Goal: Task Accomplishment & Management: Complete application form

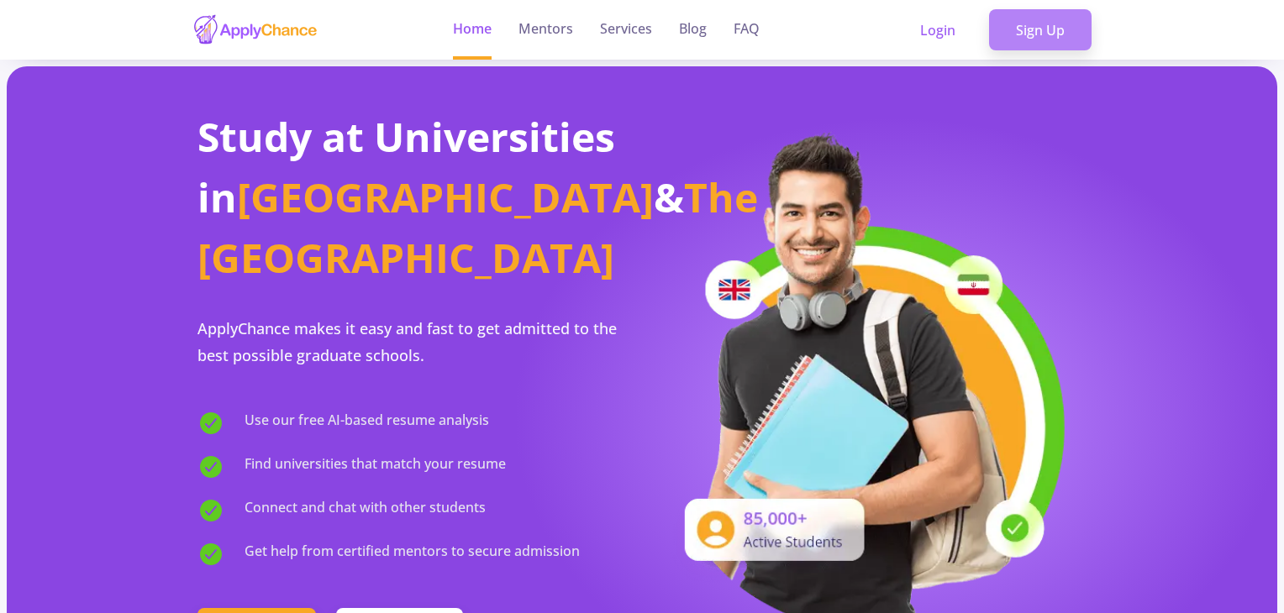
click at [1028, 38] on link "Sign Up" at bounding box center [1040, 30] width 103 height 42
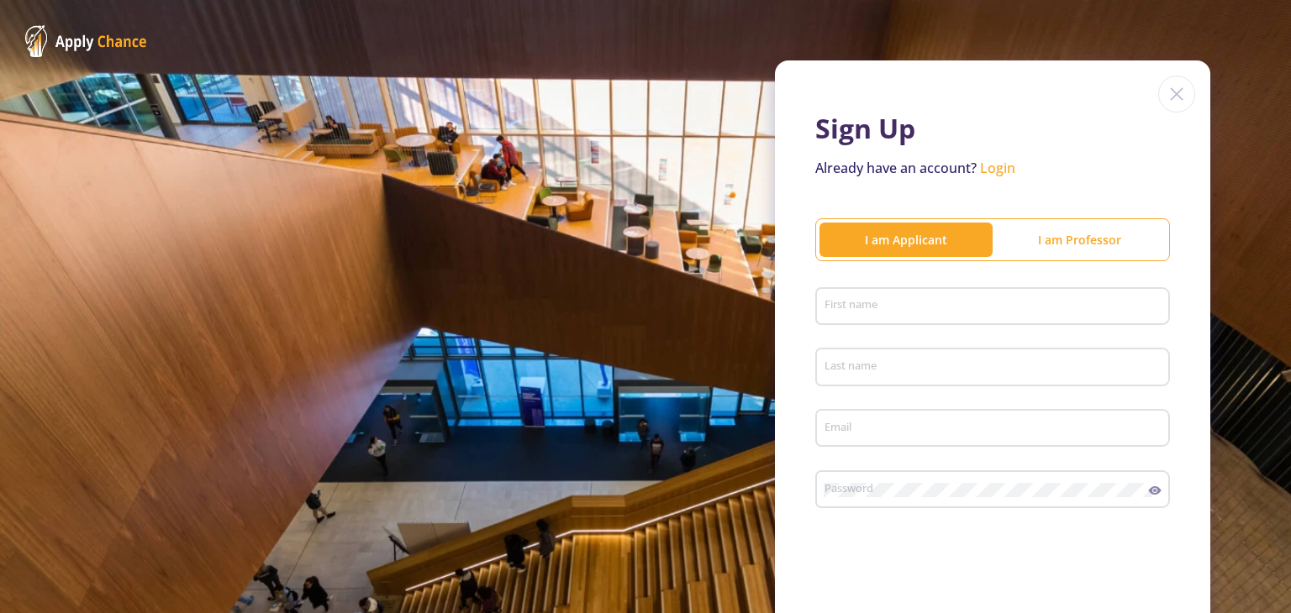
click at [907, 302] on input "First name" at bounding box center [994, 307] width 343 height 15
type input "Mohammadreza"
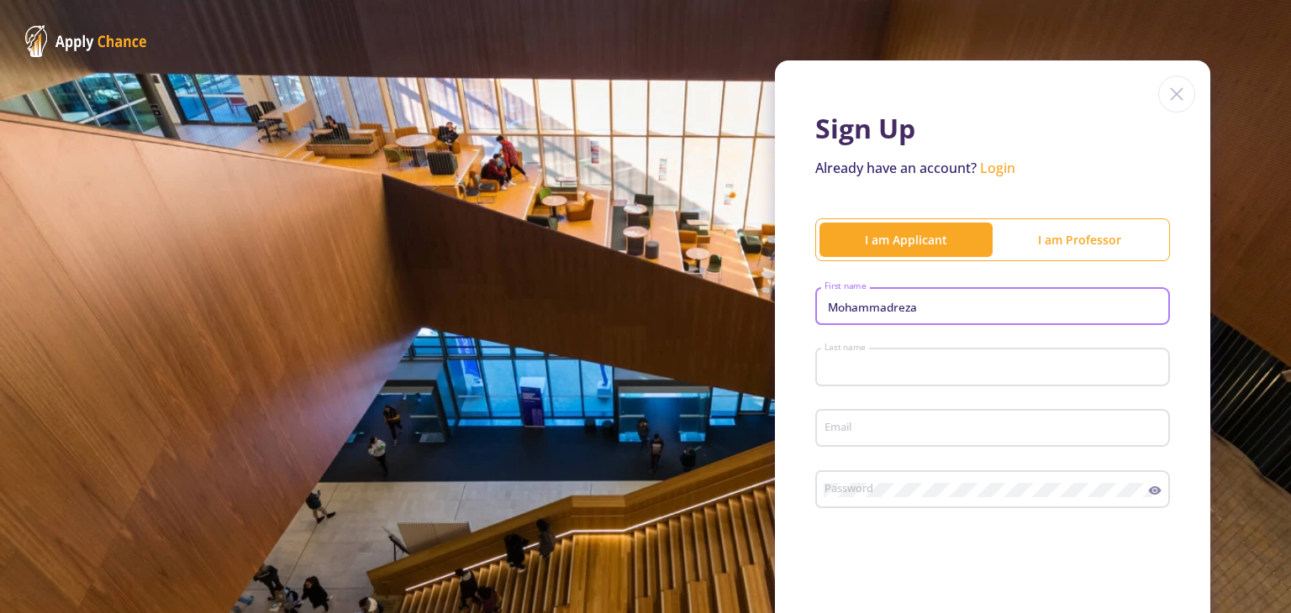
type input "Vali"
click at [902, 434] on input "Email" at bounding box center [994, 429] width 343 height 15
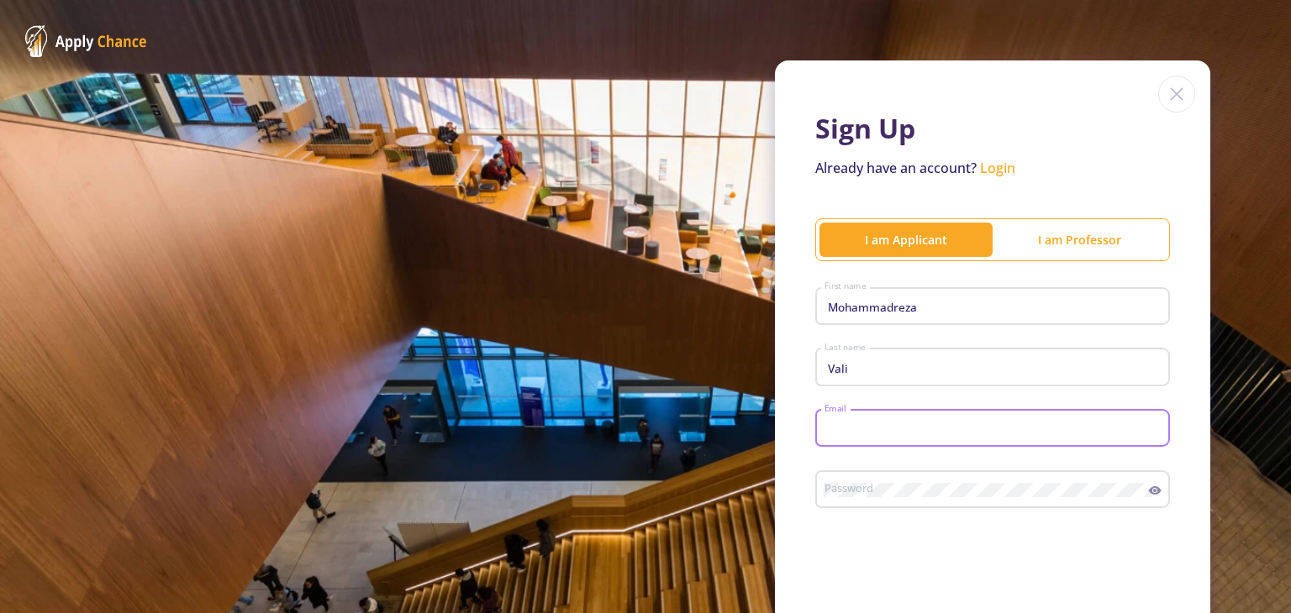
click at [902, 423] on input "Email" at bounding box center [994, 429] width 343 height 15
type input "[EMAIL_ADDRESS][DOMAIN_NAME]"
click at [908, 477] on div "Password" at bounding box center [985, 487] width 325 height 44
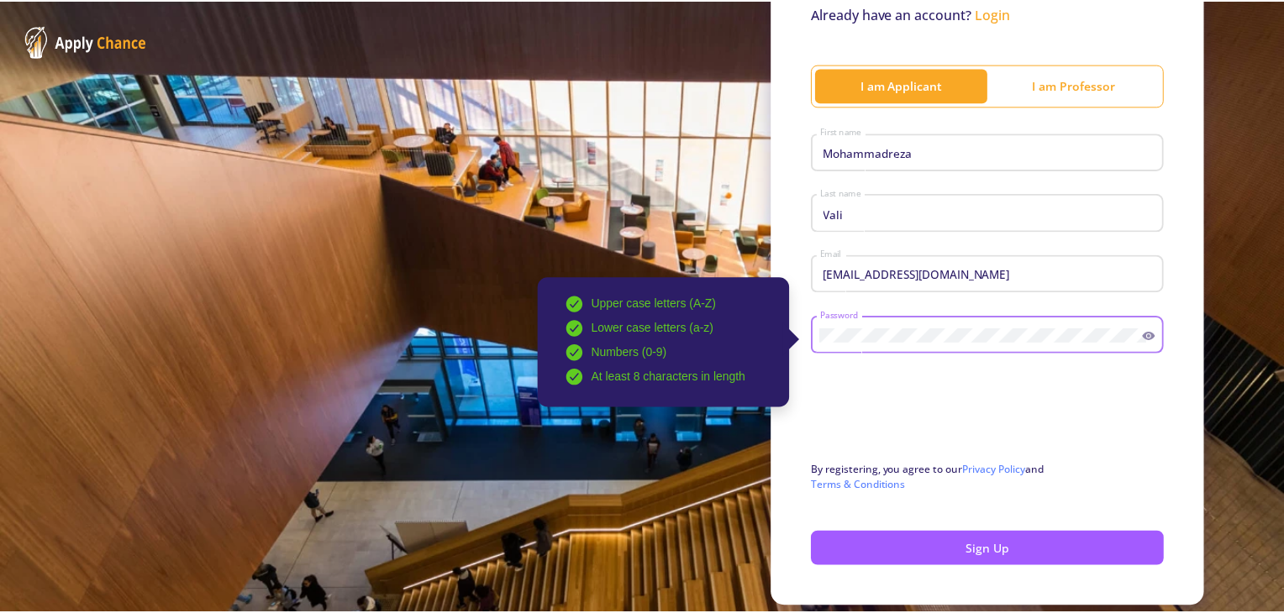
scroll to position [168, 0]
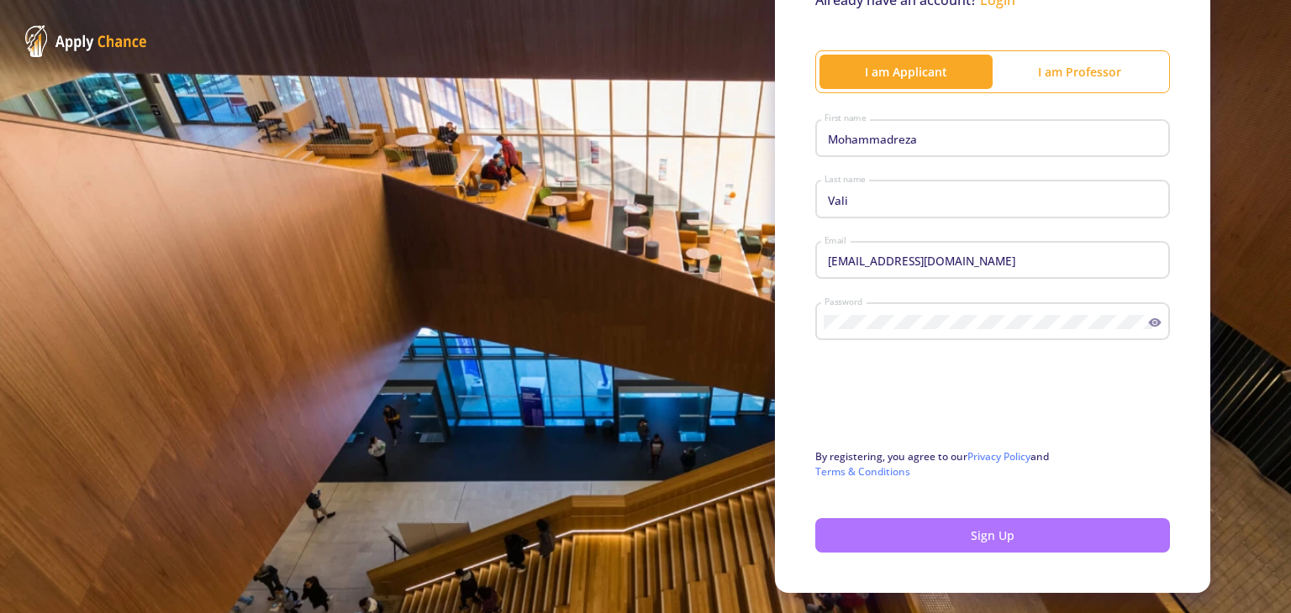
click at [929, 531] on button "Sign Up" at bounding box center [992, 535] width 355 height 34
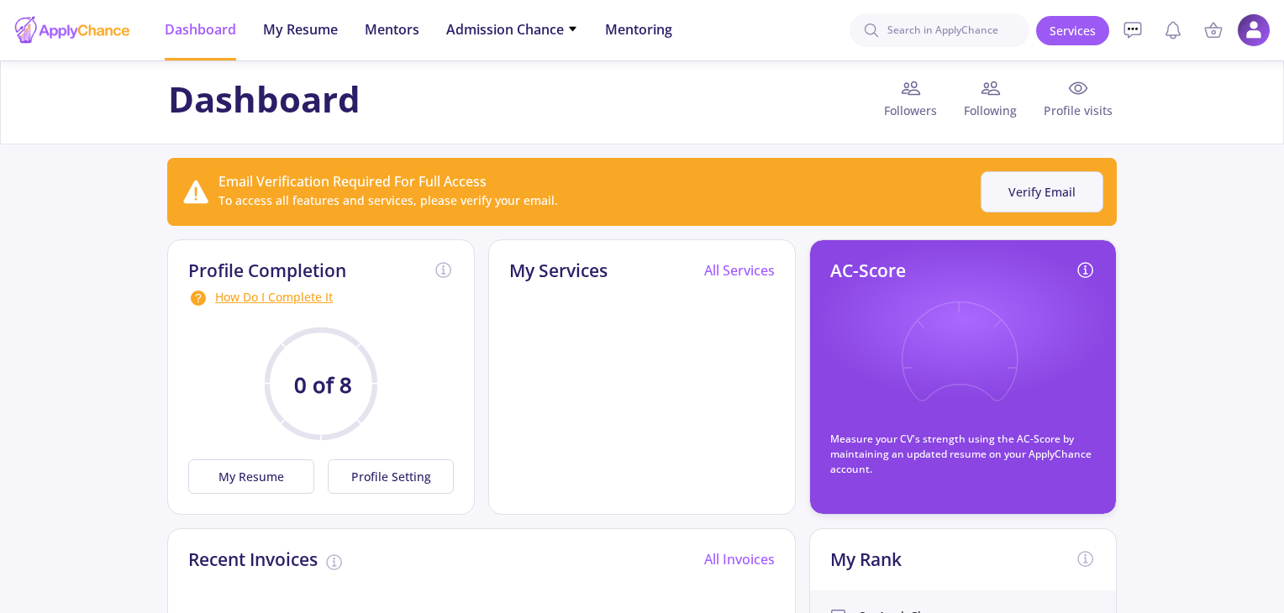
click at [1032, 192] on button "Verify Email" at bounding box center [1042, 191] width 123 height 41
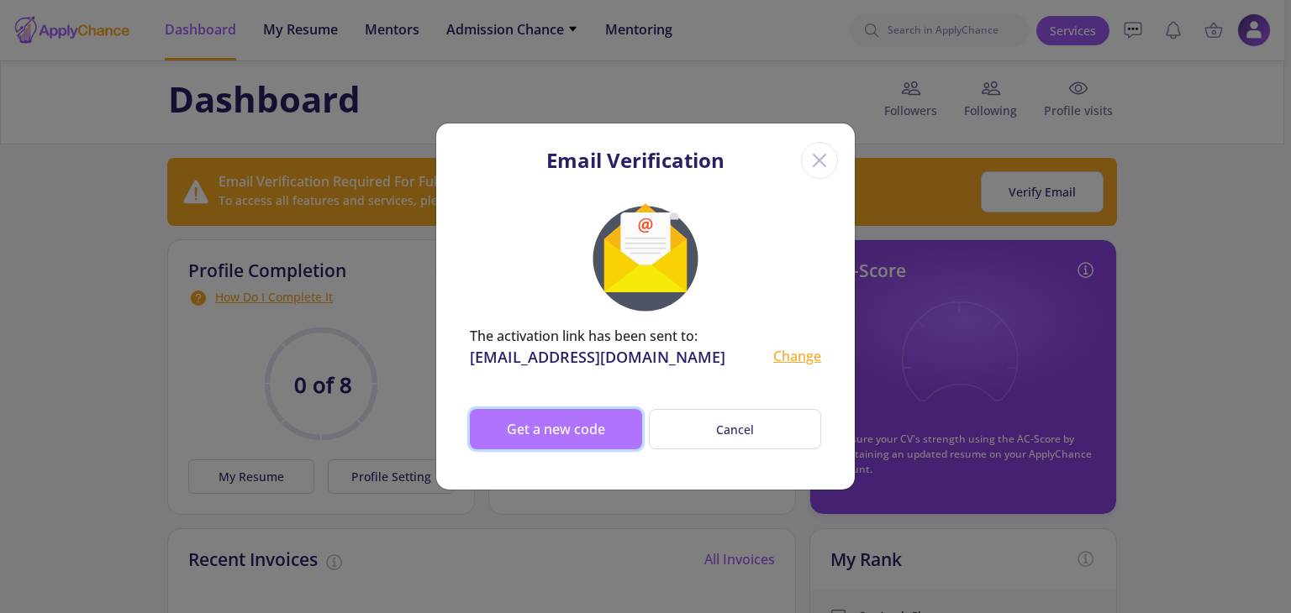
click at [605, 431] on button "Get a new code" at bounding box center [556, 429] width 172 height 40
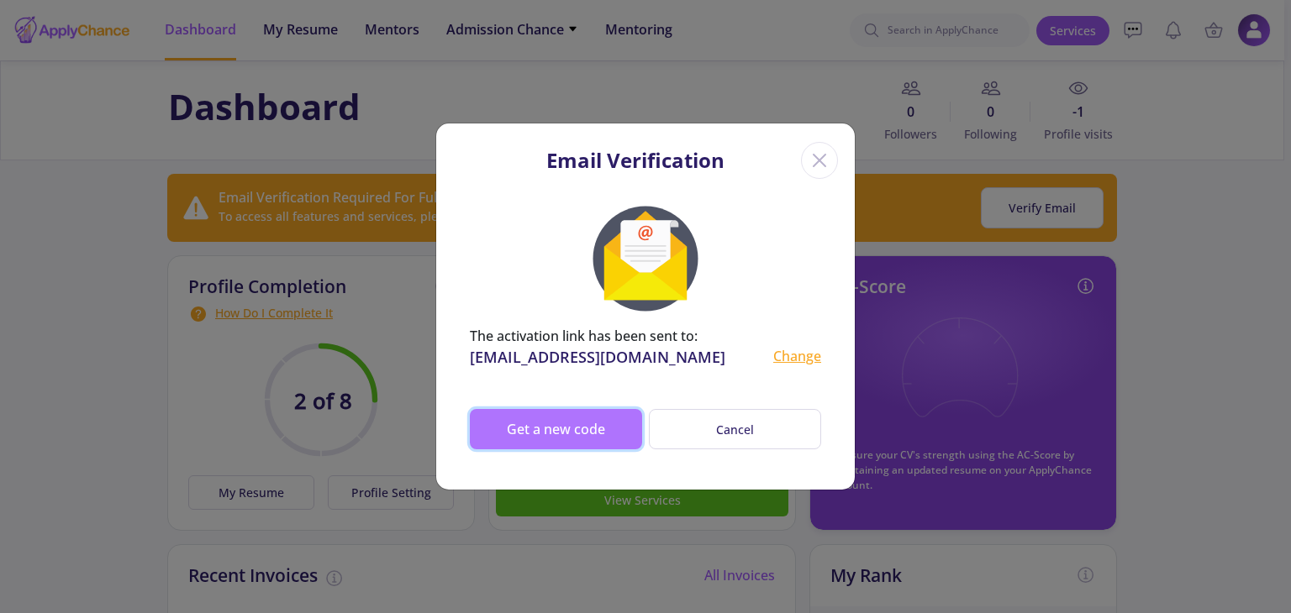
click at [574, 433] on button "Get a new code" at bounding box center [556, 429] width 172 height 40
click at [547, 436] on button "Get a new code" at bounding box center [556, 429] width 172 height 40
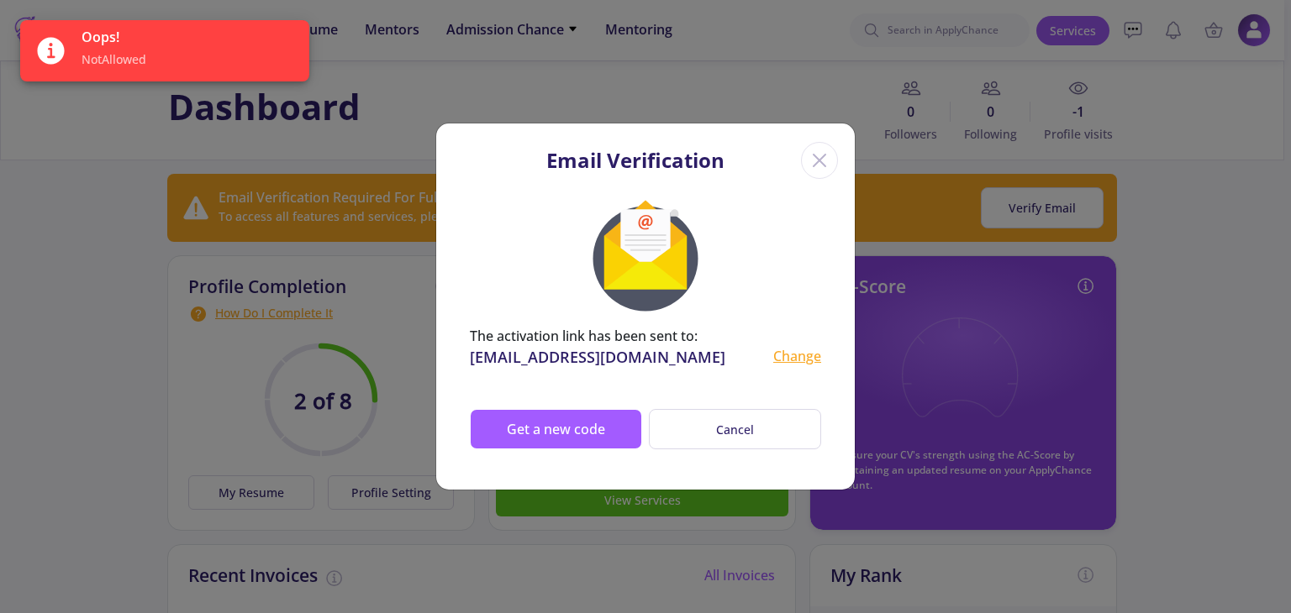
click at [820, 165] on icon "Close" at bounding box center [819, 160] width 27 height 27
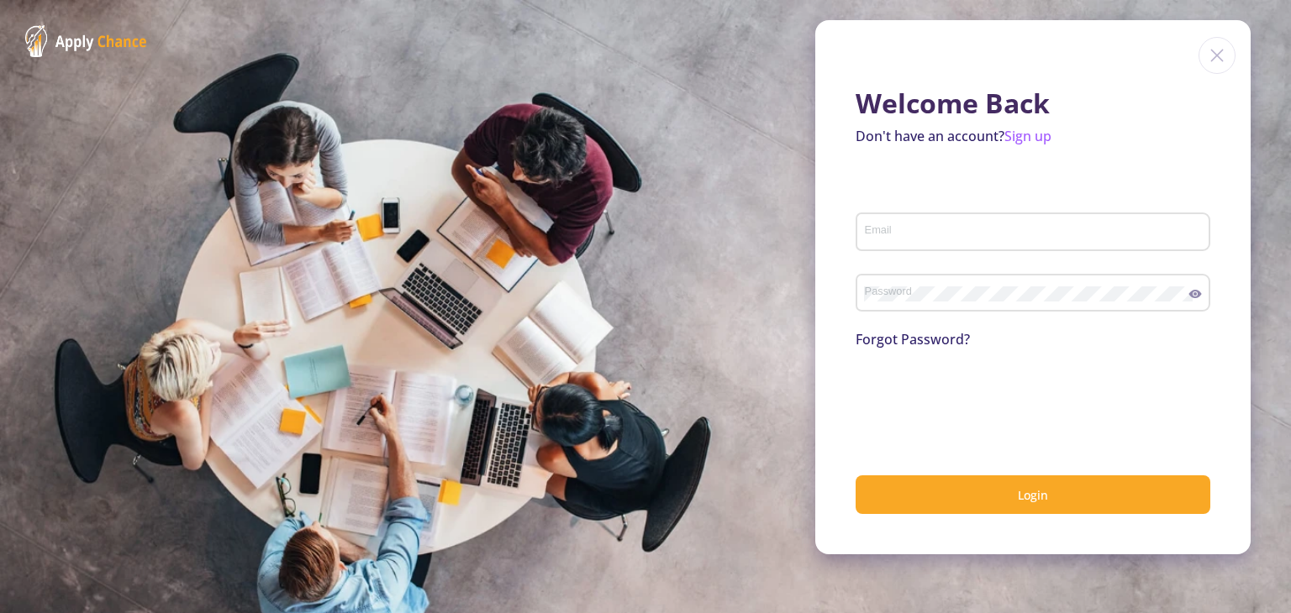
click at [920, 225] on input "Email" at bounding box center [1035, 232] width 343 height 15
type input "[EMAIL_ADDRESS][DOMAIN_NAME]"
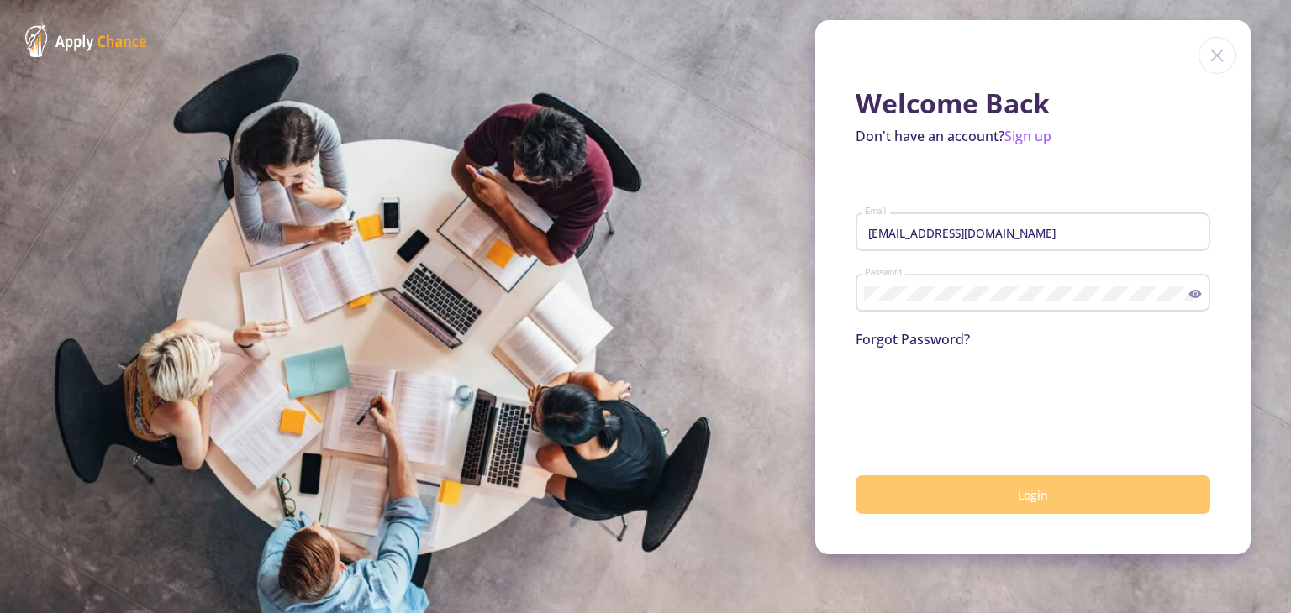
click at [928, 497] on button "Login" at bounding box center [1032, 495] width 355 height 39
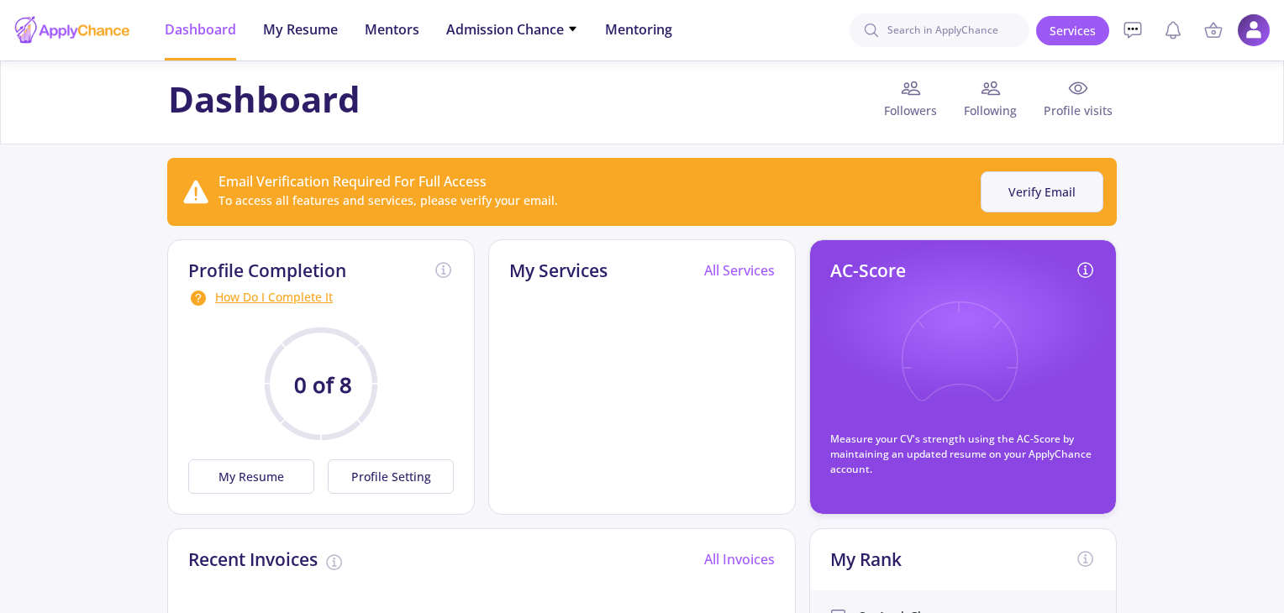
click at [1025, 191] on button "Verify Email" at bounding box center [1042, 191] width 123 height 41
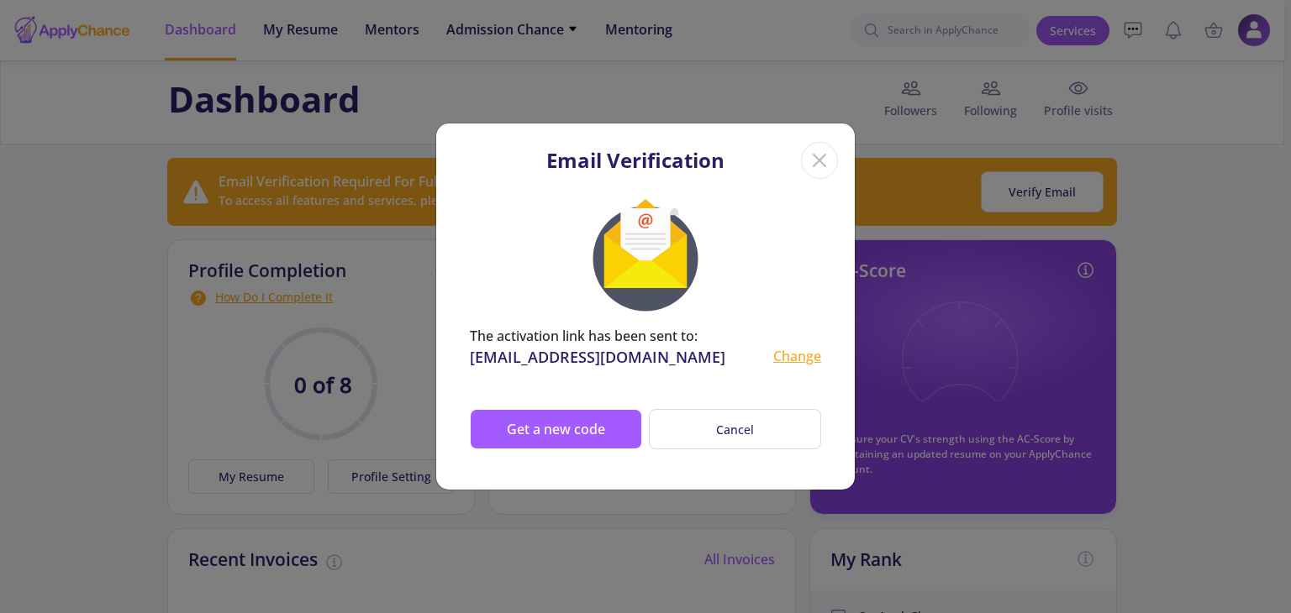
click at [811, 159] on icon "Close" at bounding box center [819, 160] width 27 height 27
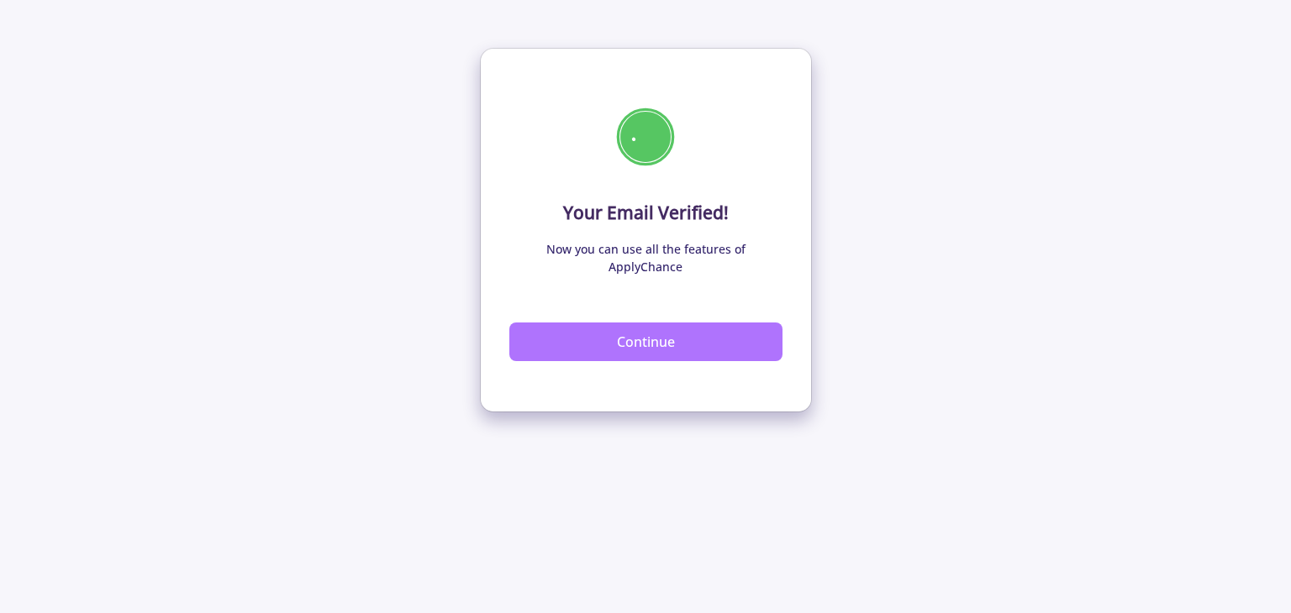
click at [633, 329] on button "Continue" at bounding box center [645, 342] width 273 height 39
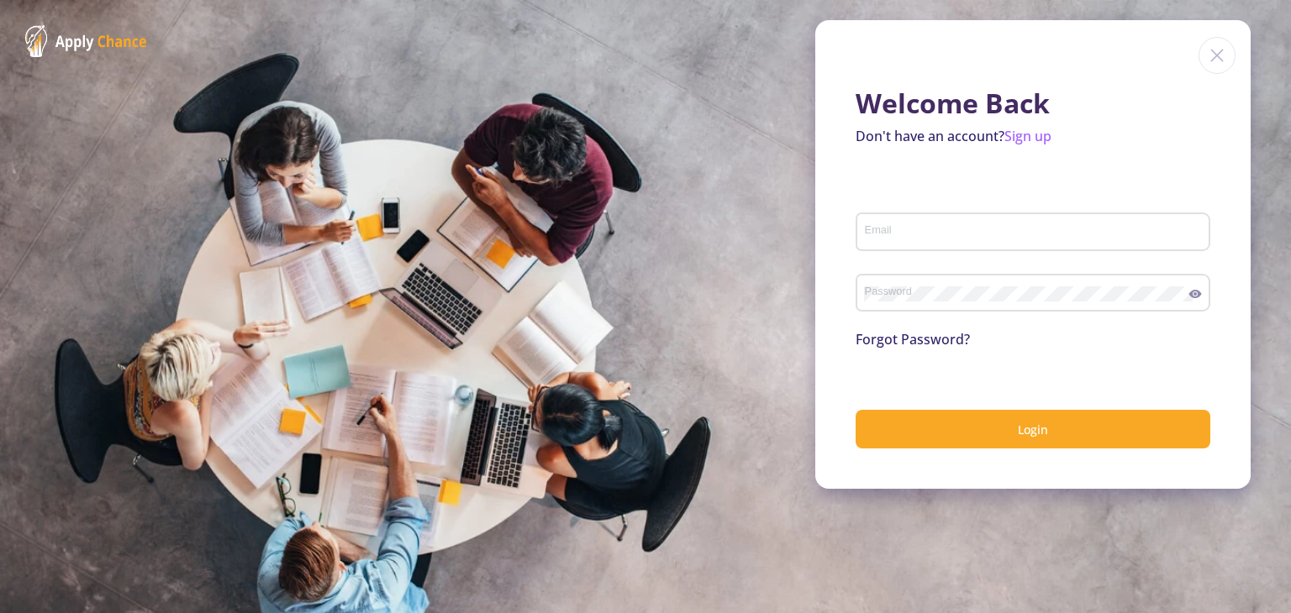
type input "[EMAIL_ADDRESS][DOMAIN_NAME]"
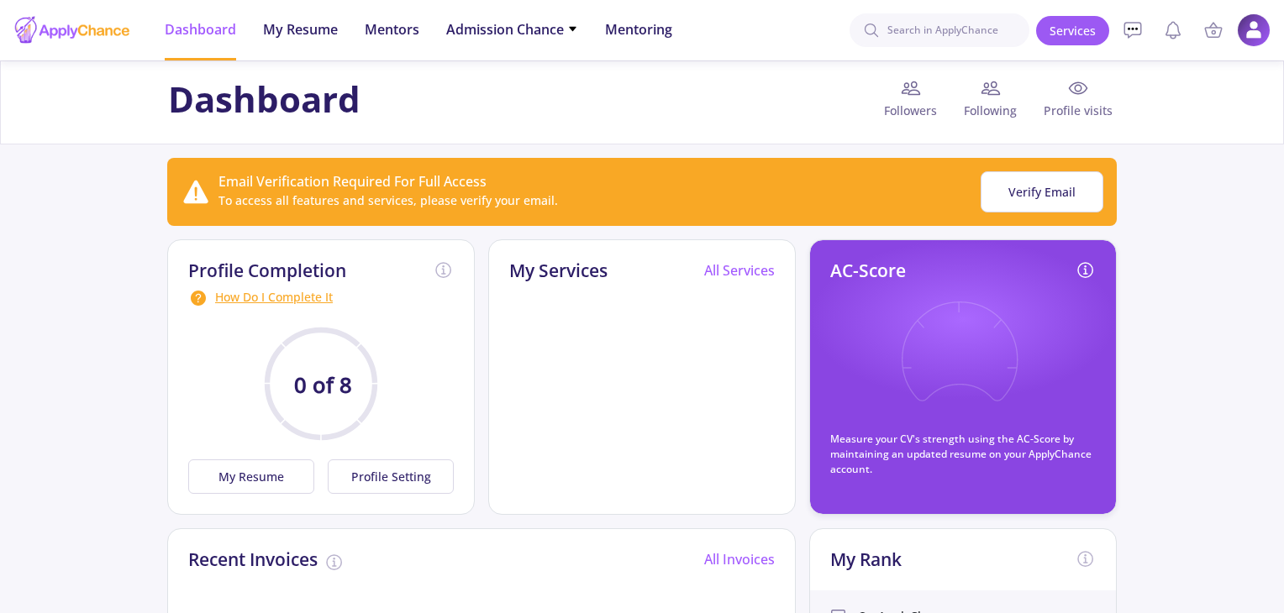
click at [334, 382] on text "0 of 8" at bounding box center [323, 385] width 58 height 29
click at [264, 482] on button "My Resume" at bounding box center [251, 477] width 126 height 34
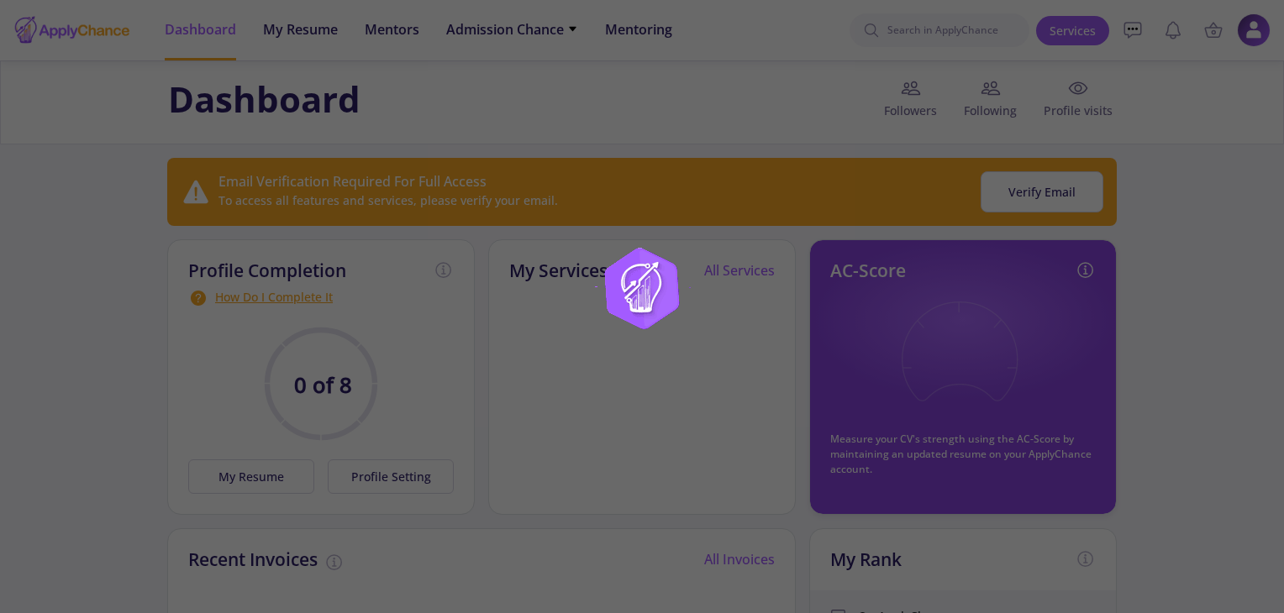
click at [218, 36] on div at bounding box center [642, 306] width 1284 height 613
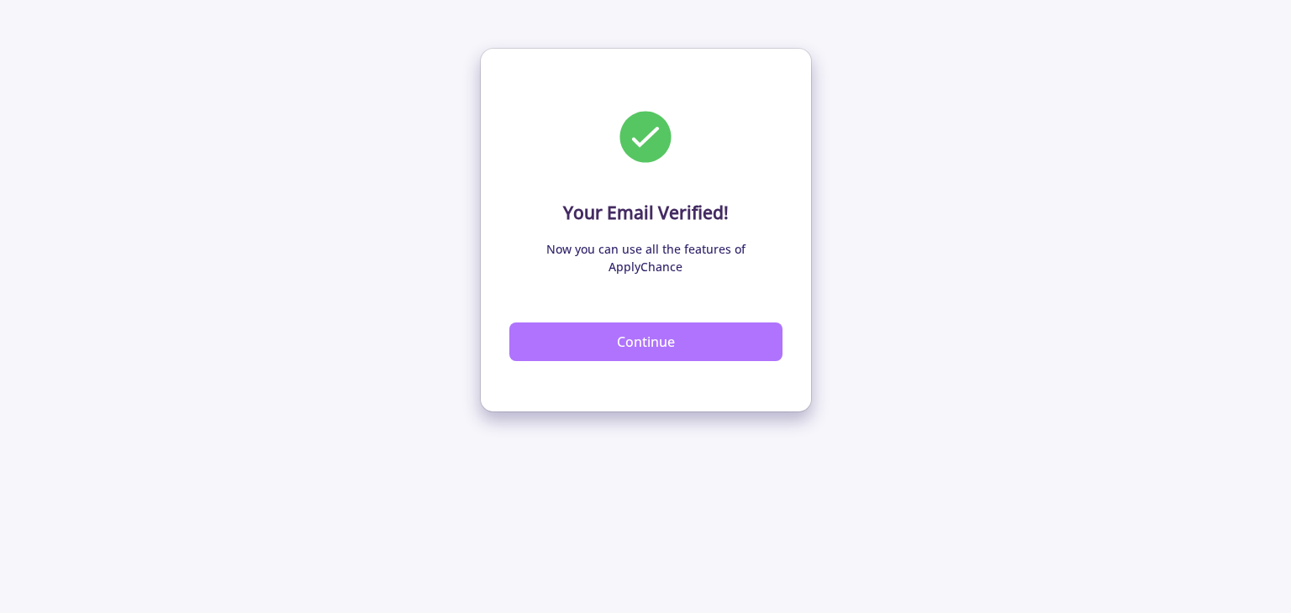
click at [676, 325] on button "Continue" at bounding box center [645, 342] width 273 height 39
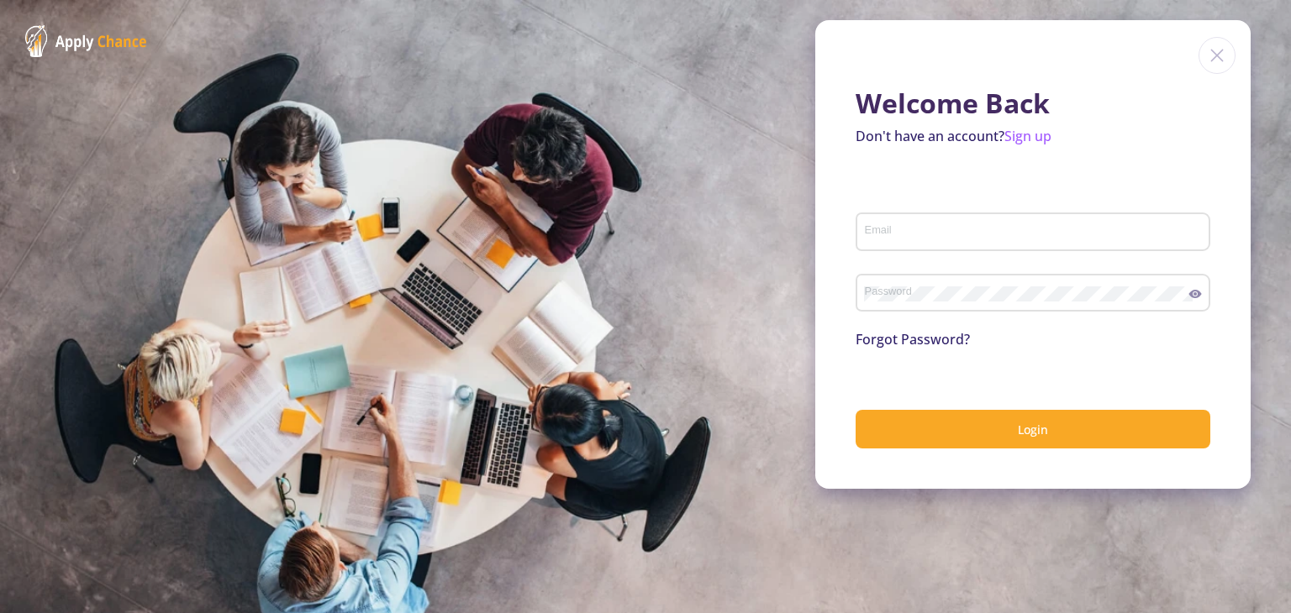
type input "[EMAIL_ADDRESS][DOMAIN_NAME]"
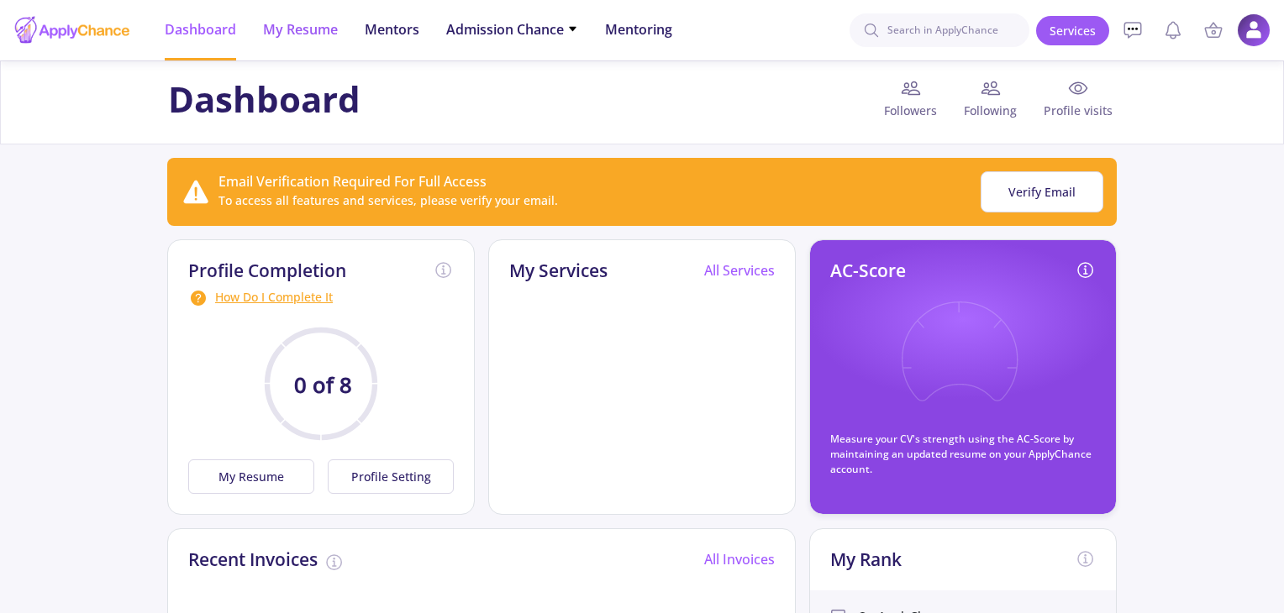
click at [289, 32] on span "My Resume" at bounding box center [300, 29] width 75 height 20
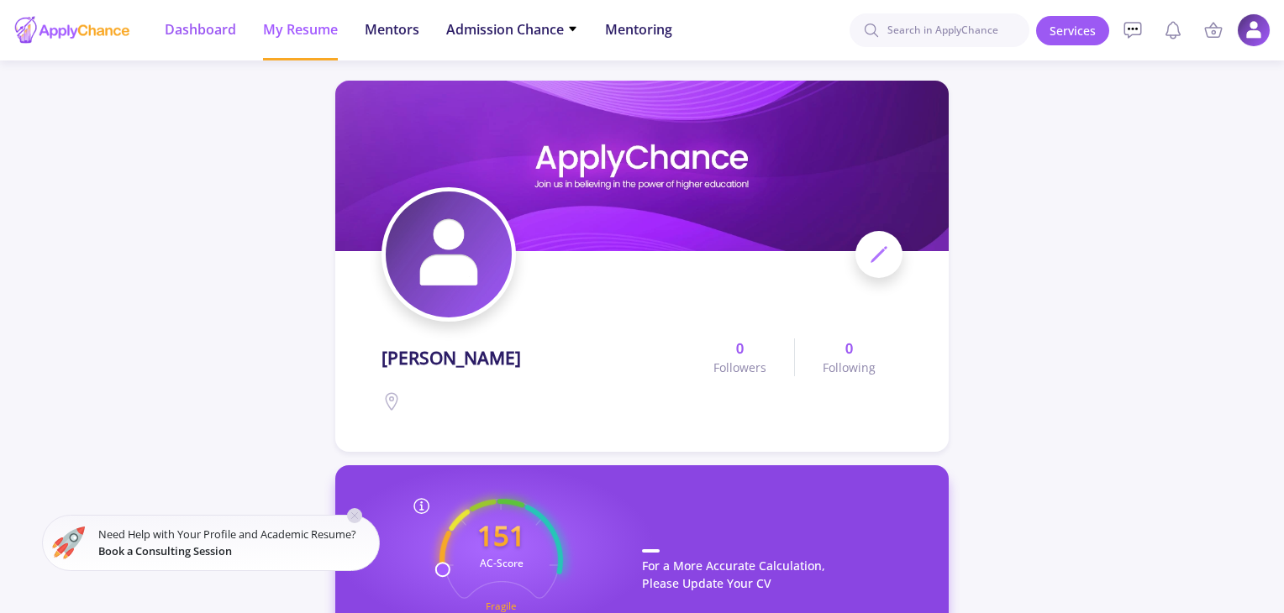
click at [195, 33] on span "Dashboard" at bounding box center [200, 29] width 71 height 20
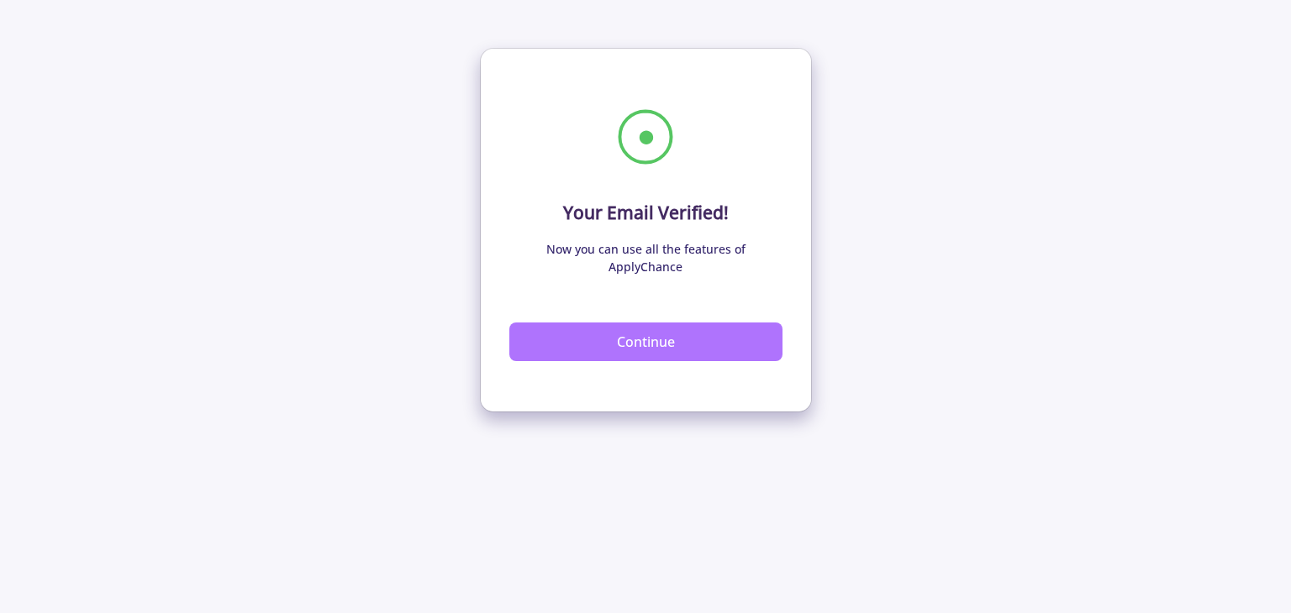
click at [699, 323] on button "Continue" at bounding box center [645, 342] width 273 height 39
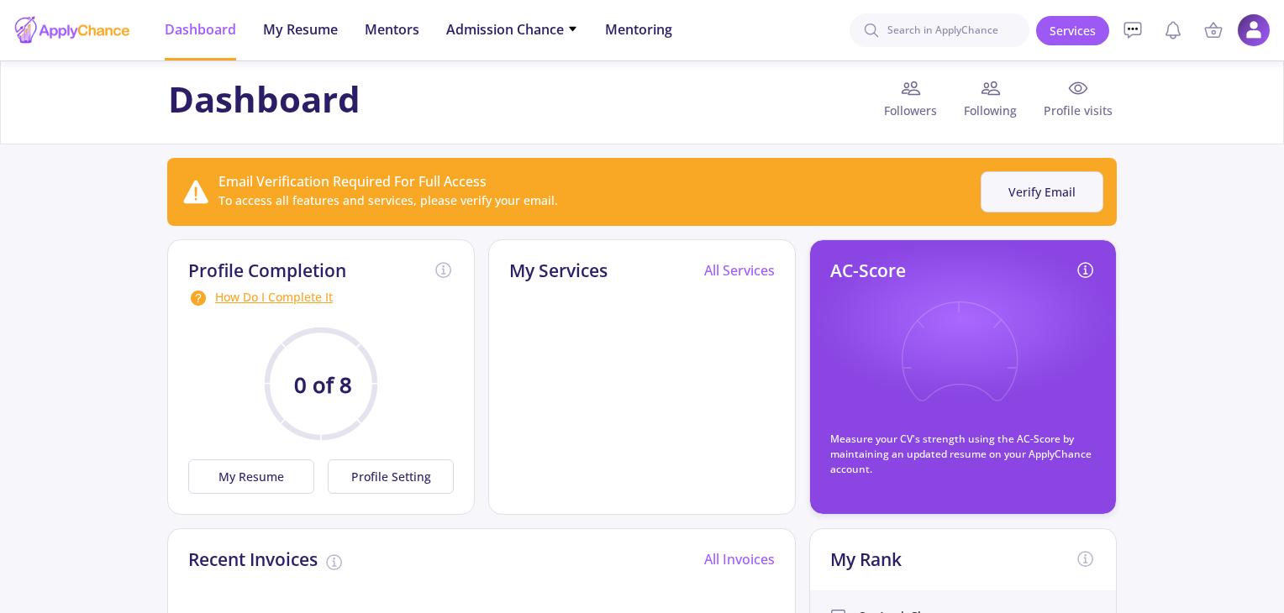
click at [1044, 199] on button "Verify Email" at bounding box center [1042, 191] width 123 height 41
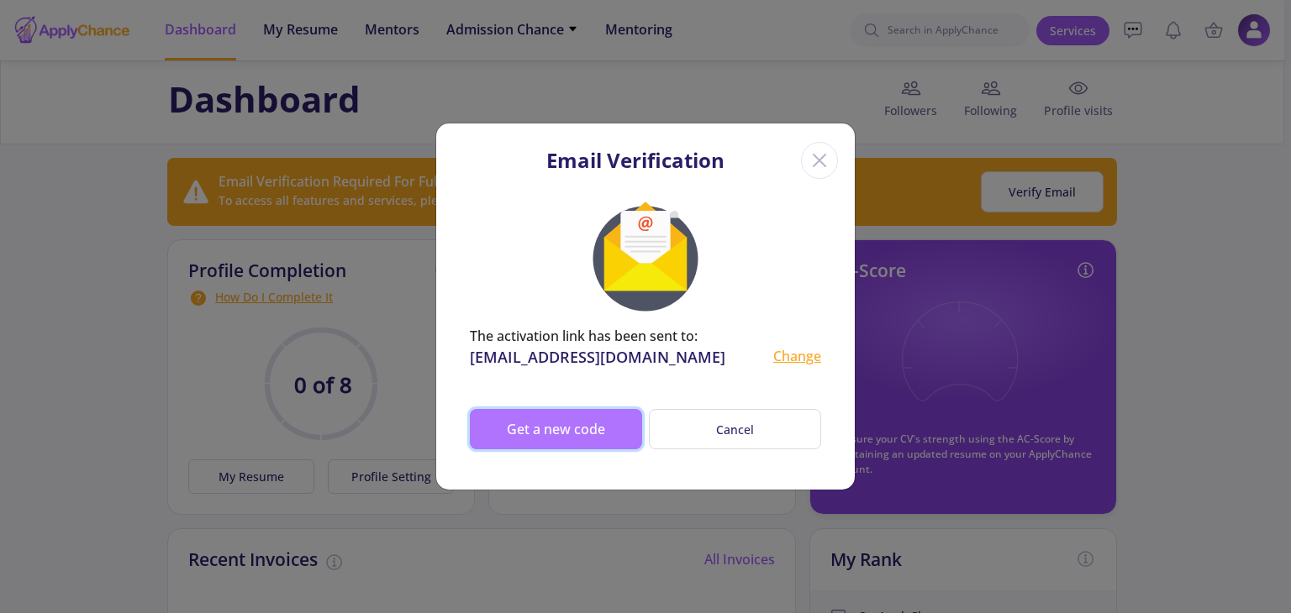
click at [591, 428] on button "Get a new code" at bounding box center [556, 429] width 172 height 40
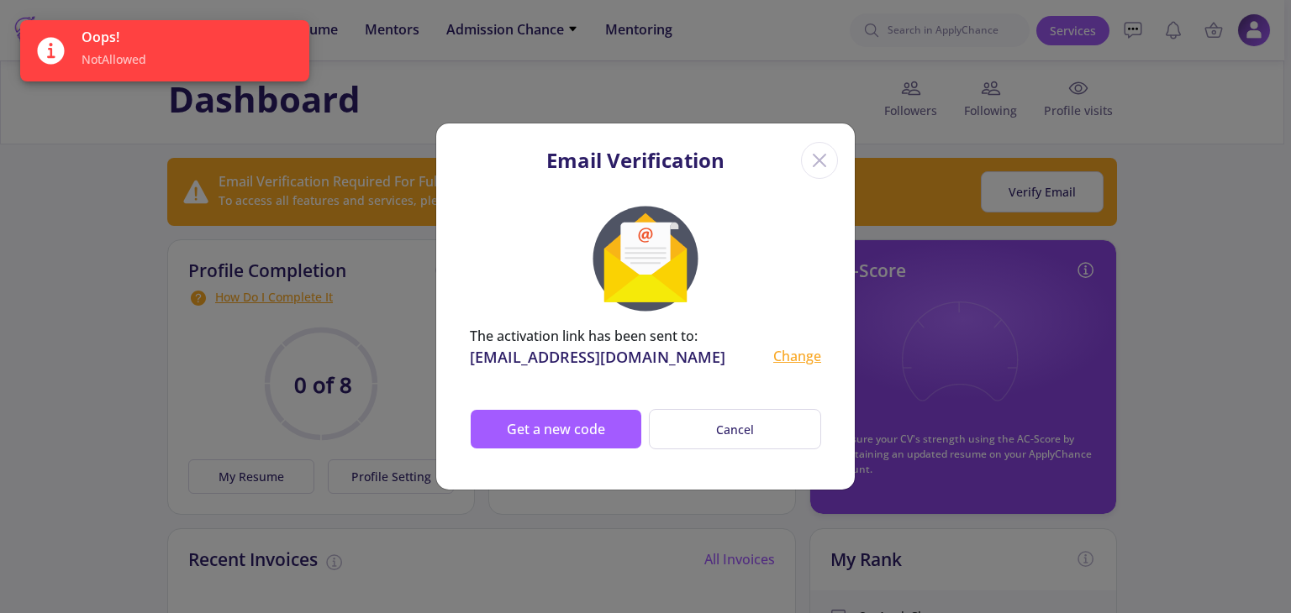
click at [827, 156] on icon "Close" at bounding box center [819, 160] width 27 height 27
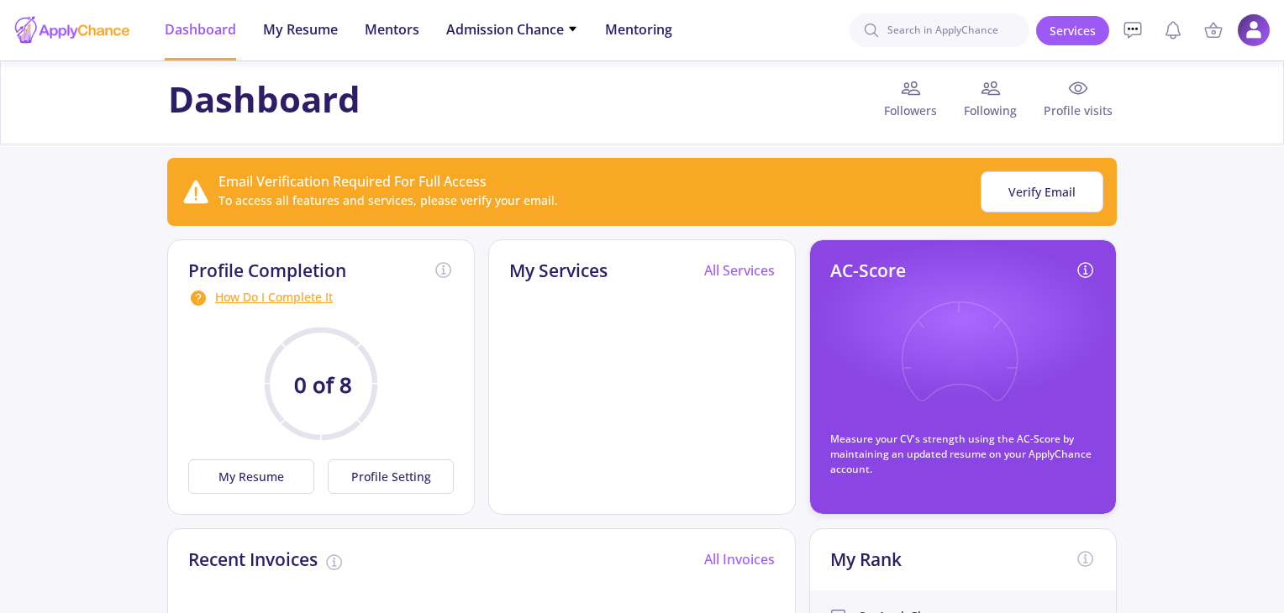
click at [208, 29] on span "Dashboard" at bounding box center [200, 29] width 71 height 20
click at [1129, 31] on icon at bounding box center [1132, 30] width 20 height 20
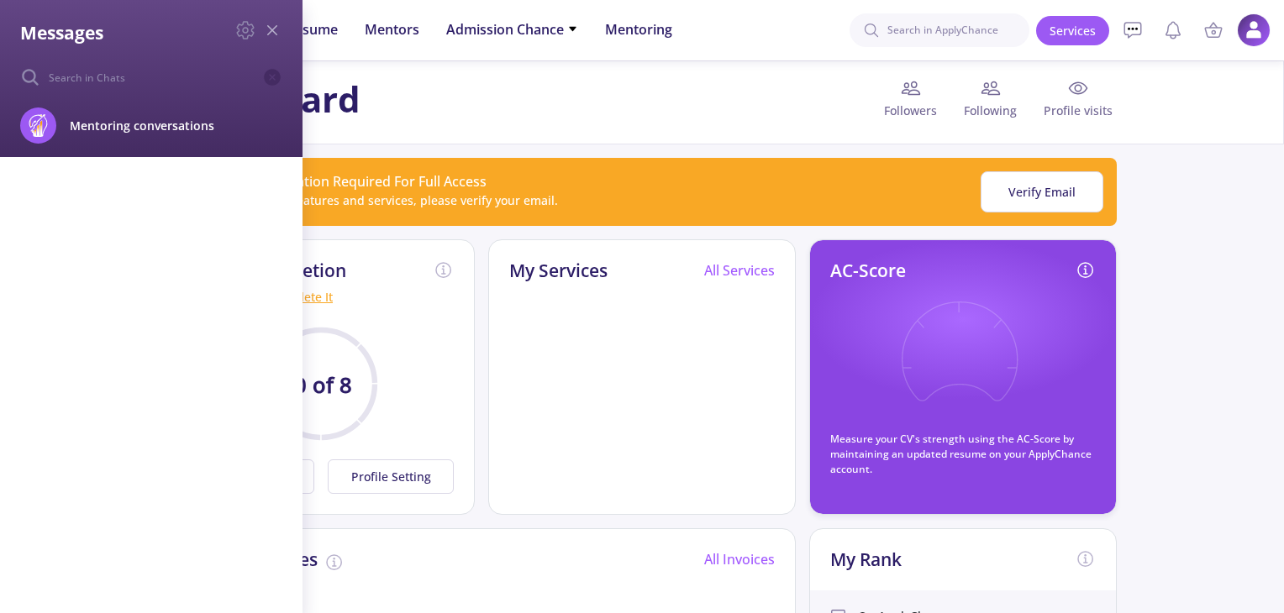
click at [272, 28] on icon at bounding box center [272, 30] width 20 height 20
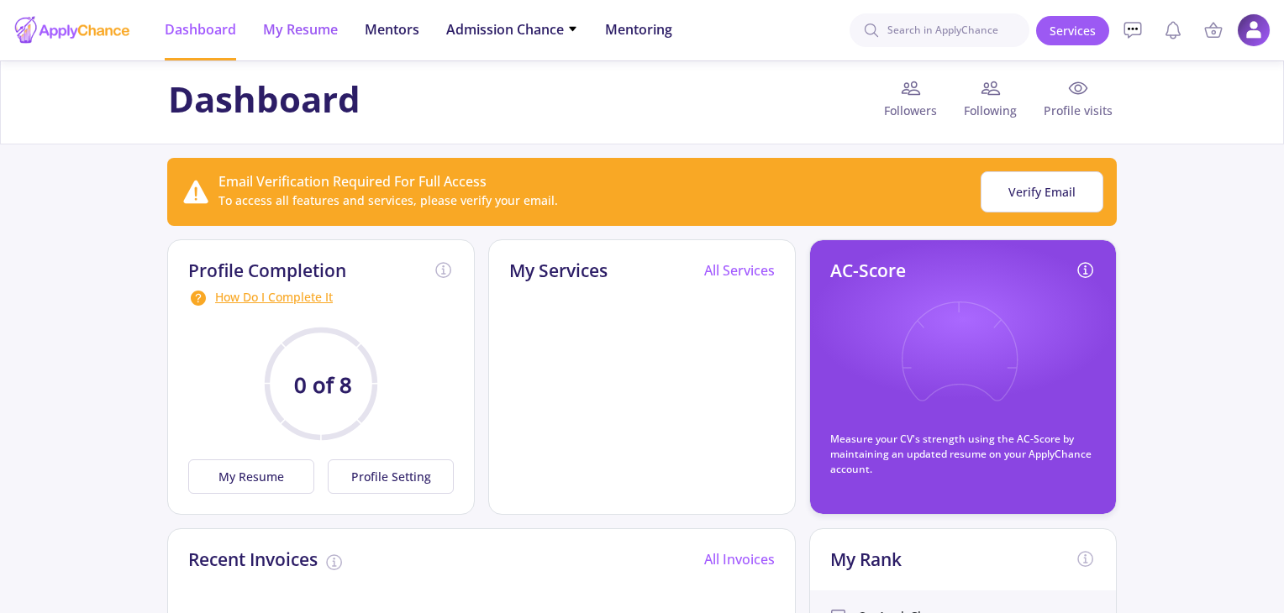
click at [313, 38] on span "My Resume" at bounding box center [300, 29] width 75 height 20
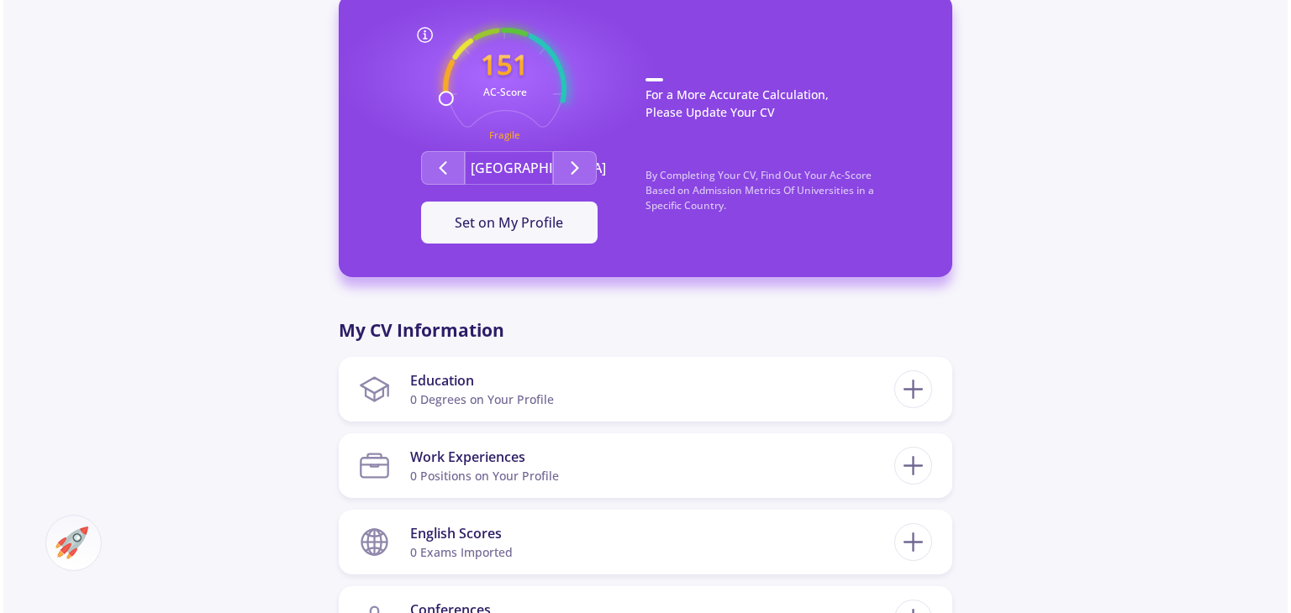
scroll to position [588, 0]
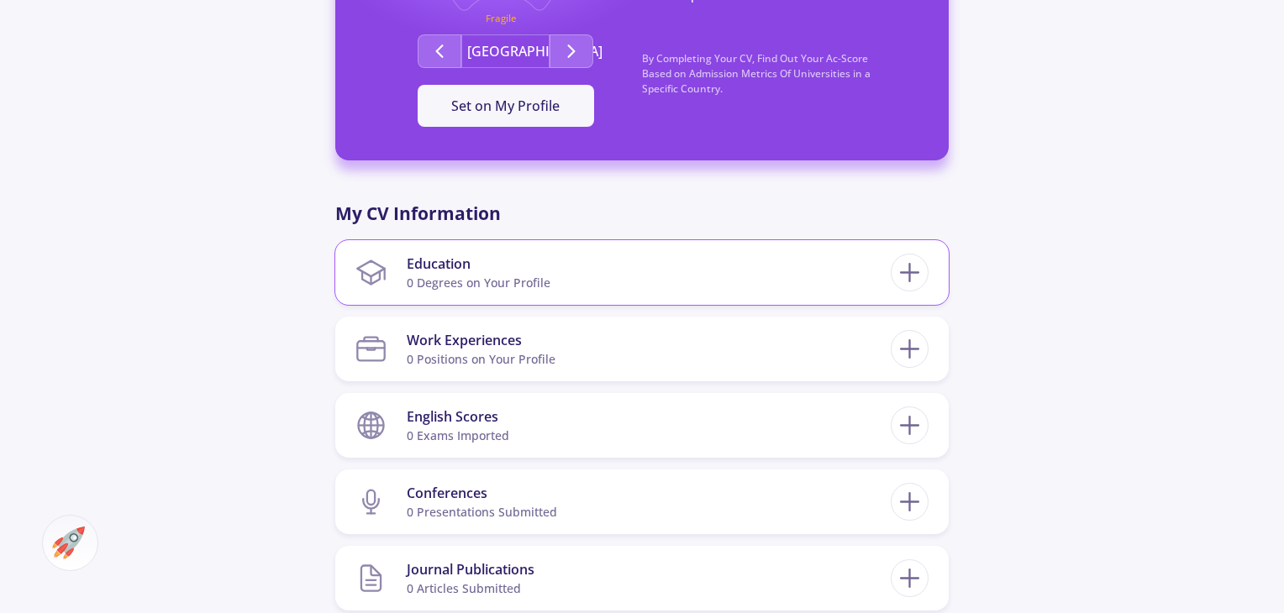
click at [445, 280] on div "0 Degrees on Your Profile" at bounding box center [479, 283] width 144 height 18
click at [913, 276] on icon at bounding box center [909, 272] width 31 height 31
checkbox input "false"
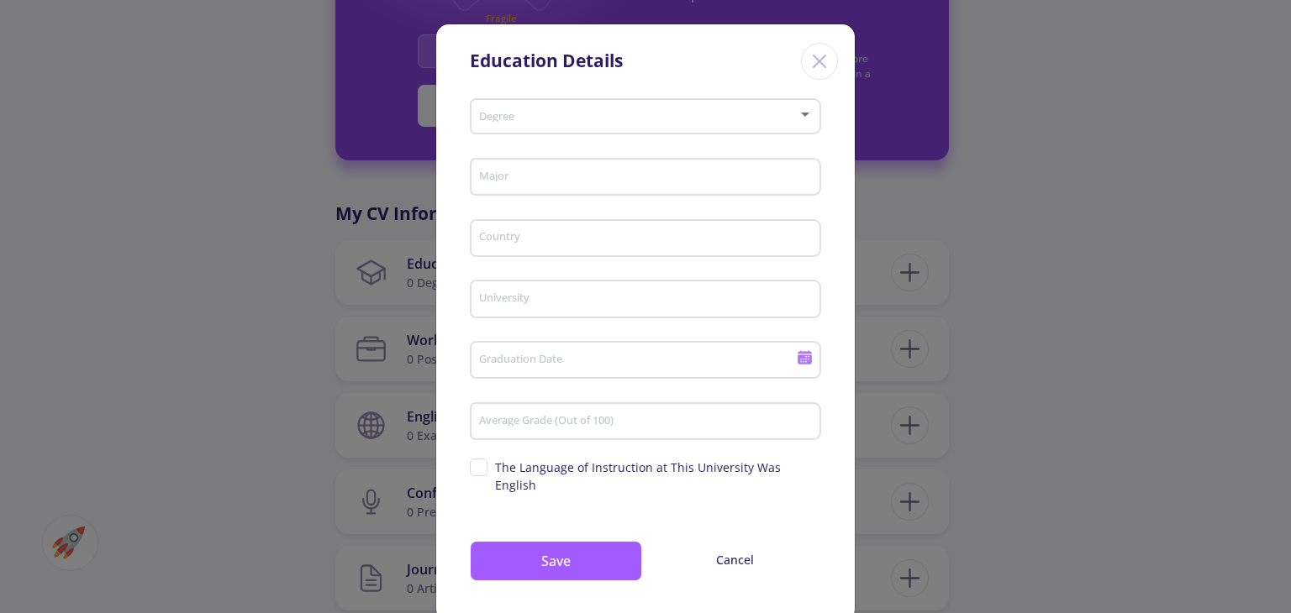
click at [803, 116] on div at bounding box center [804, 114] width 15 height 13
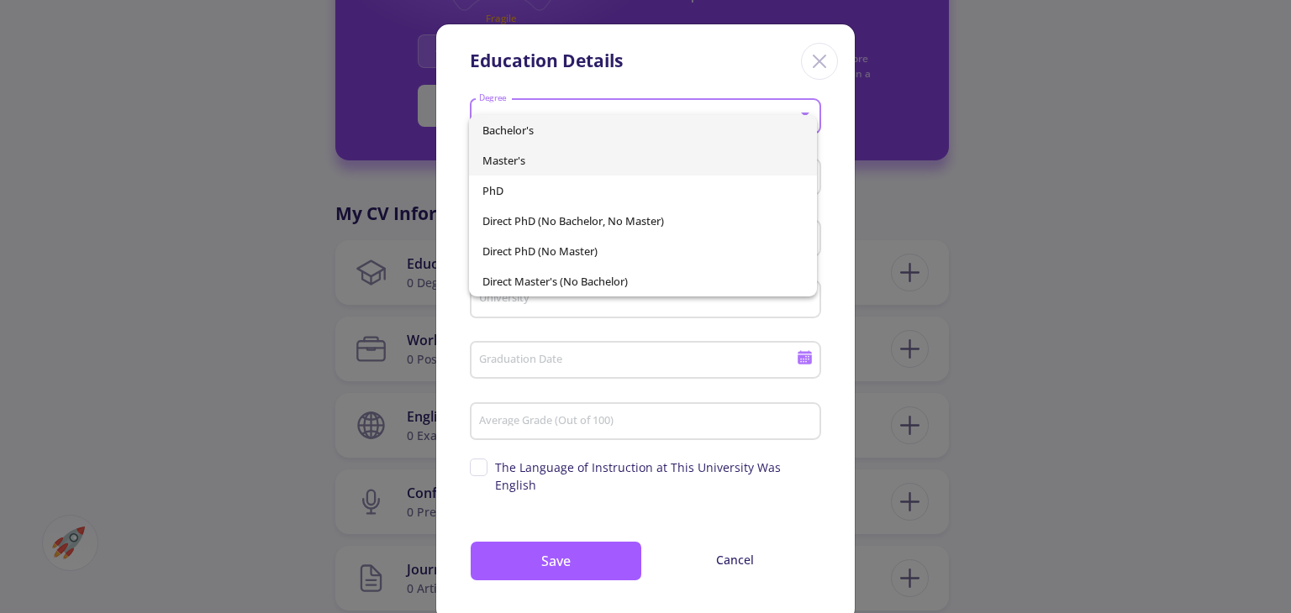
click at [625, 163] on span "Master's" at bounding box center [642, 160] width 320 height 30
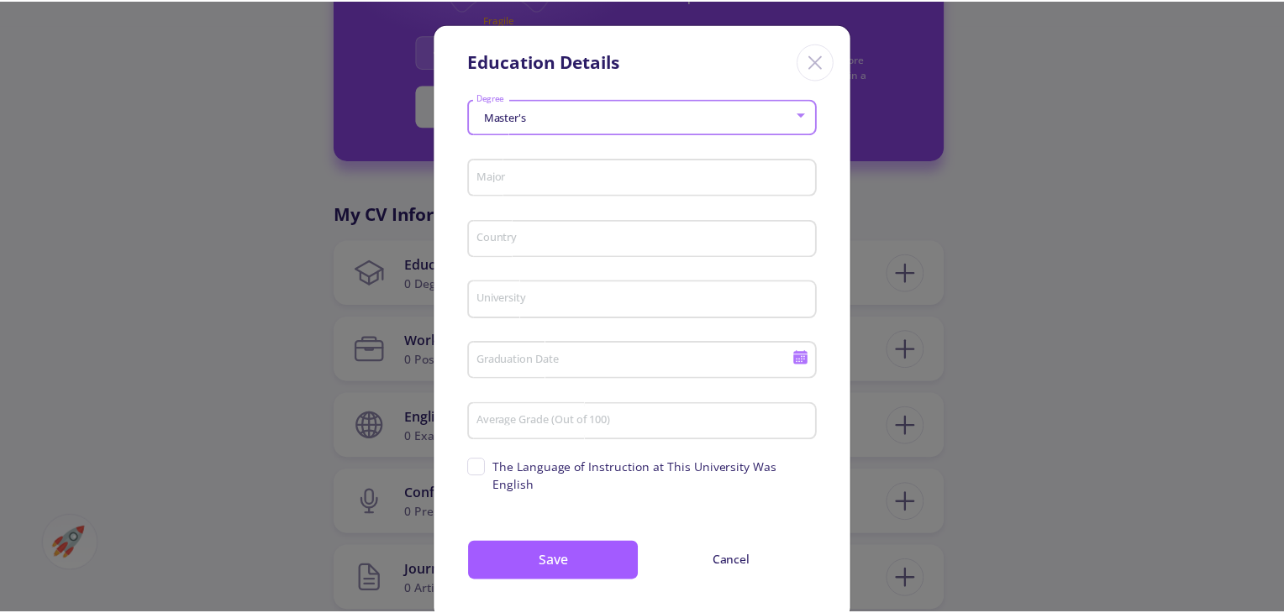
scroll to position [17, 0]
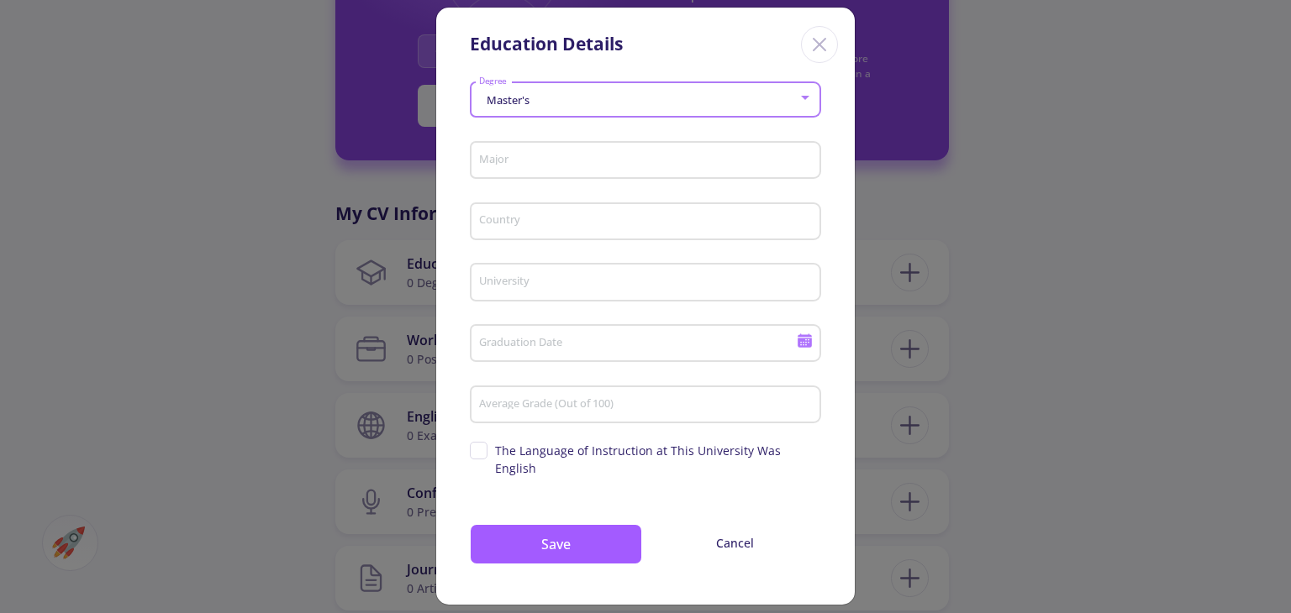
click at [538, 166] on input "Major" at bounding box center [647, 161] width 339 height 15
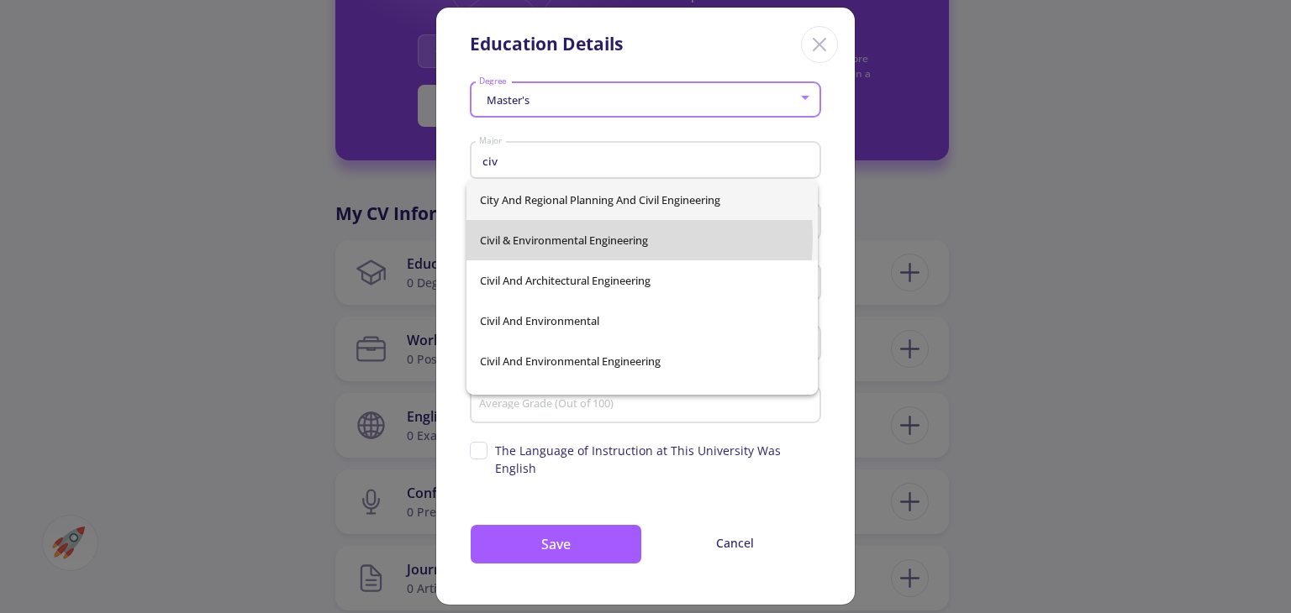
click at [586, 238] on span "Civil & Environmental Engineering" at bounding box center [642, 240] width 324 height 40
type input "Civil & Environmental Engineering"
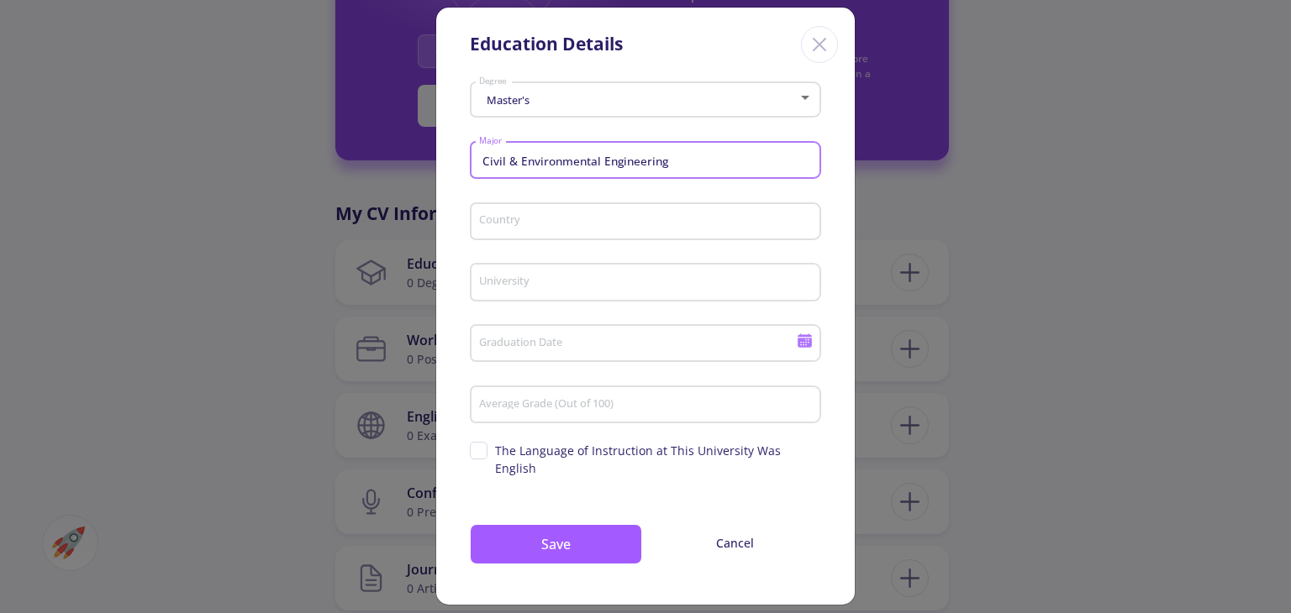
click at [551, 226] on input "Country" at bounding box center [647, 222] width 339 height 15
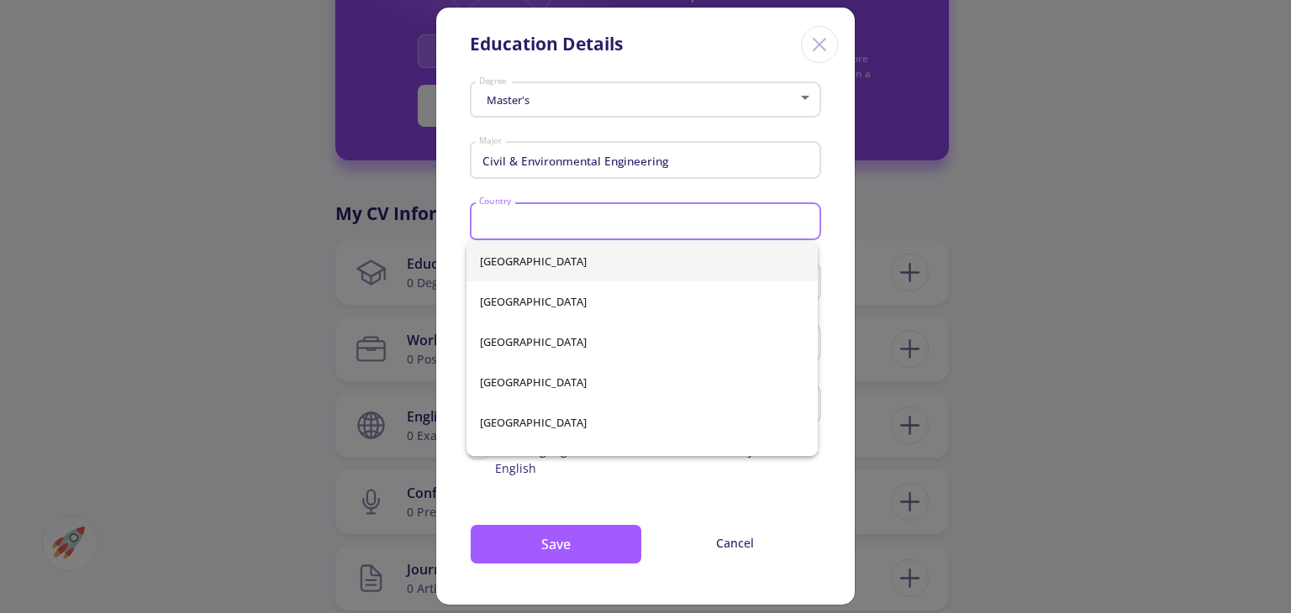
type input "[GEOGRAPHIC_DATA]"
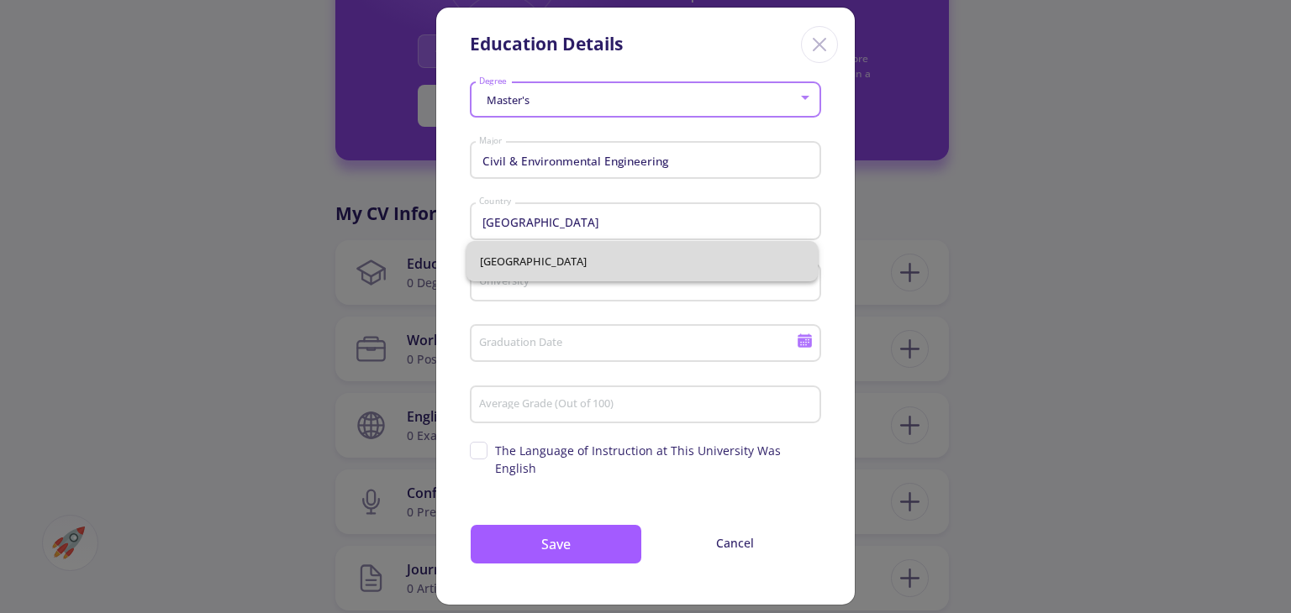
click at [525, 273] on span "[GEOGRAPHIC_DATA]" at bounding box center [642, 261] width 324 height 40
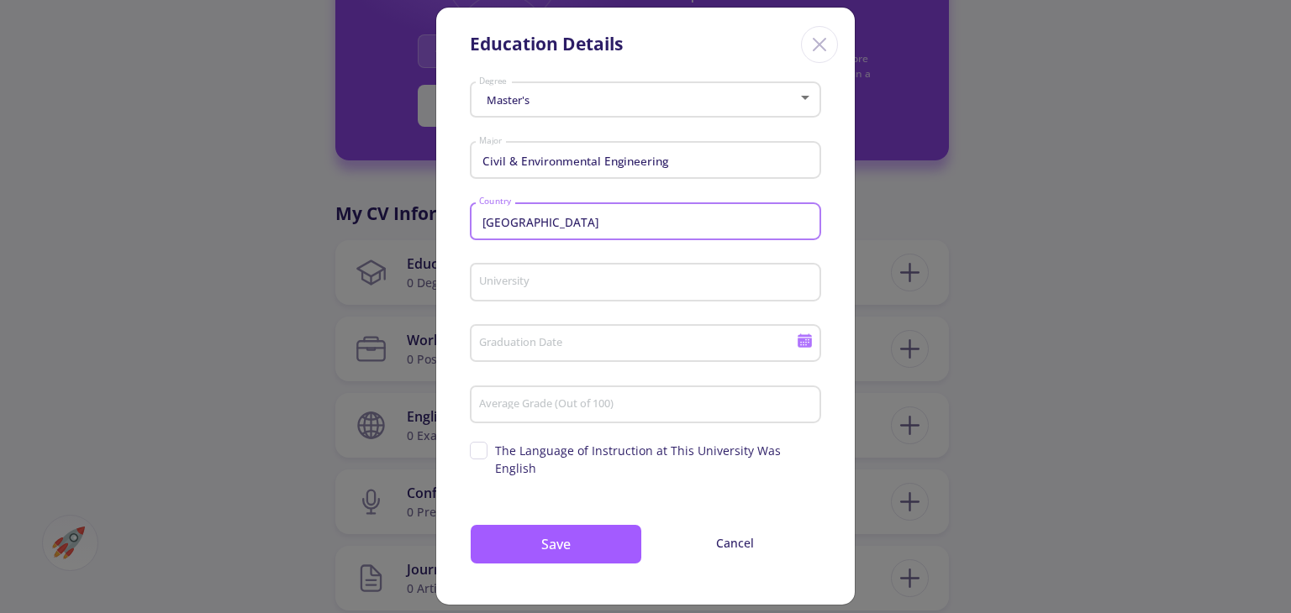
click at [531, 292] on div "University" at bounding box center [645, 279] width 335 height 44
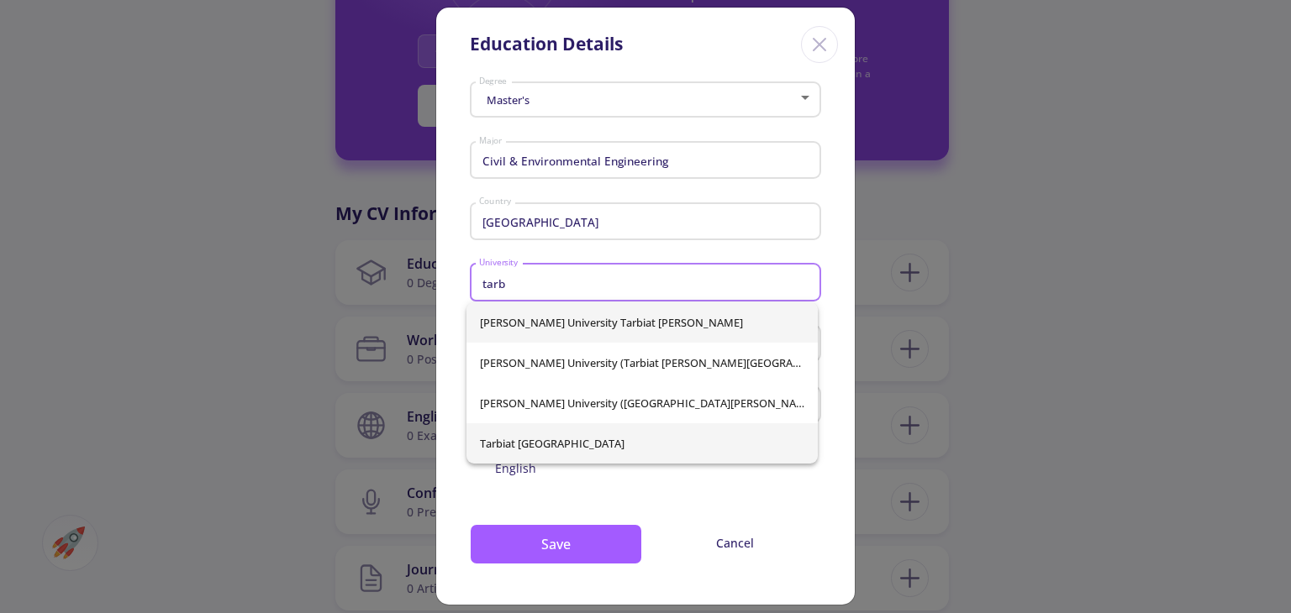
click at [561, 454] on span "Tarbiat [GEOGRAPHIC_DATA]" at bounding box center [642, 443] width 324 height 40
type input "Tarbiat [GEOGRAPHIC_DATA]"
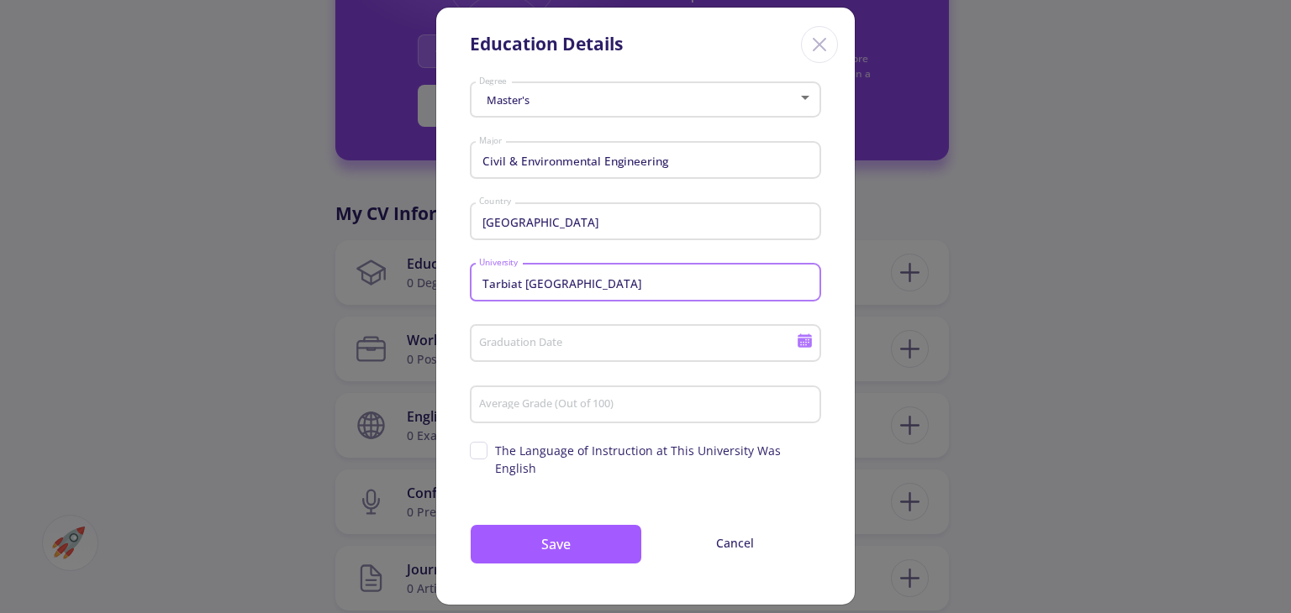
click at [539, 344] on input "Graduation Date" at bounding box center [639, 344] width 323 height 15
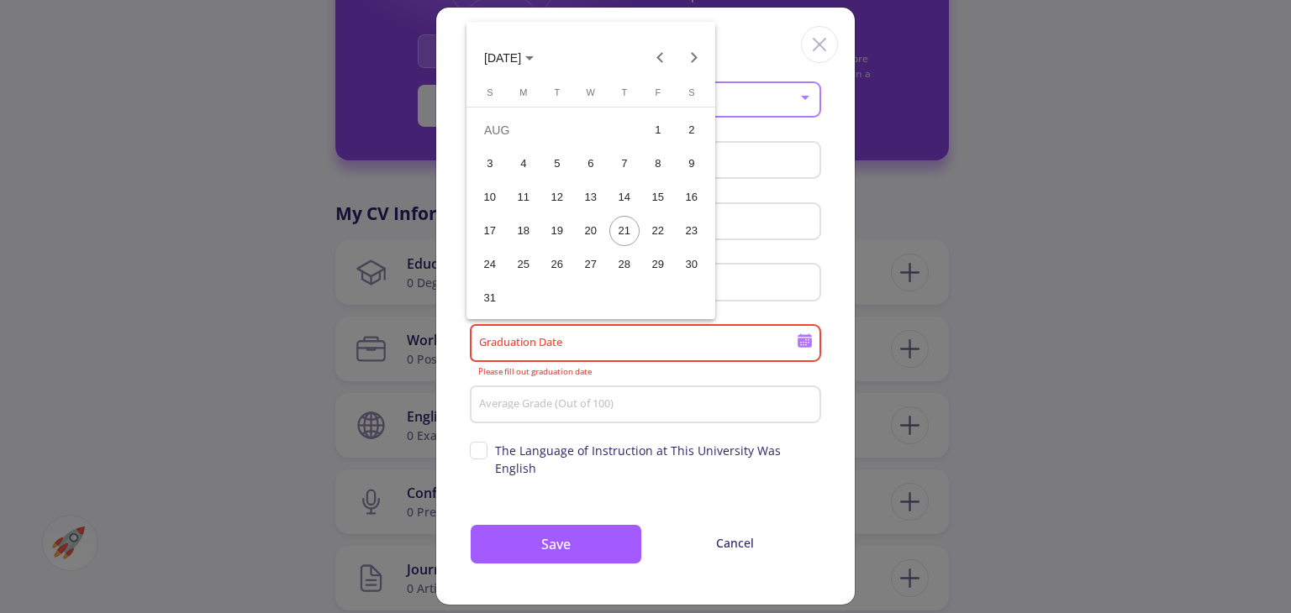
click at [521, 57] on span "[DATE]" at bounding box center [502, 57] width 37 height 13
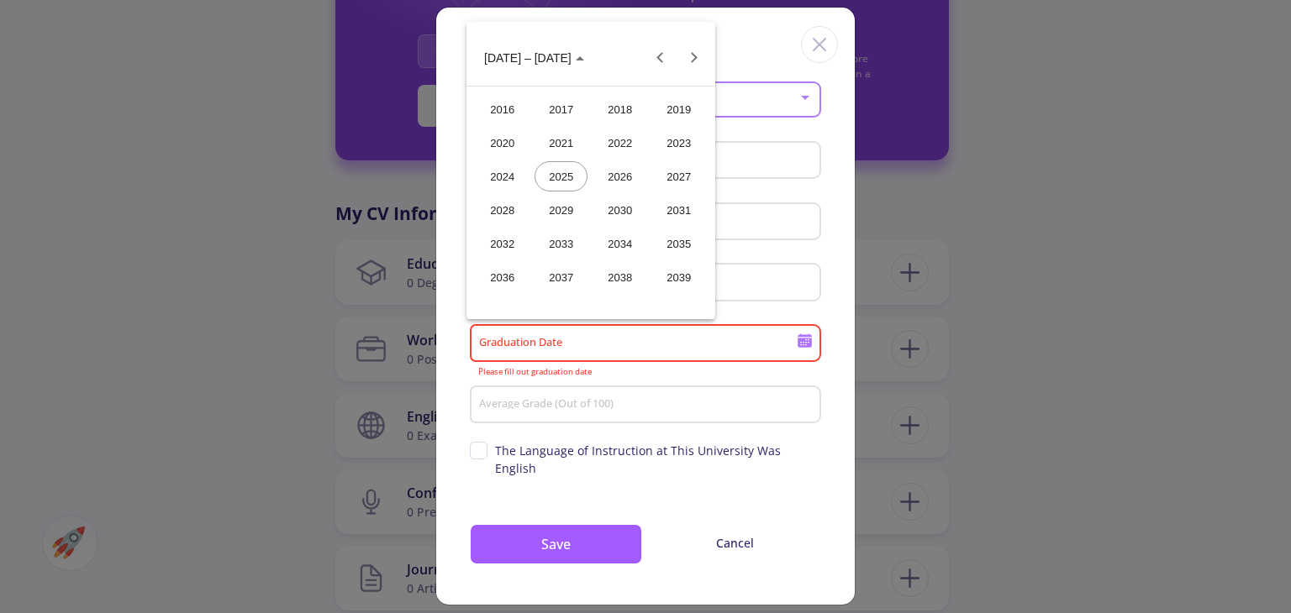
click at [570, 114] on div "2017" at bounding box center [560, 109] width 53 height 30
click at [612, 178] on div "[DATE]" at bounding box center [619, 176] width 53 height 30
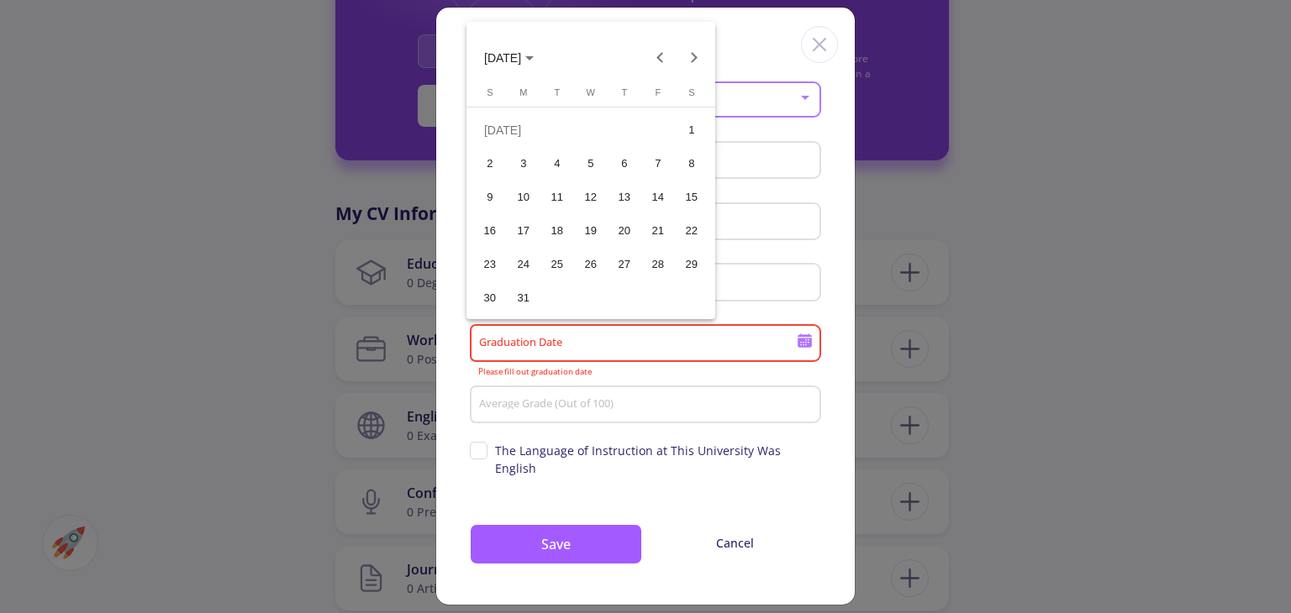
click at [588, 200] on div "12" at bounding box center [591, 197] width 30 height 30
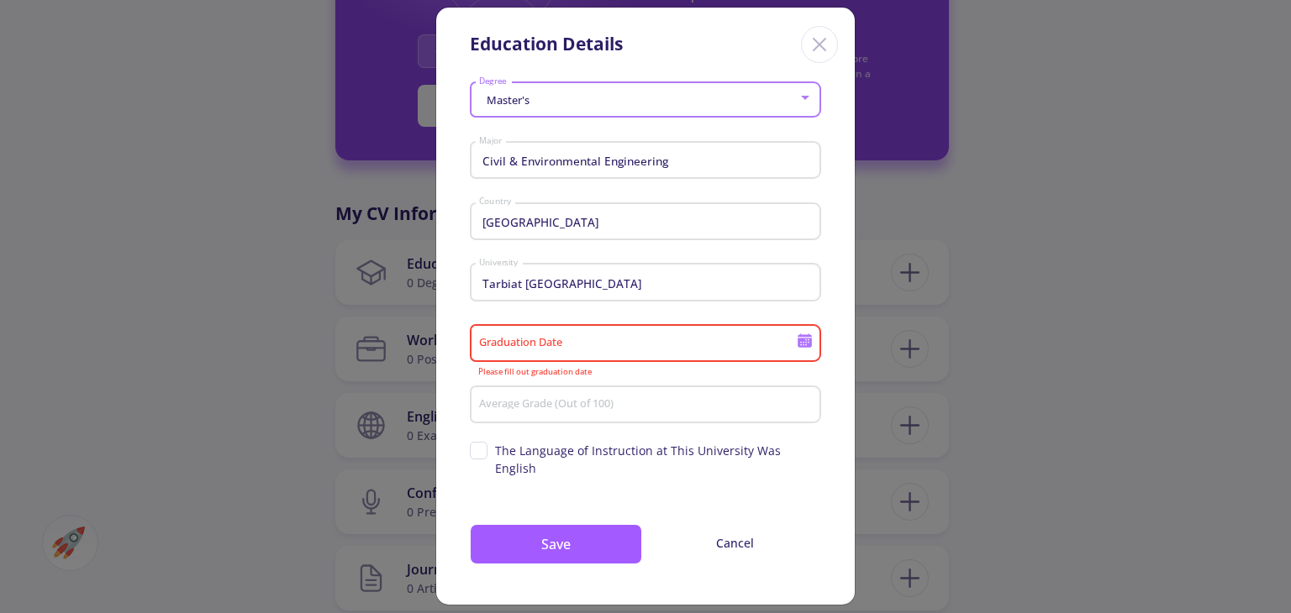
type input "[DATE]"
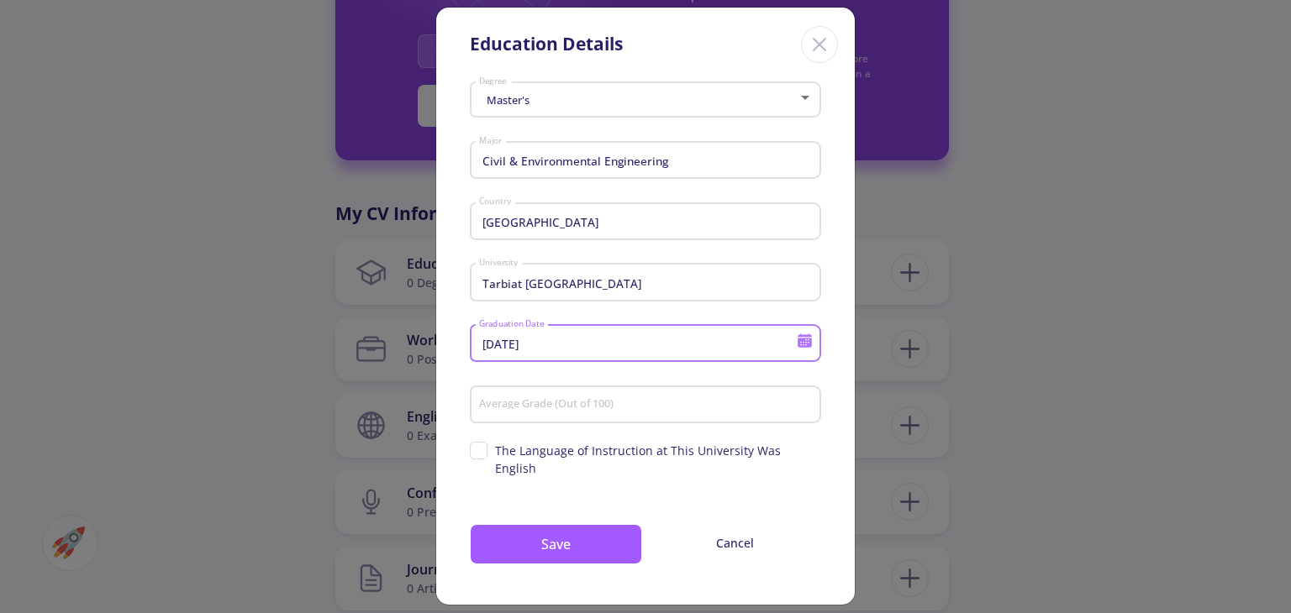
click at [554, 407] on input "Average Grade (Out of 100)" at bounding box center [647, 405] width 339 height 15
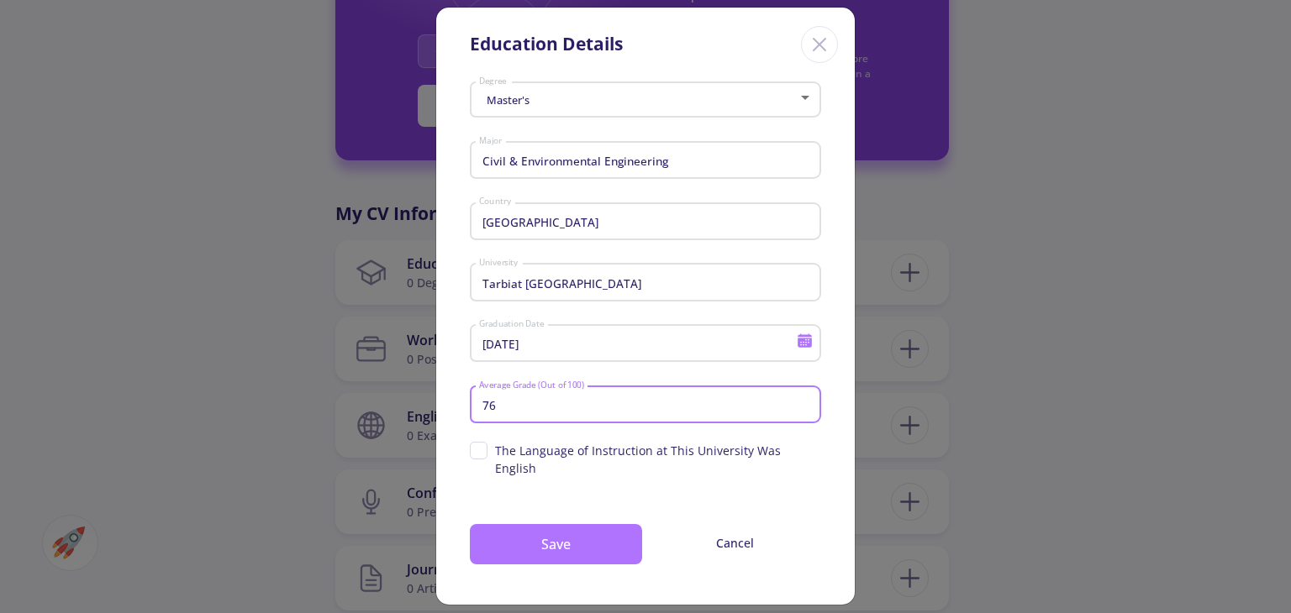
type input "76"
click at [605, 539] on button "Save" at bounding box center [556, 544] width 172 height 40
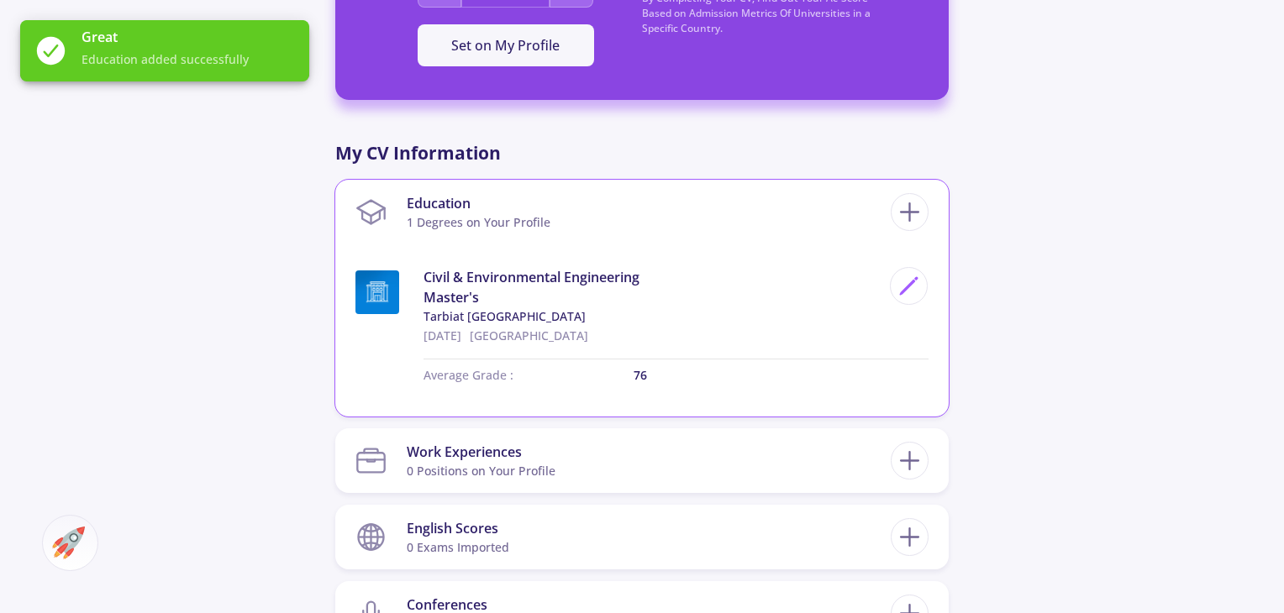
scroll to position [672, 0]
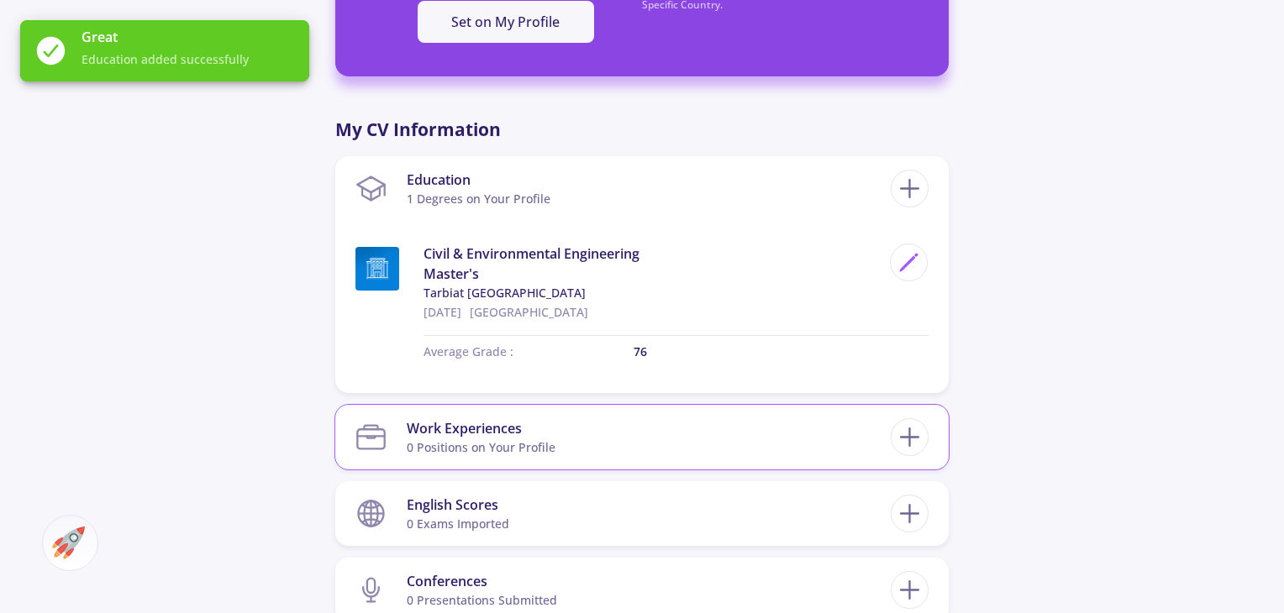
click at [613, 441] on section "Work Experiences 0 Positions on Your Profile" at bounding box center [622, 437] width 535 height 51
click at [907, 438] on line at bounding box center [910, 438] width 18 height 0
checkbox input "false"
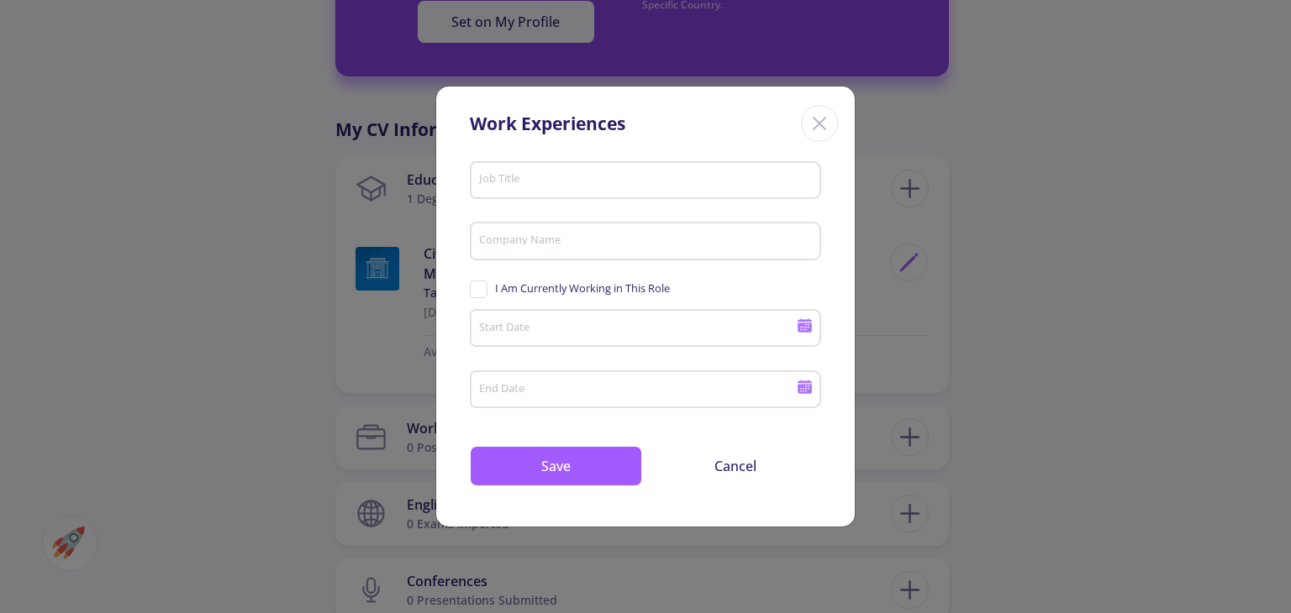
click at [505, 178] on input "Job Title" at bounding box center [647, 180] width 339 height 15
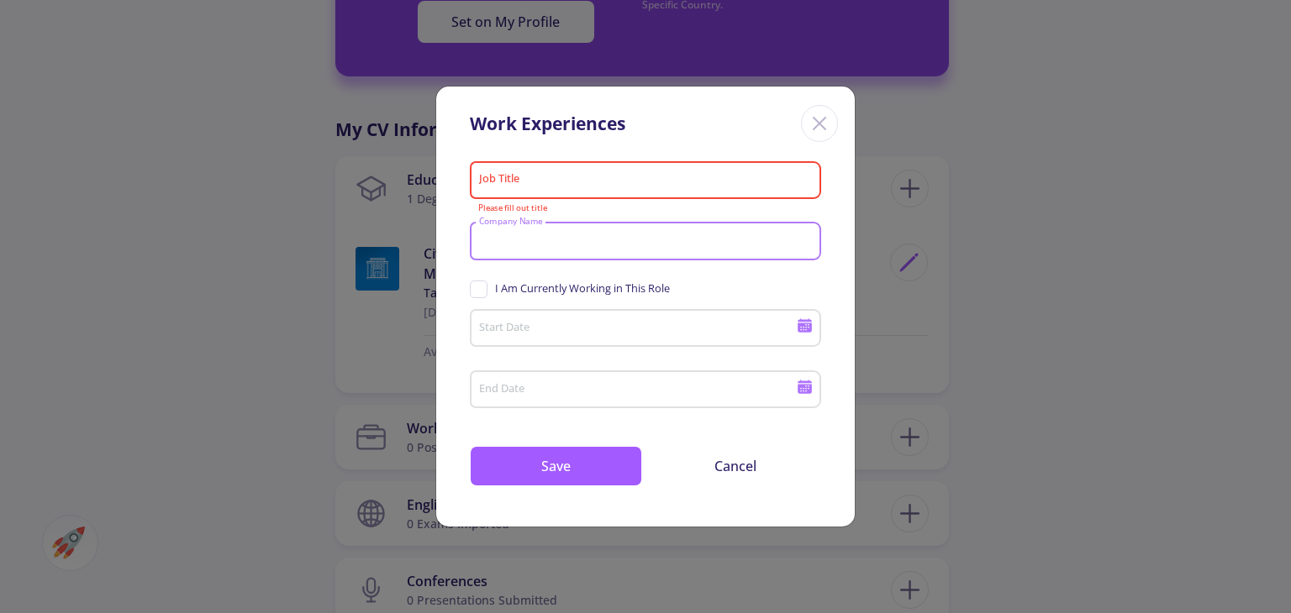
click at [537, 240] on input "Company Name" at bounding box center [647, 241] width 339 height 15
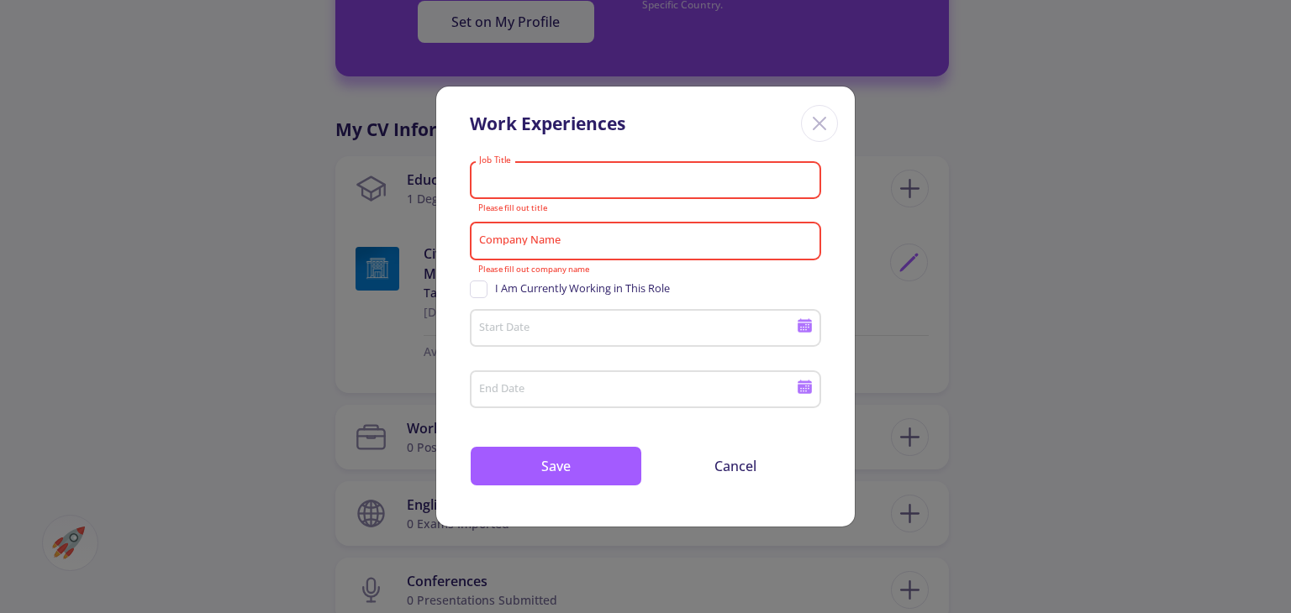
click at [530, 179] on input "Job Title" at bounding box center [647, 180] width 339 height 15
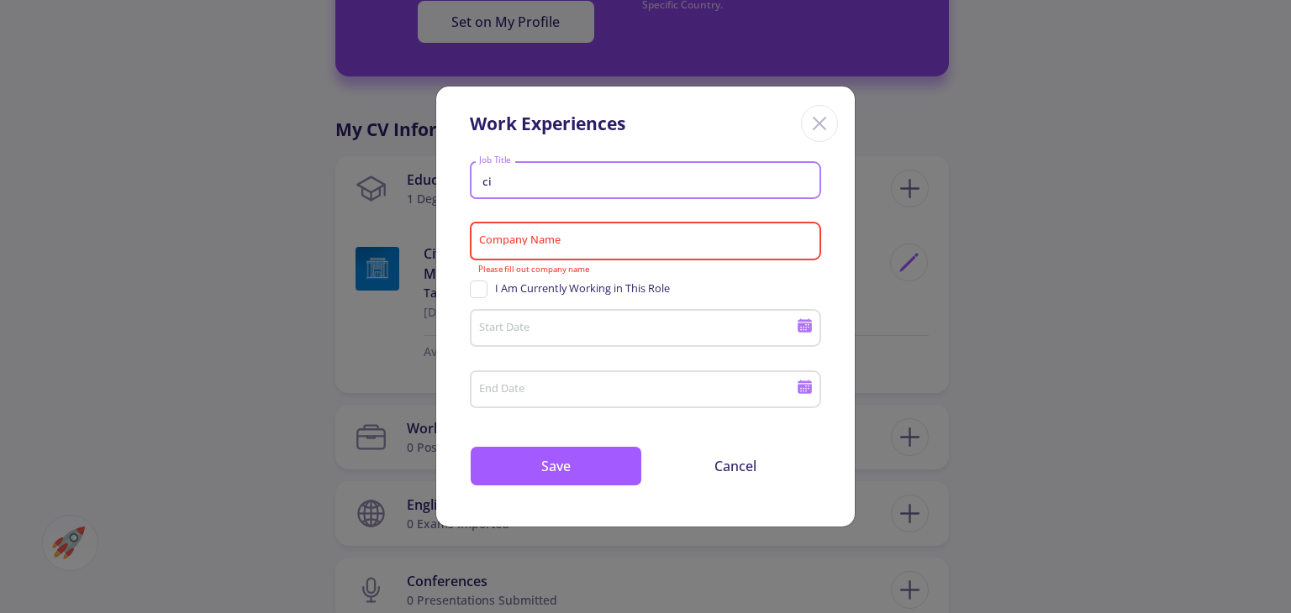
type input "c"
type input "quality control"
click at [500, 239] on input "Company Name" at bounding box center [647, 241] width 339 height 15
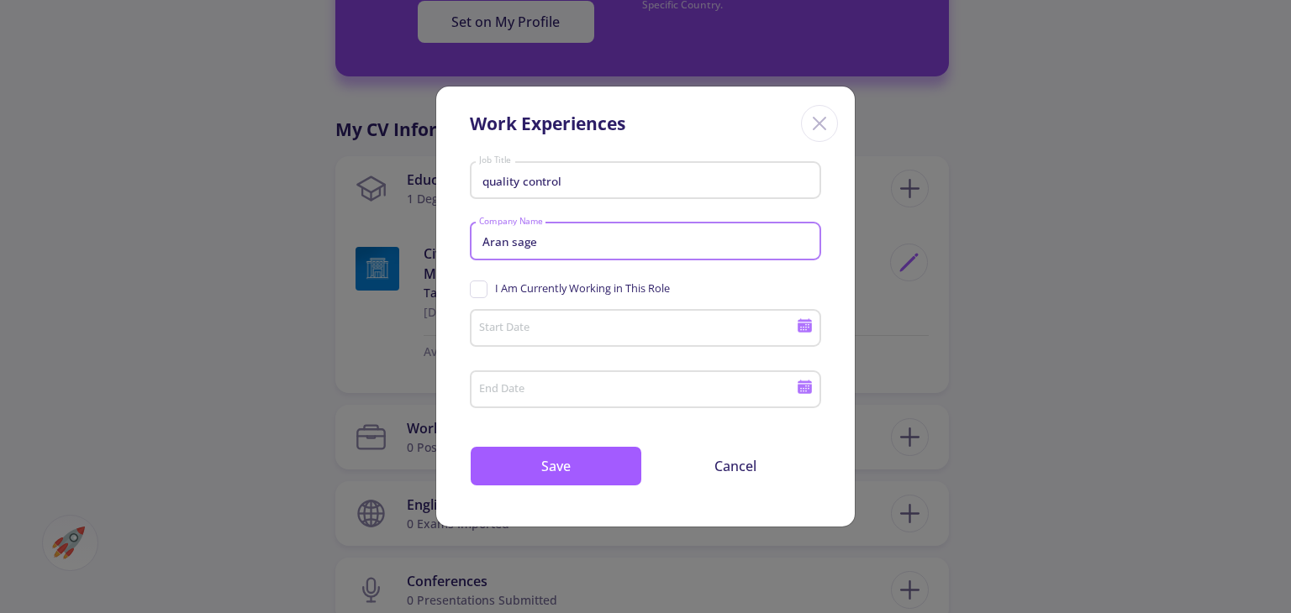
type input "Aran sage"
click at [578, 330] on input "Start Date" at bounding box center [639, 329] width 323 height 15
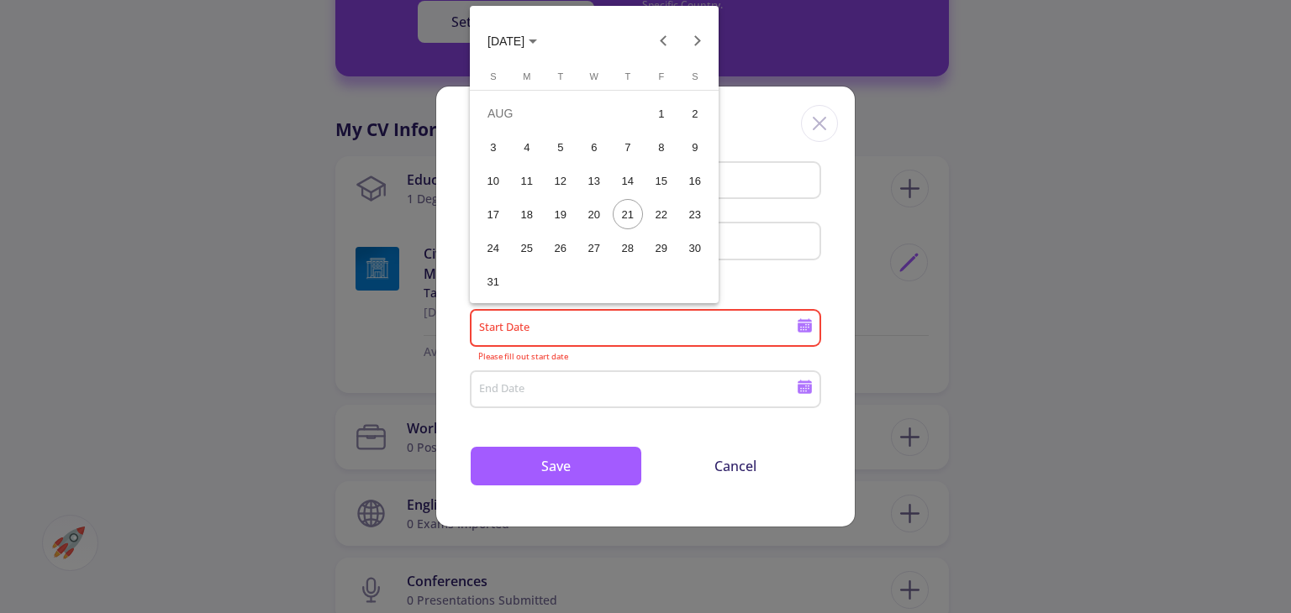
click at [537, 44] on span "[DATE]" at bounding box center [512, 40] width 50 height 13
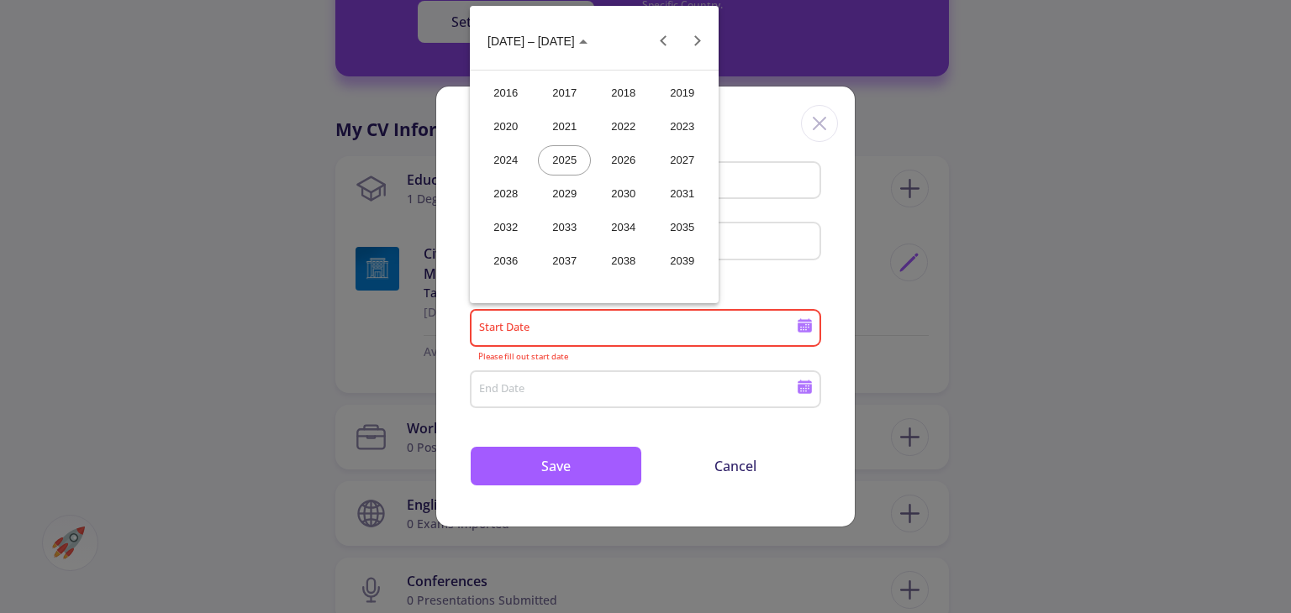
click at [679, 92] on div "2019" at bounding box center [681, 93] width 53 height 30
click at [525, 127] on div "JAN" at bounding box center [505, 127] width 53 height 30
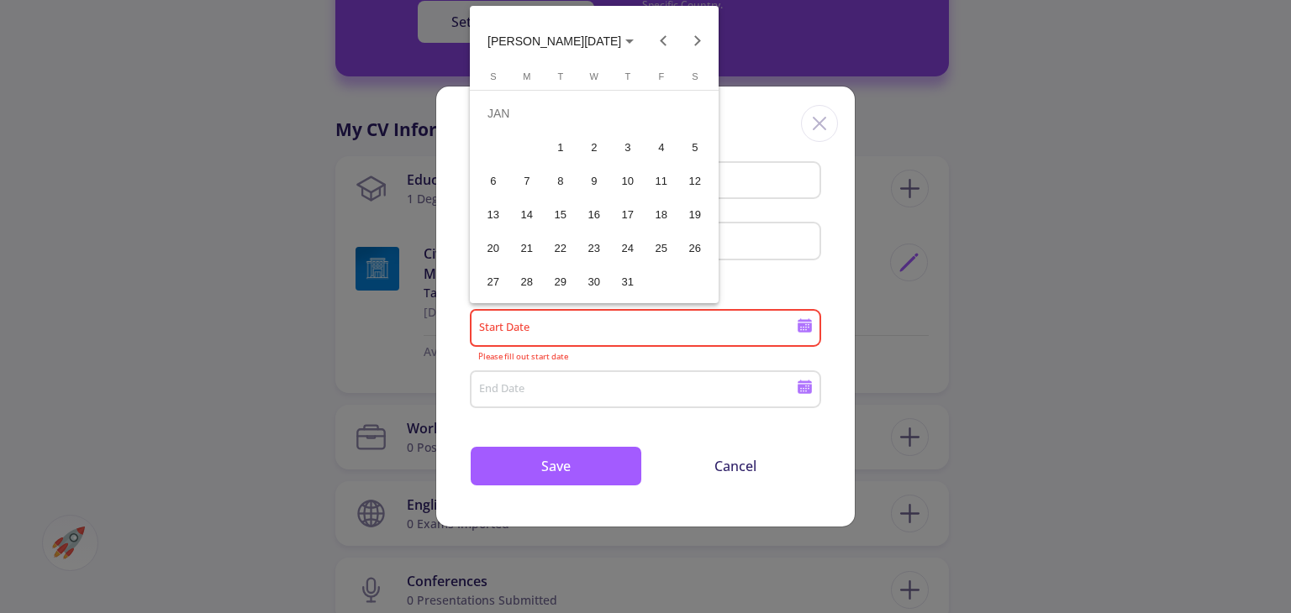
click at [561, 149] on div "1" at bounding box center [560, 147] width 30 height 30
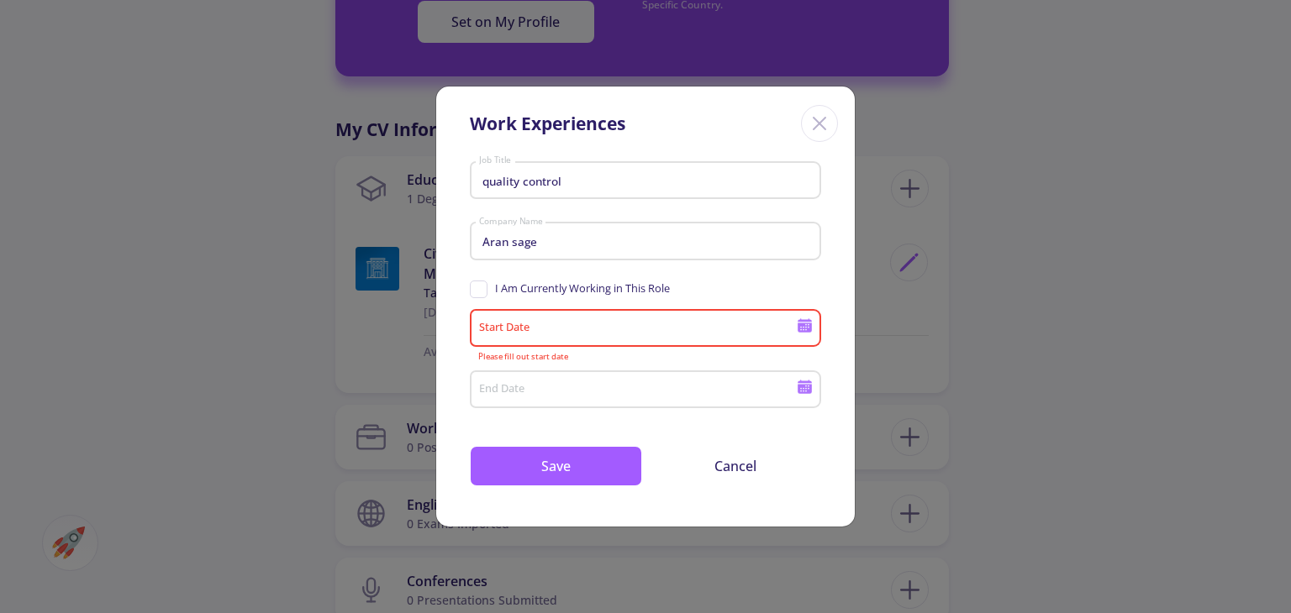
type input "[DATE]"
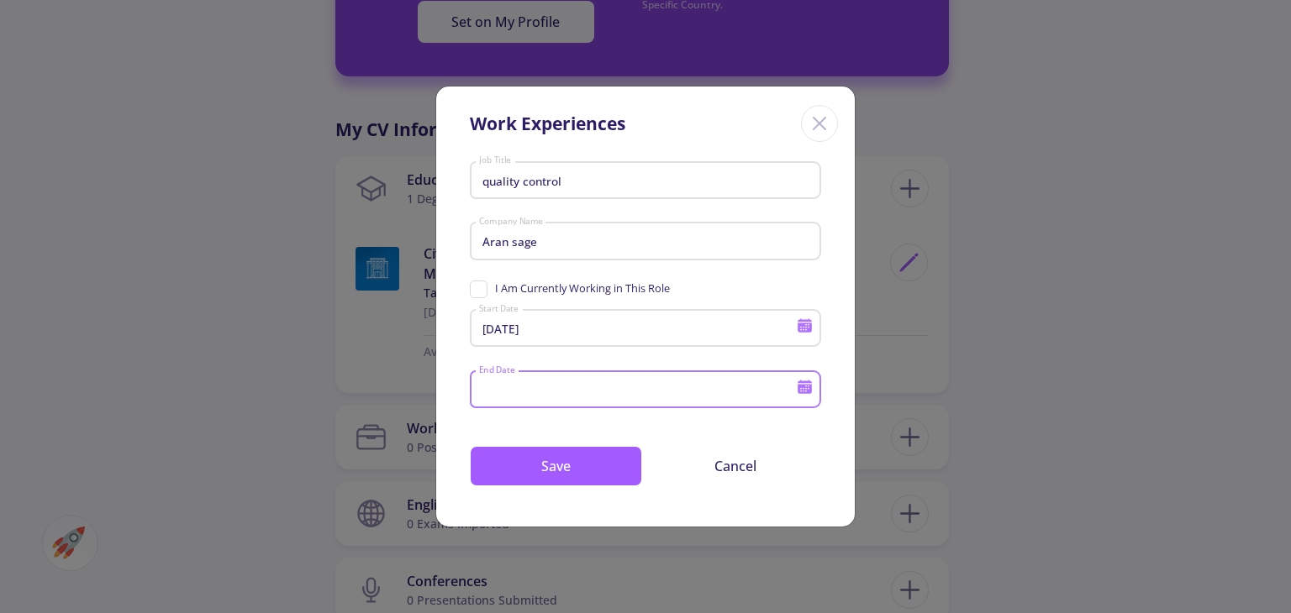
click at [662, 383] on input "End Date" at bounding box center [639, 390] width 323 height 15
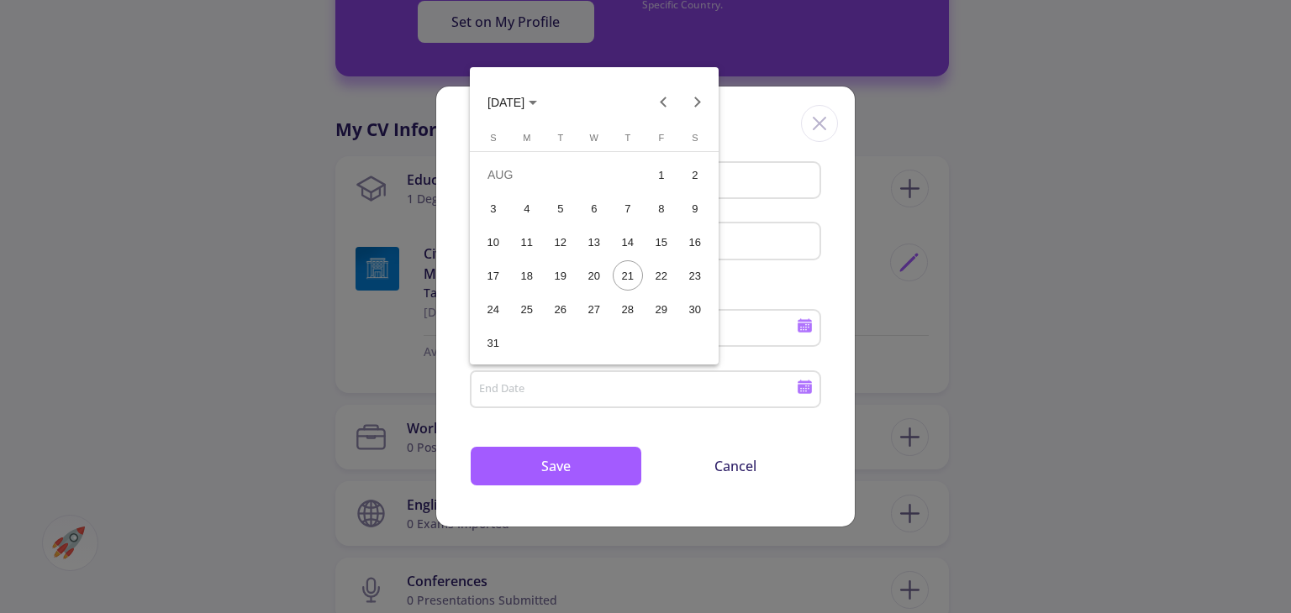
click at [537, 104] on icon "Choose month and year" at bounding box center [532, 103] width 8 height 4
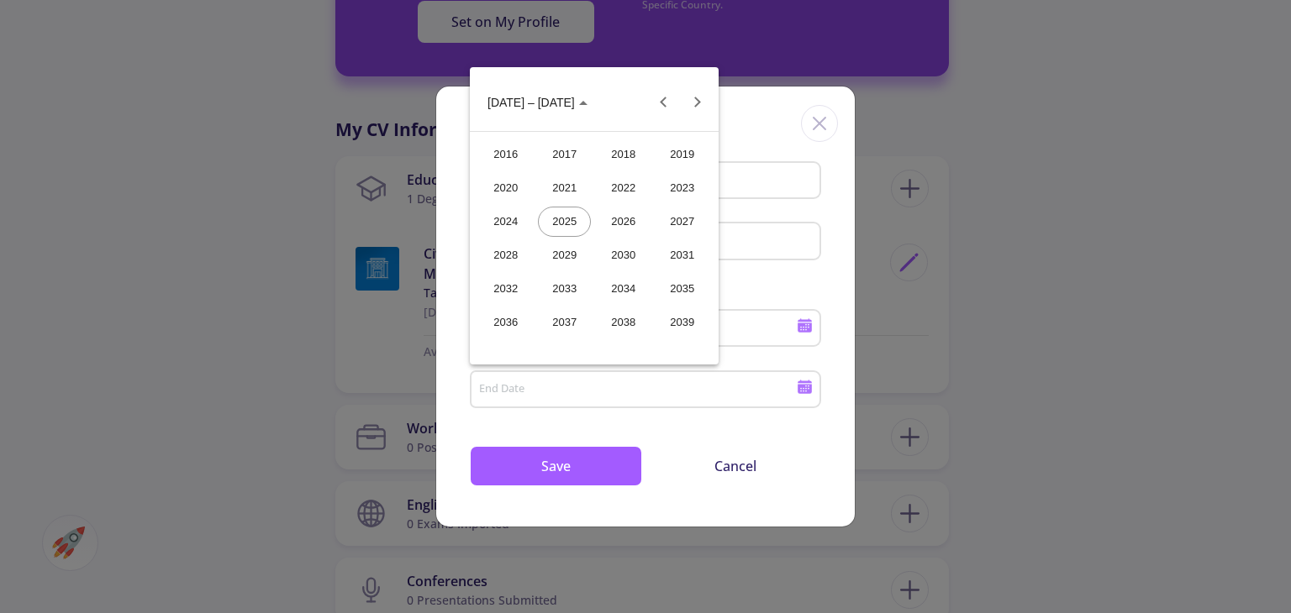
click at [578, 192] on div "2021" at bounding box center [564, 188] width 53 height 30
click at [502, 189] on div "JAN" at bounding box center [505, 188] width 53 height 30
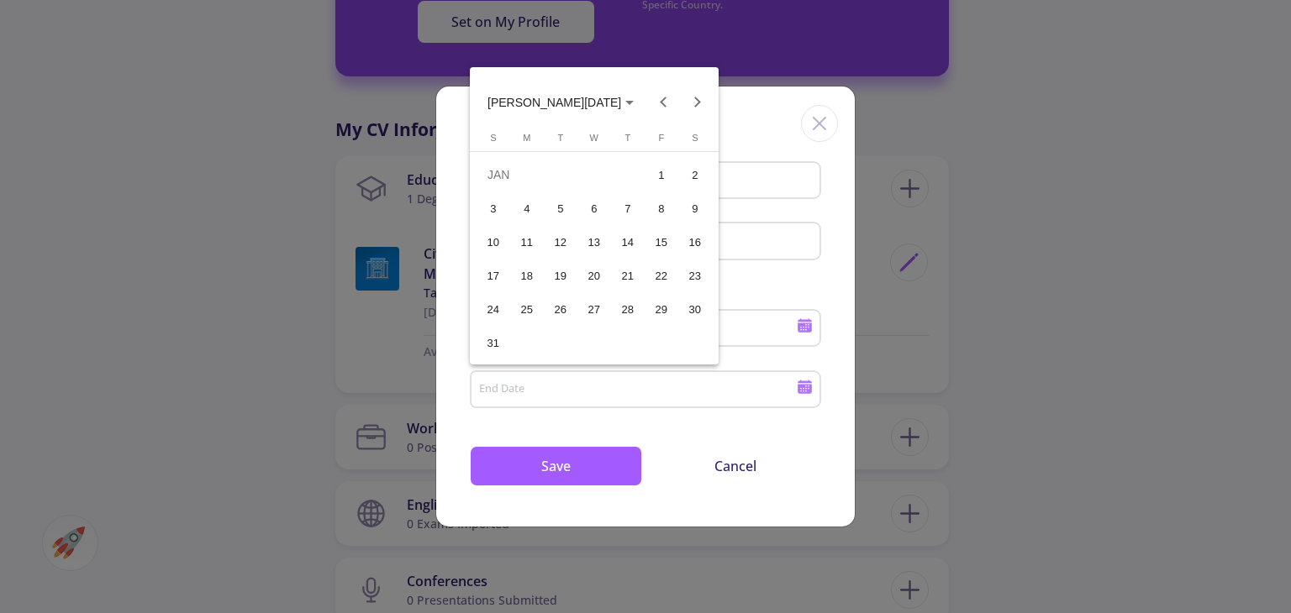
click at [494, 206] on div "3" at bounding box center [493, 208] width 30 height 30
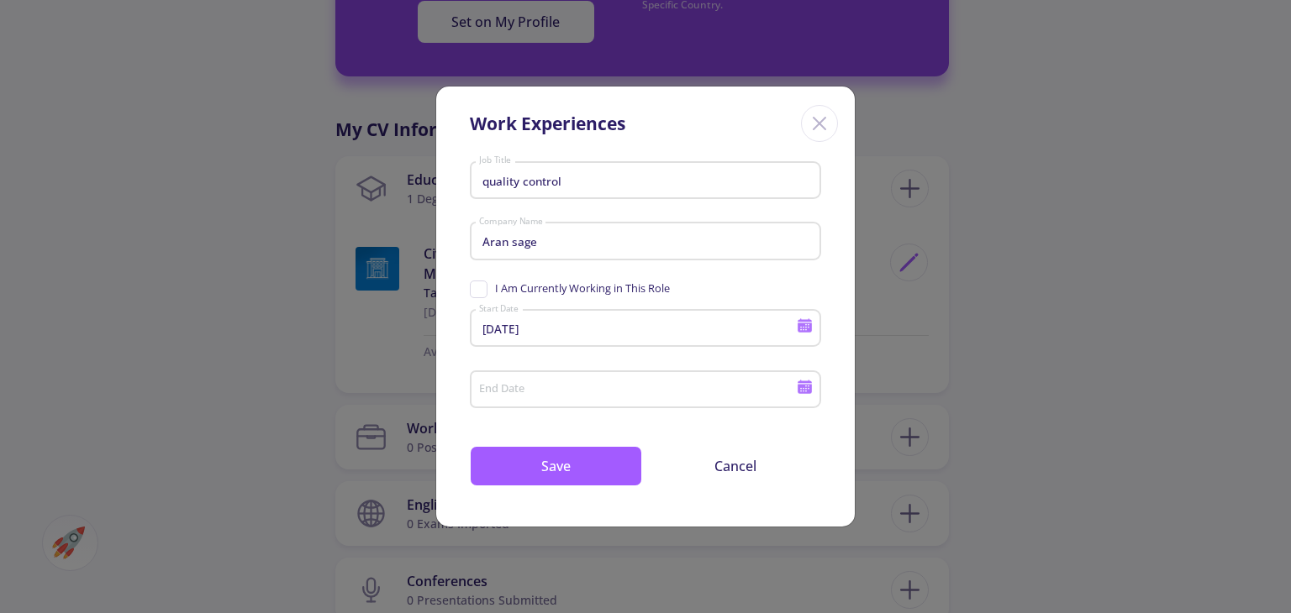
type input "[DATE]"
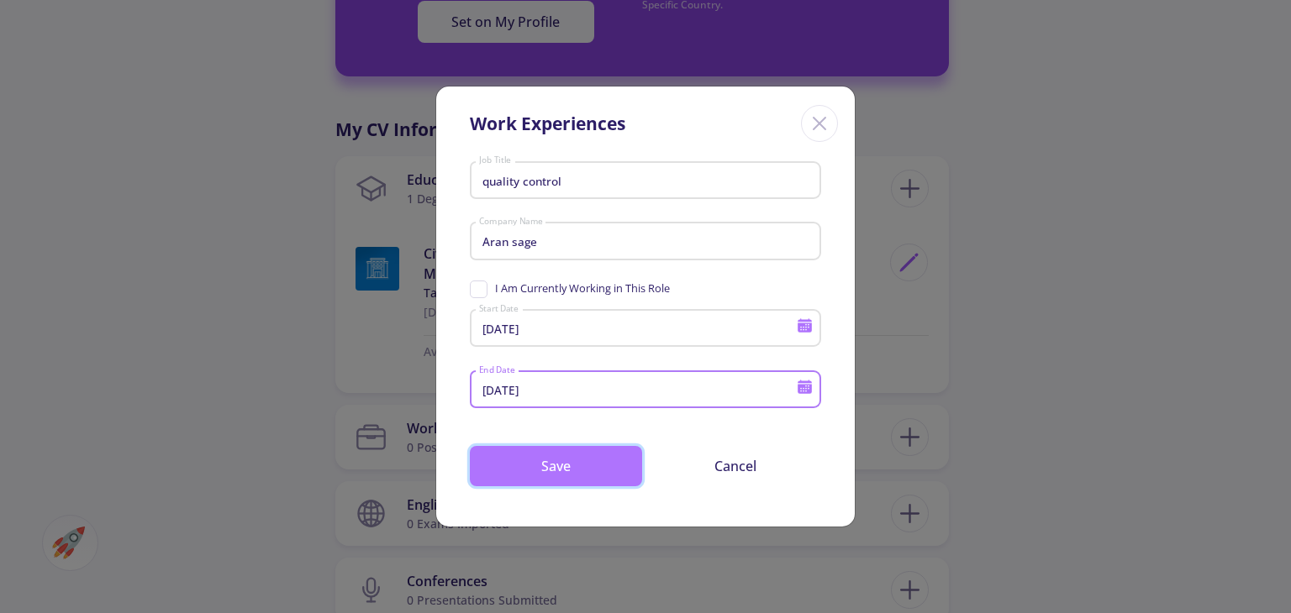
click at [603, 466] on button "Save" at bounding box center [556, 466] width 172 height 40
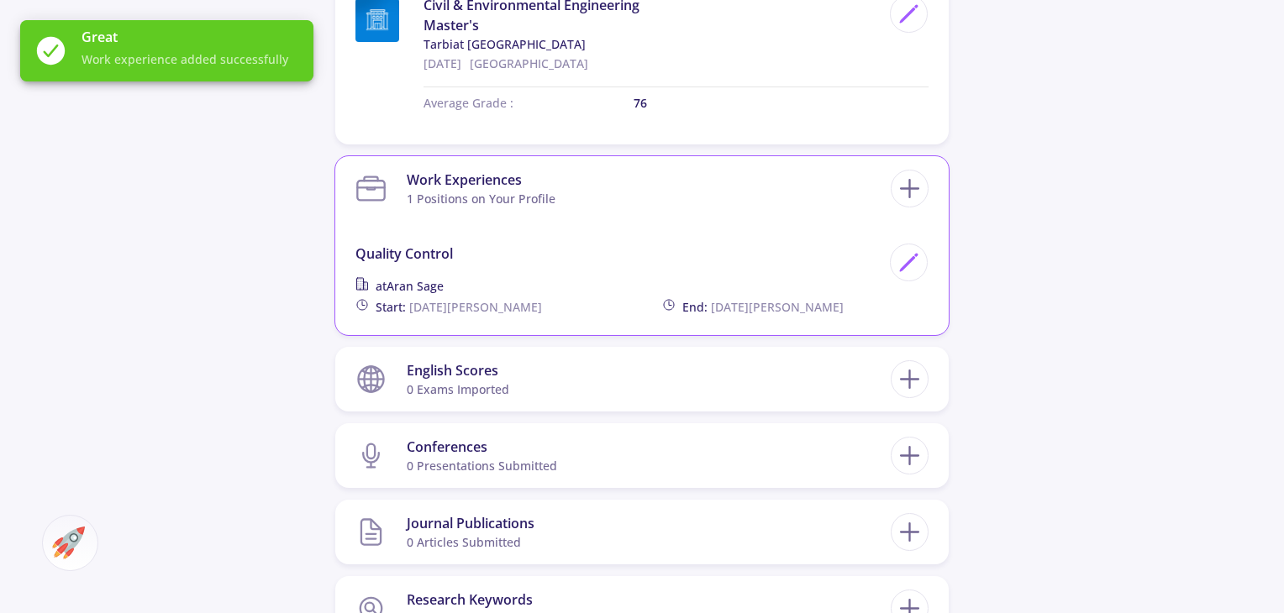
scroll to position [924, 0]
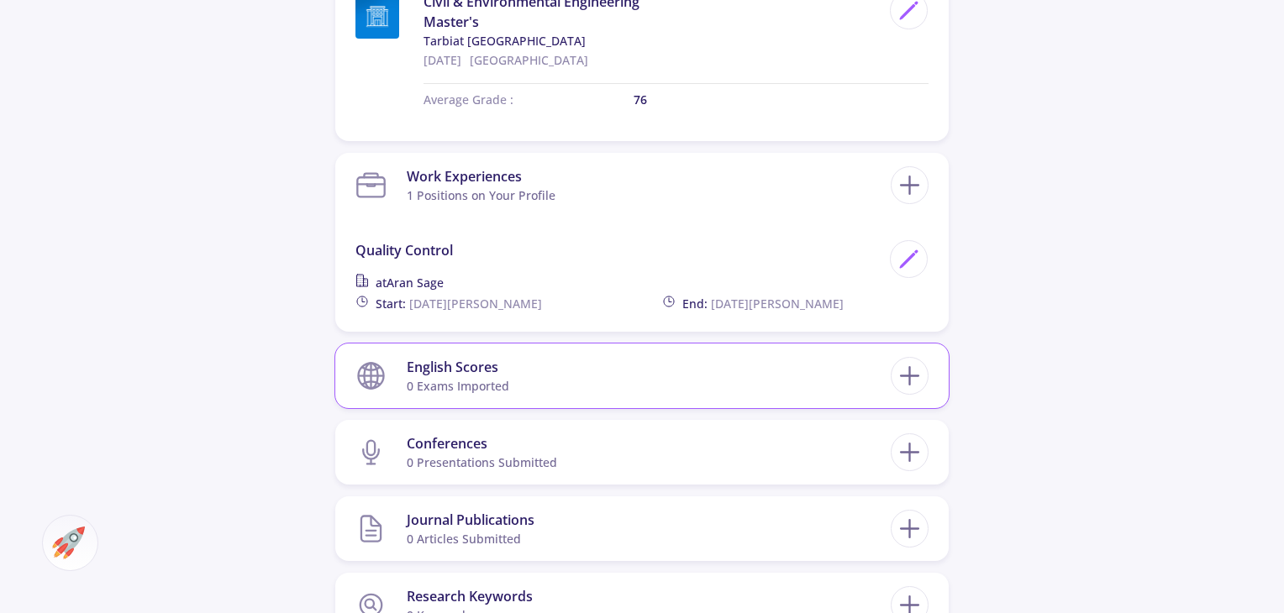
click at [535, 390] on section "English Scores 0 exams imported" at bounding box center [622, 375] width 535 height 51
click at [901, 379] on icon at bounding box center [909, 375] width 31 height 31
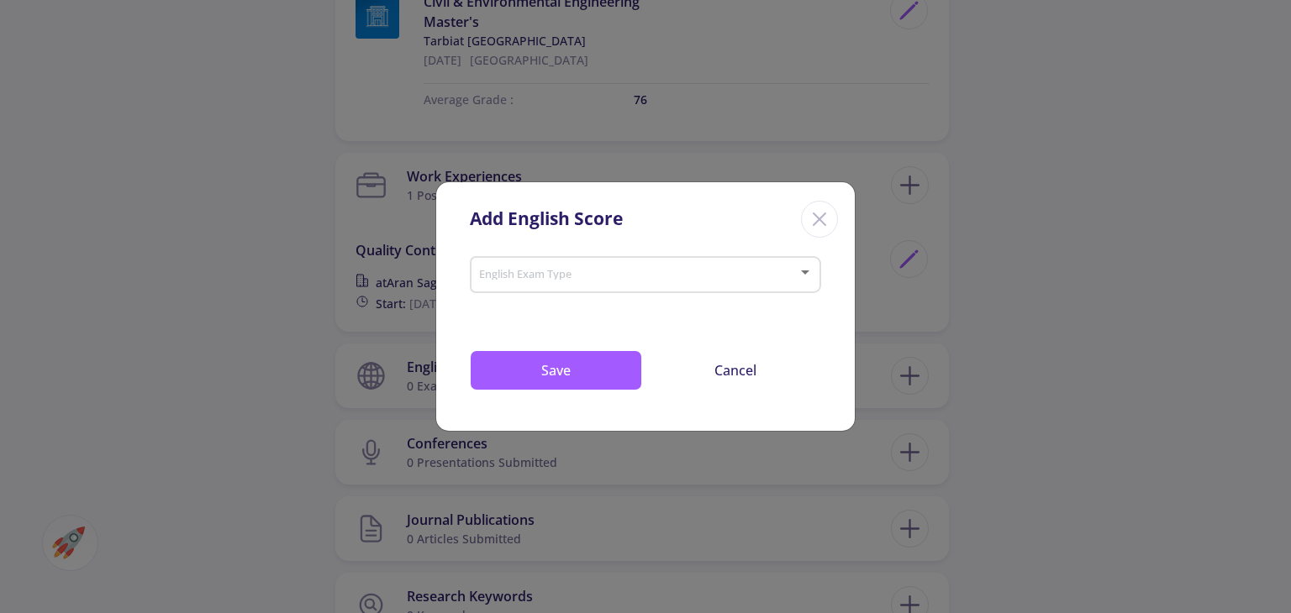
click at [560, 283] on div "English Exam Type" at bounding box center [645, 271] width 335 height 42
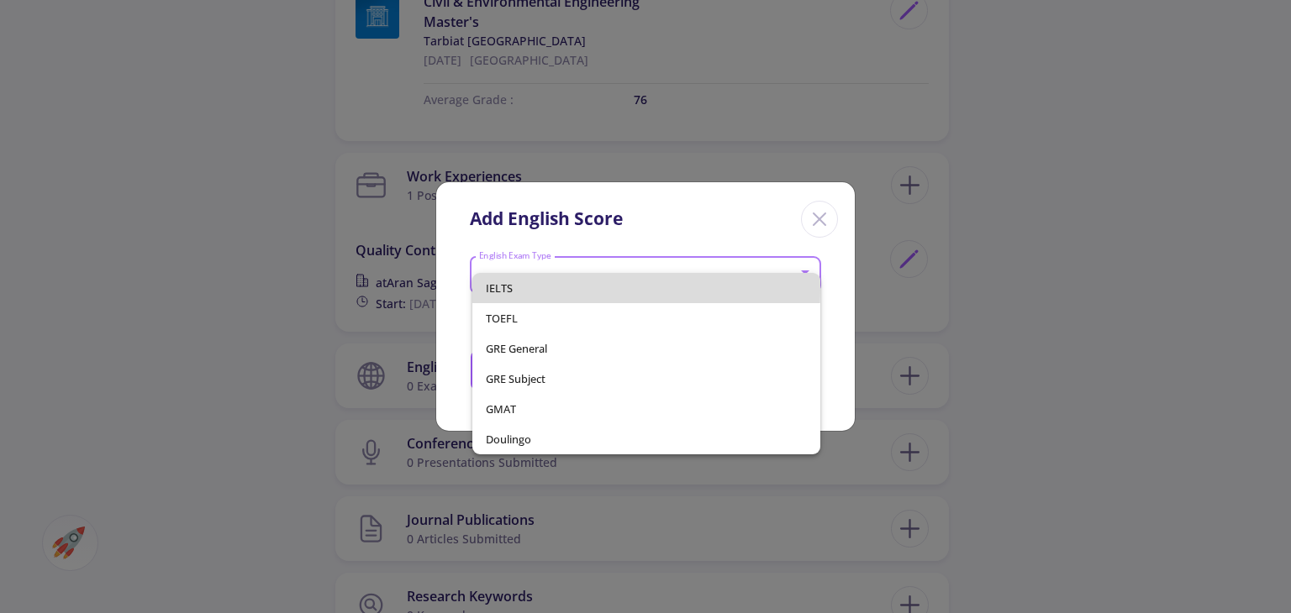
click at [558, 291] on span "IELTS" at bounding box center [646, 288] width 320 height 30
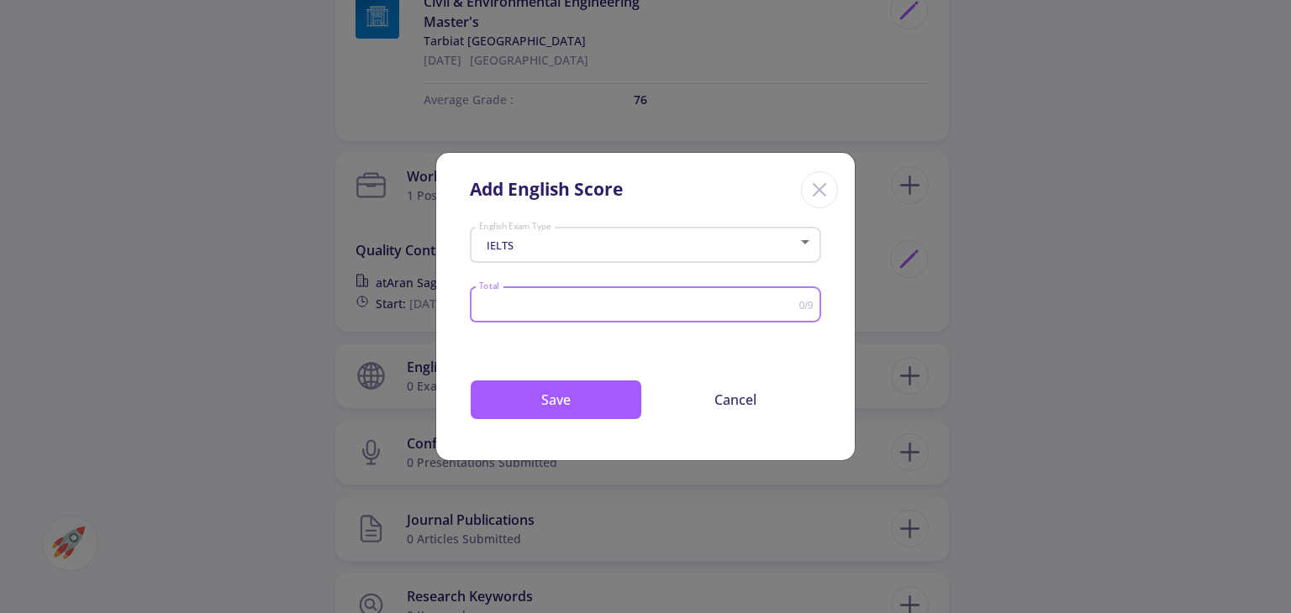
click at [528, 305] on input "Total" at bounding box center [638, 305] width 321 height 13
type input "6"
click at [555, 402] on button "Save" at bounding box center [556, 400] width 172 height 40
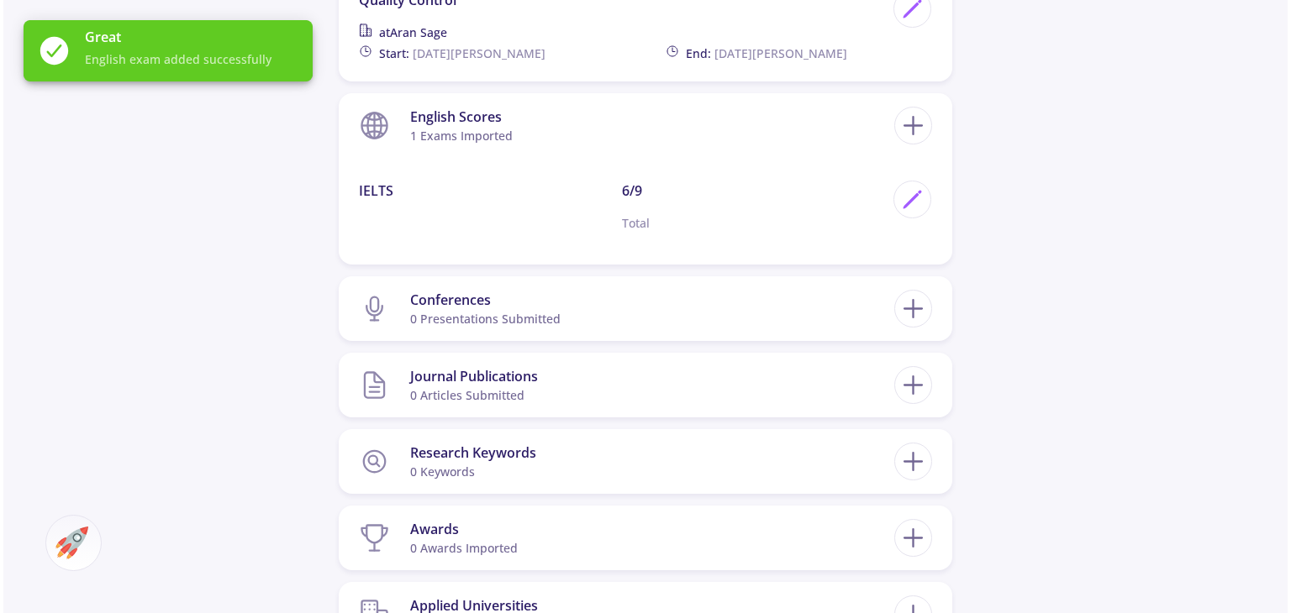
scroll to position [1176, 0]
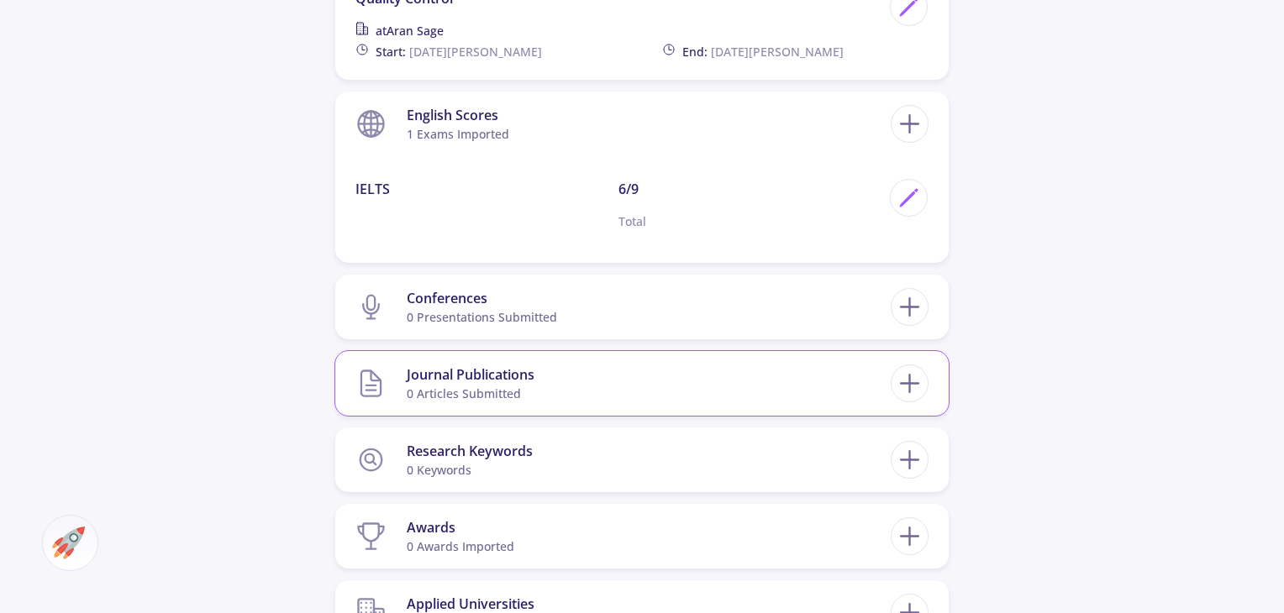
click at [511, 395] on div "0 articles submitted" at bounding box center [471, 394] width 128 height 18
click at [901, 377] on icon at bounding box center [909, 383] width 31 height 31
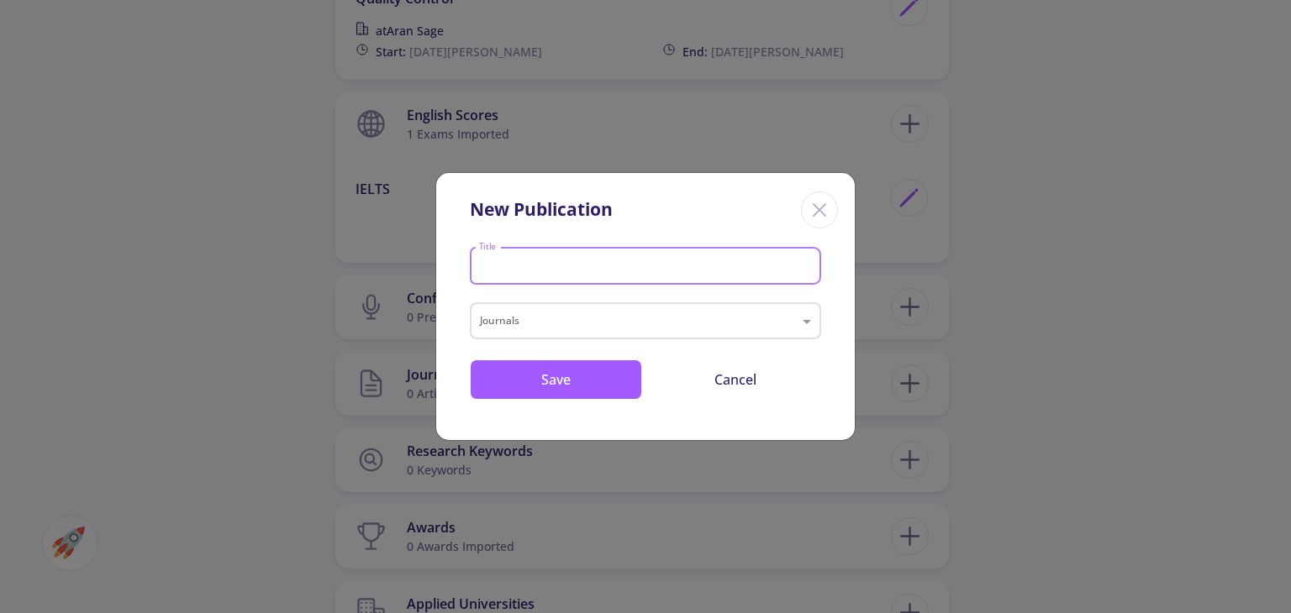
click at [563, 265] on input "Title" at bounding box center [647, 267] width 339 height 15
type input "soil erosion"
click at [562, 313] on input "text" at bounding box center [628, 323] width 297 height 20
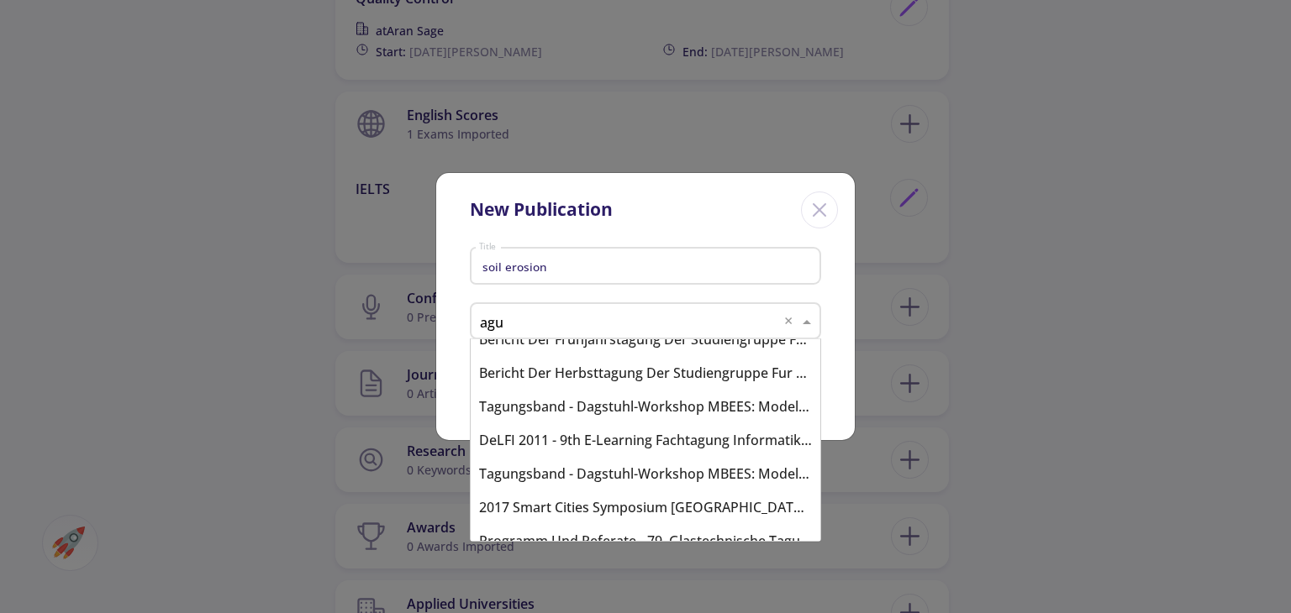
scroll to position [1227, 0]
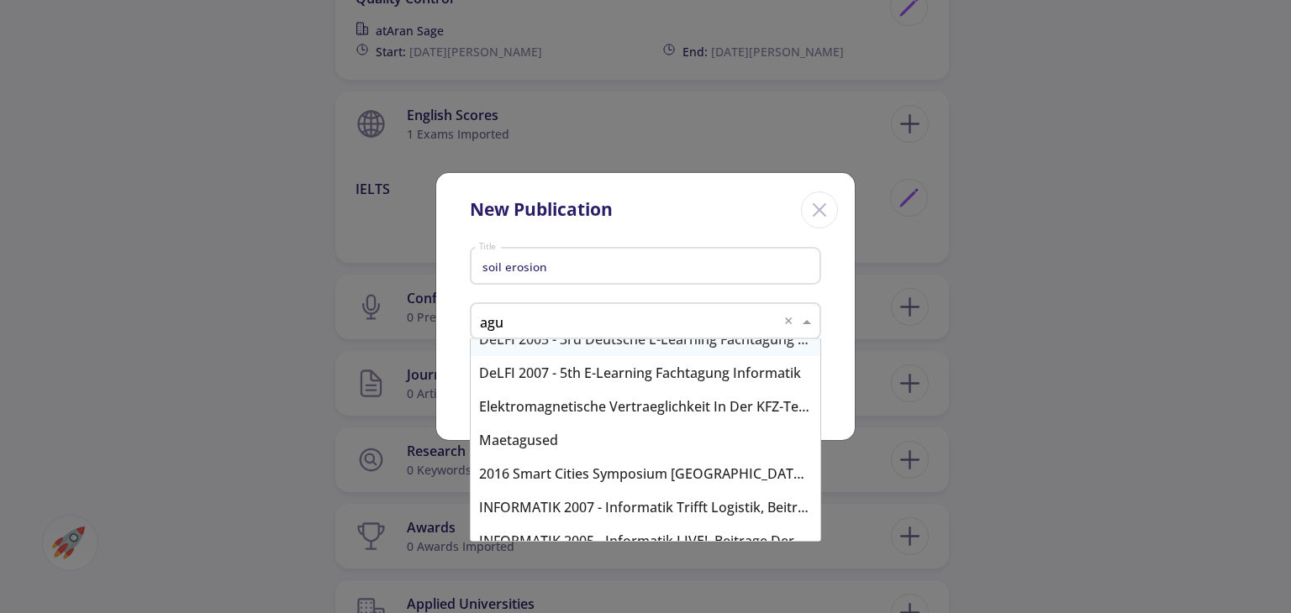
drag, startPoint x: 523, startPoint y: 323, endPoint x: 514, endPoint y: 323, distance: 9.2
click at [515, 323] on input "agu" at bounding box center [628, 323] width 297 height 20
click at [501, 320] on input "agu" at bounding box center [628, 323] width 297 height 20
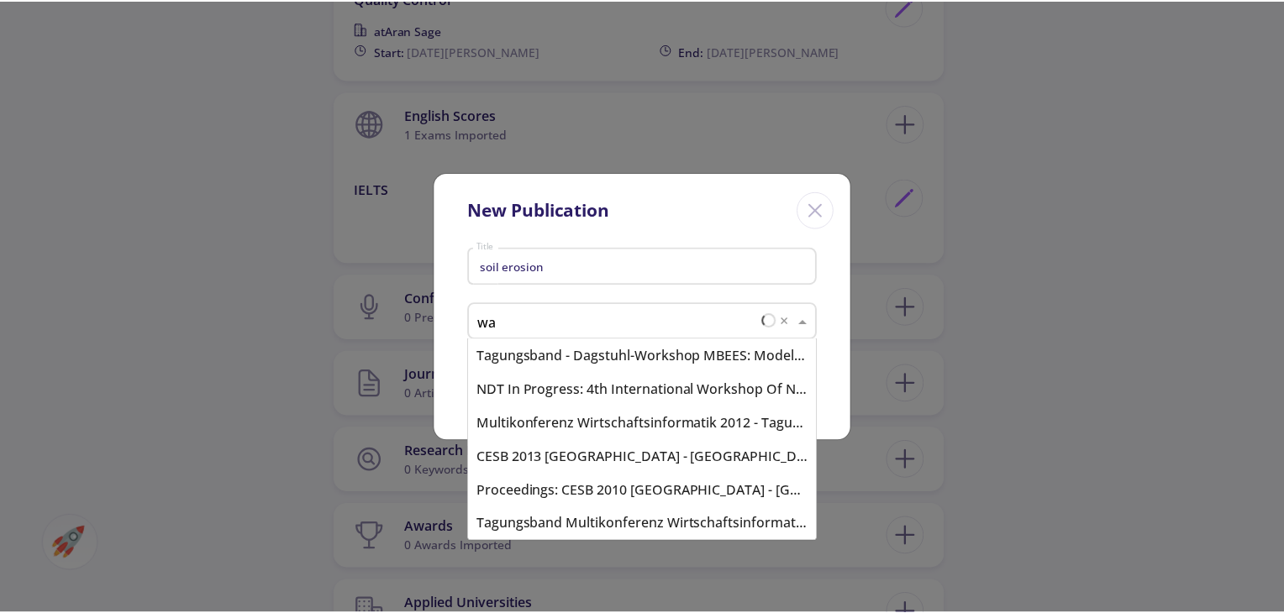
scroll to position [0, 0]
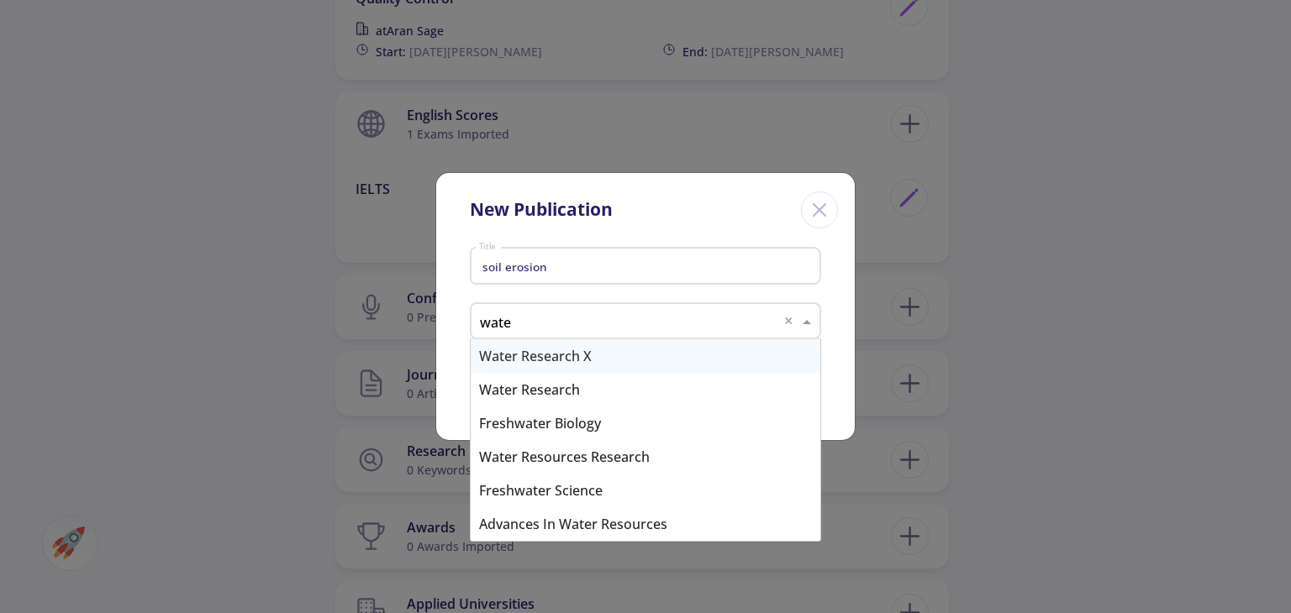
type input "water"
click at [630, 455] on div "Water Resources Research" at bounding box center [646, 457] width 350 height 34
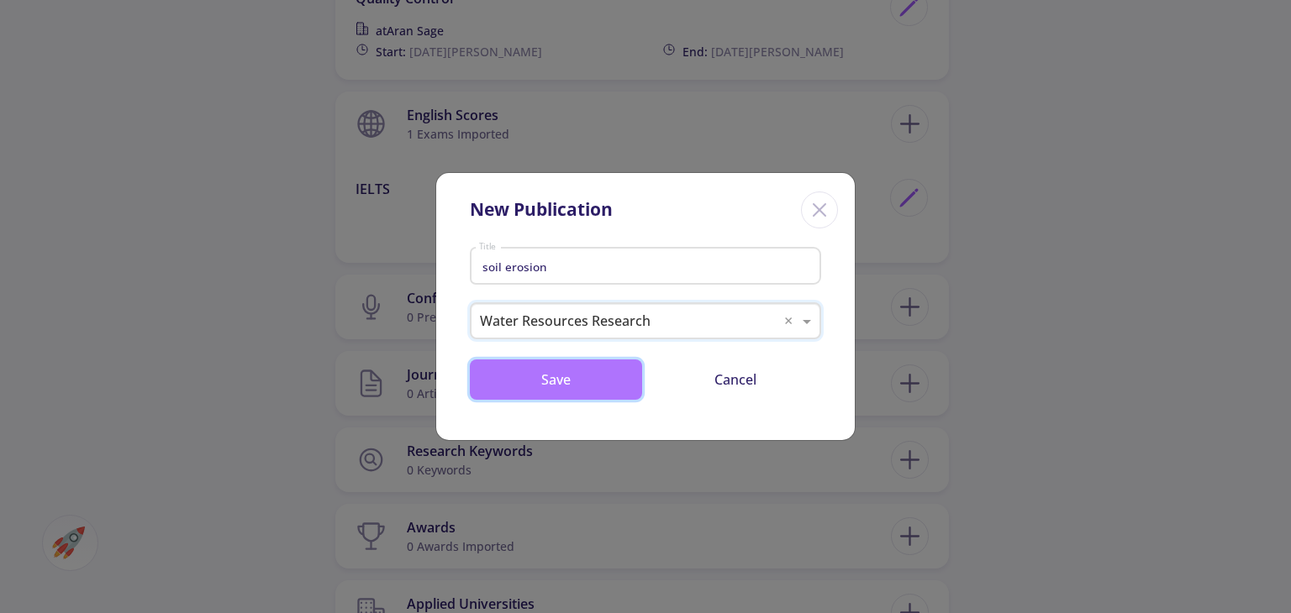
click at [582, 389] on button "Save" at bounding box center [556, 380] width 172 height 40
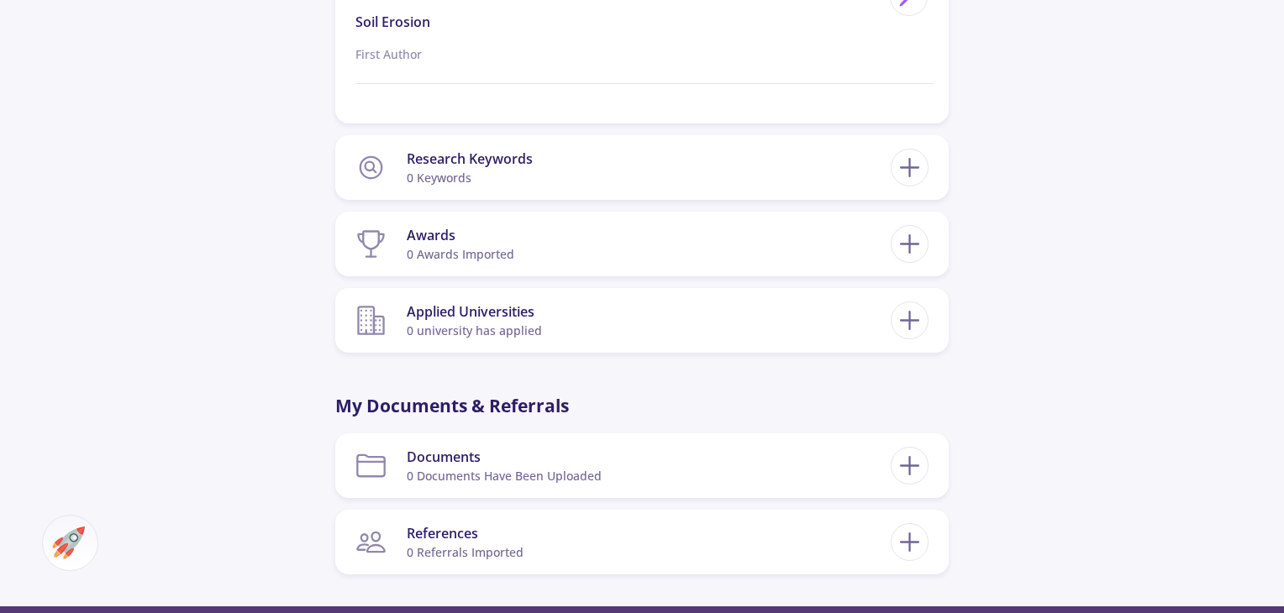
scroll to position [1764, 0]
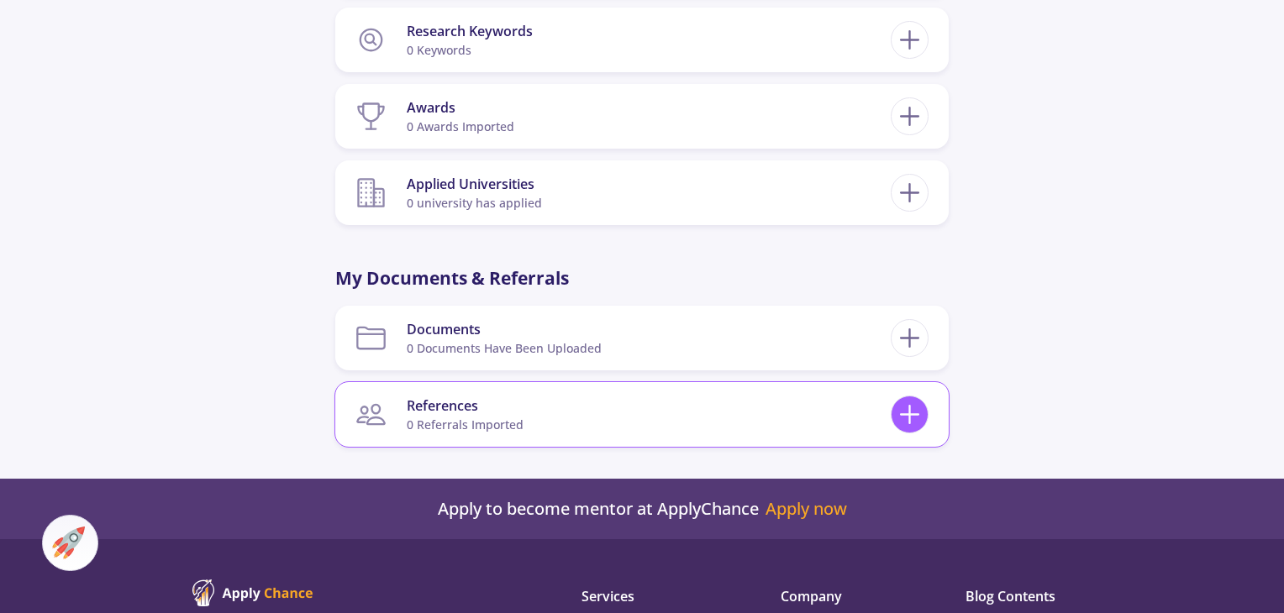
click at [914, 407] on icon at bounding box center [909, 414] width 31 height 31
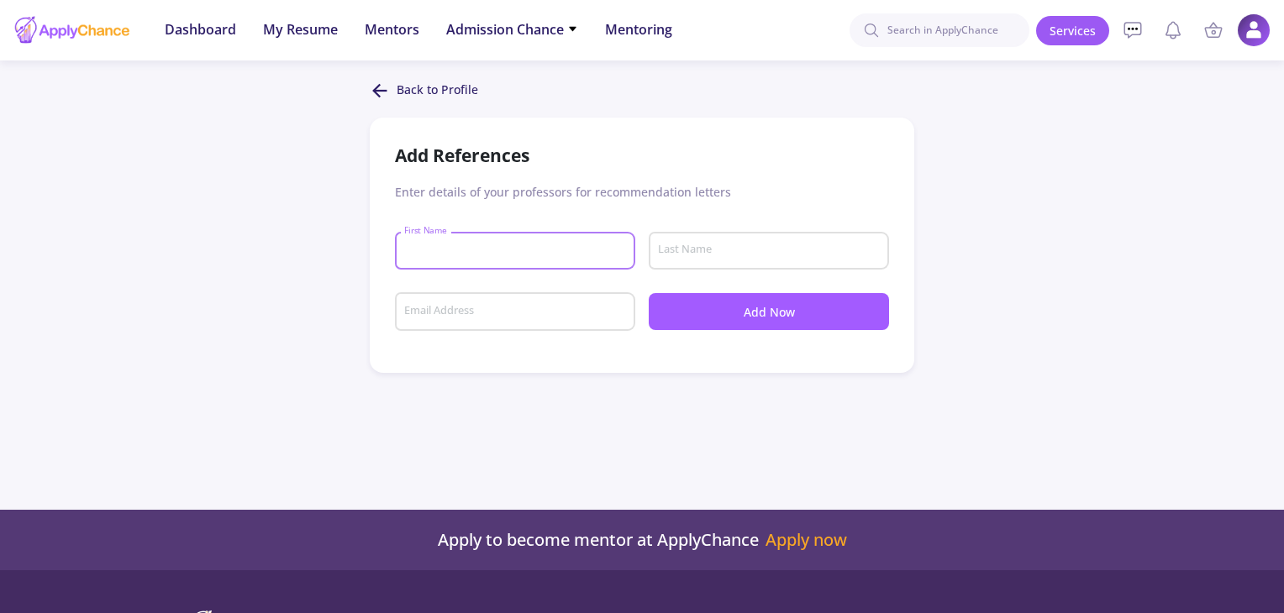
click at [471, 249] on input "First Name" at bounding box center [517, 251] width 229 height 15
click at [707, 250] on input "Last Name" at bounding box center [771, 251] width 229 height 15
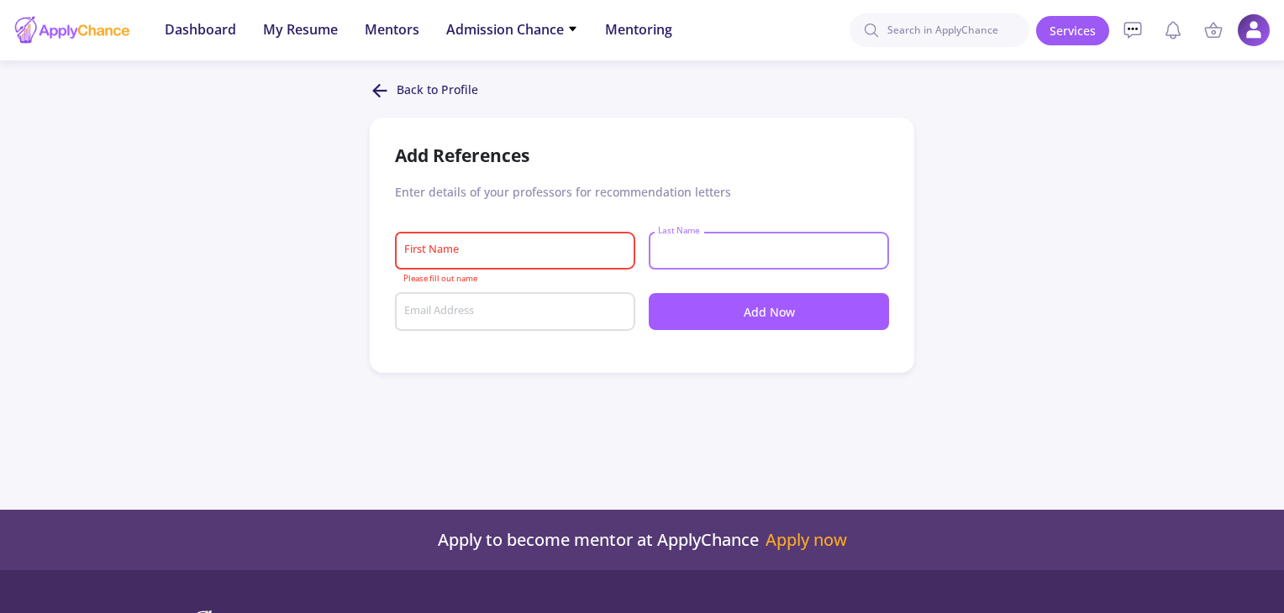
click at [550, 250] on input "First Name" at bounding box center [517, 251] width 229 height 15
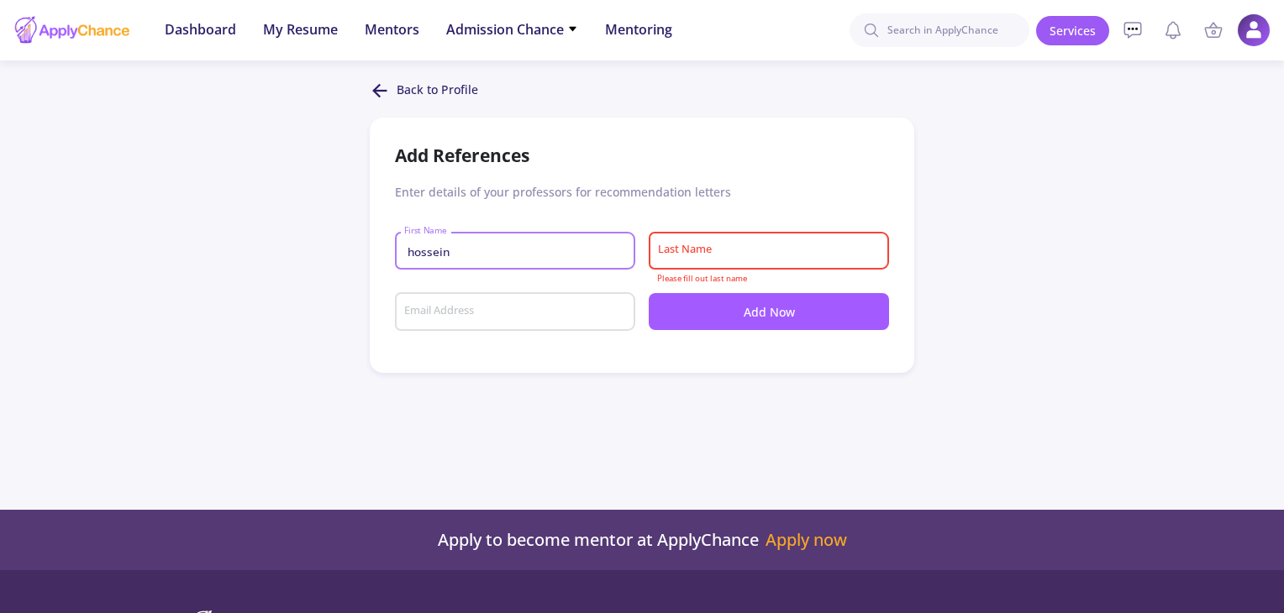
type input "hossein"
click at [713, 250] on input "Last Name" at bounding box center [771, 251] width 229 height 15
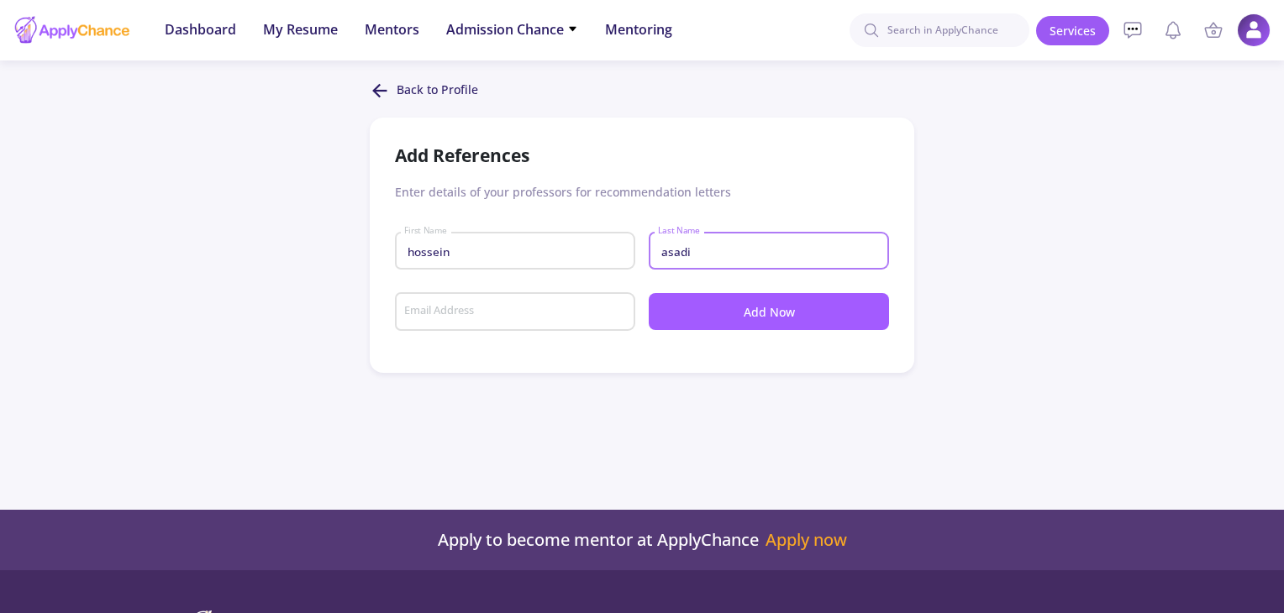
type input "asadi"
click at [529, 313] on input "Email Address" at bounding box center [517, 312] width 229 height 15
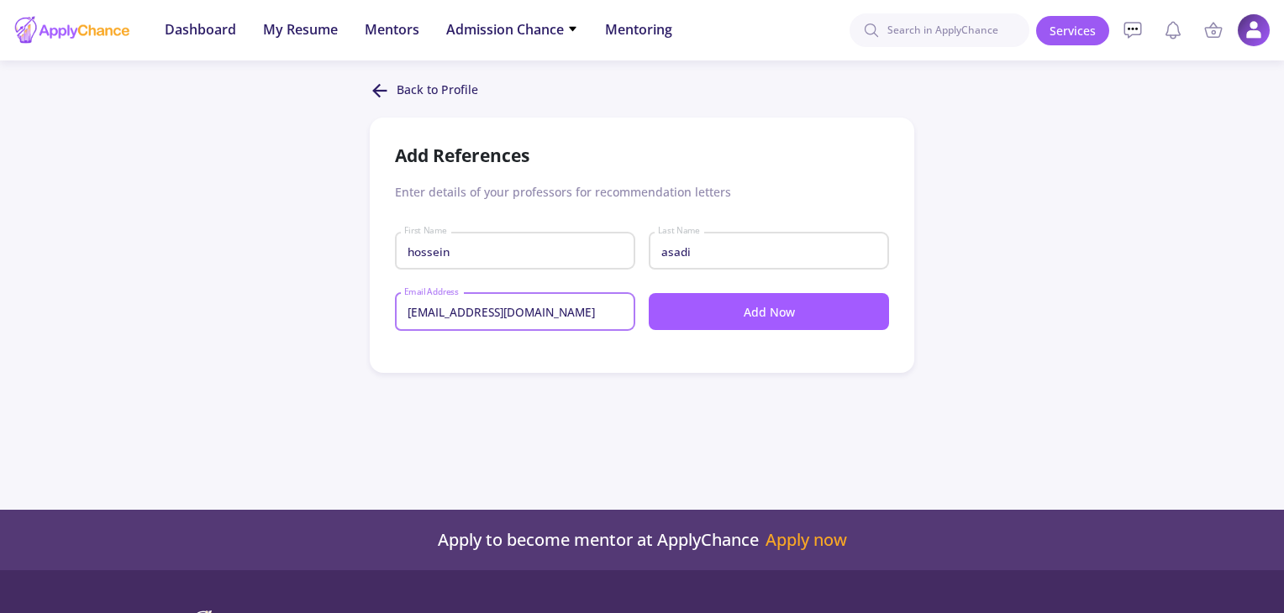
type input "[EMAIL_ADDRESS][DOMAIN_NAME]"
click at [729, 318] on button "Add Now" at bounding box center [769, 311] width 240 height 37
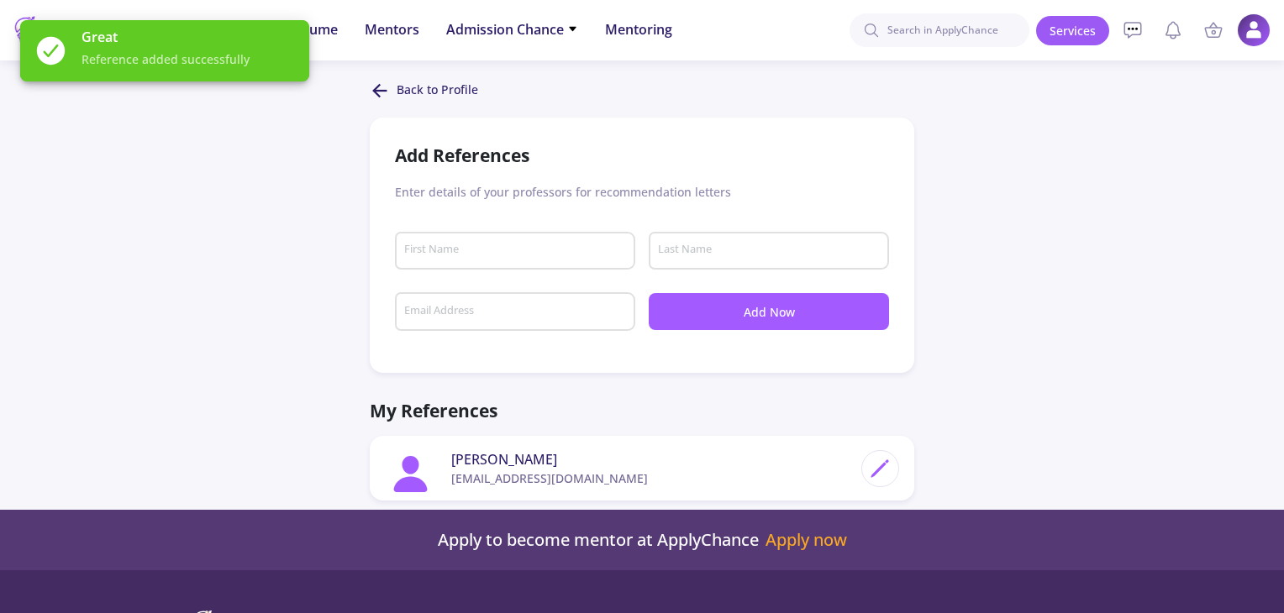
click at [1044, 309] on div "Back to Profile Add References Enter details of your professors for recommendat…" at bounding box center [642, 227] width 1284 height 292
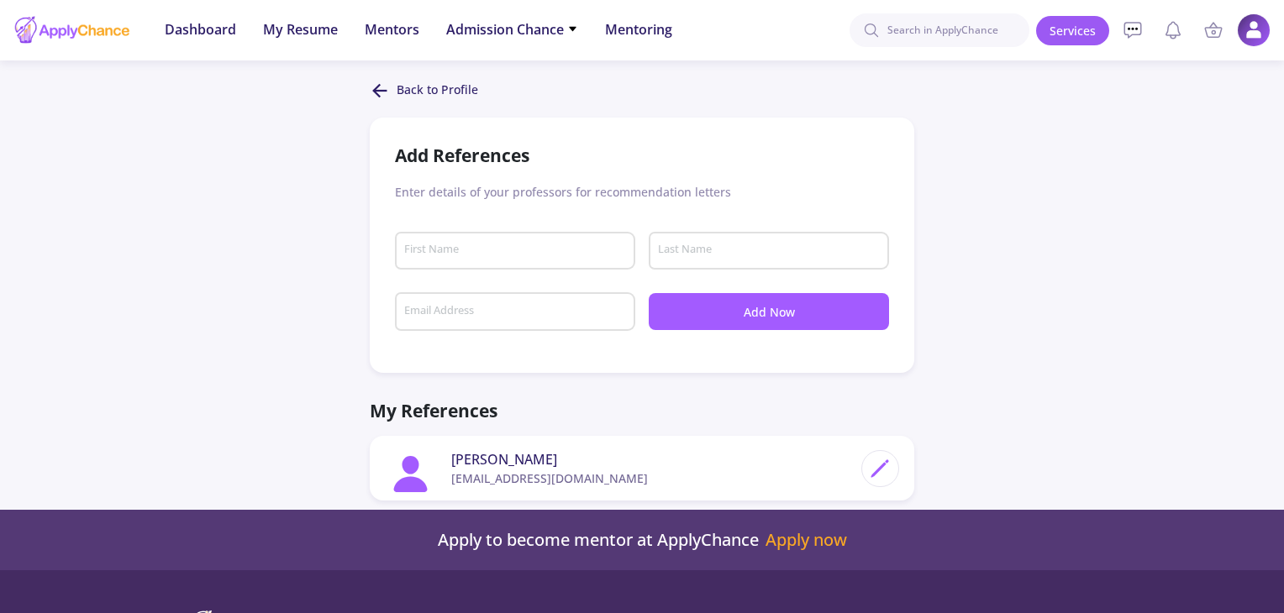
click at [386, 91] on line at bounding box center [381, 91] width 12 height 0
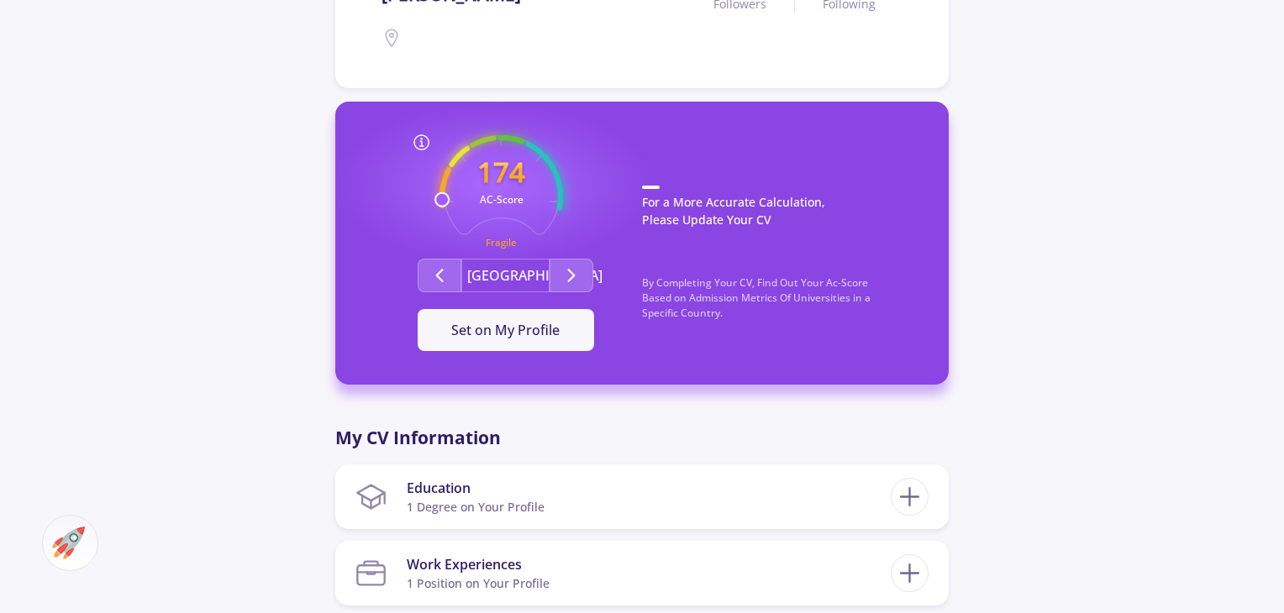
scroll to position [420, 0]
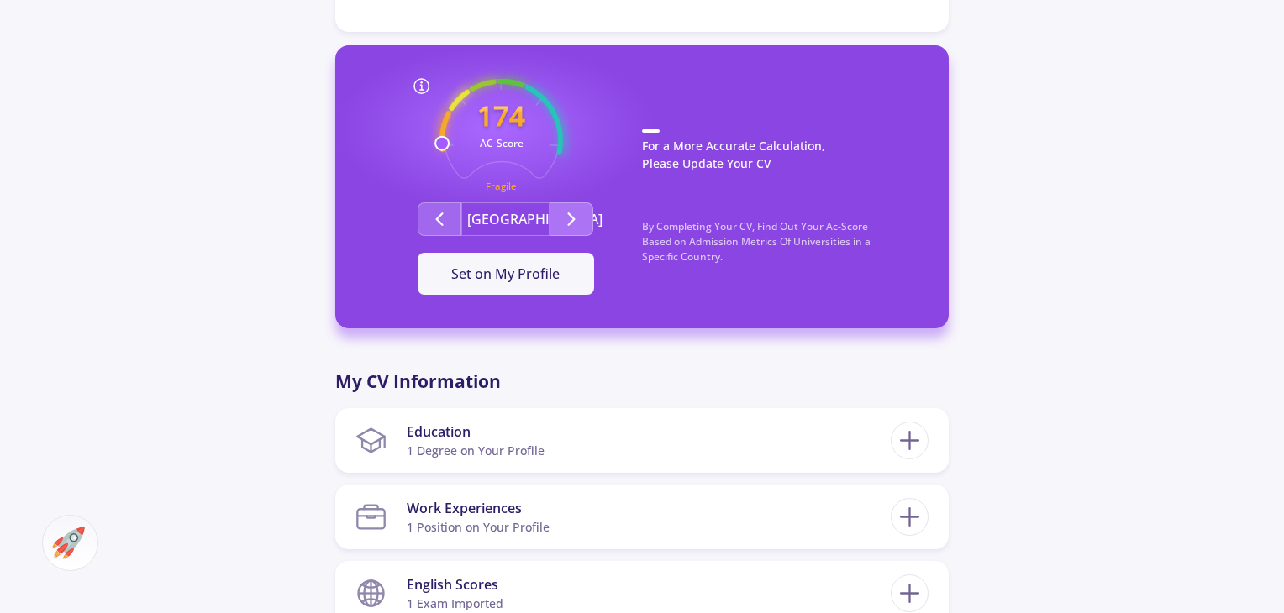
click at [568, 218] on icon "Second group" at bounding box center [571, 219] width 20 height 20
click at [440, 223] on polyline "Second group" at bounding box center [440, 219] width 6 height 12
click at [581, 219] on button "Second group" at bounding box center [571, 219] width 44 height 34
click at [433, 222] on icon "Second group" at bounding box center [439, 219] width 20 height 20
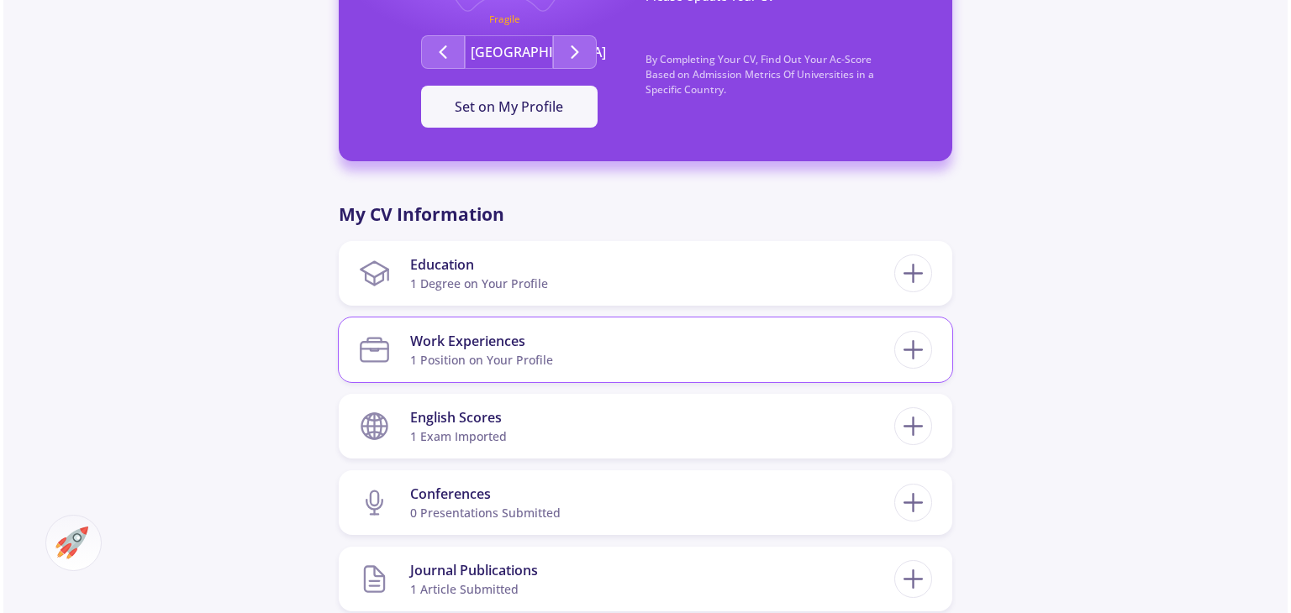
scroll to position [588, 0]
click at [555, 281] on section "Education 1 Degree on Your Profile" at bounding box center [622, 272] width 535 height 51
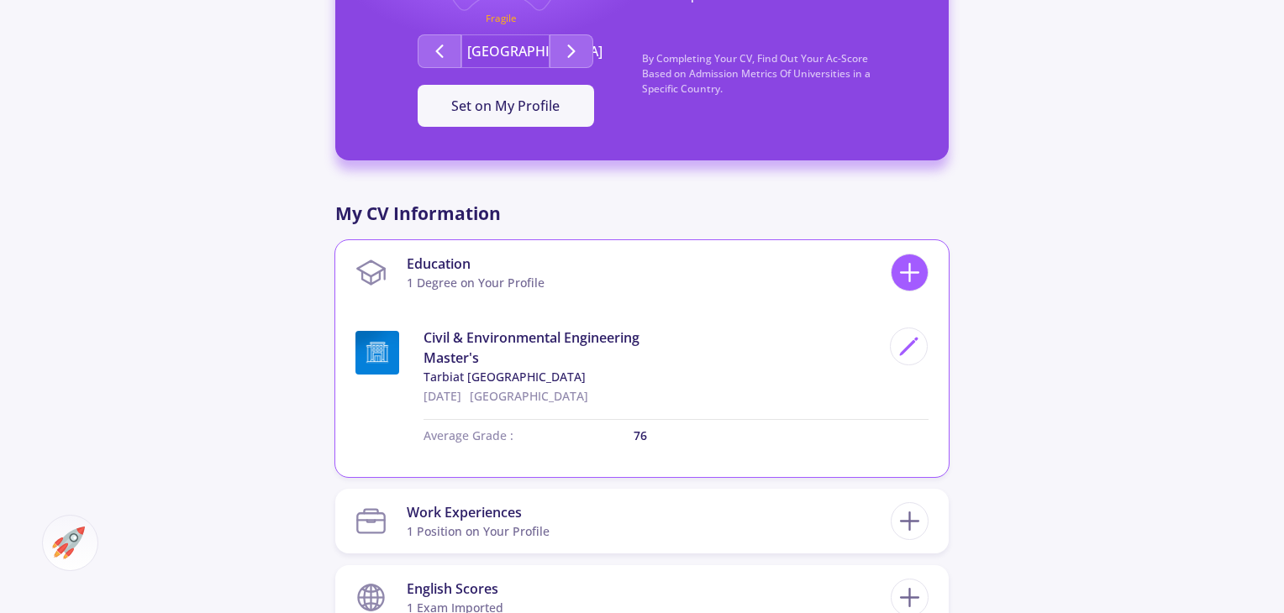
click at [907, 276] on icon at bounding box center [909, 272] width 31 height 31
checkbox input "false"
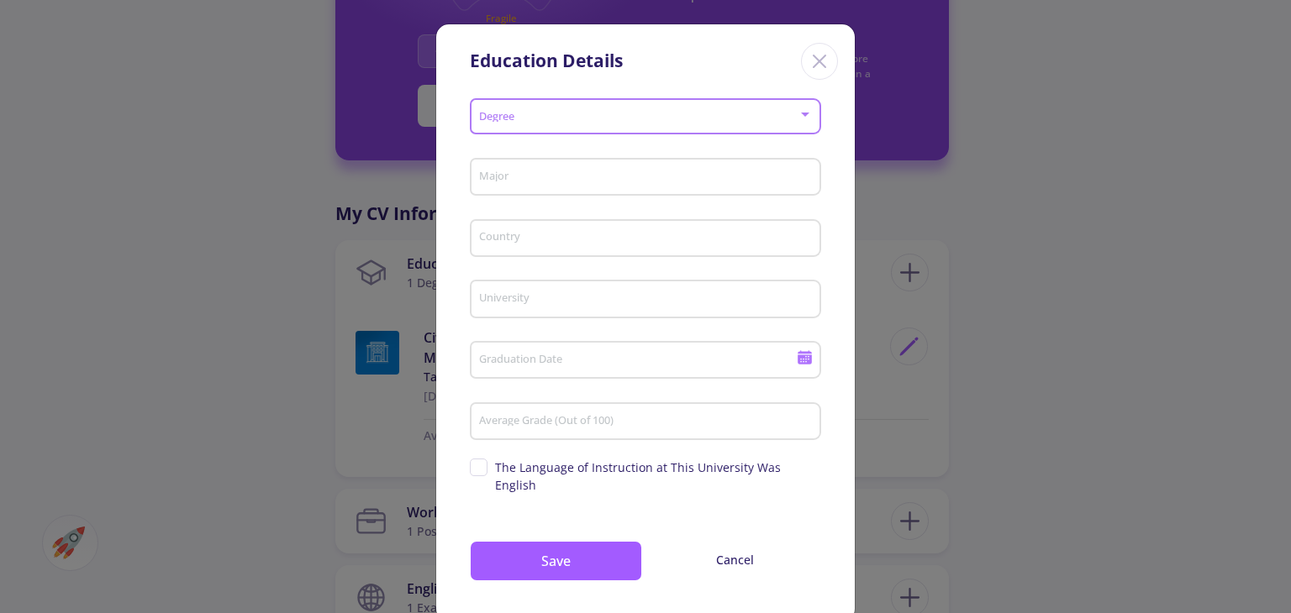
click at [793, 114] on span at bounding box center [640, 117] width 316 height 12
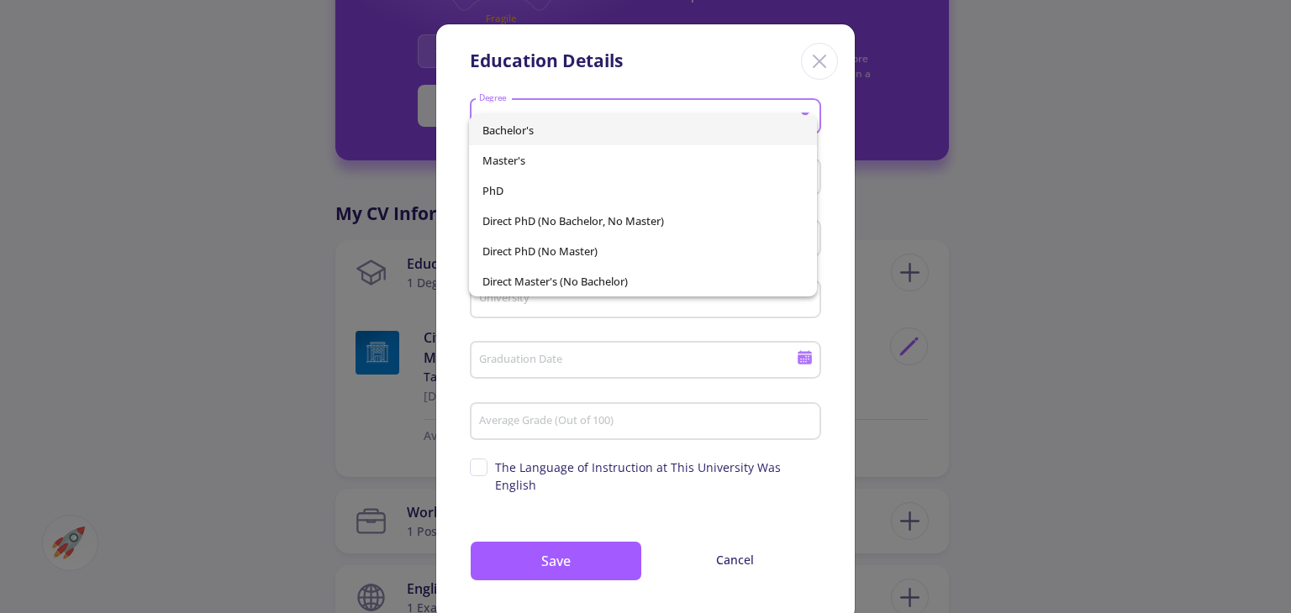
click at [649, 136] on span "Bachelor's" at bounding box center [642, 130] width 320 height 30
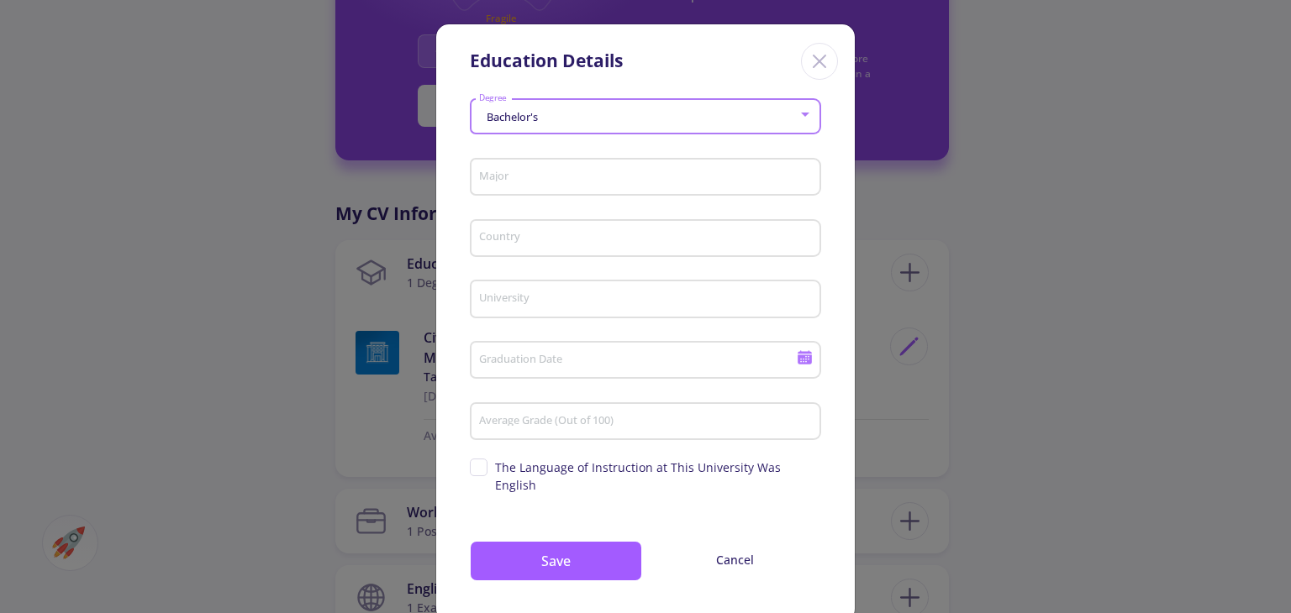
click at [622, 173] on input "Major" at bounding box center [647, 178] width 339 height 15
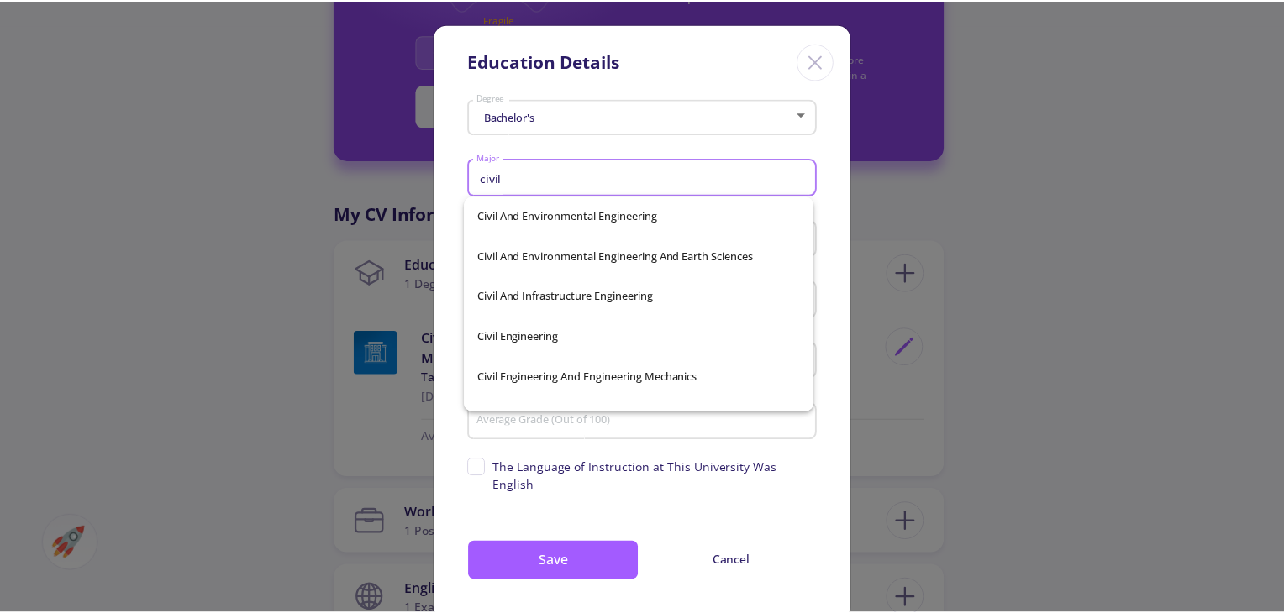
scroll to position [168, 0]
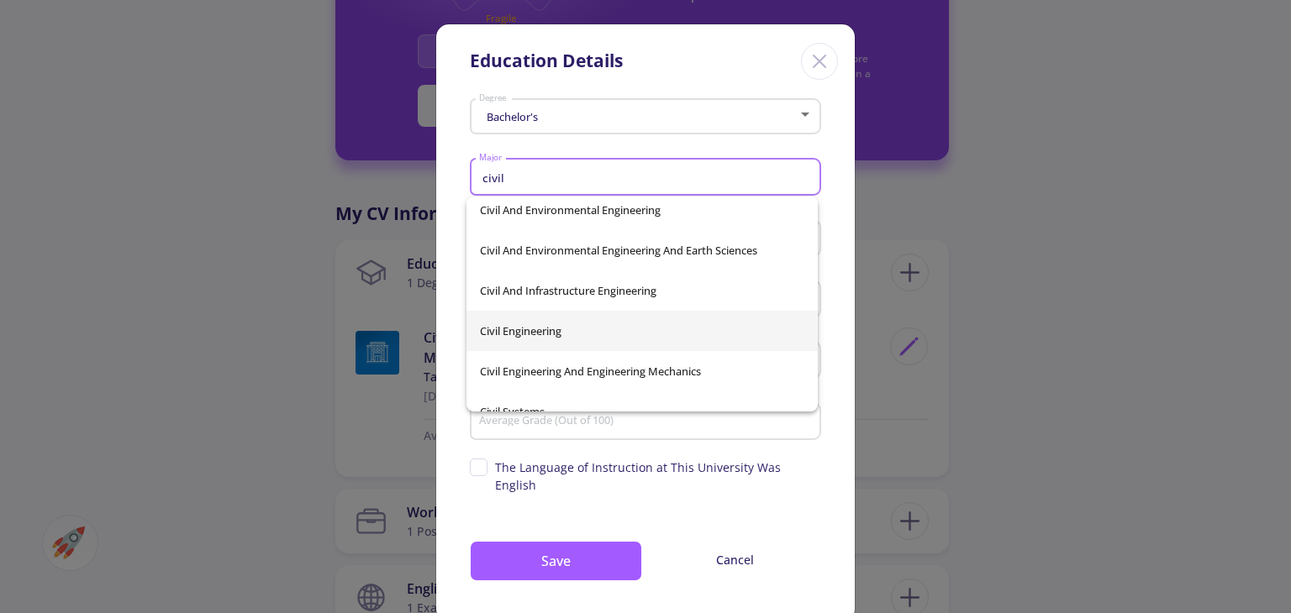
click at [609, 341] on span "Civil Engineering" at bounding box center [642, 331] width 324 height 40
type input "Civil Engineering"
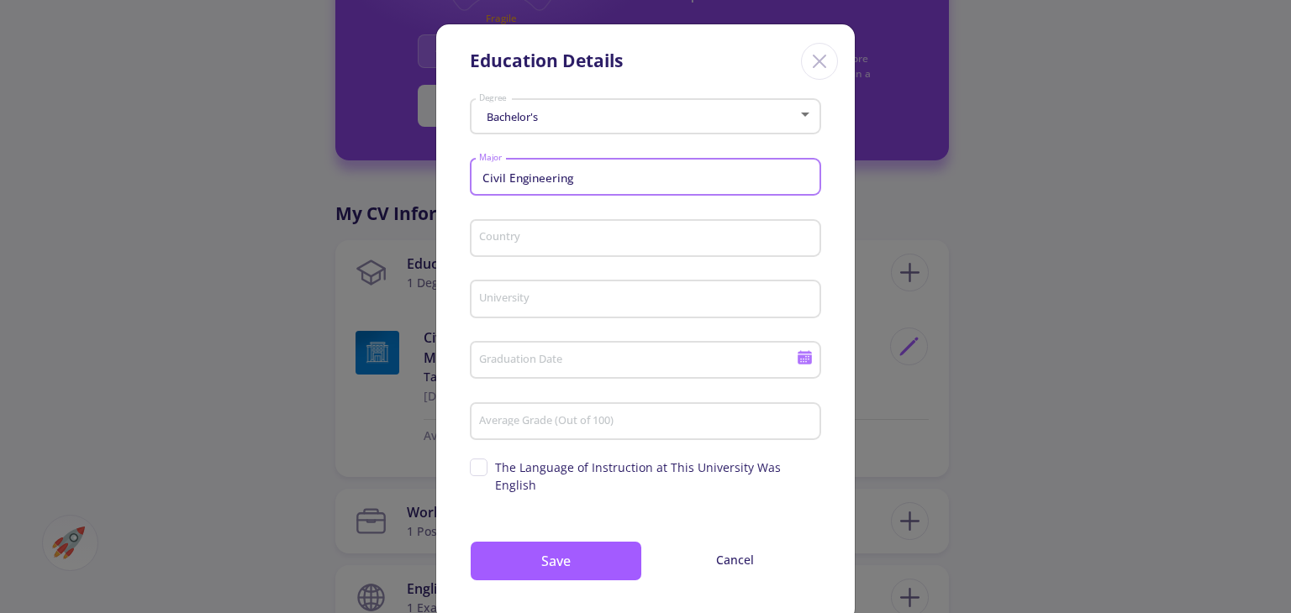
click at [586, 246] on input "Country" at bounding box center [647, 239] width 339 height 15
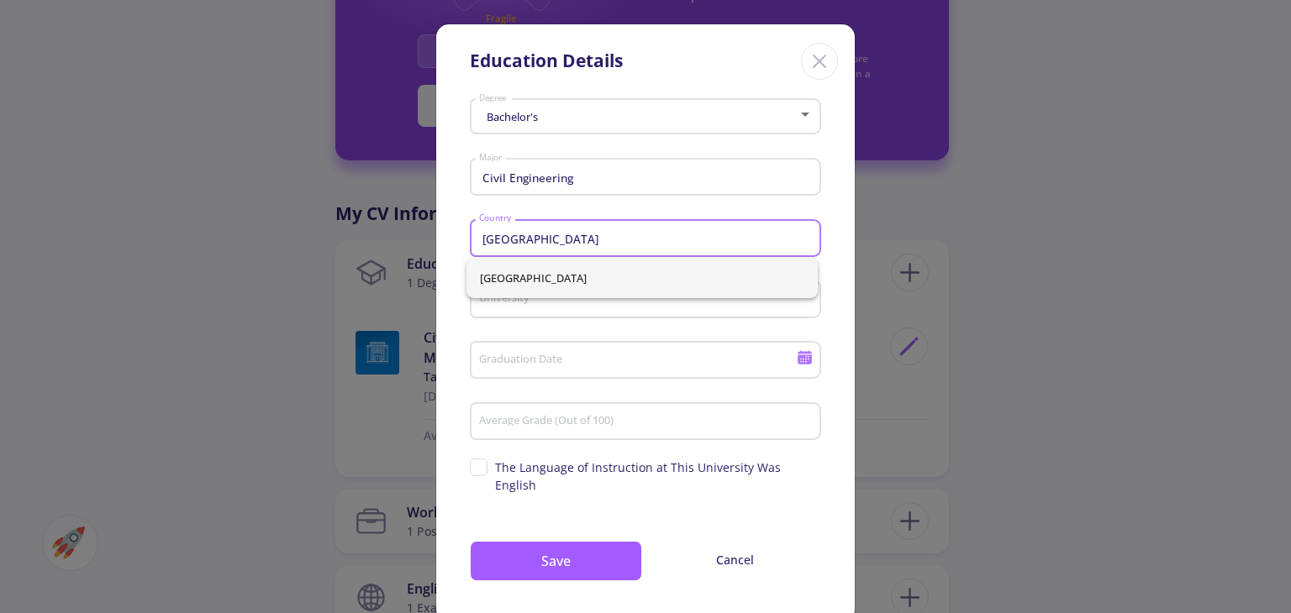
click at [576, 273] on span "[GEOGRAPHIC_DATA]" at bounding box center [642, 278] width 324 height 40
type input "[GEOGRAPHIC_DATA]"
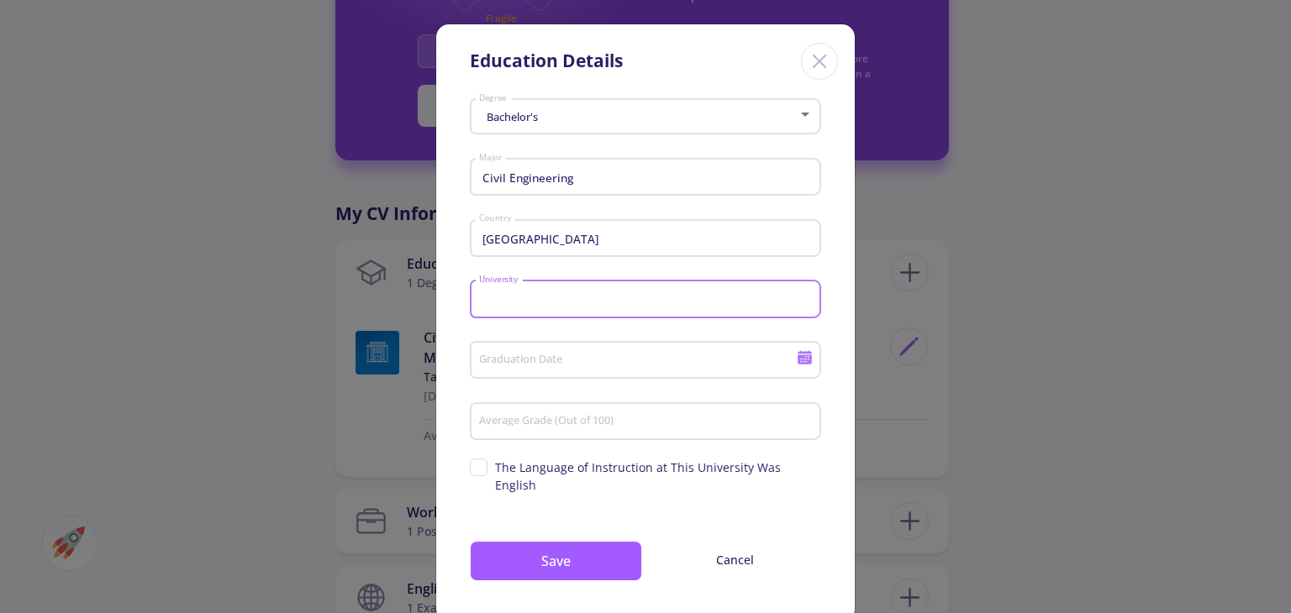
click at [581, 302] on input "University" at bounding box center [647, 299] width 339 height 15
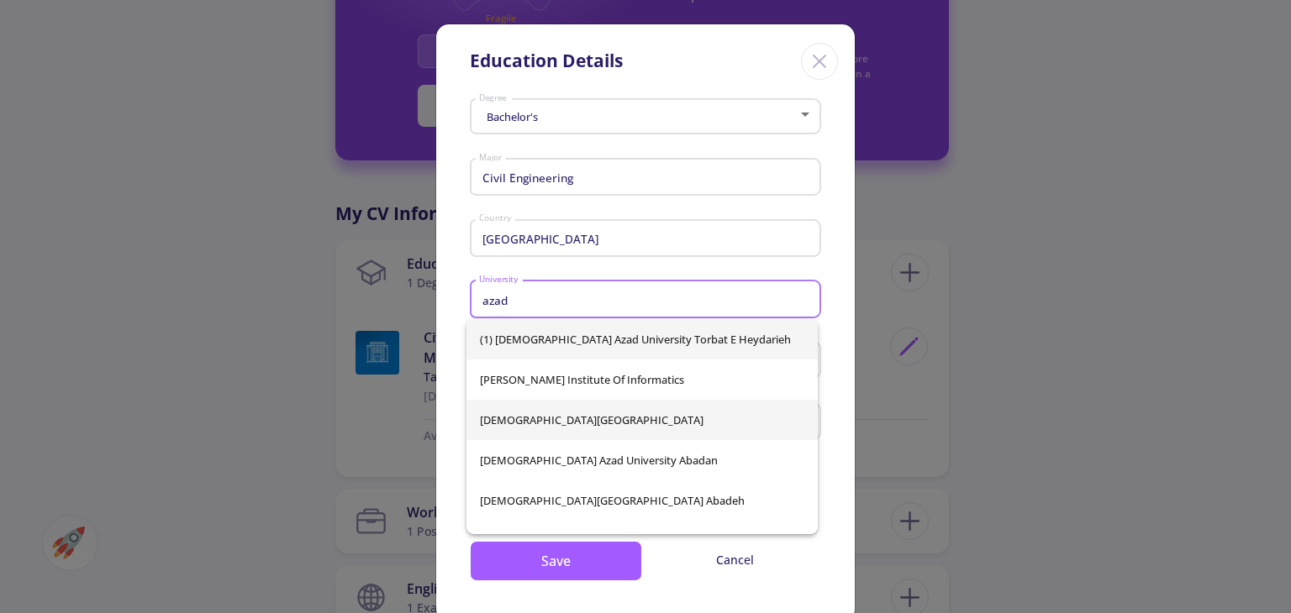
click at [580, 417] on span "[DEMOGRAPHIC_DATA][GEOGRAPHIC_DATA]" at bounding box center [642, 420] width 324 height 40
type input "[DEMOGRAPHIC_DATA][GEOGRAPHIC_DATA]"
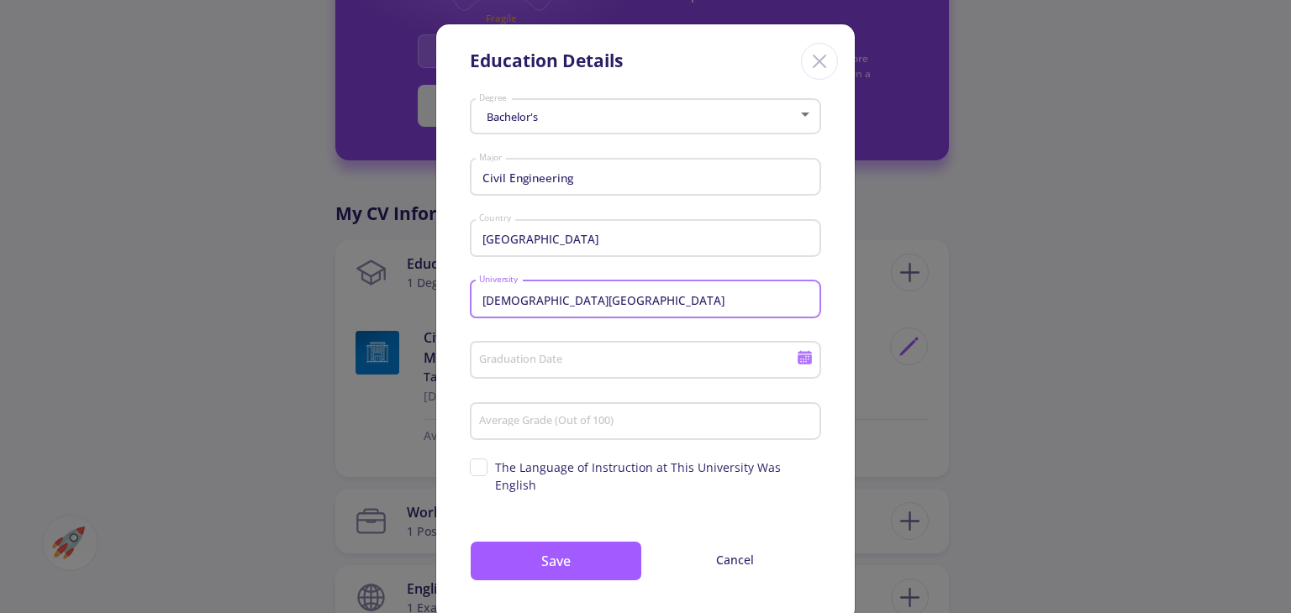
click at [579, 361] on input "Graduation Date" at bounding box center [639, 361] width 323 height 15
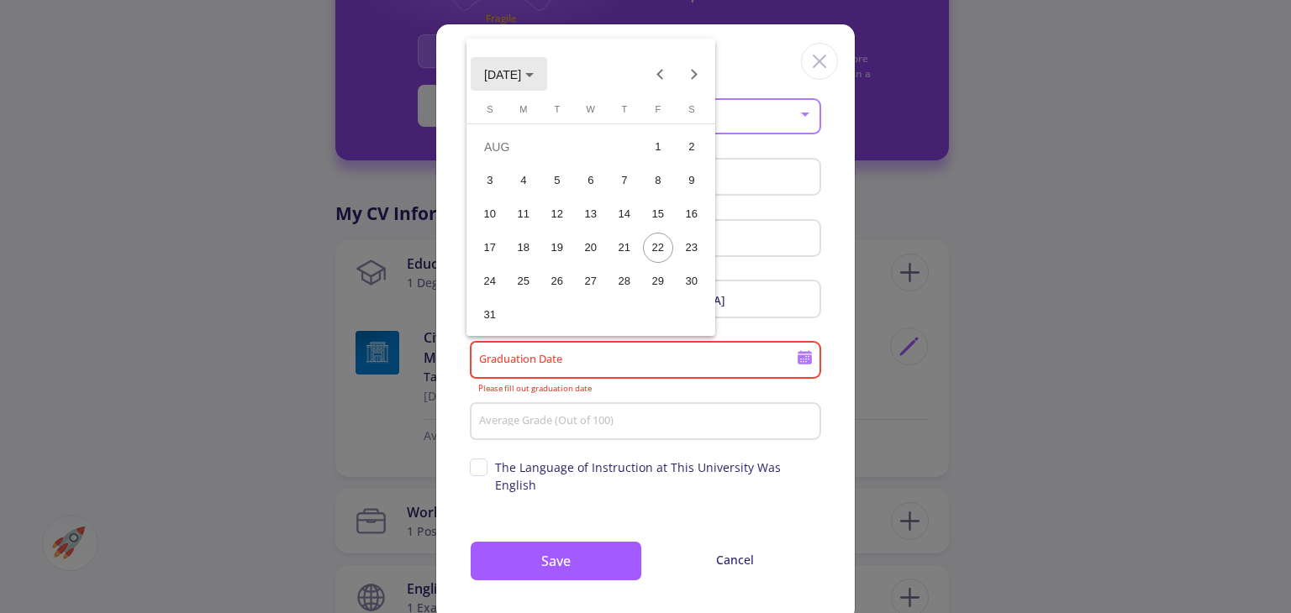
click at [534, 76] on span "[DATE]" at bounding box center [509, 73] width 50 height 13
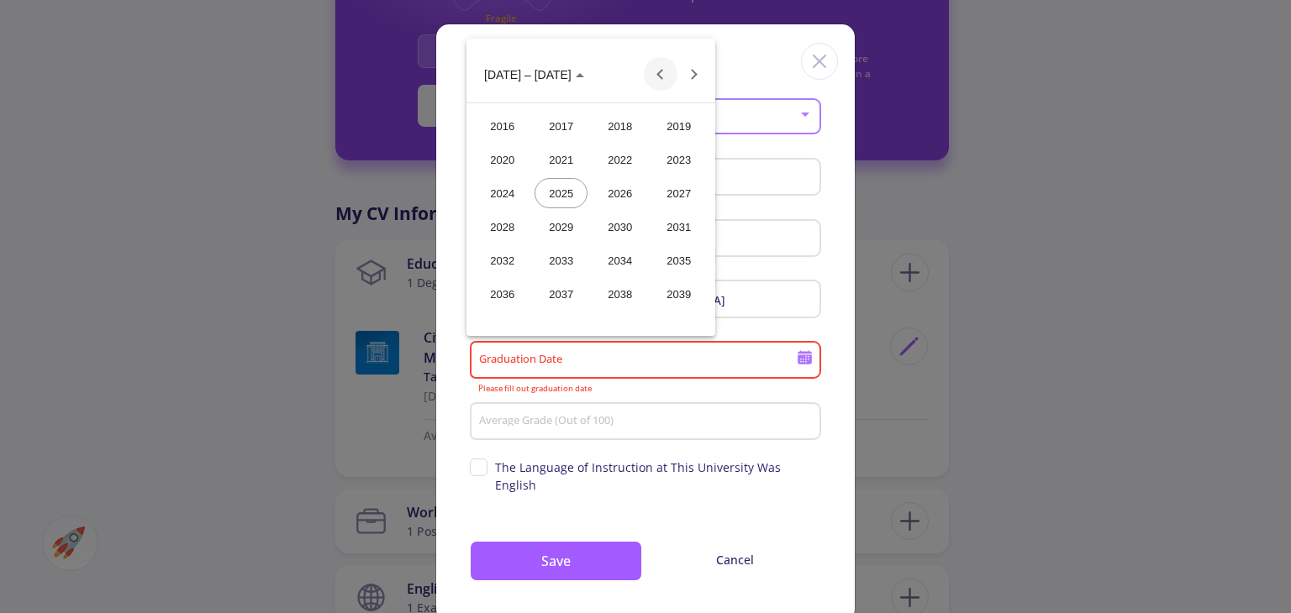
click at [662, 72] on button "Previous 24 years" at bounding box center [661, 74] width 34 height 34
click at [675, 255] on div "2011" at bounding box center [678, 260] width 53 height 30
click at [637, 159] on div "MAR" at bounding box center [619, 160] width 53 height 30
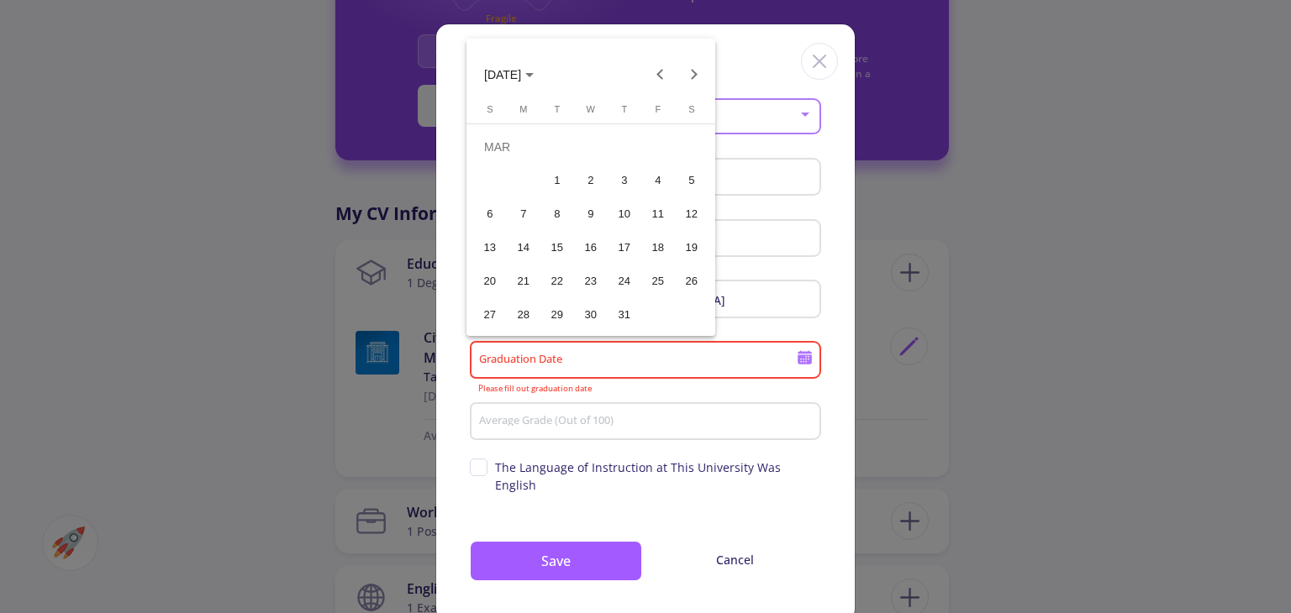
click at [591, 182] on div "2" at bounding box center [591, 181] width 30 height 30
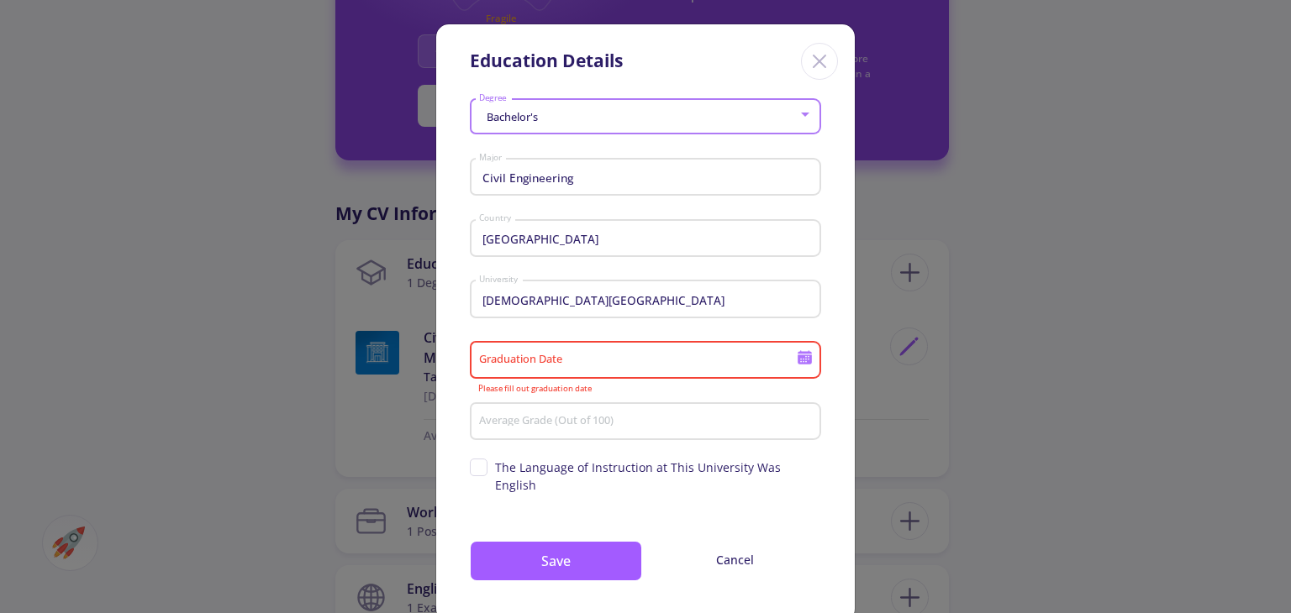
type input "[DATE]"
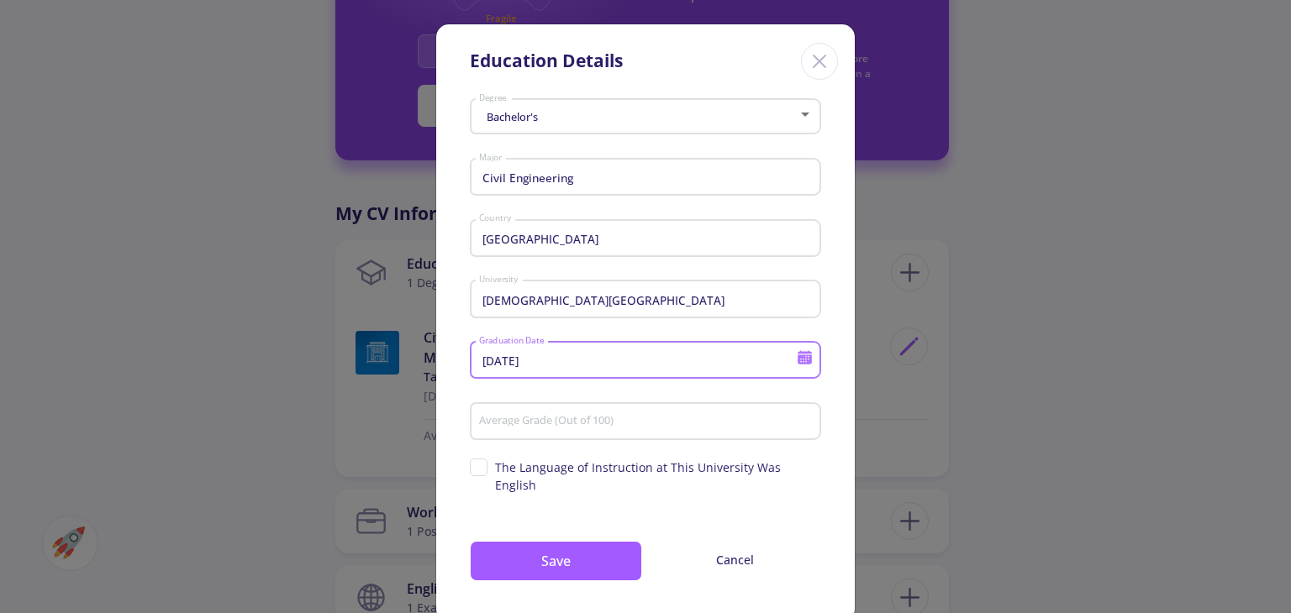
click at [544, 419] on input "Average Grade (Out of 100)" at bounding box center [647, 422] width 339 height 15
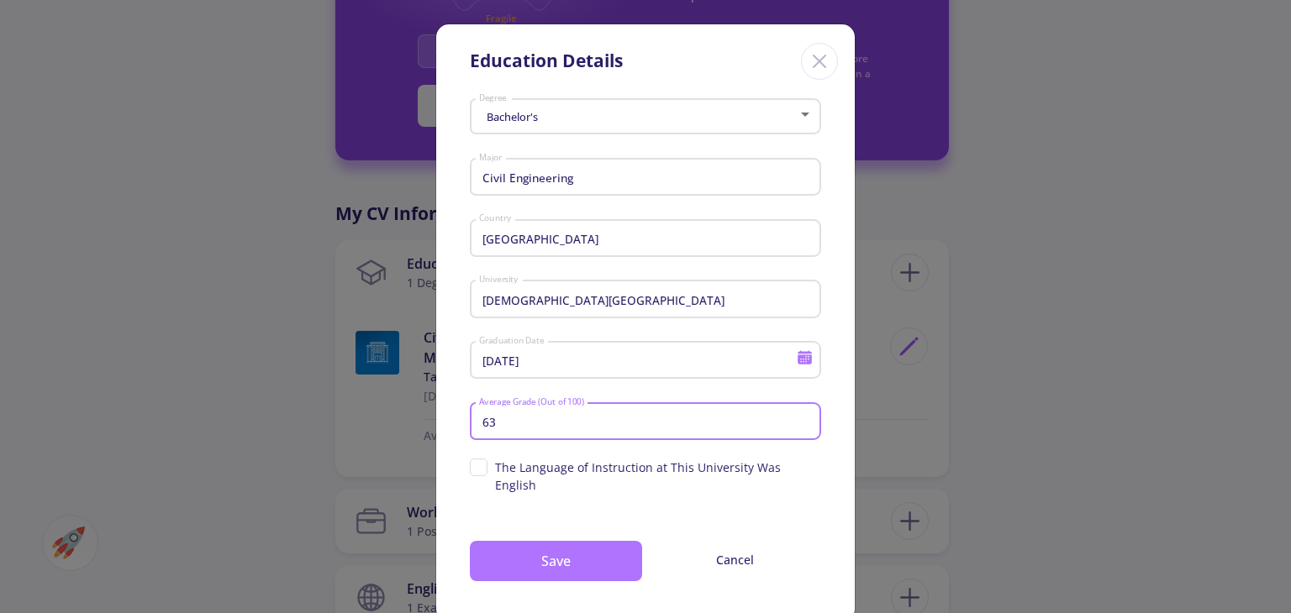
type input "63"
click at [548, 541] on button "Save" at bounding box center [556, 561] width 172 height 40
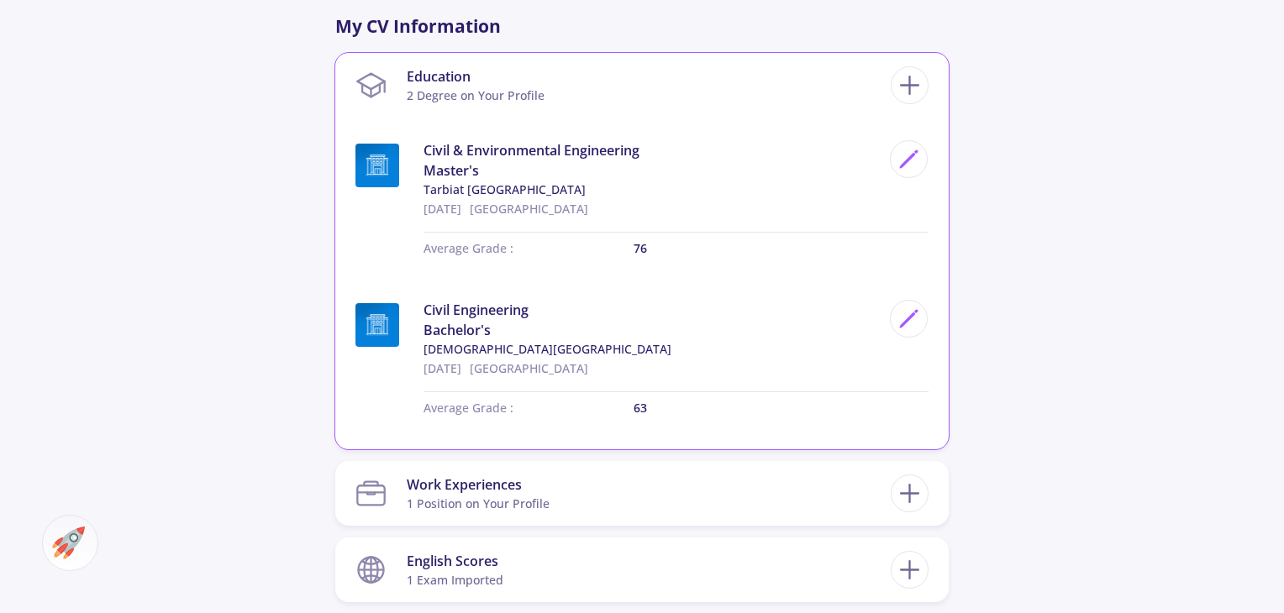
scroll to position [588, 0]
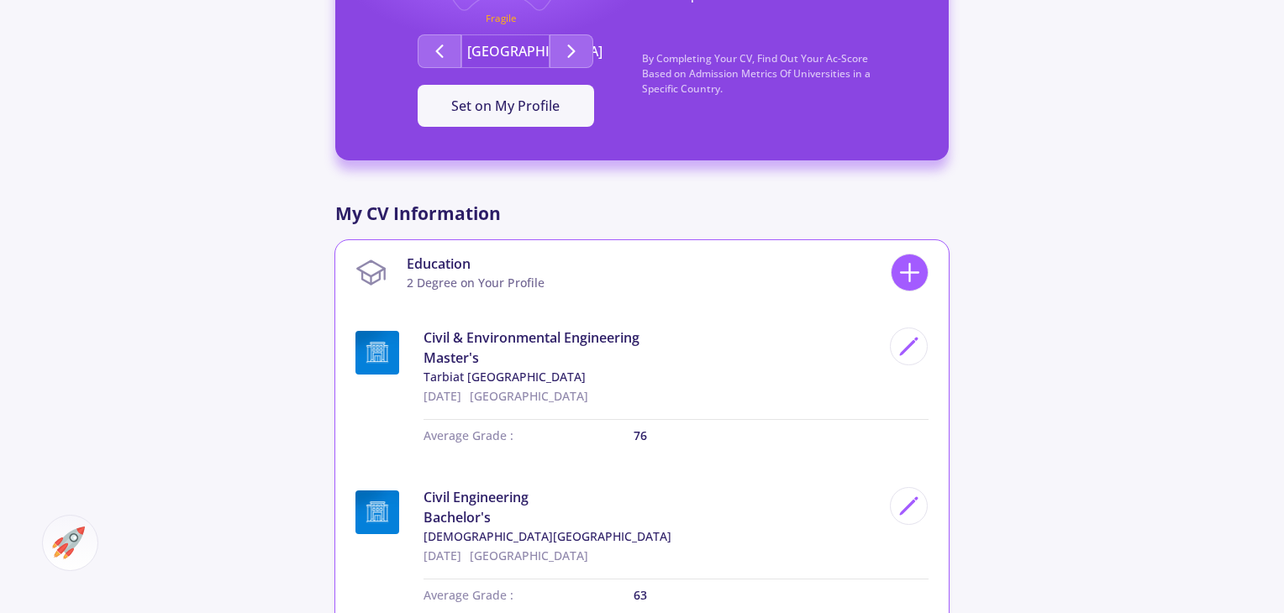
click at [915, 278] on icon at bounding box center [909, 272] width 31 height 31
checkbox input "false"
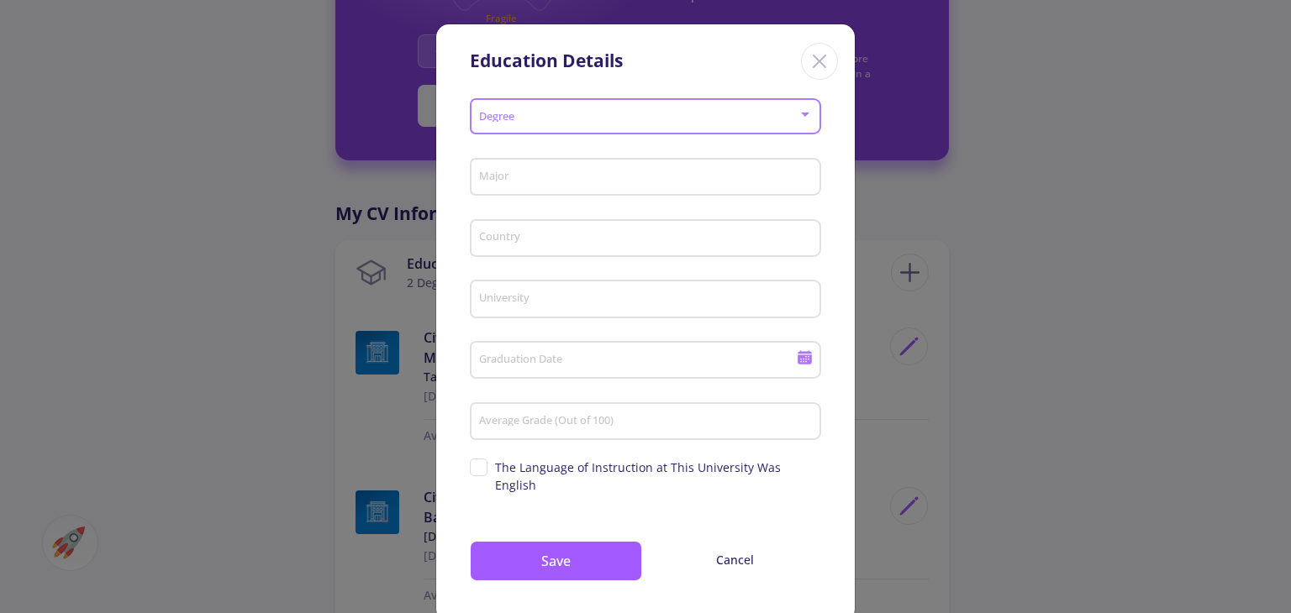
click at [594, 120] on span at bounding box center [640, 117] width 316 height 12
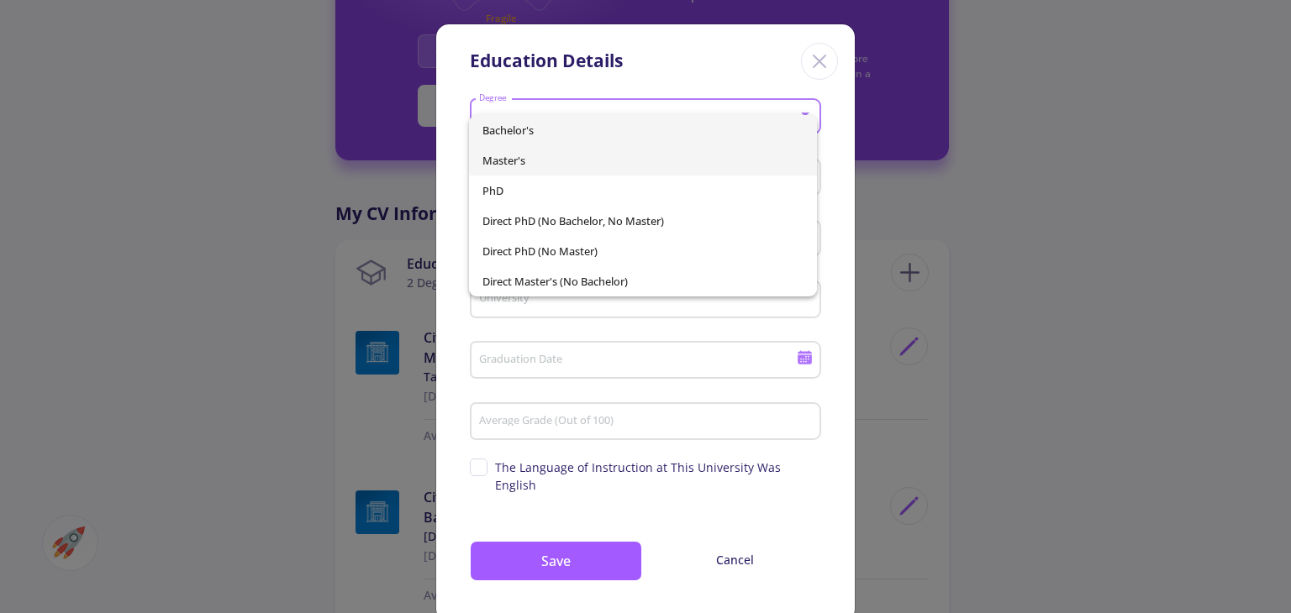
click at [586, 156] on span "Master's" at bounding box center [642, 160] width 320 height 30
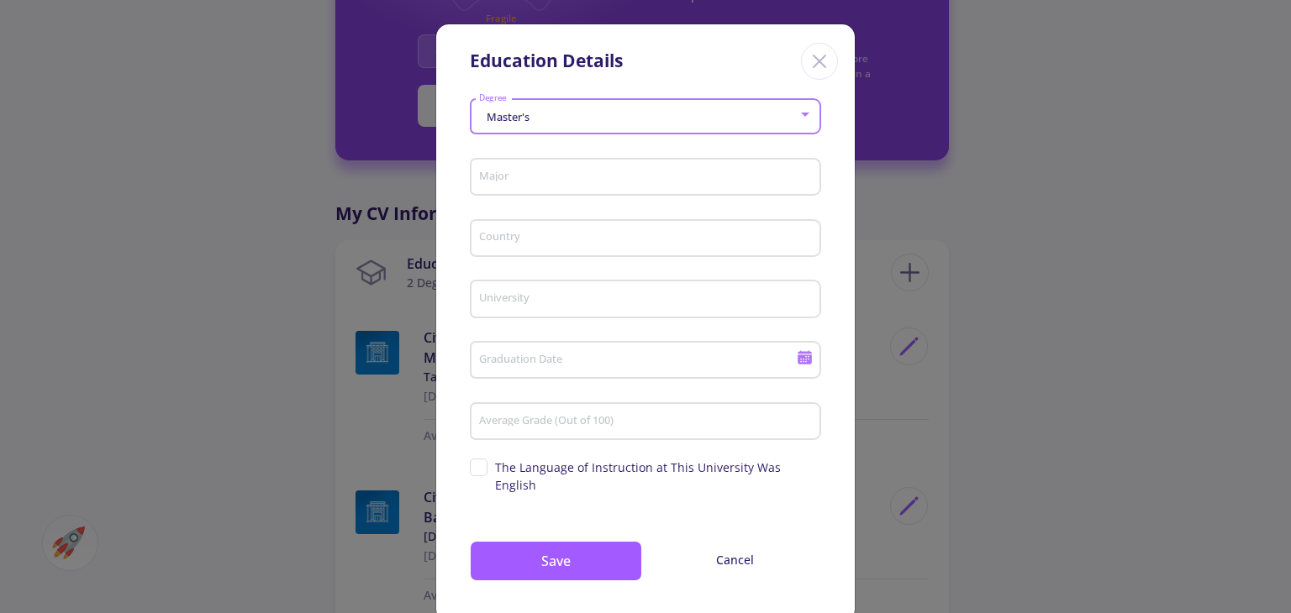
click at [646, 118] on div "Master's" at bounding box center [638, 117] width 320 height 13
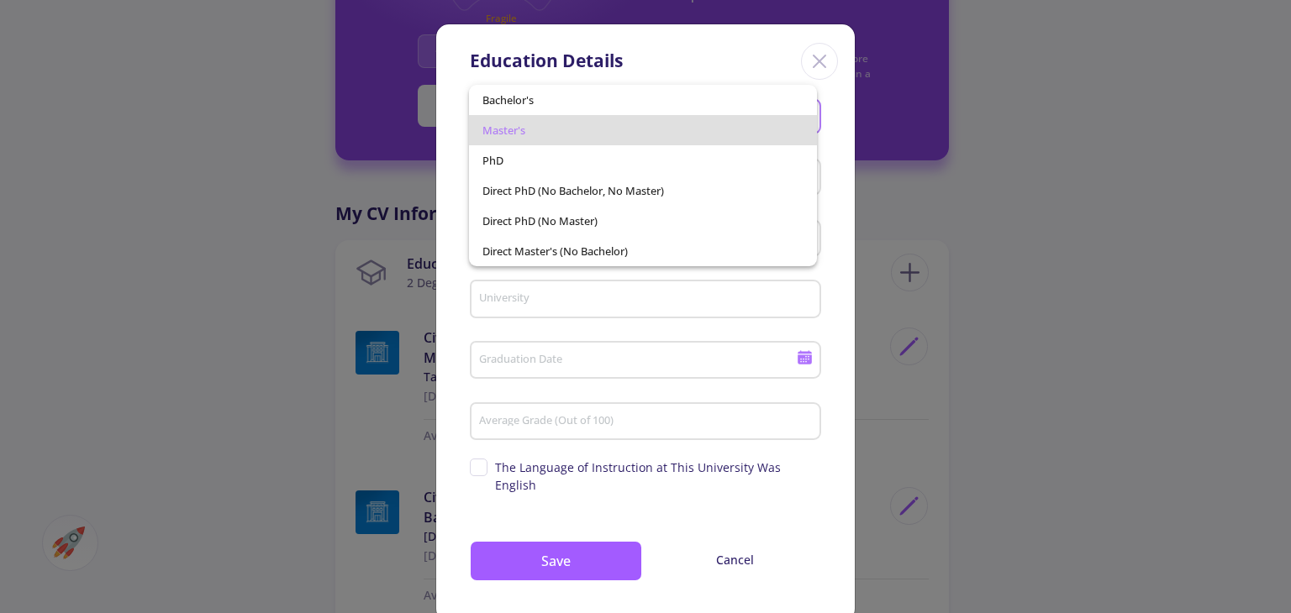
click at [639, 124] on span "Master's" at bounding box center [642, 130] width 320 height 30
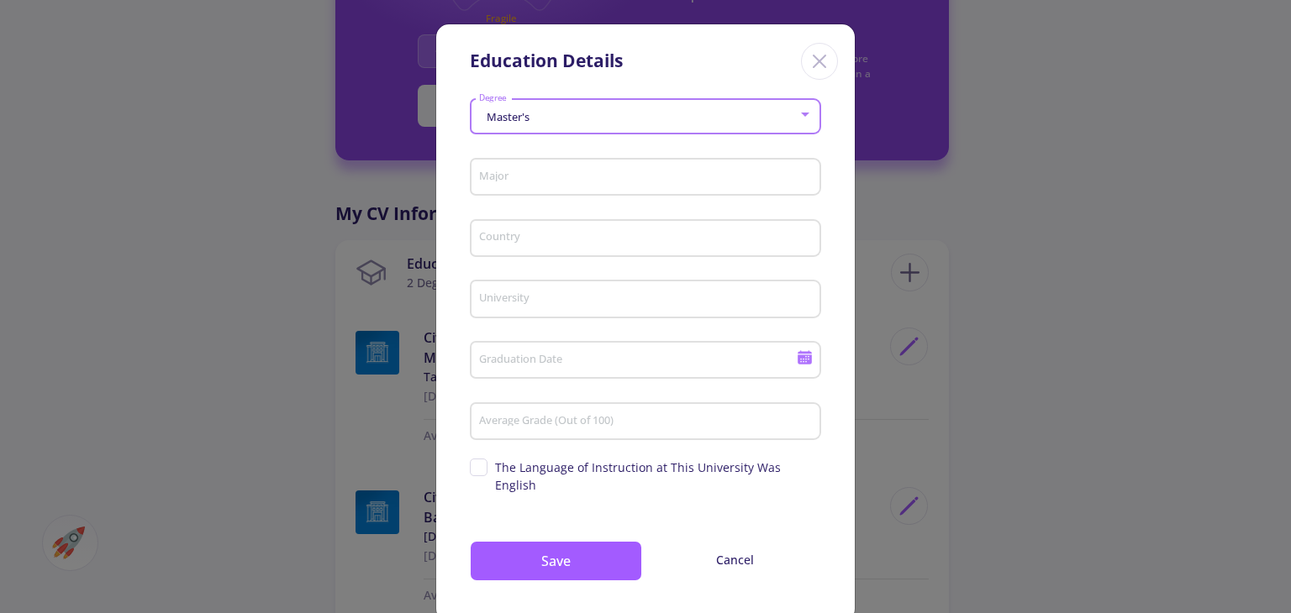
click at [632, 115] on div "Master's" at bounding box center [638, 117] width 320 height 13
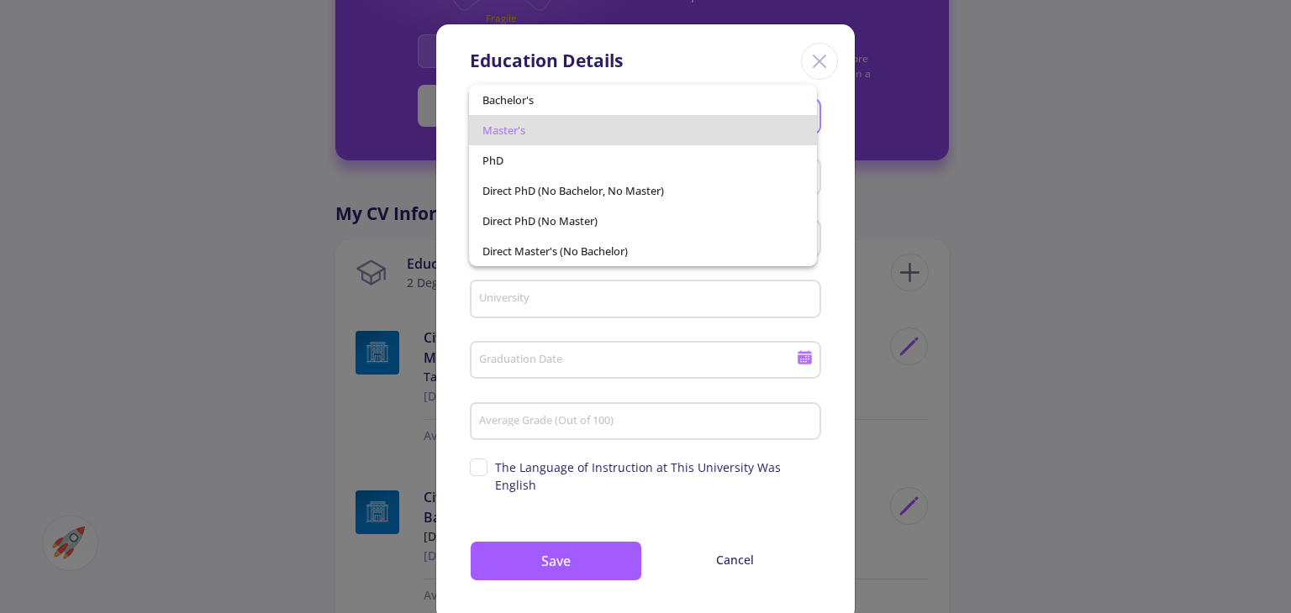
click at [632, 123] on span "Master's" at bounding box center [642, 130] width 320 height 30
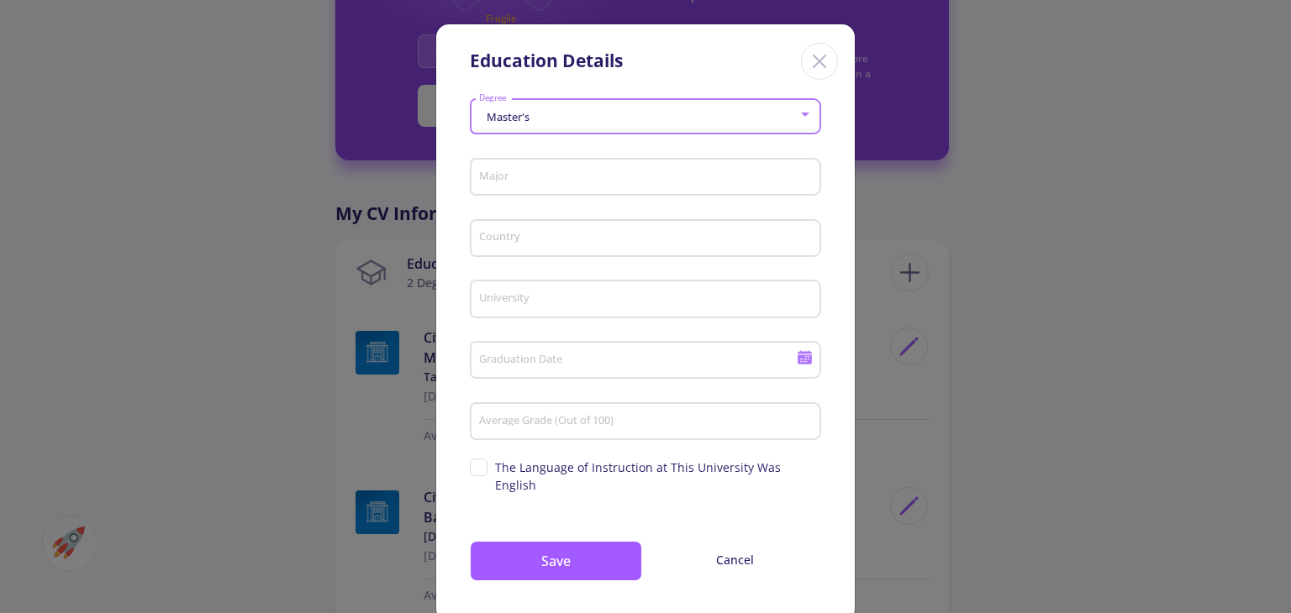
click at [594, 176] on input "Major" at bounding box center [647, 178] width 339 height 15
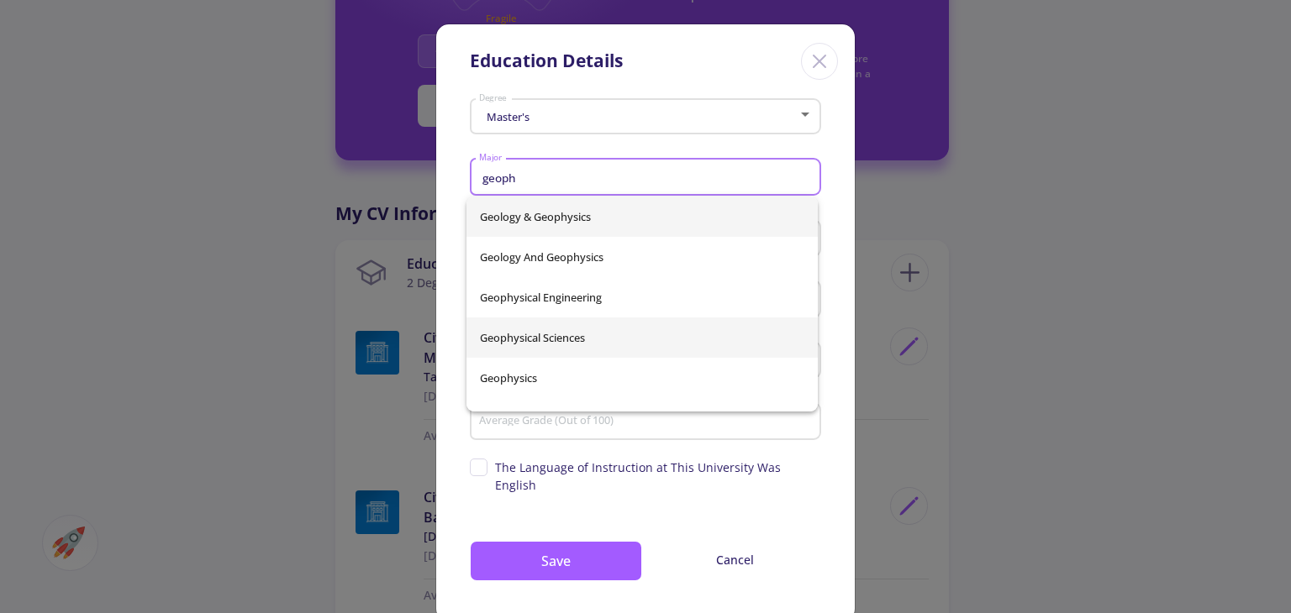
click at [596, 338] on span "Geophysical Sciences" at bounding box center [642, 338] width 324 height 40
type input "Geophysical Sciences"
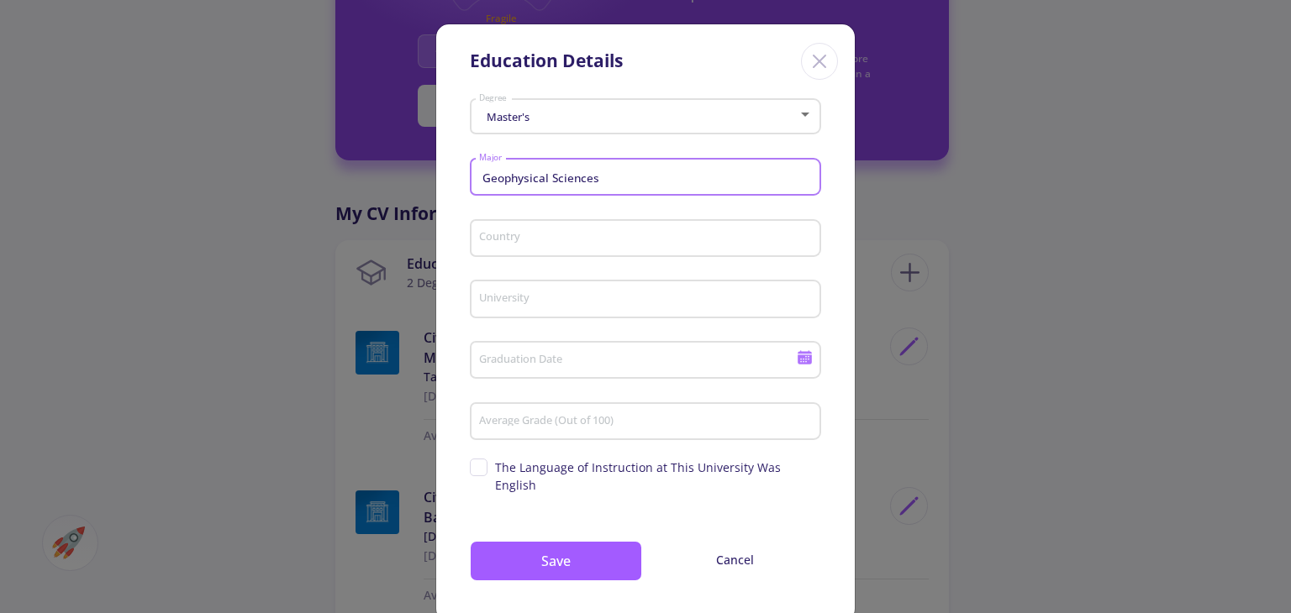
click at [538, 244] on input "Country" at bounding box center [647, 239] width 339 height 15
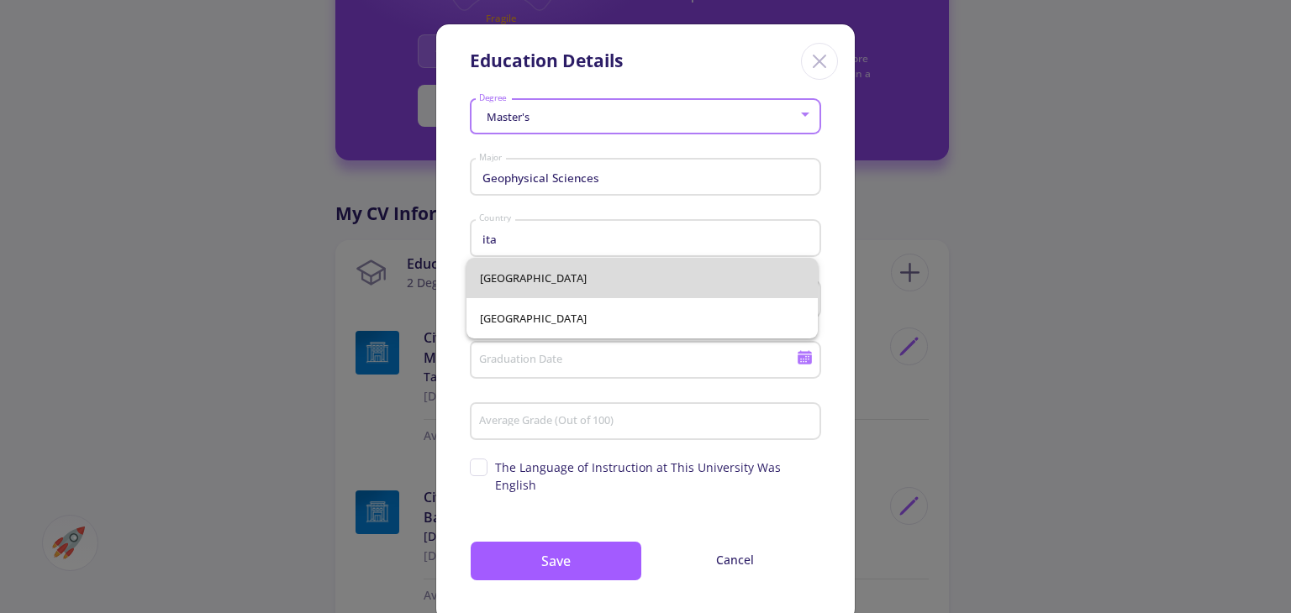
click at [551, 286] on span "[GEOGRAPHIC_DATA]" at bounding box center [642, 278] width 324 height 40
type input "[GEOGRAPHIC_DATA]"
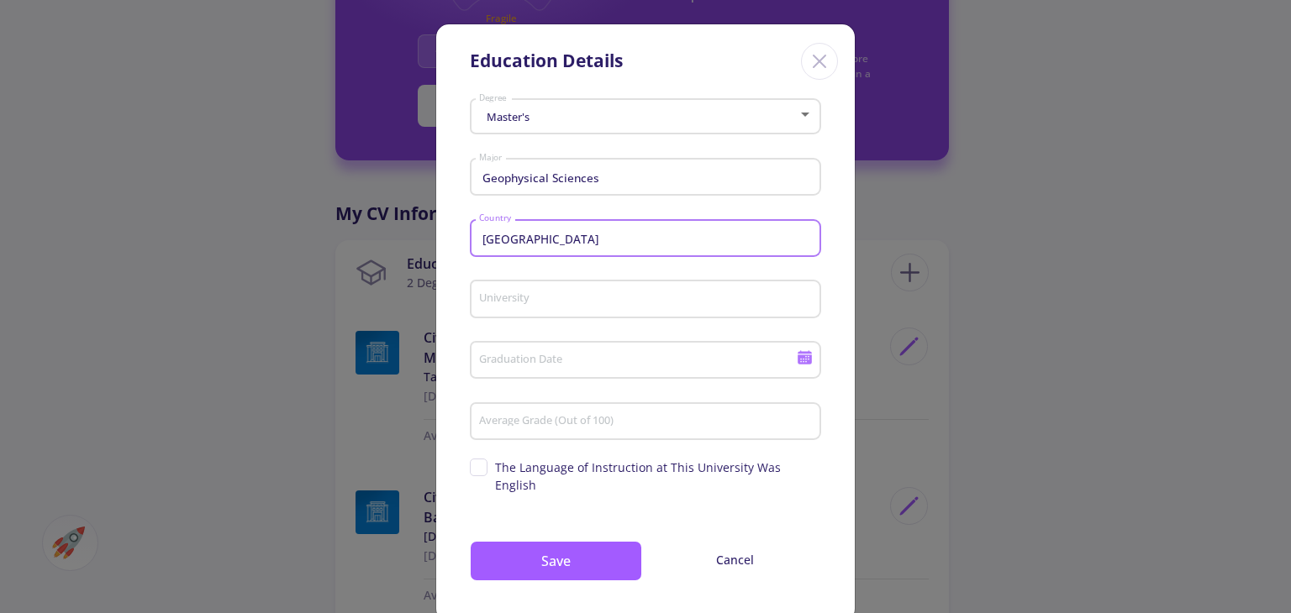
click at [558, 301] on input "University" at bounding box center [647, 299] width 339 height 15
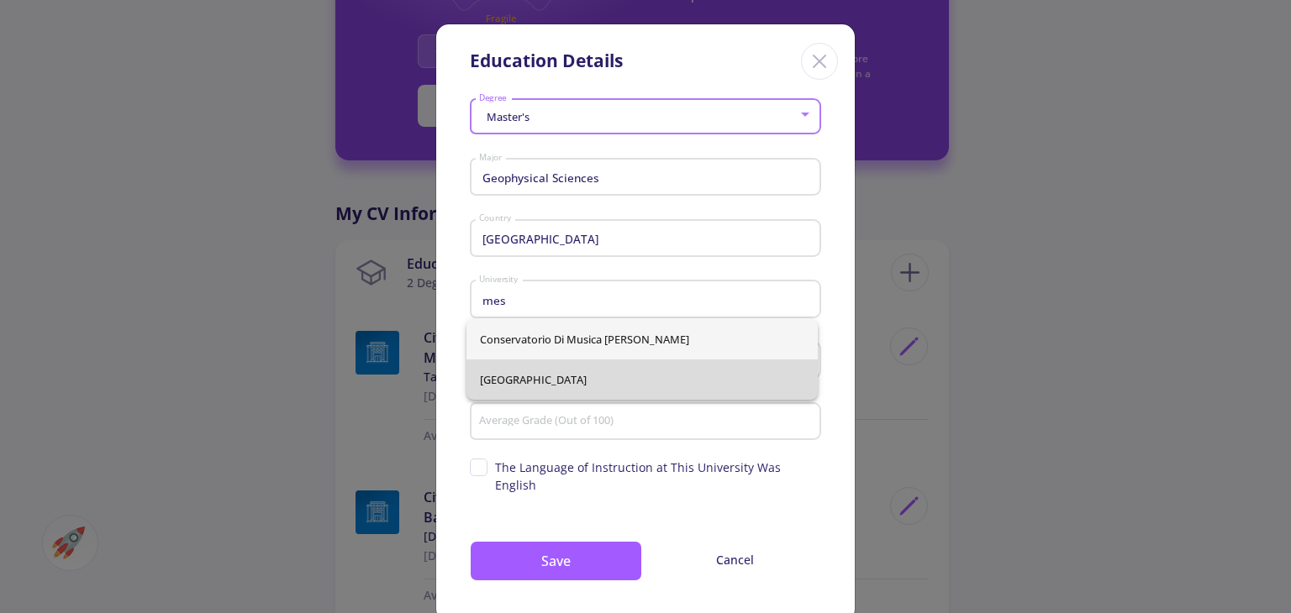
click at [570, 378] on span "[GEOGRAPHIC_DATA]" at bounding box center [642, 380] width 324 height 40
type input "[GEOGRAPHIC_DATA]"
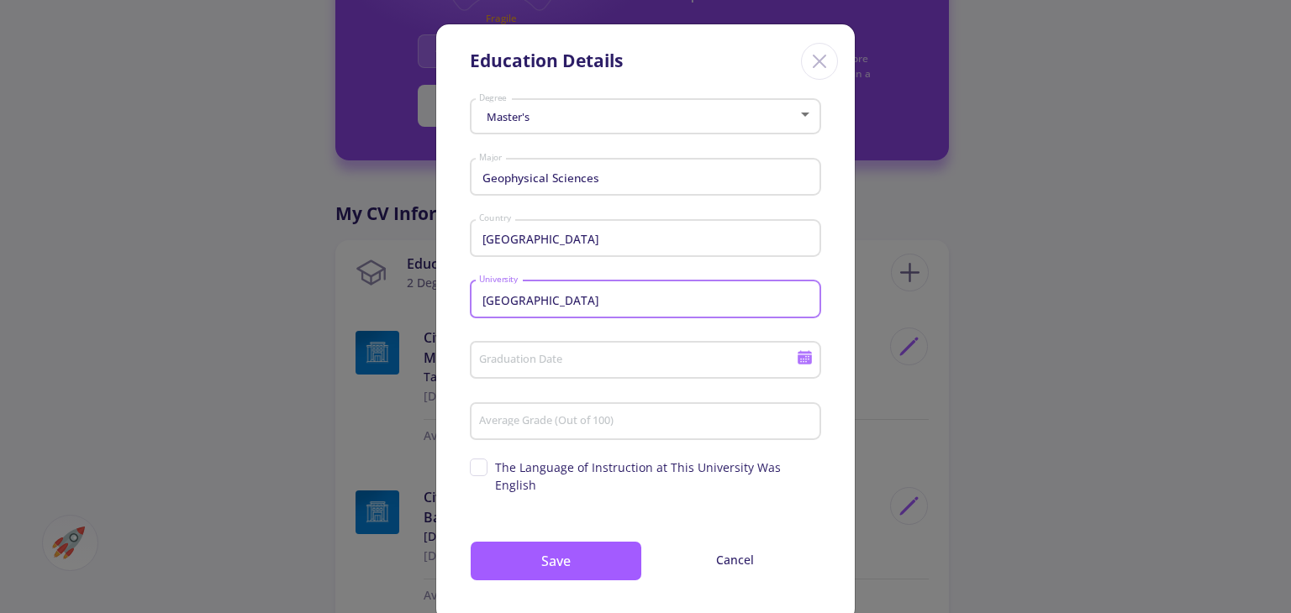
click at [561, 360] on input "Graduation Date" at bounding box center [639, 361] width 323 height 15
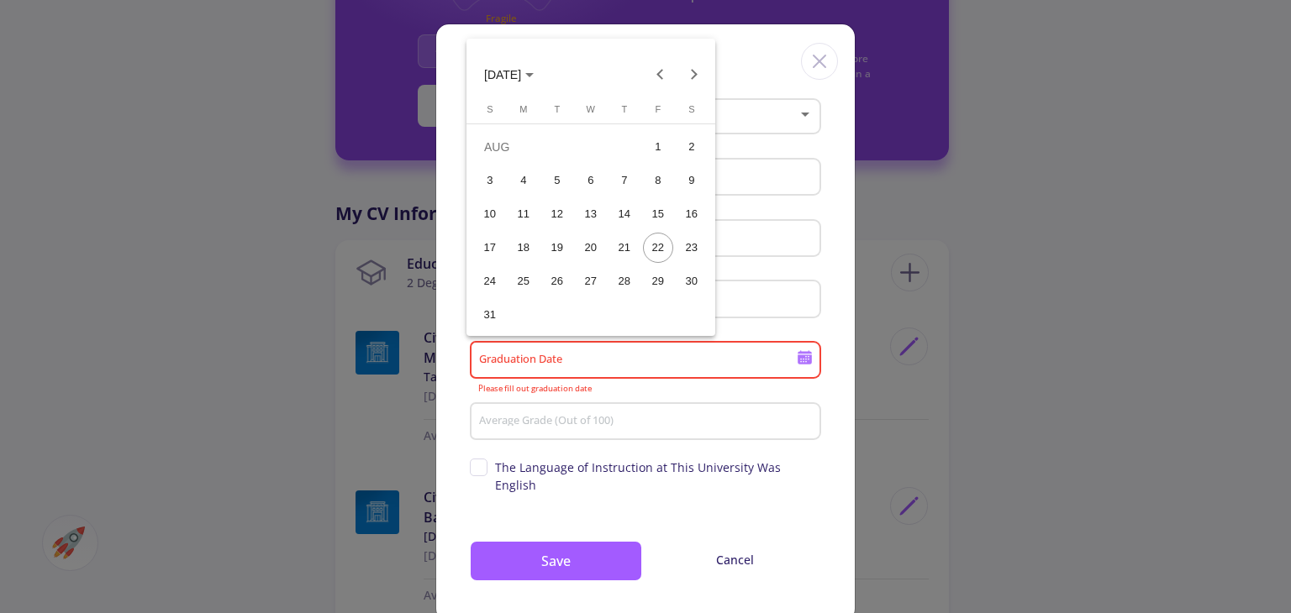
click at [570, 358] on div at bounding box center [645, 306] width 1291 height 613
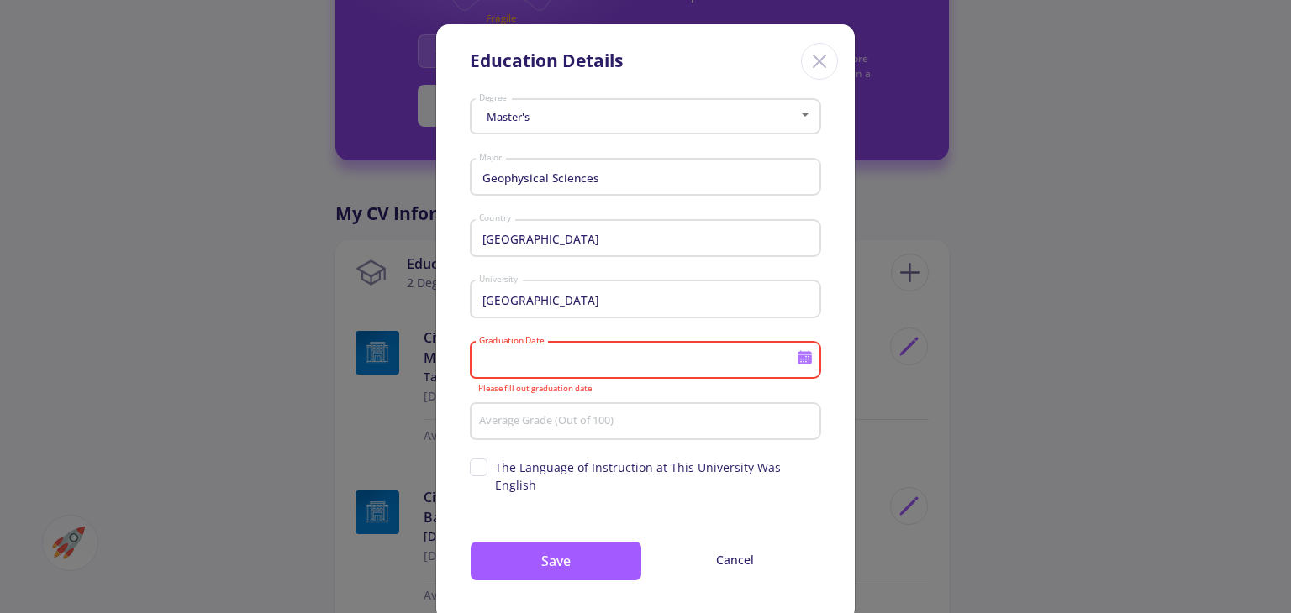
click at [796, 355] on icon at bounding box center [804, 358] width 16 height 16
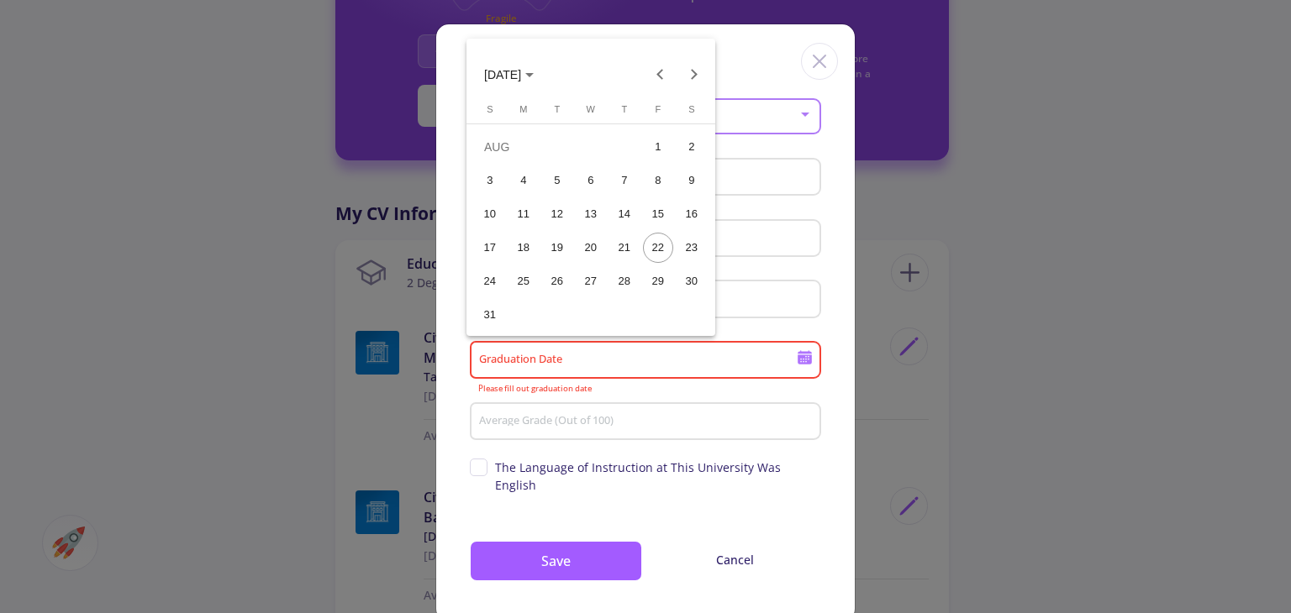
click at [547, 78] on button "[DATE]" at bounding box center [509, 74] width 76 height 34
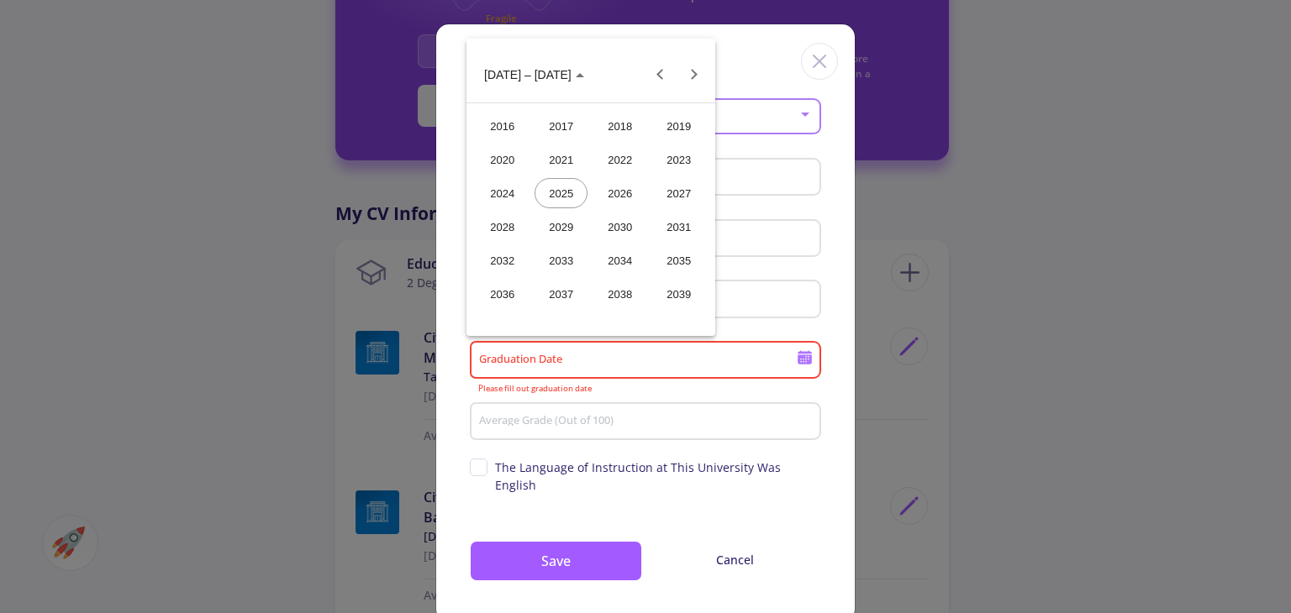
click at [563, 202] on div "2025" at bounding box center [560, 193] width 53 height 30
click at [558, 236] on div "OCT" at bounding box center [560, 227] width 53 height 30
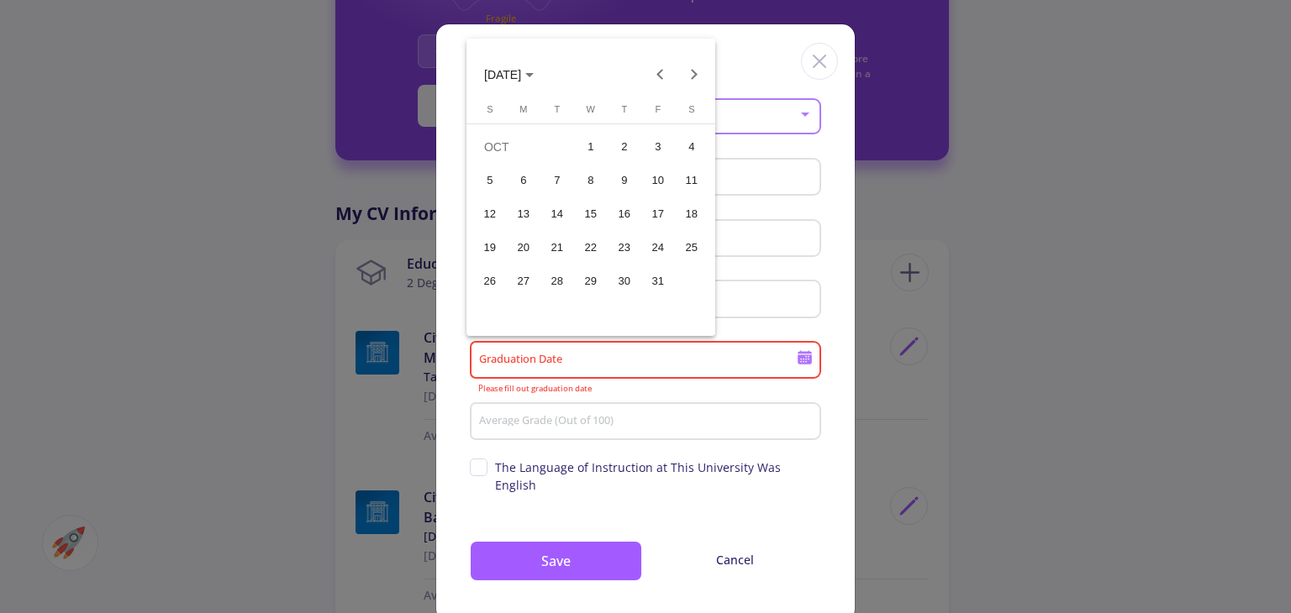
click at [622, 275] on div "30" at bounding box center [624, 281] width 30 height 30
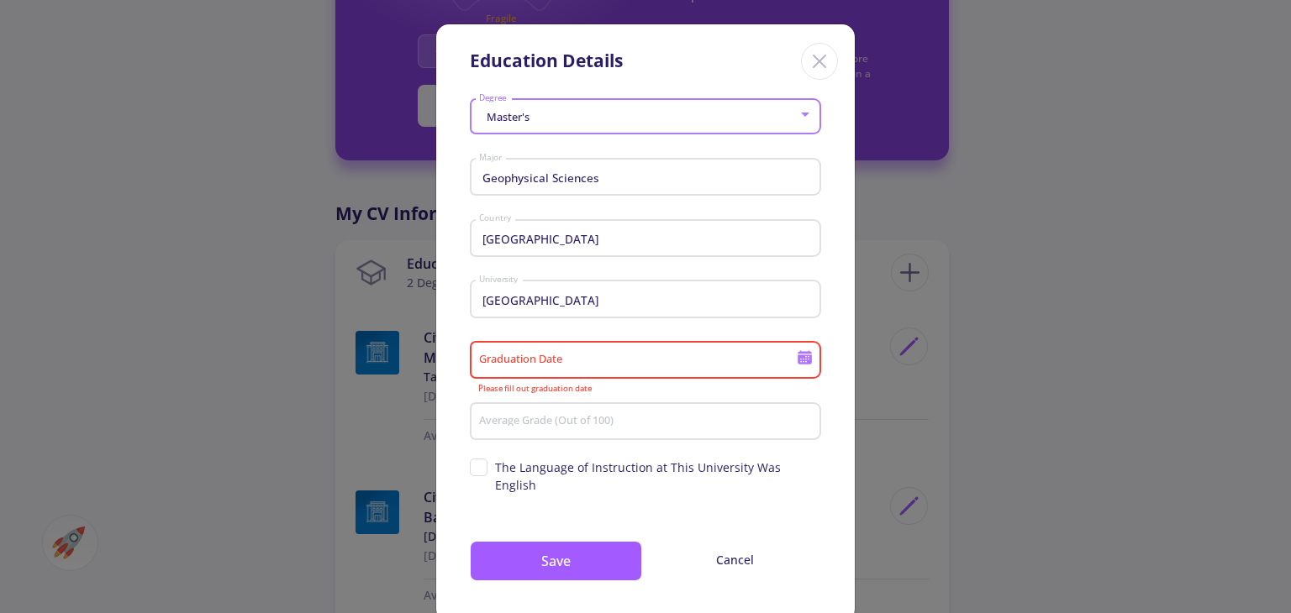
type input "[DATE]"
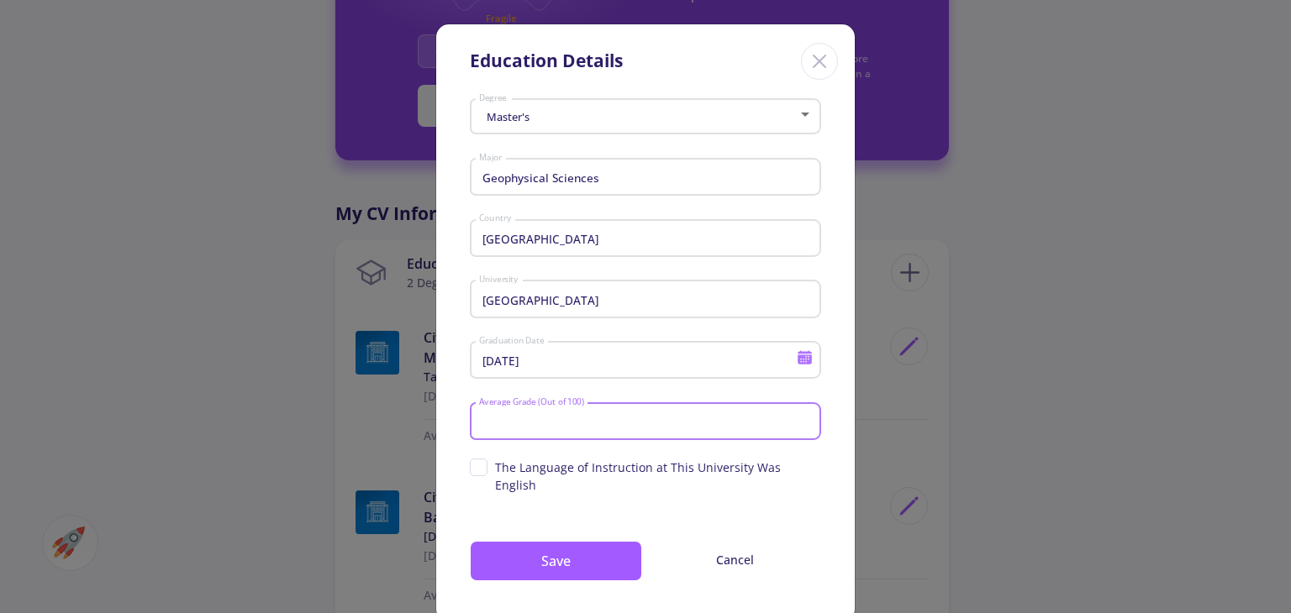
click at [526, 428] on input "Average Grade (Out of 100)" at bounding box center [647, 422] width 339 height 15
type input "90"
click at [568, 552] on button "Save" at bounding box center [556, 561] width 172 height 40
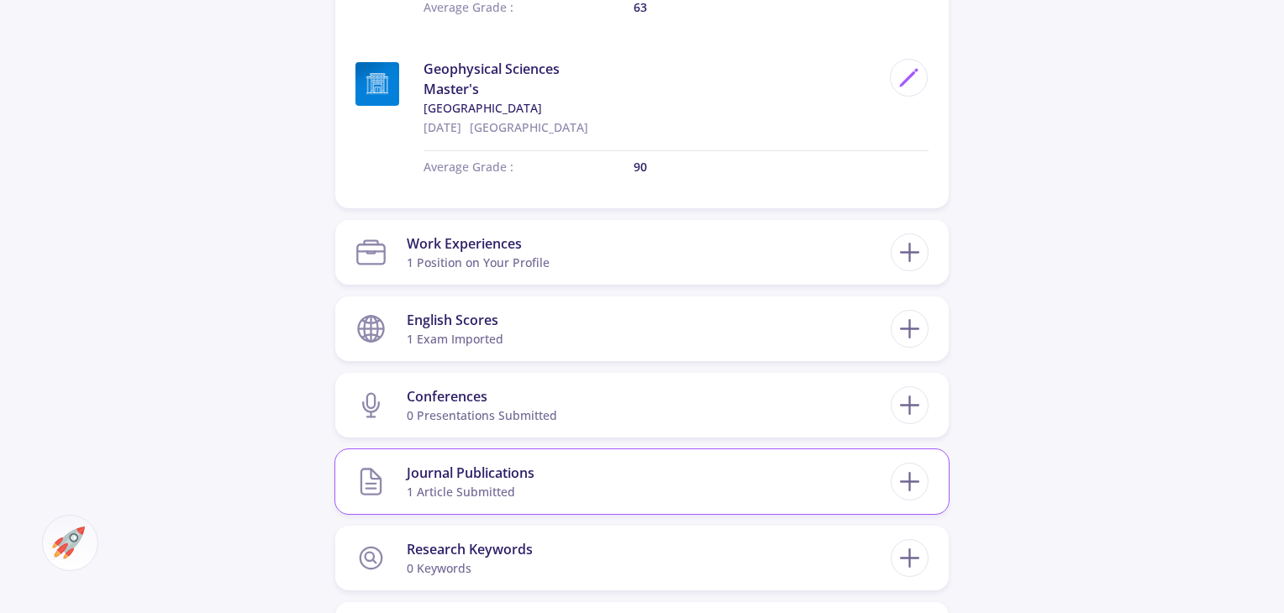
scroll to position [1260, 0]
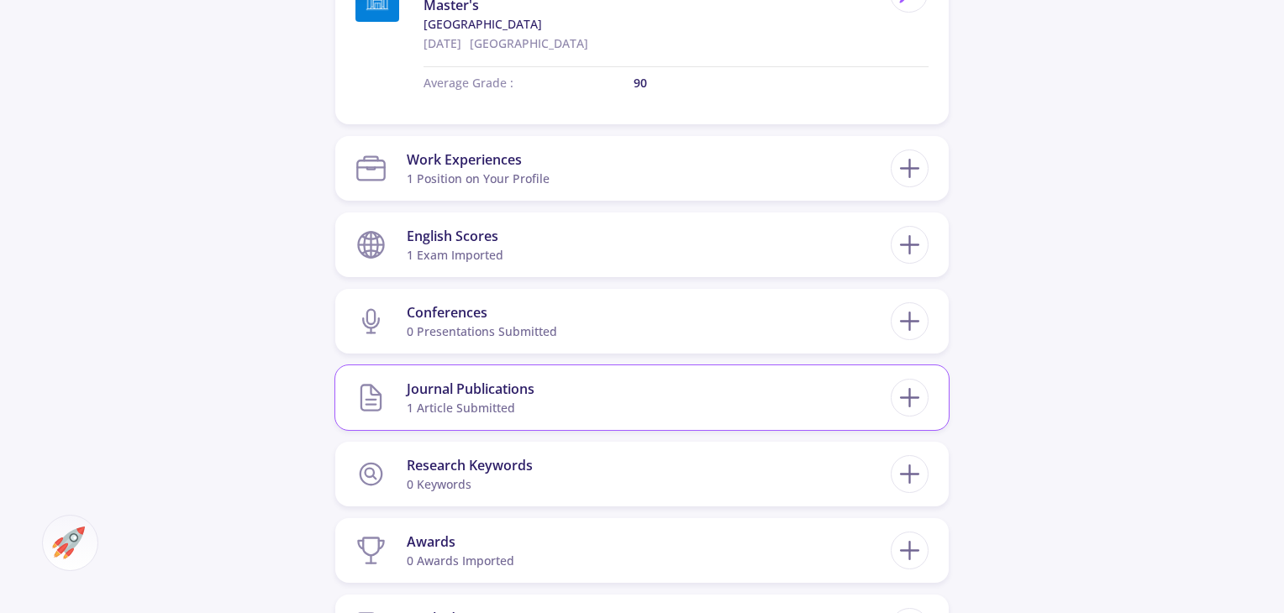
click at [589, 406] on section "Journal Publications 1 article submitted" at bounding box center [622, 397] width 535 height 51
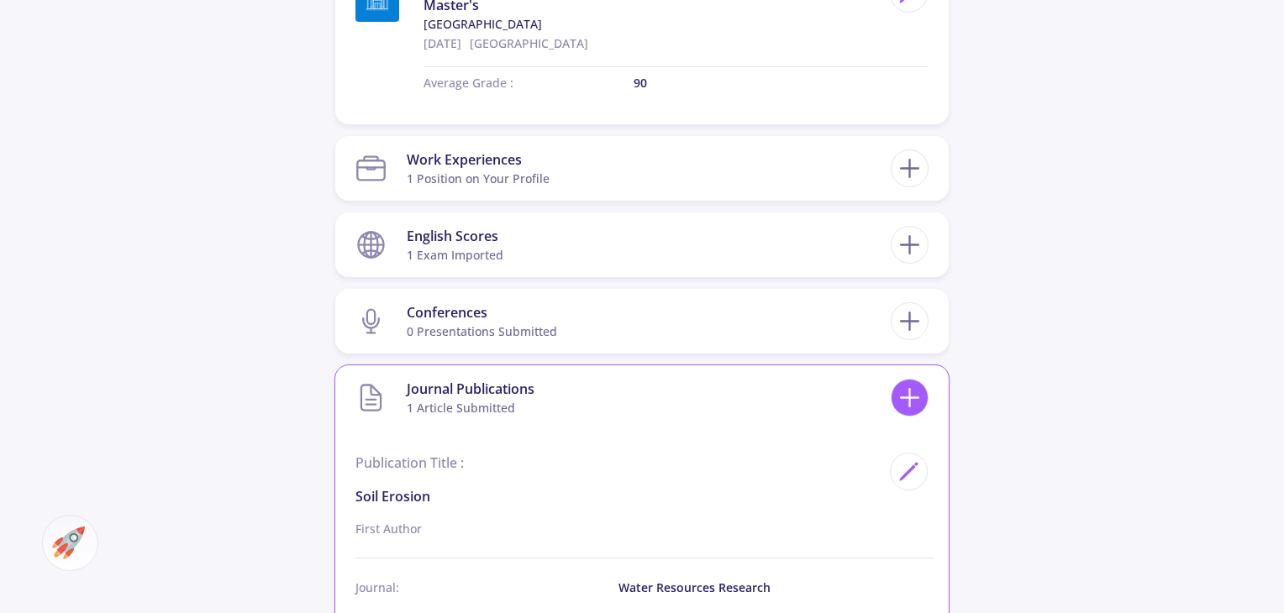
click at [906, 398] on icon at bounding box center [909, 397] width 31 height 31
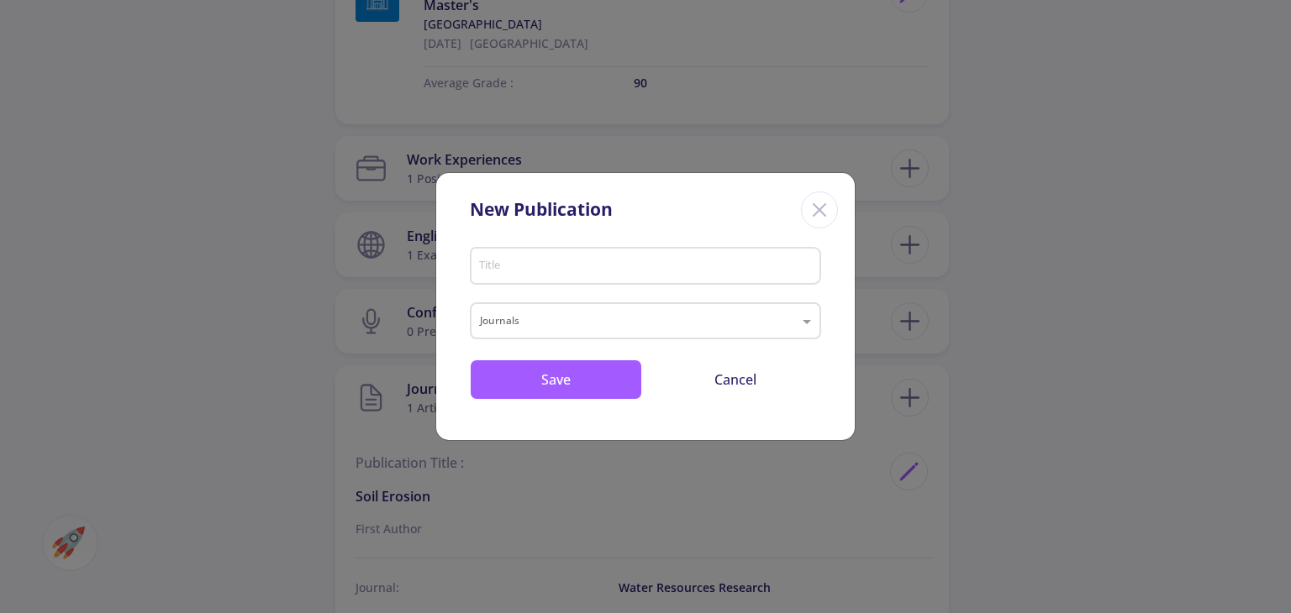
click at [555, 263] on input "Title" at bounding box center [647, 267] width 339 height 15
type input "remote sensing"
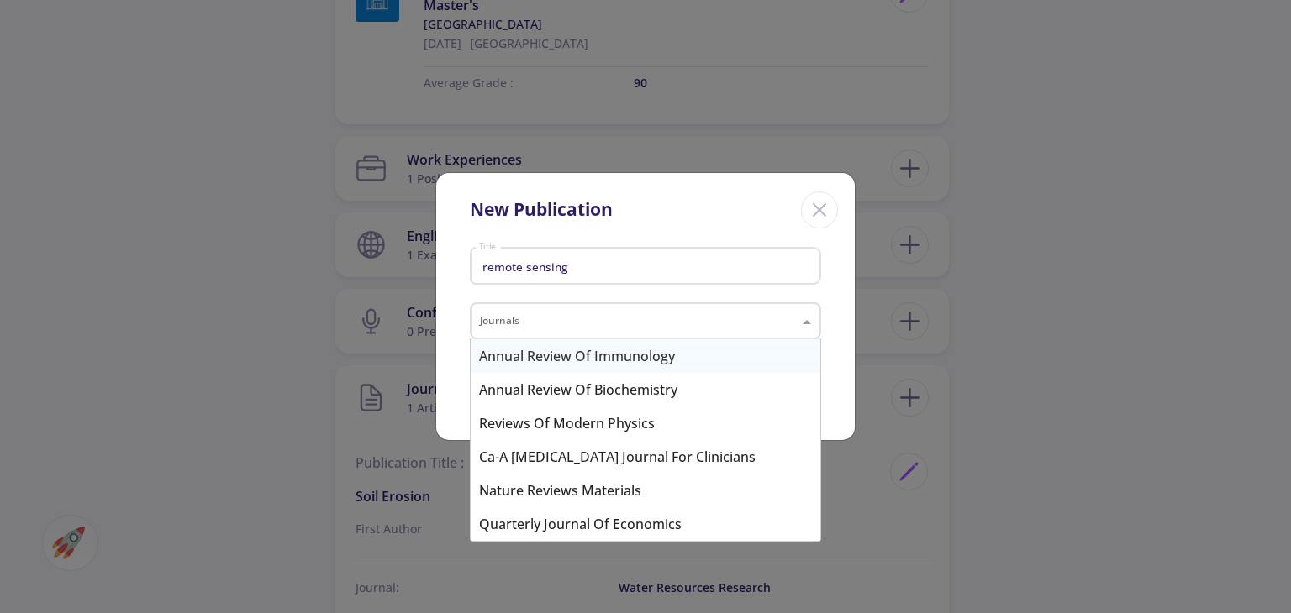
click at [569, 324] on input "text" at bounding box center [628, 323] width 297 height 20
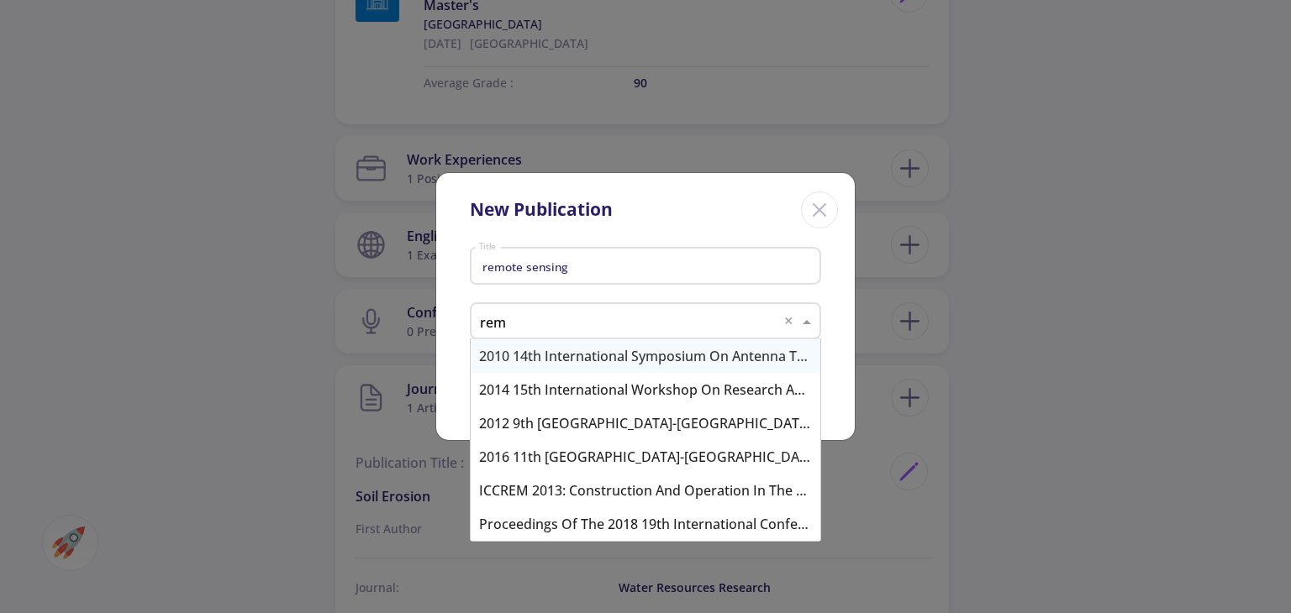
type input "rem"
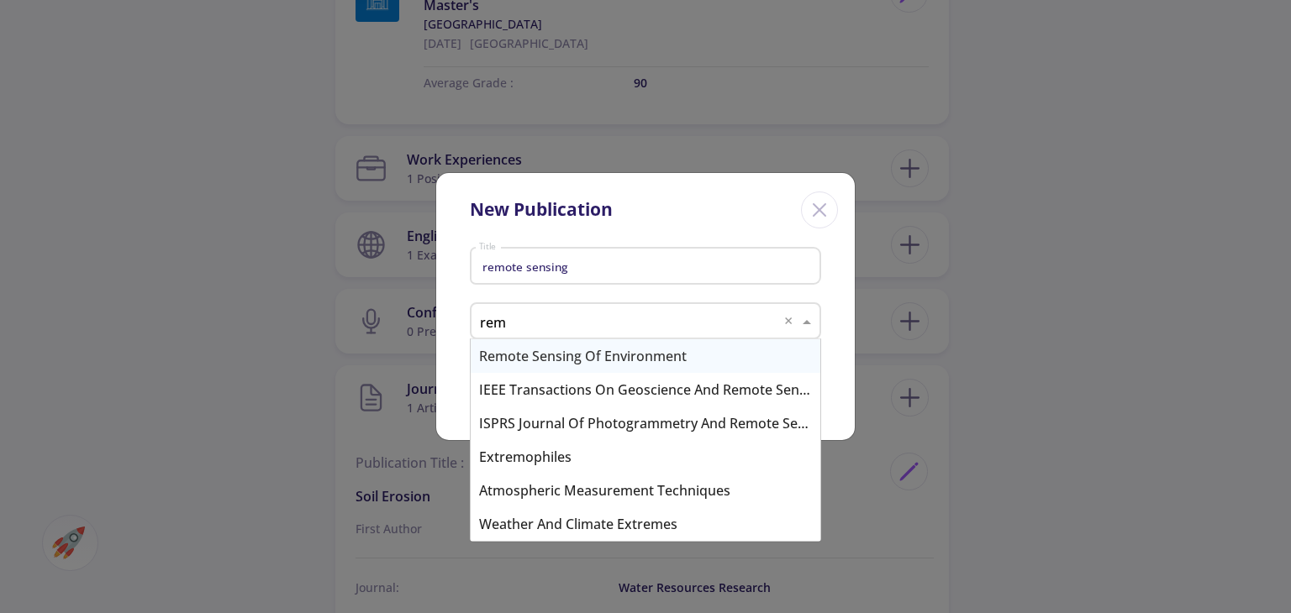
click at [574, 354] on div "Remote Sensing of Environment" at bounding box center [646, 356] width 350 height 34
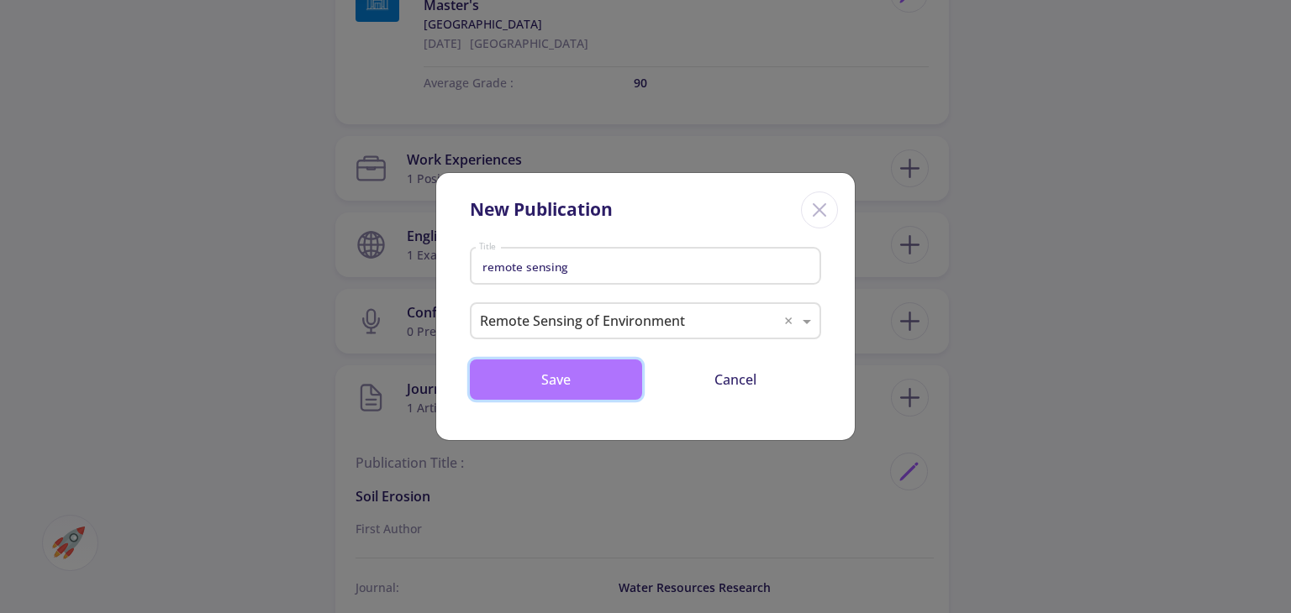
click at [578, 382] on button "Save" at bounding box center [556, 380] width 172 height 40
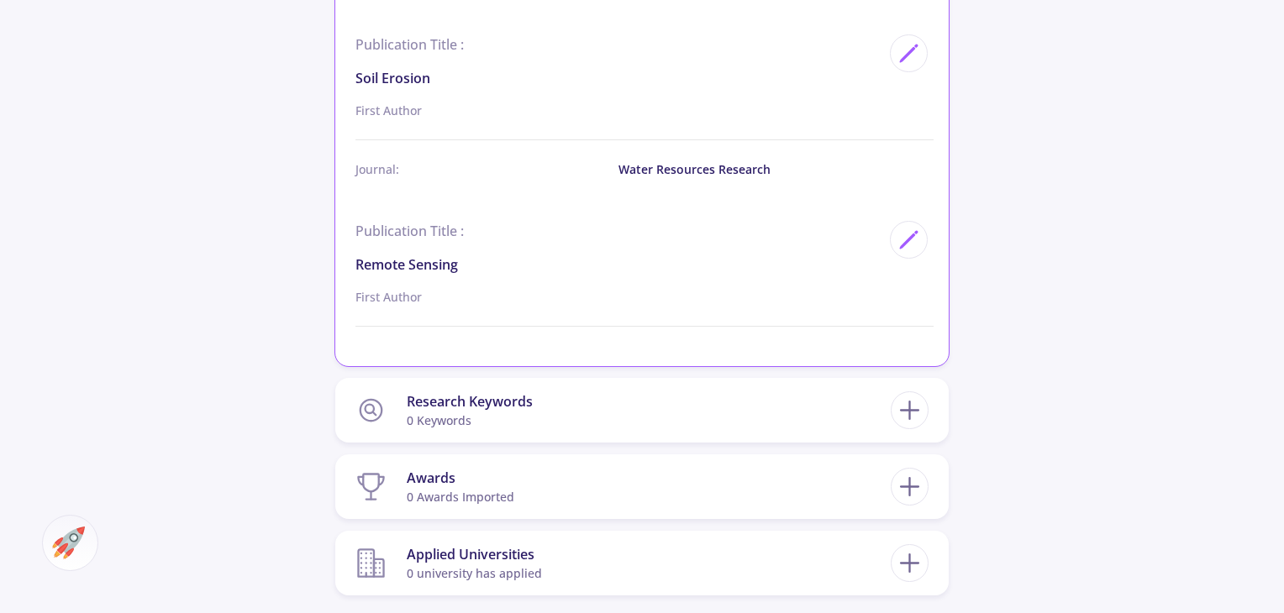
scroll to position [1680, 0]
click at [543, 422] on section "Research Keywords 0 keywords" at bounding box center [622, 408] width 535 height 51
click at [912, 397] on icon at bounding box center [909, 408] width 31 height 31
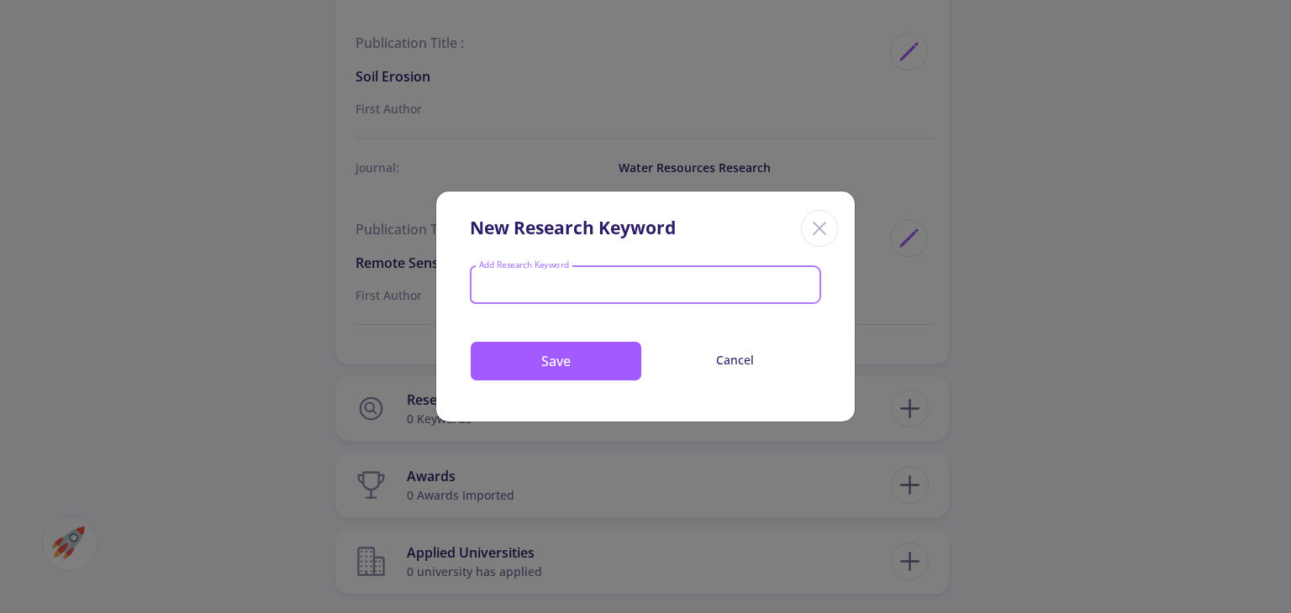
click at [595, 290] on input "Add Research Keyword" at bounding box center [645, 286] width 335 height 15
type input "soil erosion"
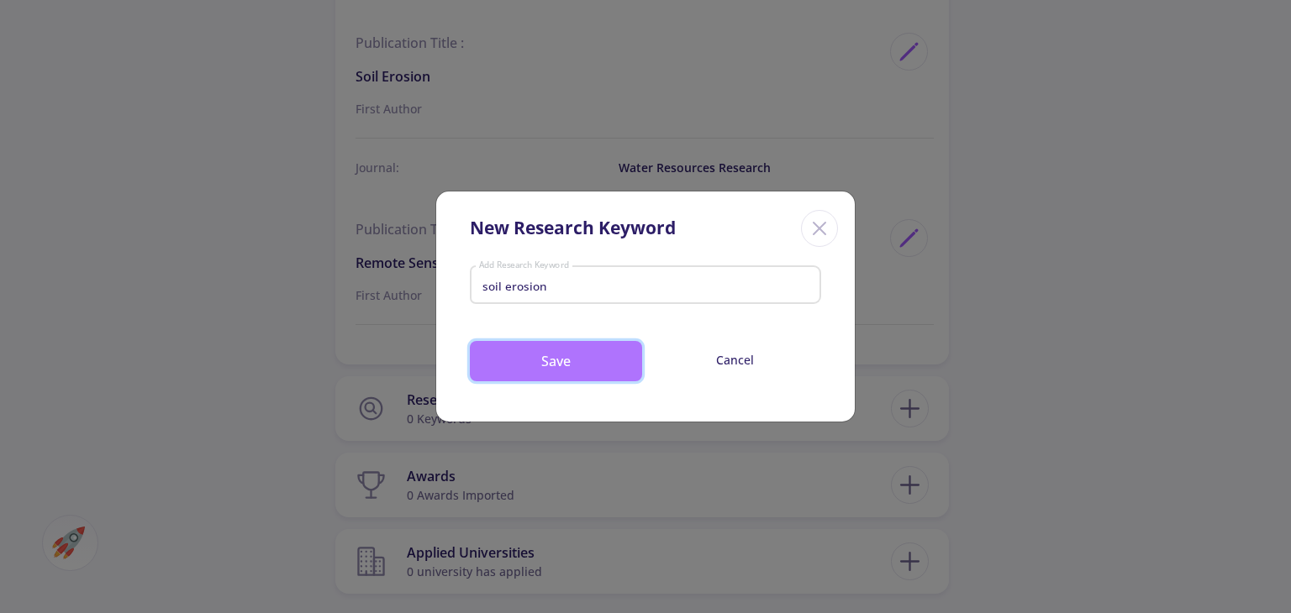
click at [584, 364] on button "Save" at bounding box center [556, 361] width 172 height 40
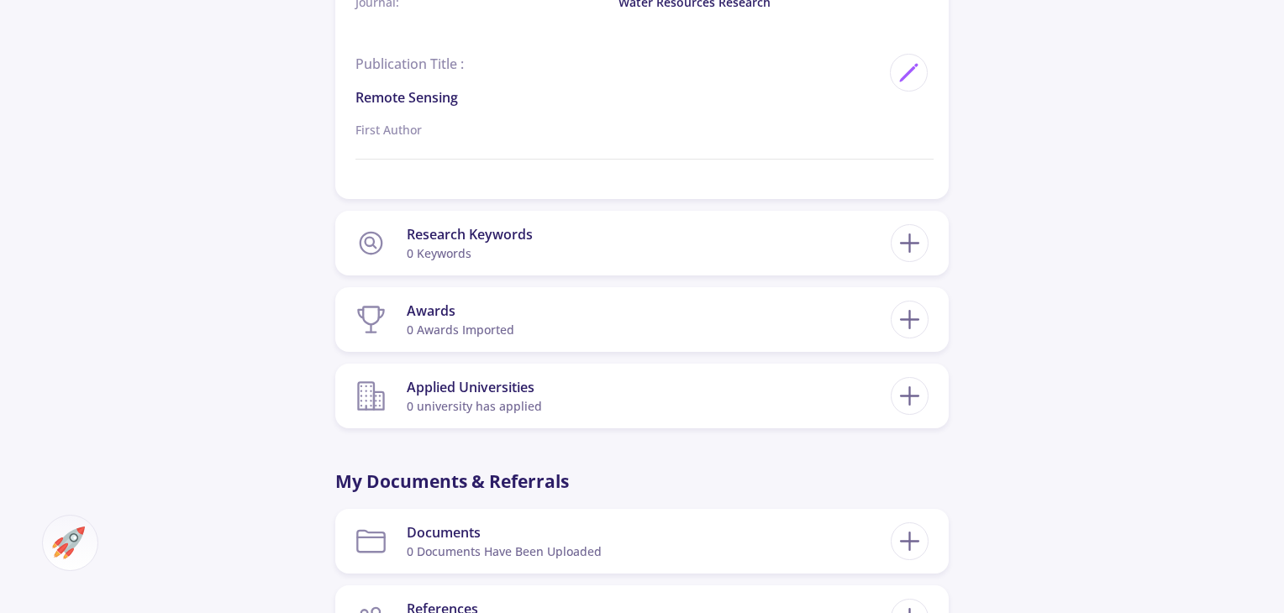
scroll to position [1848, 0]
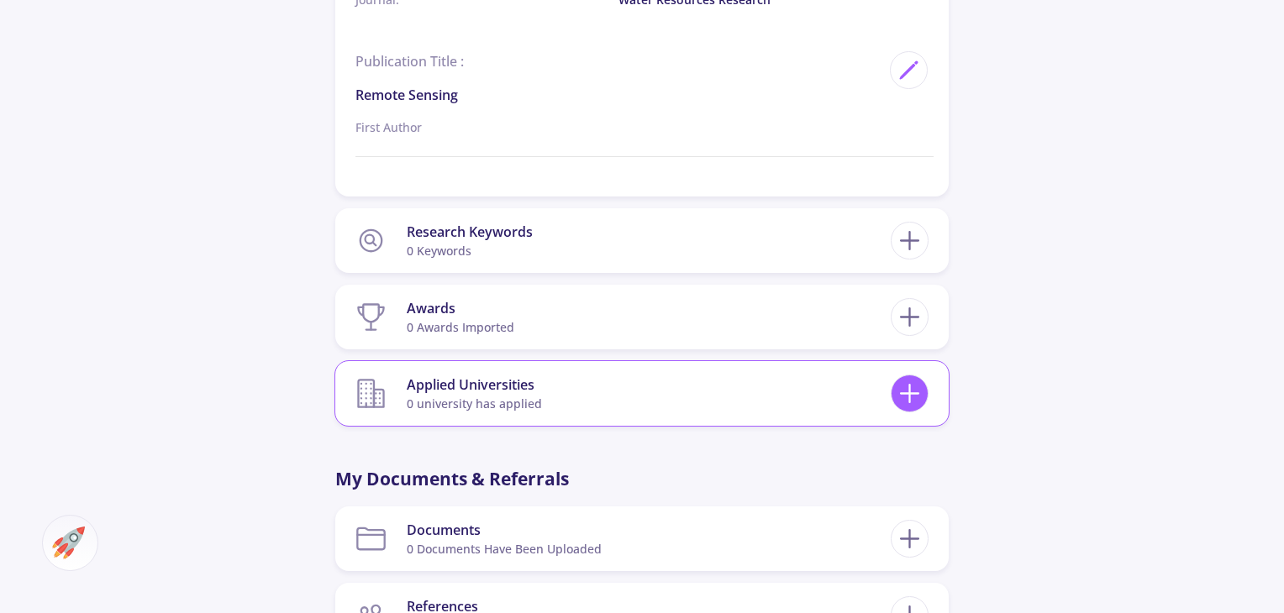
click at [915, 401] on icon at bounding box center [909, 393] width 31 height 31
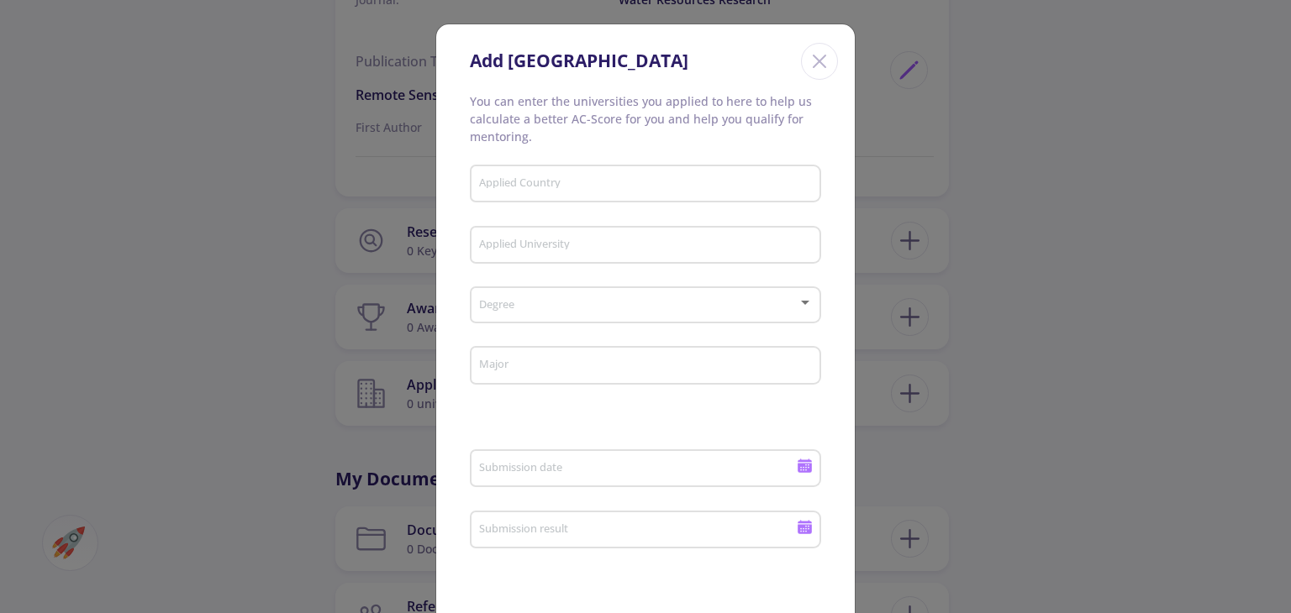
click at [655, 186] on input "Applied Country" at bounding box center [647, 184] width 339 height 15
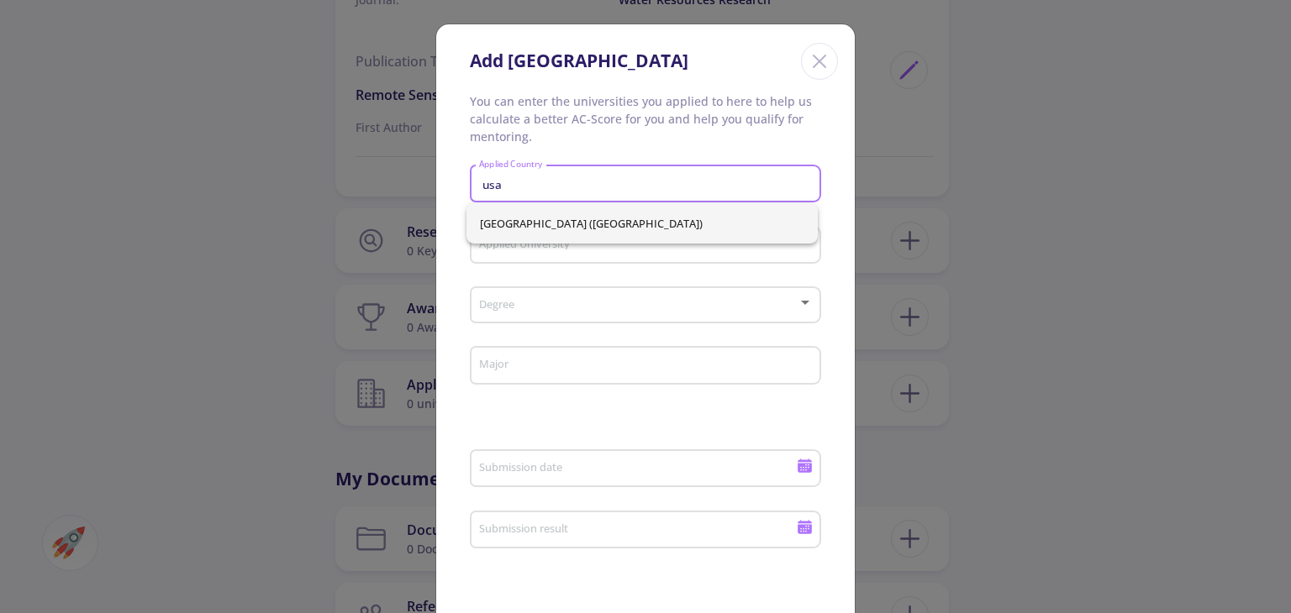
type input "usa"
click at [655, 225] on div "[GEOGRAPHIC_DATA] ([GEOGRAPHIC_DATA])" at bounding box center [641, 223] width 351 height 40
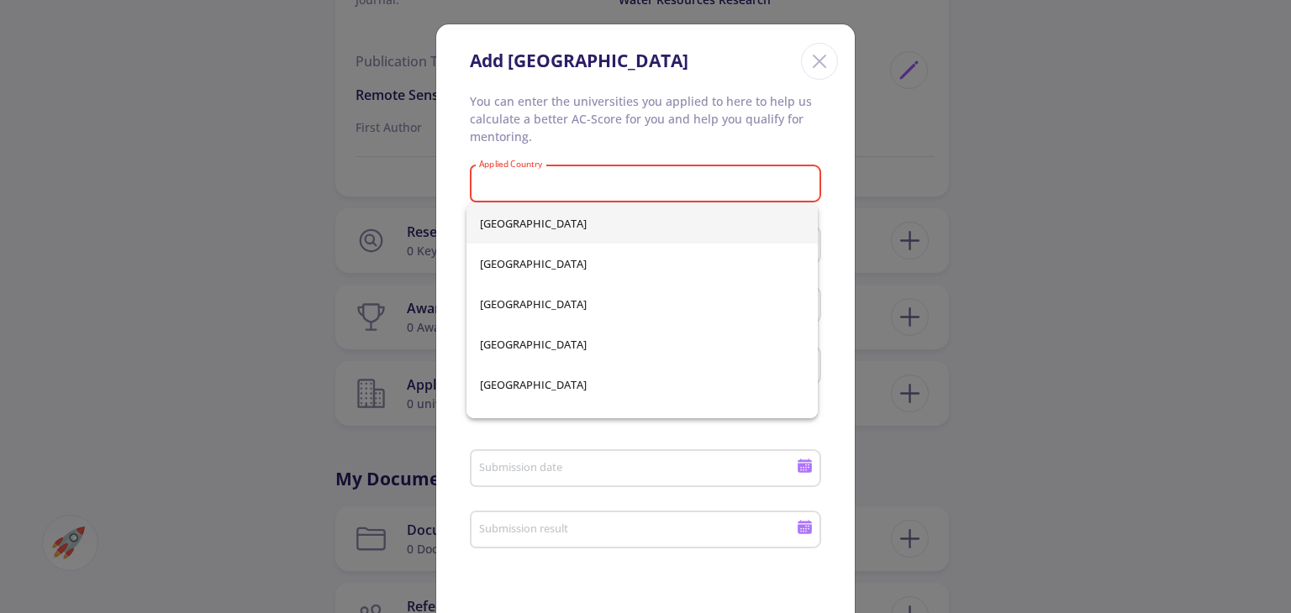
click at [817, 58] on icon "Close" at bounding box center [819, 61] width 27 height 27
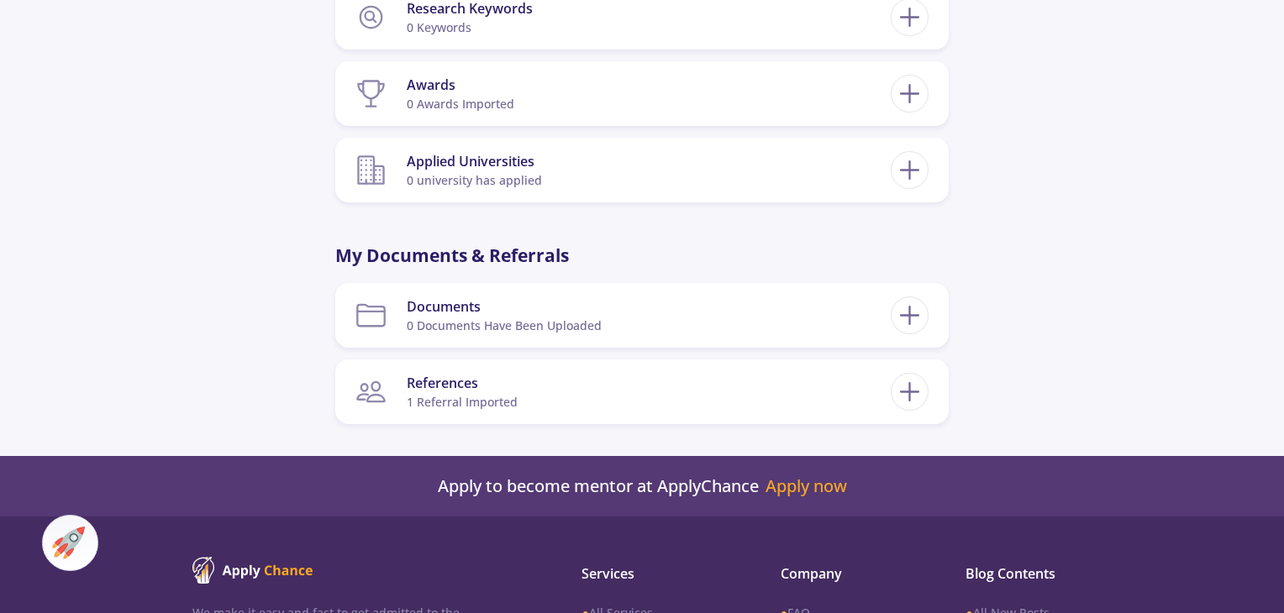
scroll to position [2100, 0]
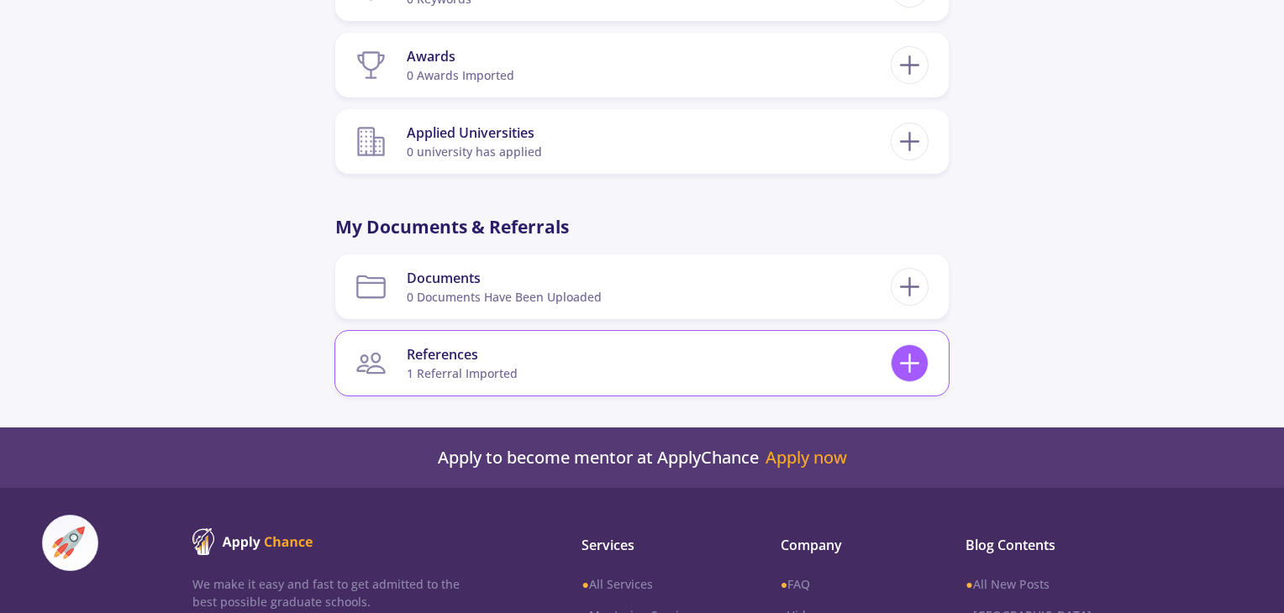
click at [914, 363] on line at bounding box center [910, 363] width 18 height 0
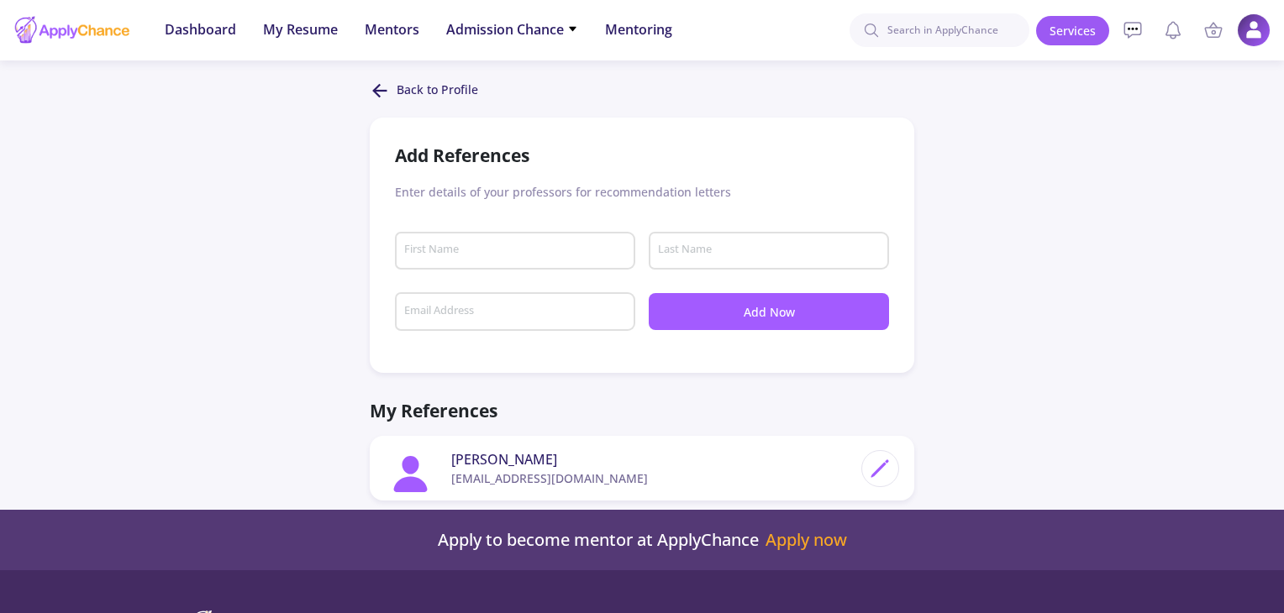
click at [480, 253] on input "First Name" at bounding box center [517, 251] width 229 height 15
click at [480, 253] on input "ra" at bounding box center [517, 251] width 229 height 15
type input "giovani"
click at [749, 254] on input "Last Name" at bounding box center [771, 251] width 229 height 15
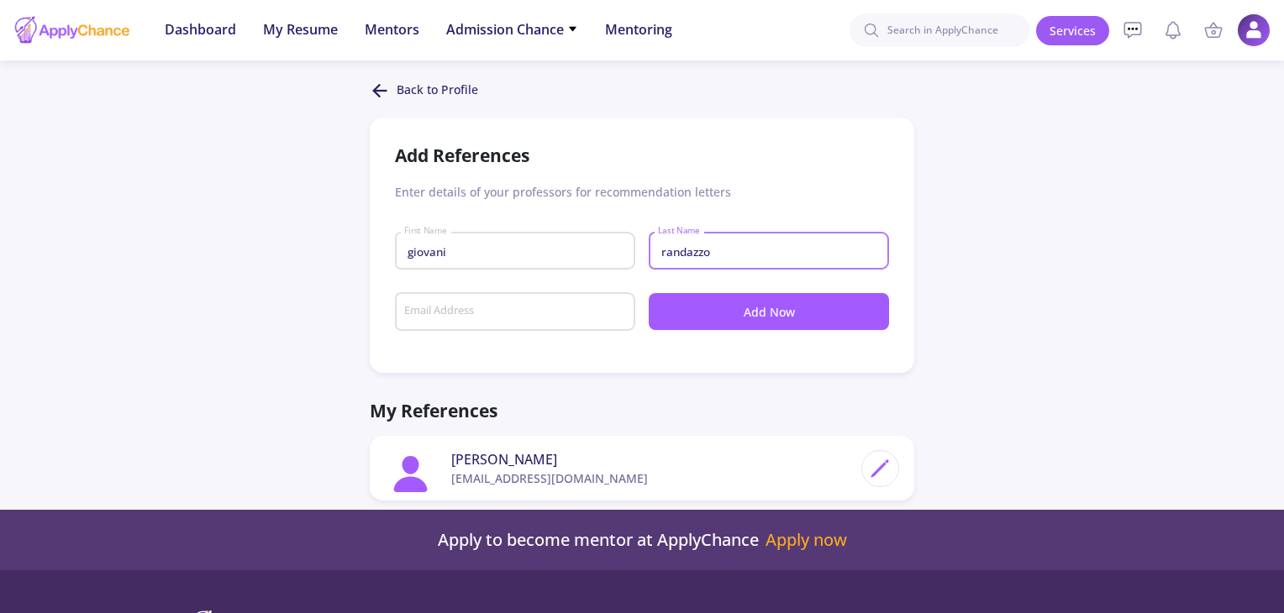
type input "randazzo"
click at [533, 311] on input "Email Address" at bounding box center [517, 312] width 229 height 15
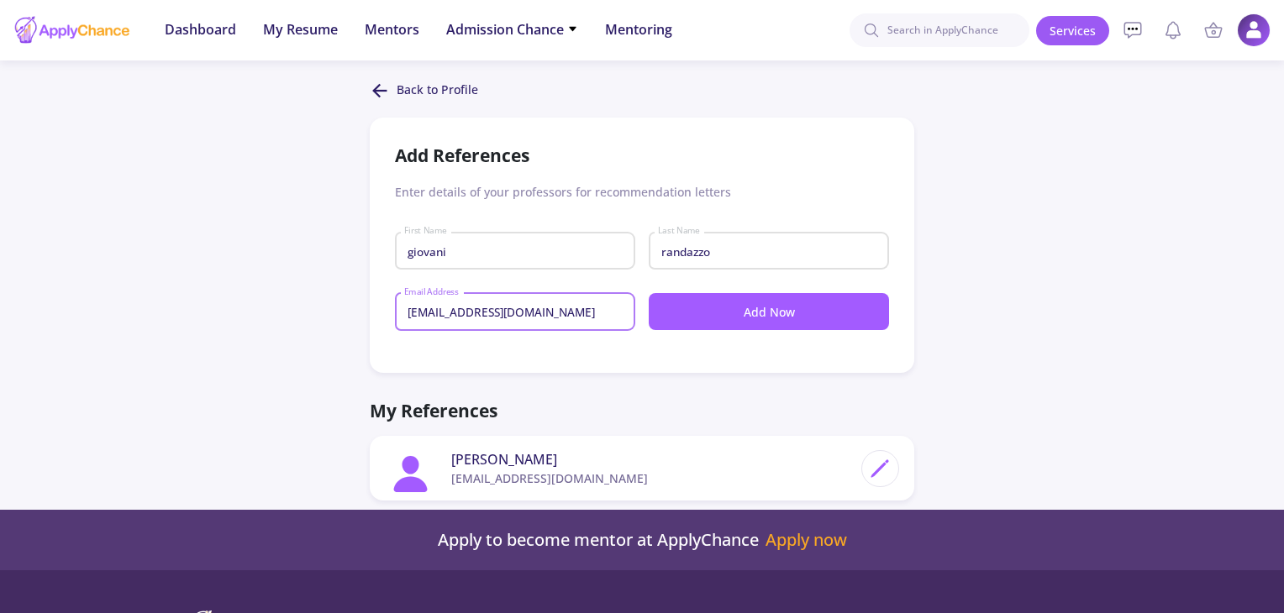
type input "[EMAIL_ADDRESS][DOMAIN_NAME]"
click at [739, 314] on button "Add Now" at bounding box center [769, 311] width 240 height 37
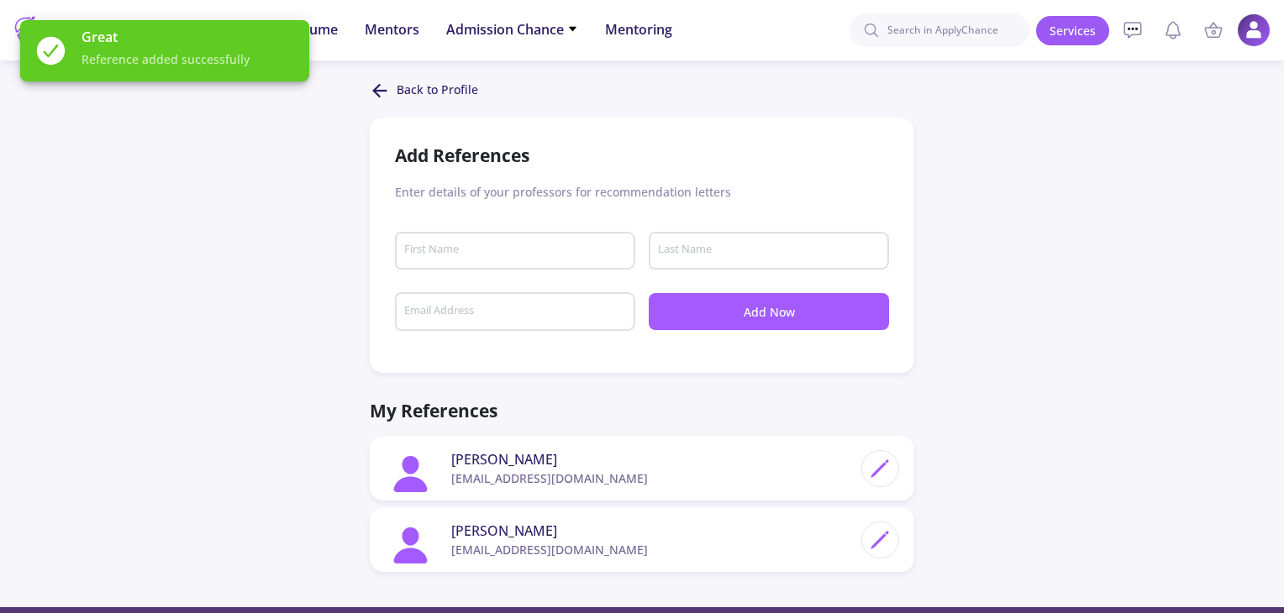
click at [1039, 311] on div "Back to Profile Add References Enter details of your professors for recommendat…" at bounding box center [642, 227] width 1284 height 292
click at [409, 93] on p "Back to Profile" at bounding box center [437, 91] width 81 height 20
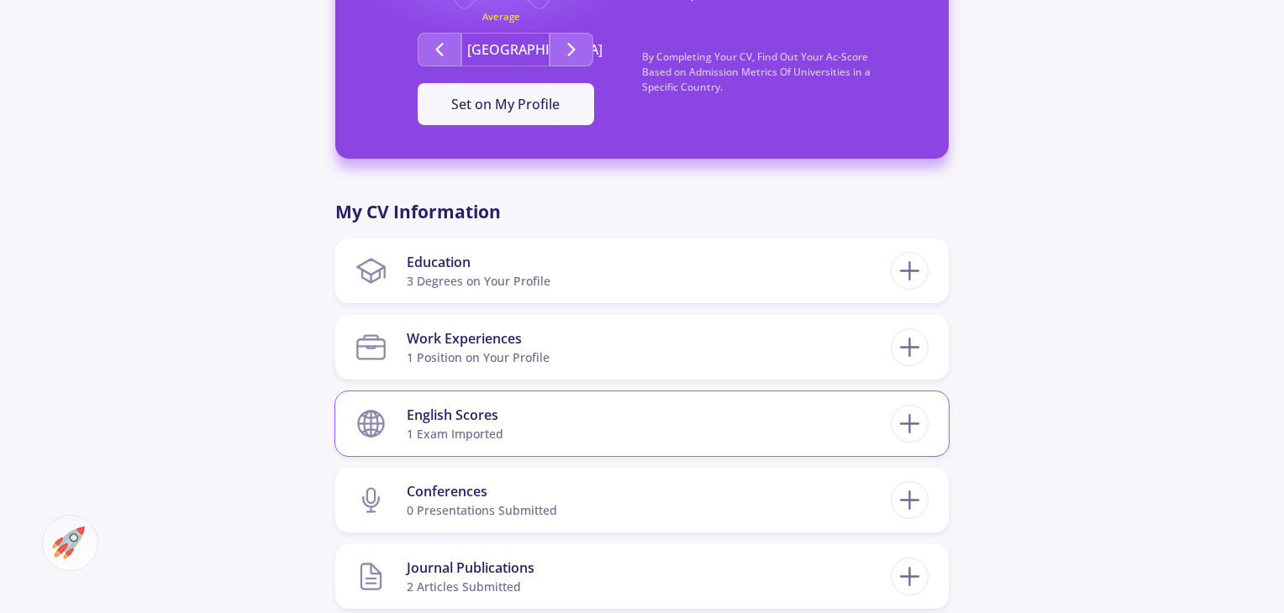
scroll to position [672, 0]
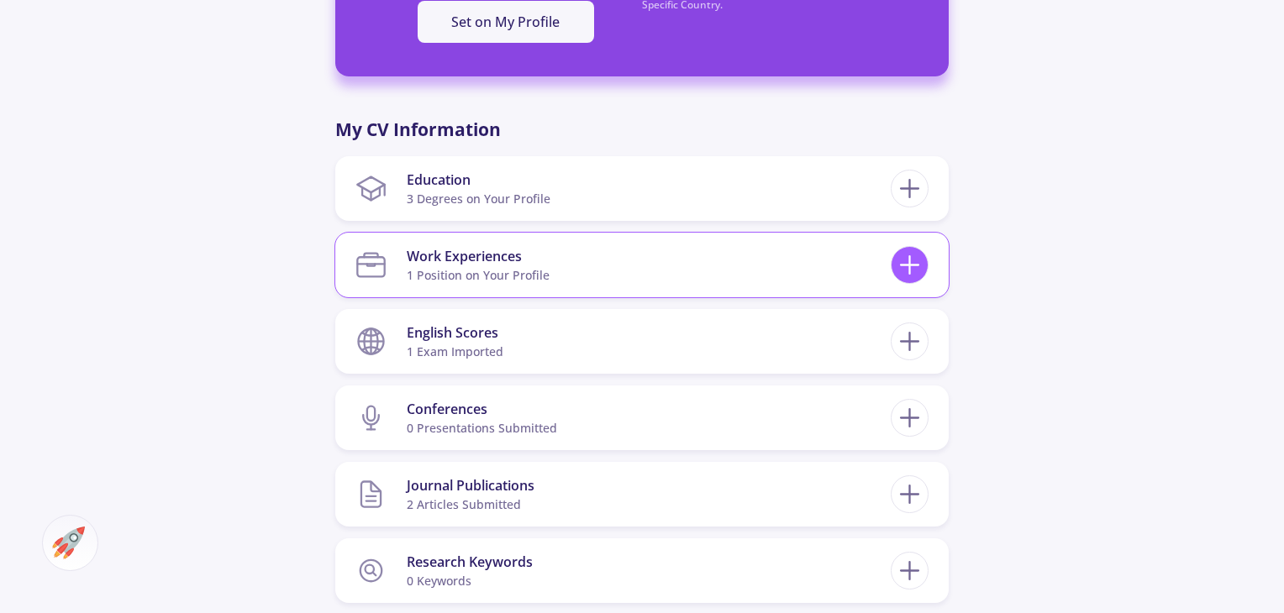
click at [906, 275] on icon at bounding box center [909, 265] width 31 height 31
checkbox input "false"
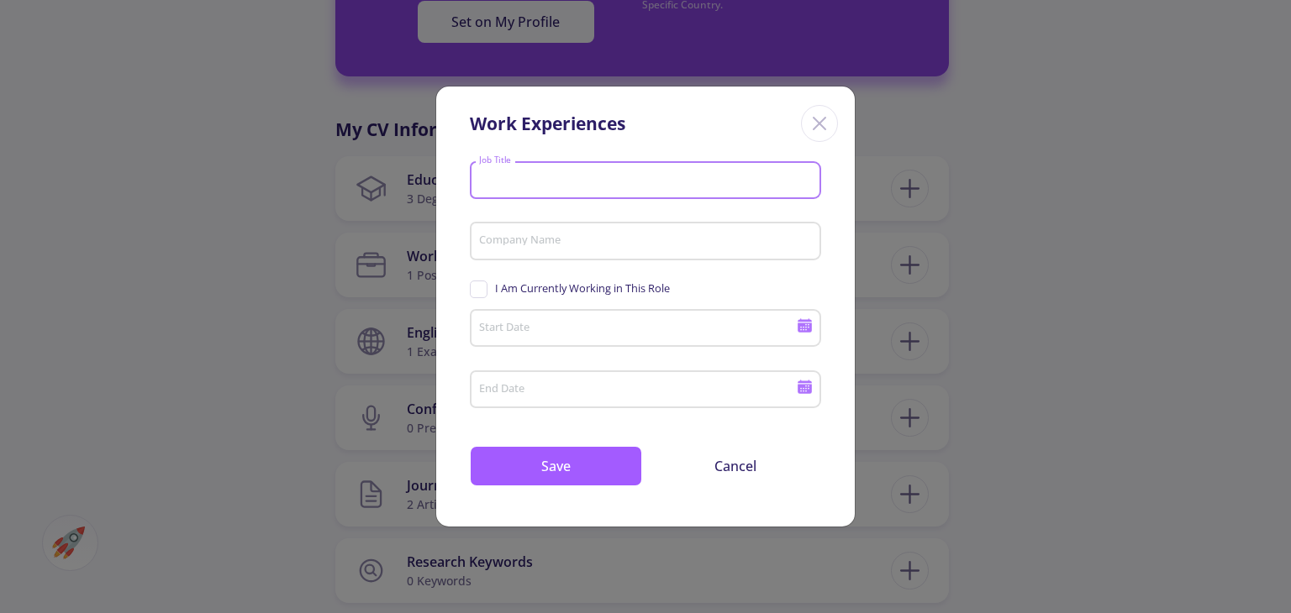
click at [596, 186] on input "Job Title" at bounding box center [647, 180] width 339 height 15
type input "manager"
click at [576, 233] on div "Company Name" at bounding box center [645, 238] width 335 height 44
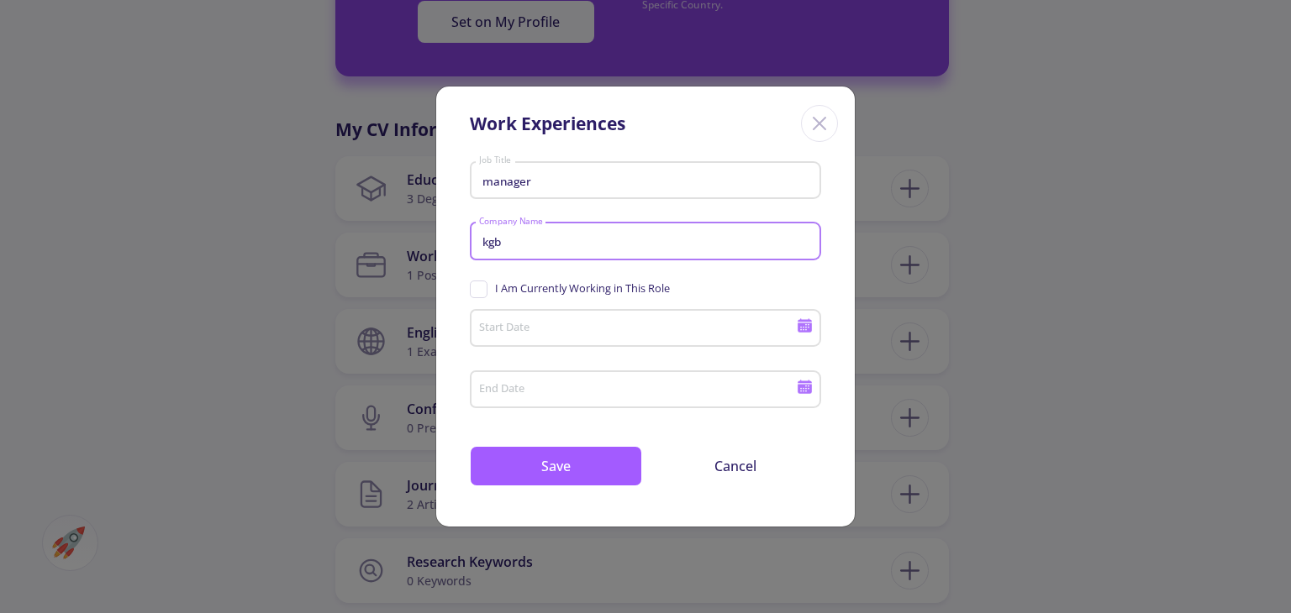
type input "kgb"
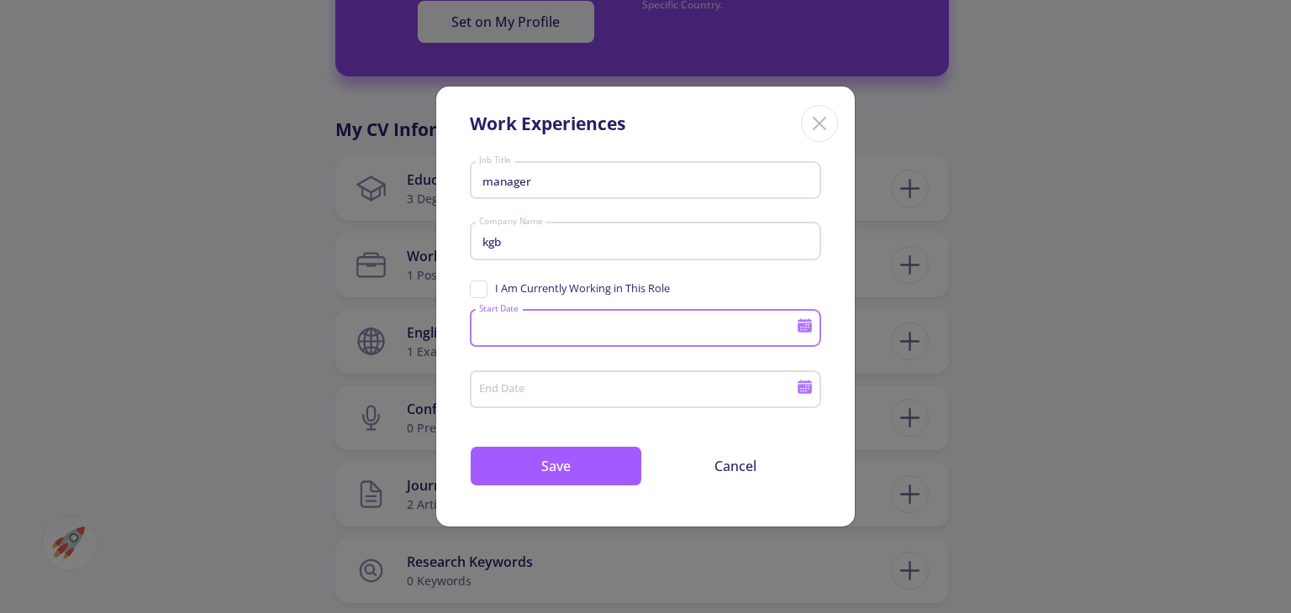
click at [564, 329] on input "Start Date" at bounding box center [639, 329] width 323 height 15
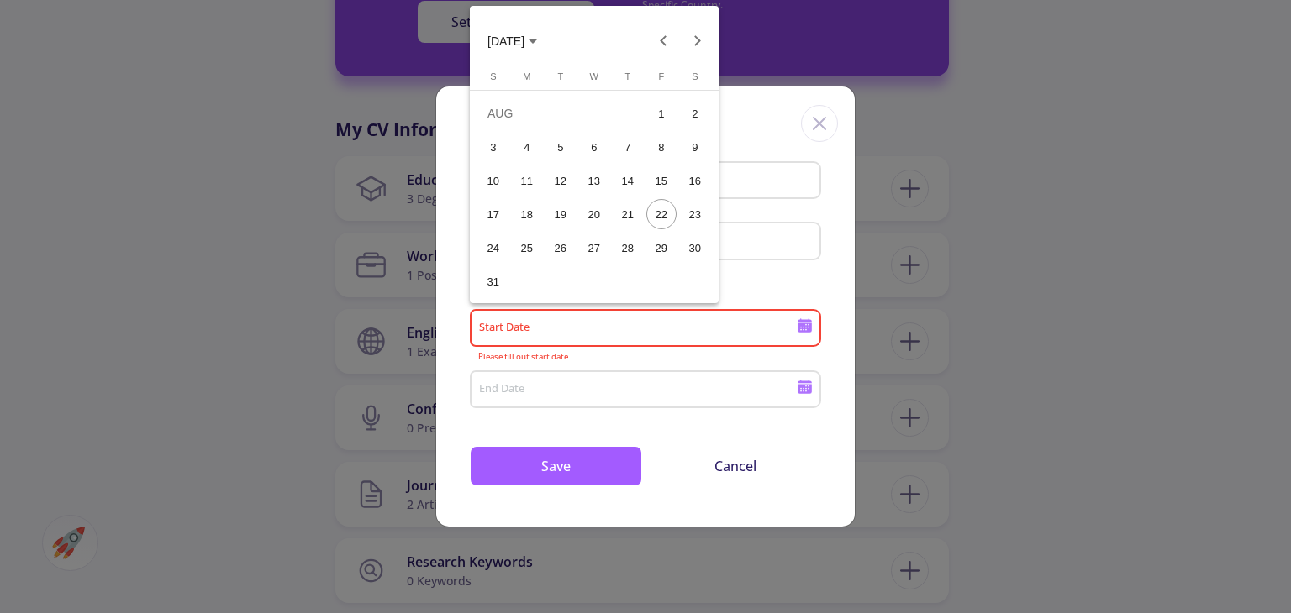
click at [537, 42] on icon "Choose month and year" at bounding box center [532, 41] width 8 height 4
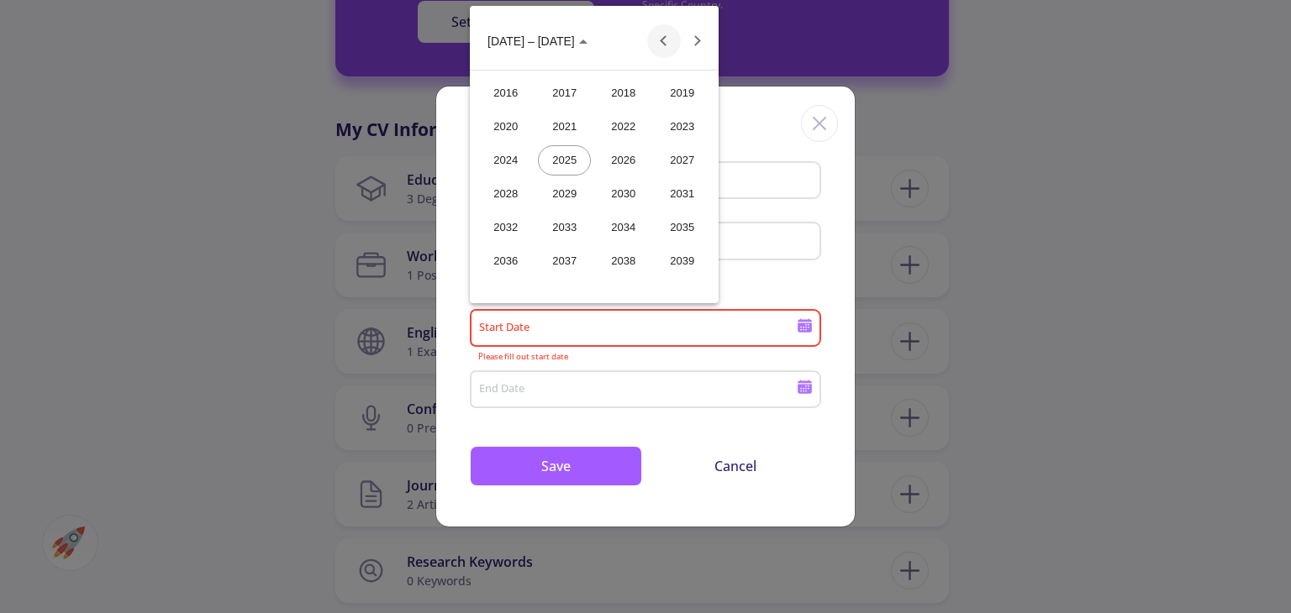
click at [669, 31] on button "Previous 24 years" at bounding box center [664, 41] width 34 height 34
click at [512, 260] on div "2012" at bounding box center [505, 261] width 53 height 30
click at [522, 132] on div "JAN" at bounding box center [505, 127] width 53 height 30
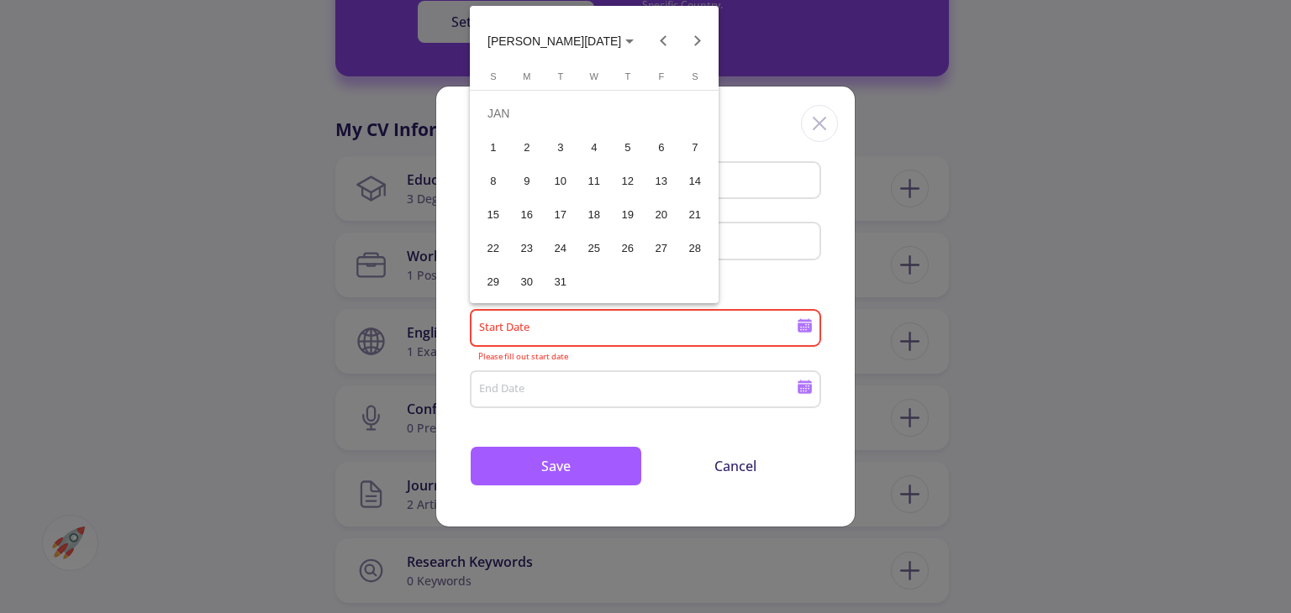
click at [549, 43] on span "[PERSON_NAME][DATE]" at bounding box center [560, 40] width 146 height 13
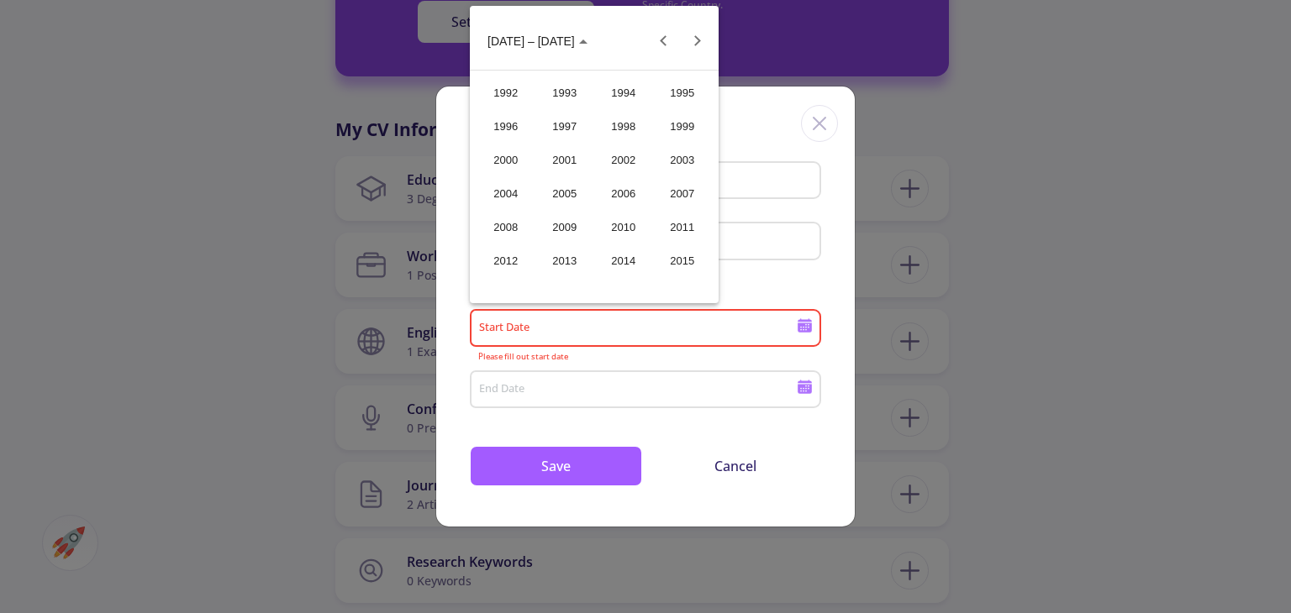
click at [514, 263] on div "2012" at bounding box center [505, 261] width 53 height 30
click at [514, 129] on div "JAN" at bounding box center [505, 127] width 53 height 30
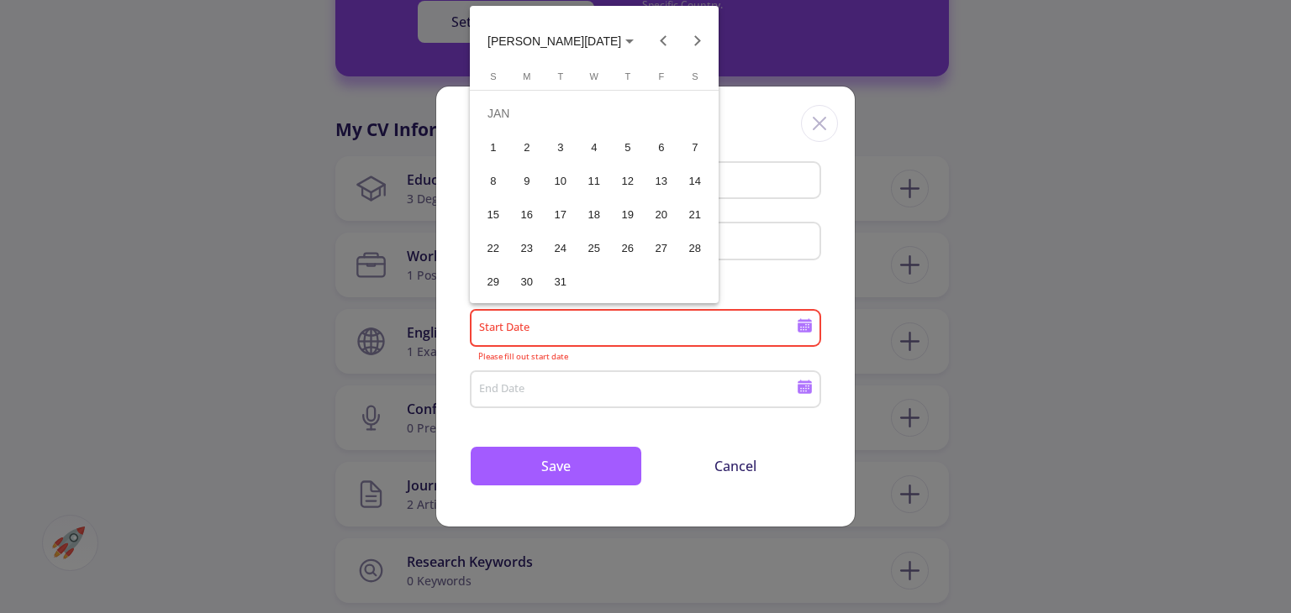
click at [505, 150] on div "1" at bounding box center [493, 147] width 30 height 30
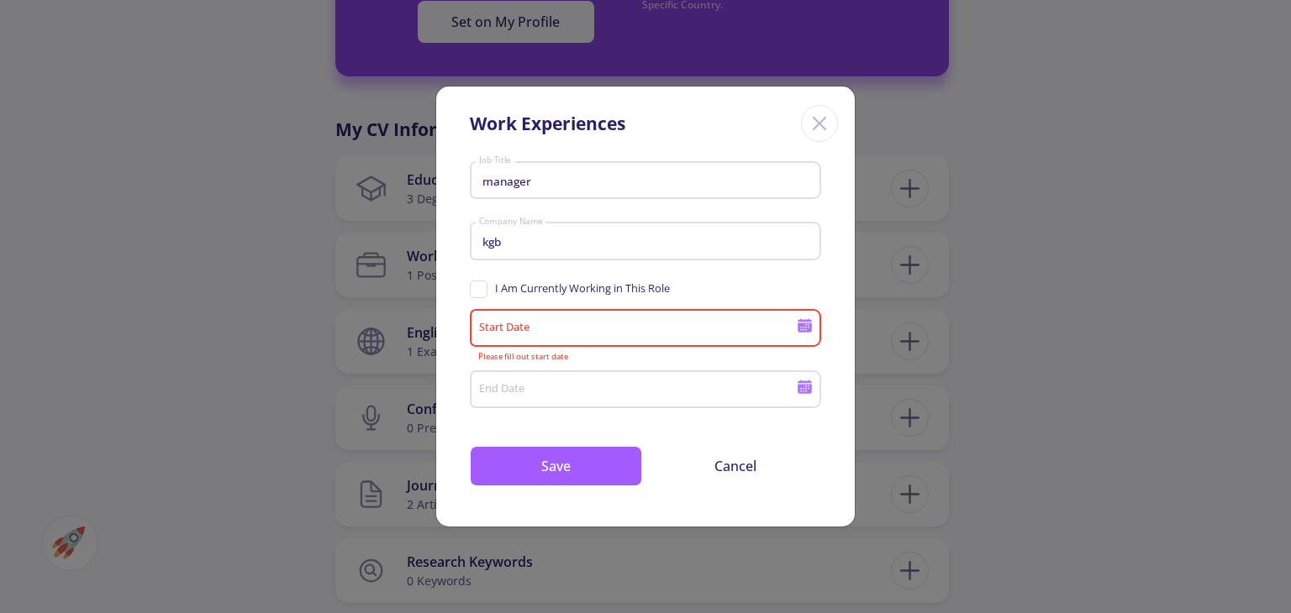
type input "[DATE]"
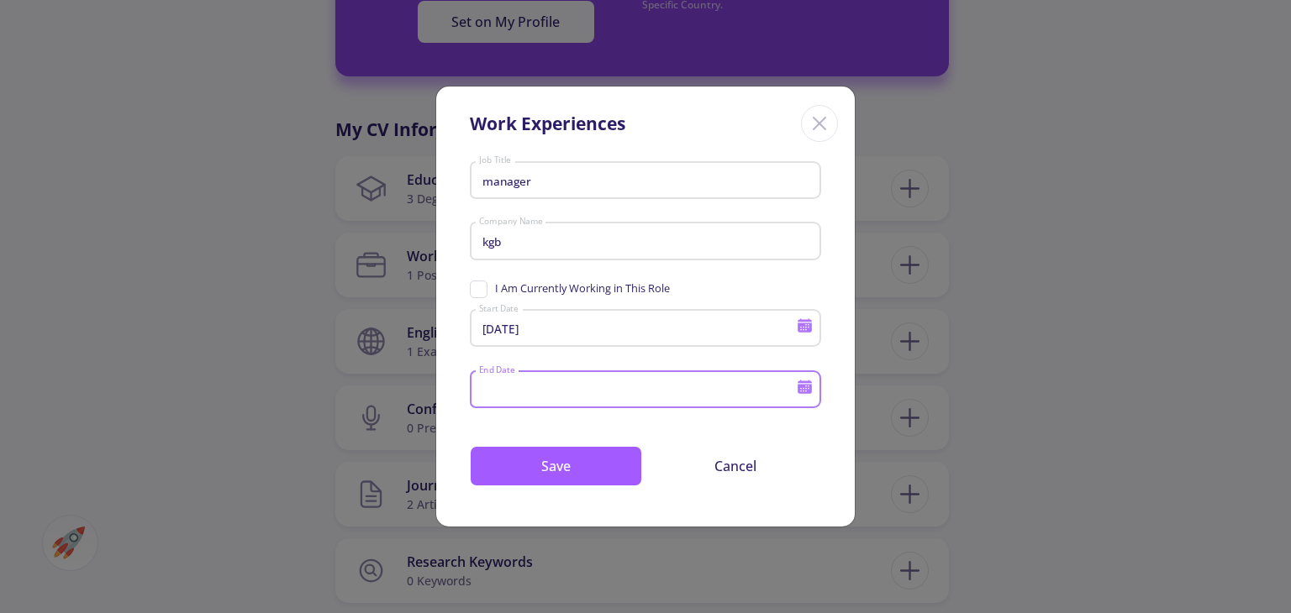
click at [555, 386] on input "End Date" at bounding box center [639, 390] width 323 height 15
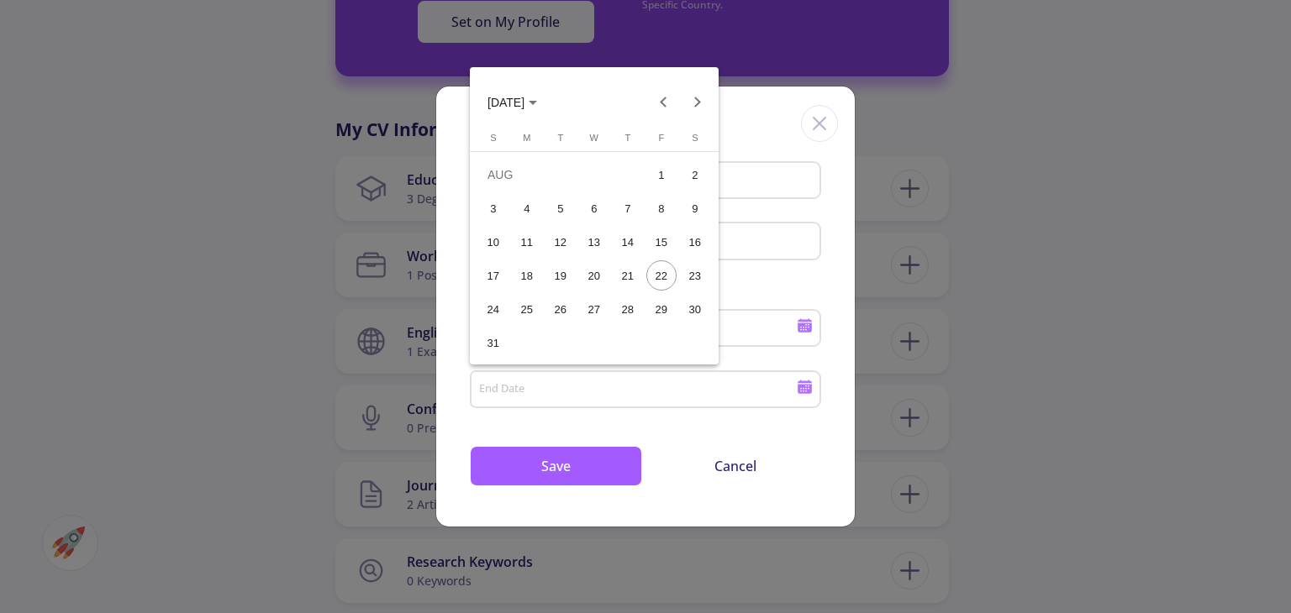
click at [537, 105] on span "[DATE]" at bounding box center [512, 101] width 50 height 13
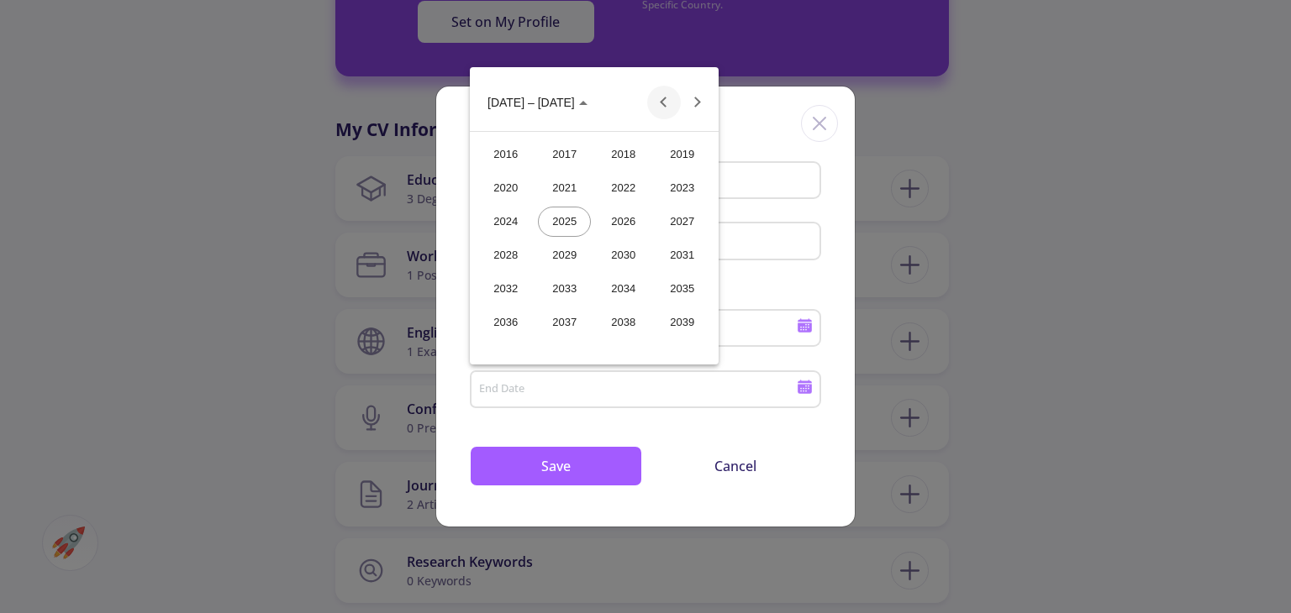
click at [654, 104] on button "Previous 24 years" at bounding box center [664, 103] width 34 height 34
click at [576, 324] on div "2013" at bounding box center [564, 323] width 53 height 30
click at [543, 190] on div "FEB" at bounding box center [564, 188] width 53 height 30
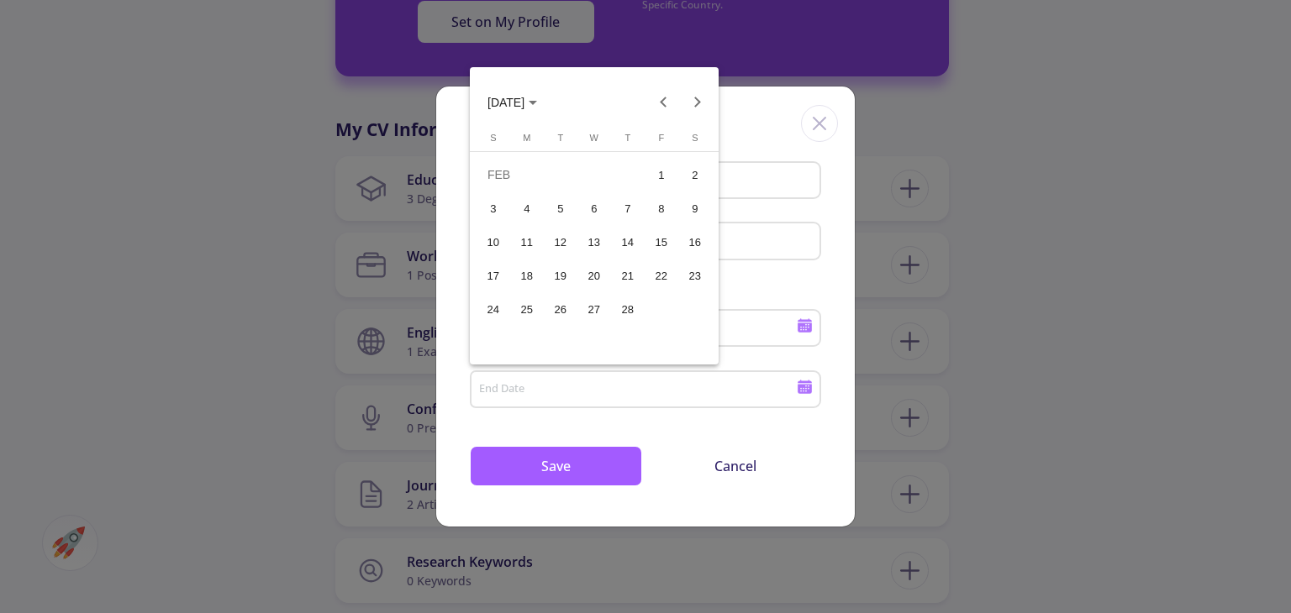
click at [498, 216] on div "3" at bounding box center [493, 208] width 30 height 30
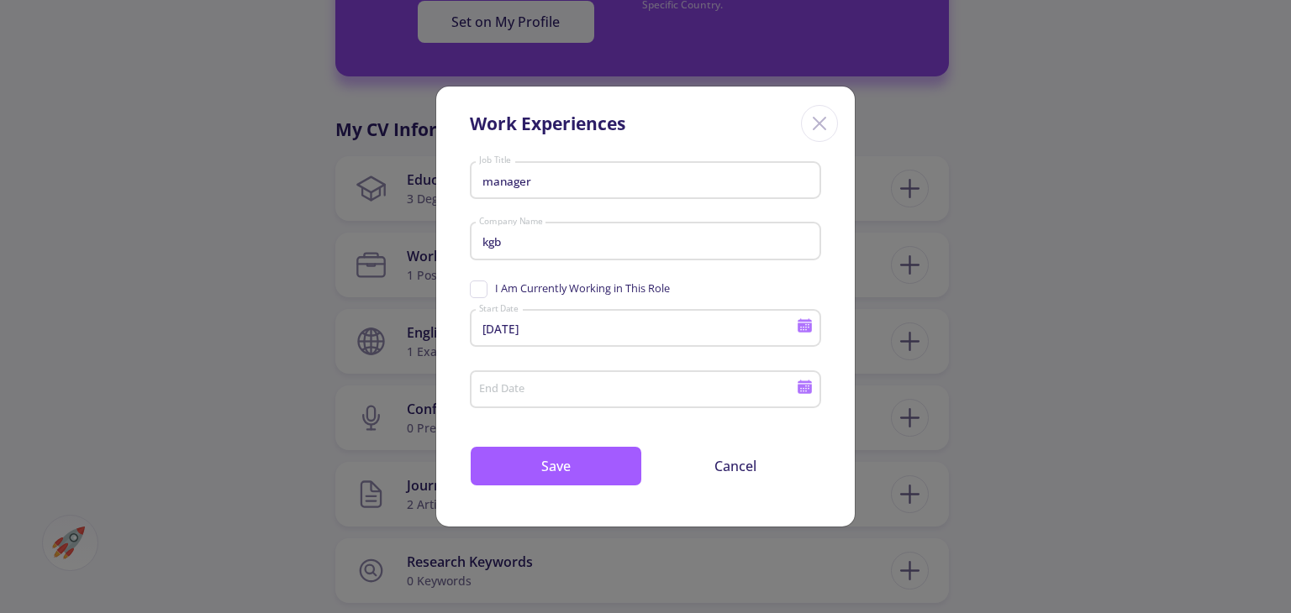
type input "[DATE]"
click at [576, 463] on button "Save" at bounding box center [556, 466] width 172 height 40
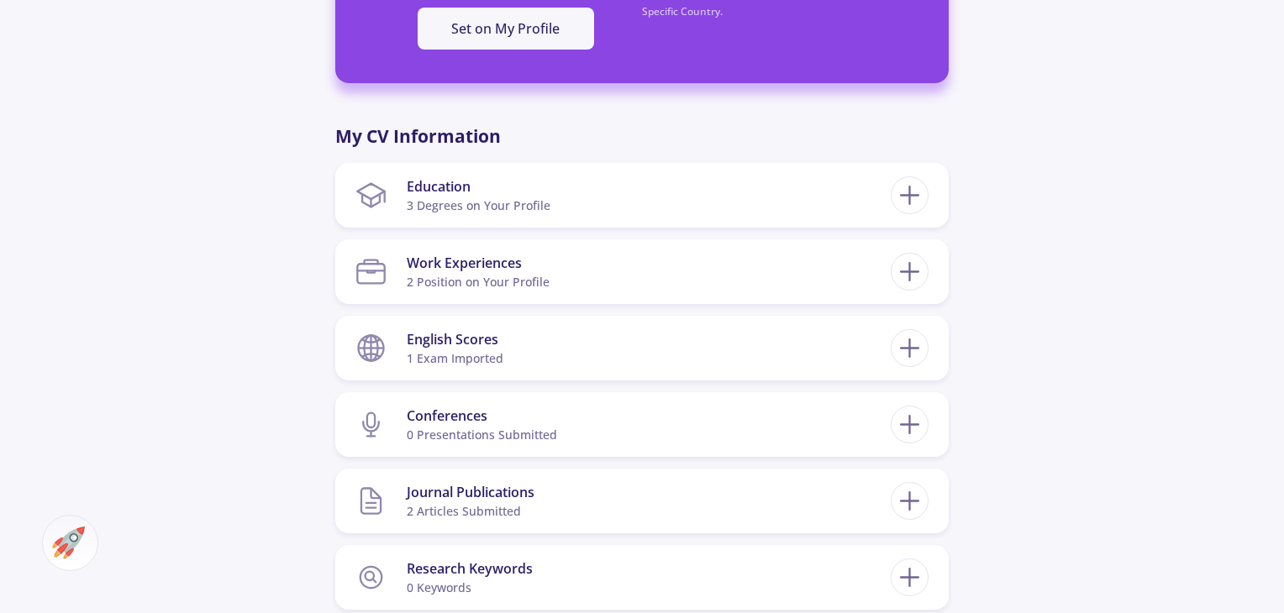
scroll to position [420, 0]
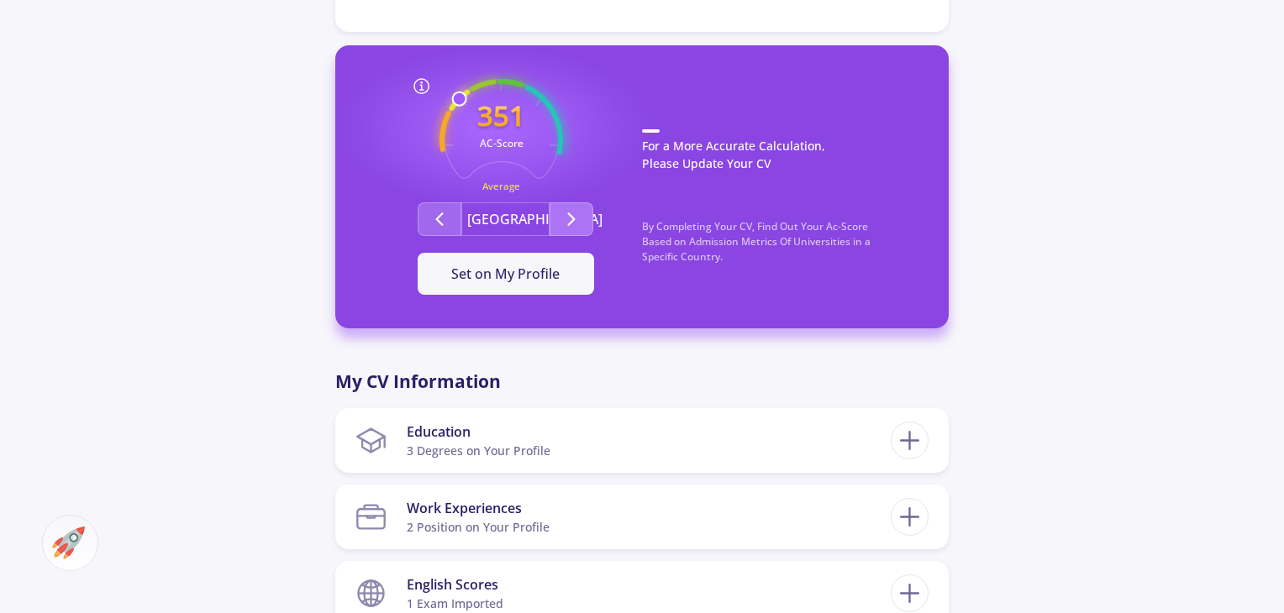
click at [563, 220] on icon "Second group" at bounding box center [571, 219] width 20 height 20
click at [446, 220] on icon "Second group" at bounding box center [439, 219] width 20 height 20
click at [437, 219] on polyline "Second group" at bounding box center [440, 219] width 6 height 12
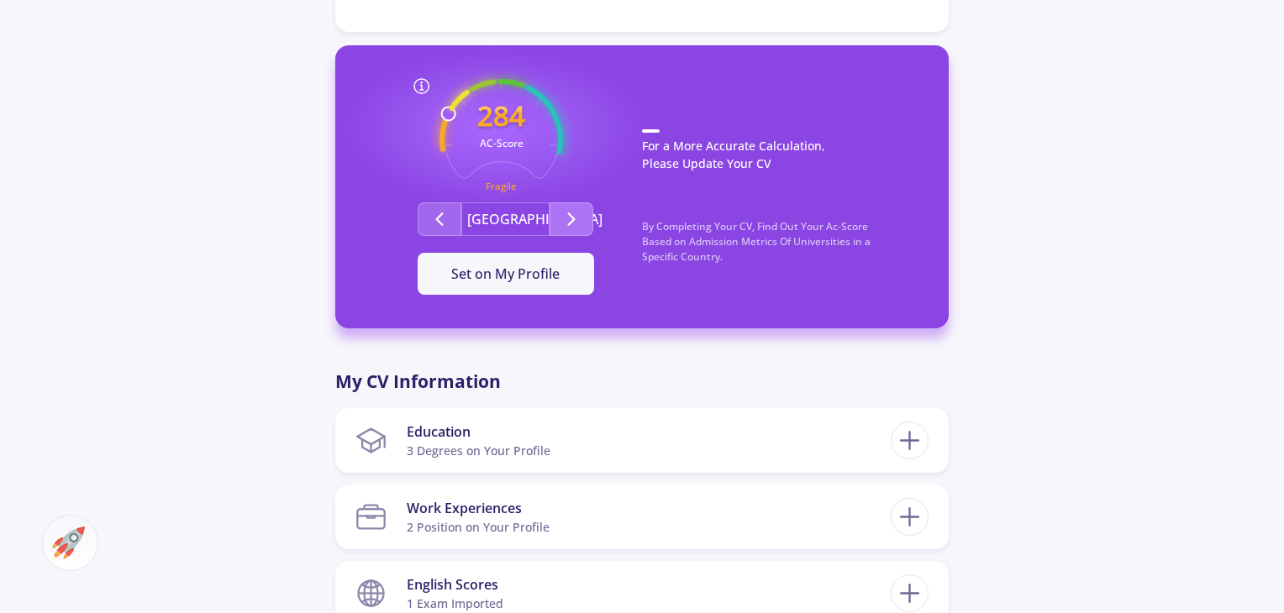
click at [571, 218] on polyline "Second group" at bounding box center [572, 219] width 6 height 12
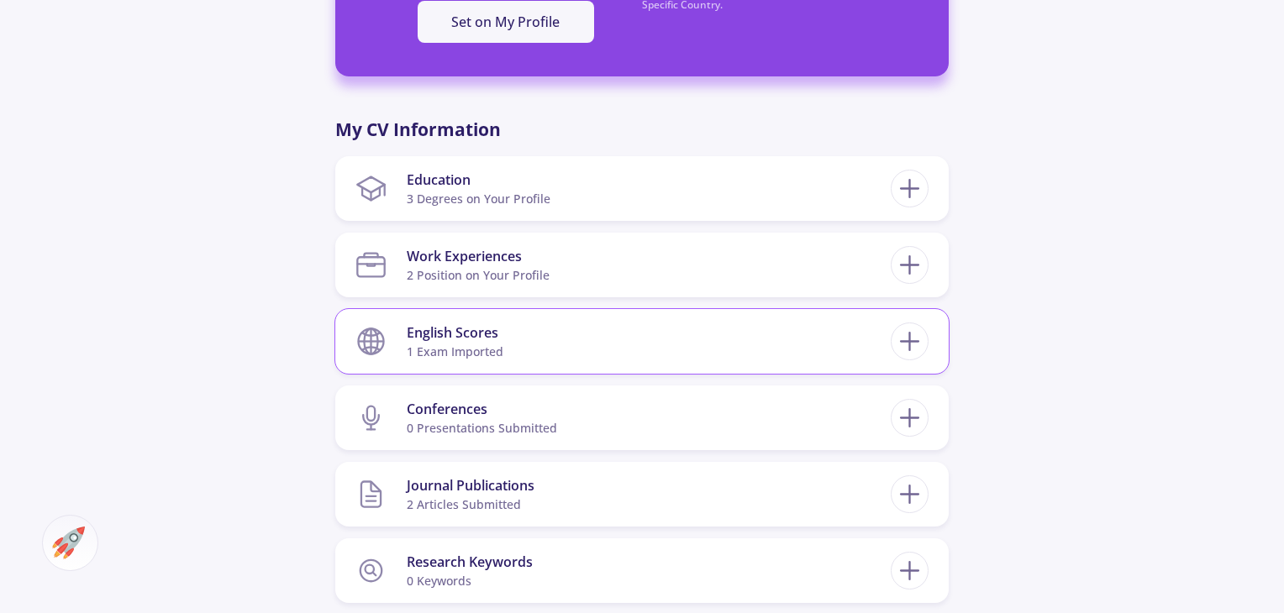
scroll to position [588, 0]
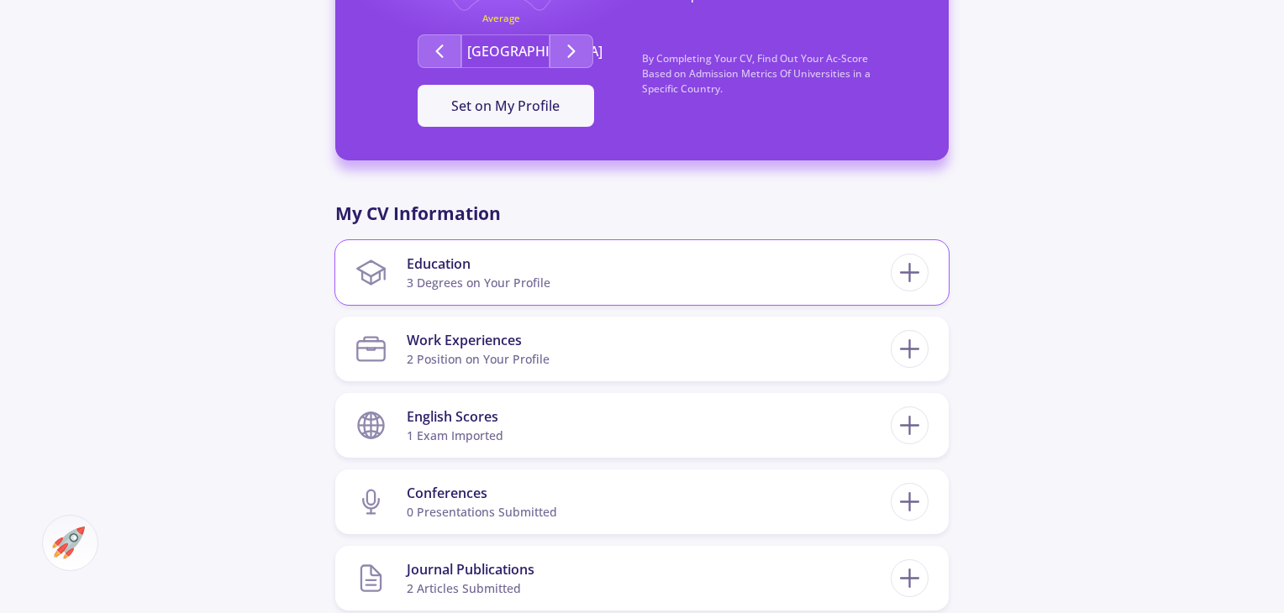
click at [586, 287] on section "Education 3 Degrees on Your Profile" at bounding box center [622, 272] width 535 height 51
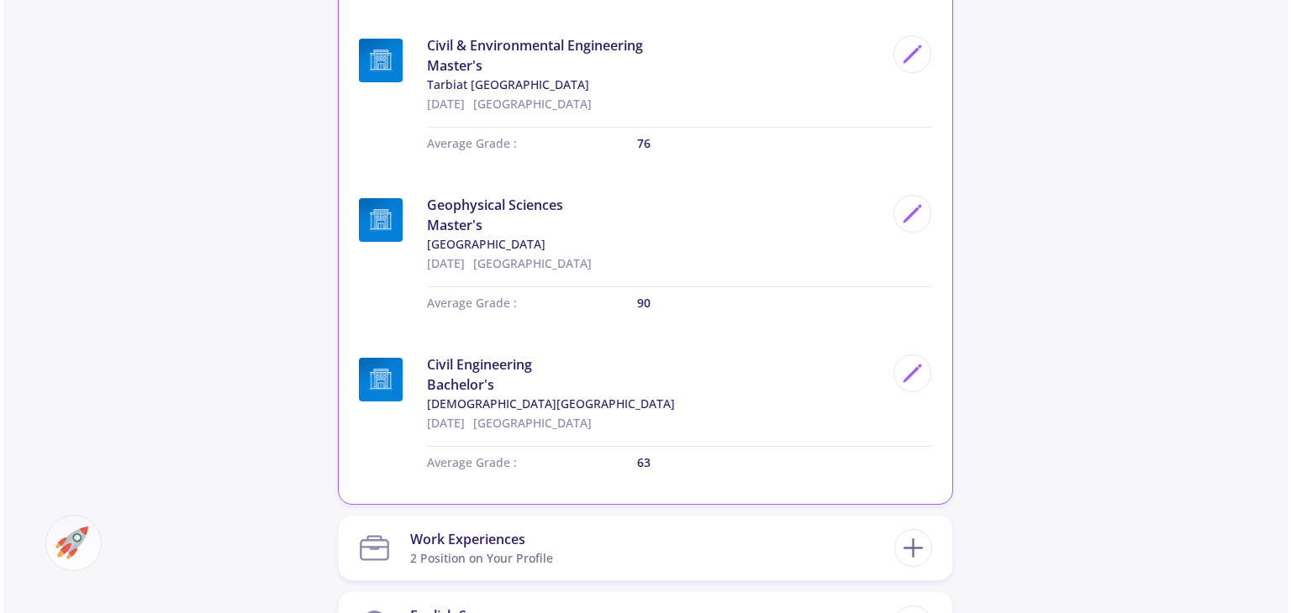
scroll to position [840, 0]
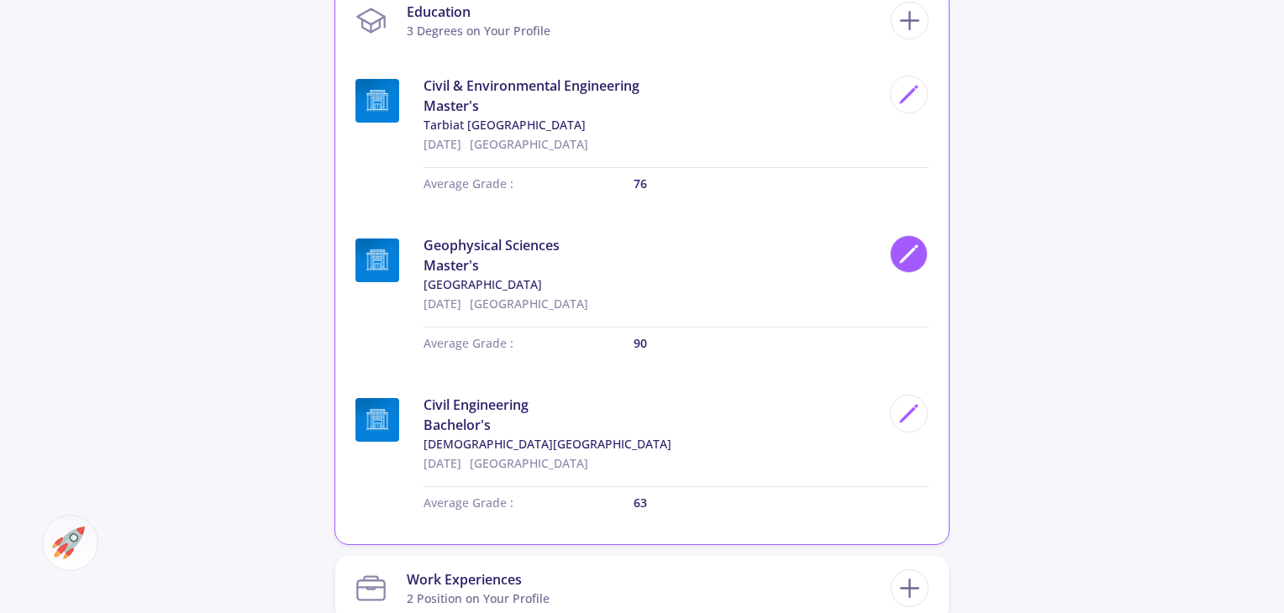
click at [902, 249] on icon at bounding box center [908, 254] width 23 height 23
type input "Geophysical Sciences"
type input "[GEOGRAPHIC_DATA]"
type input "[DATE]"
type input "90"
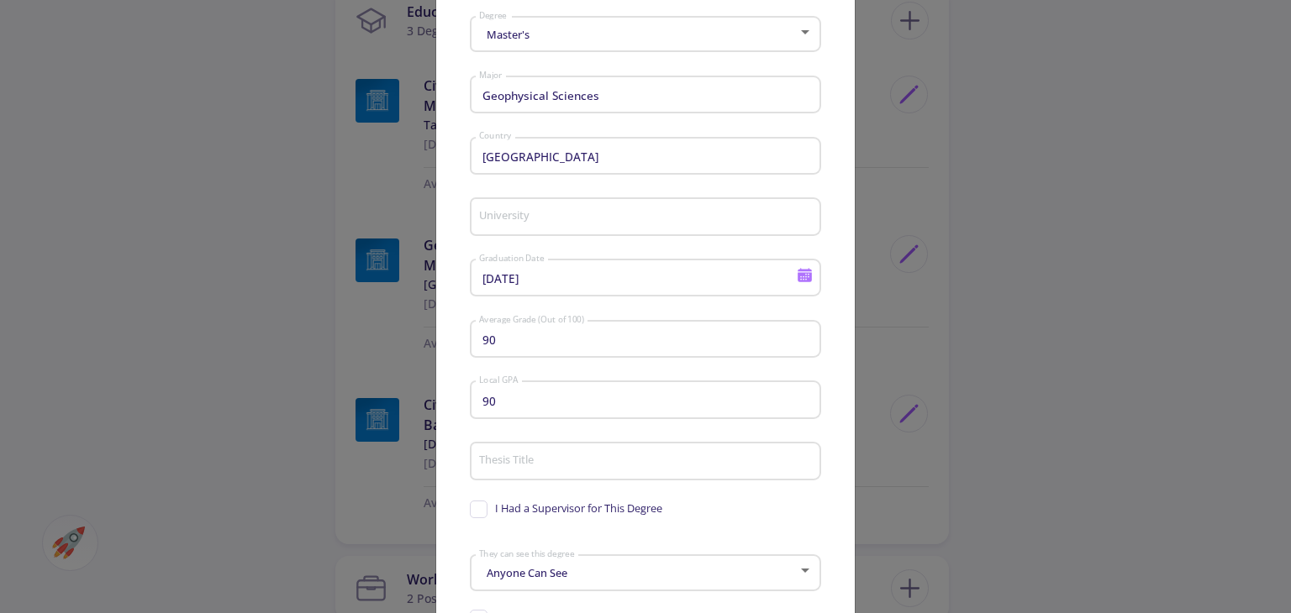
scroll to position [250, 0]
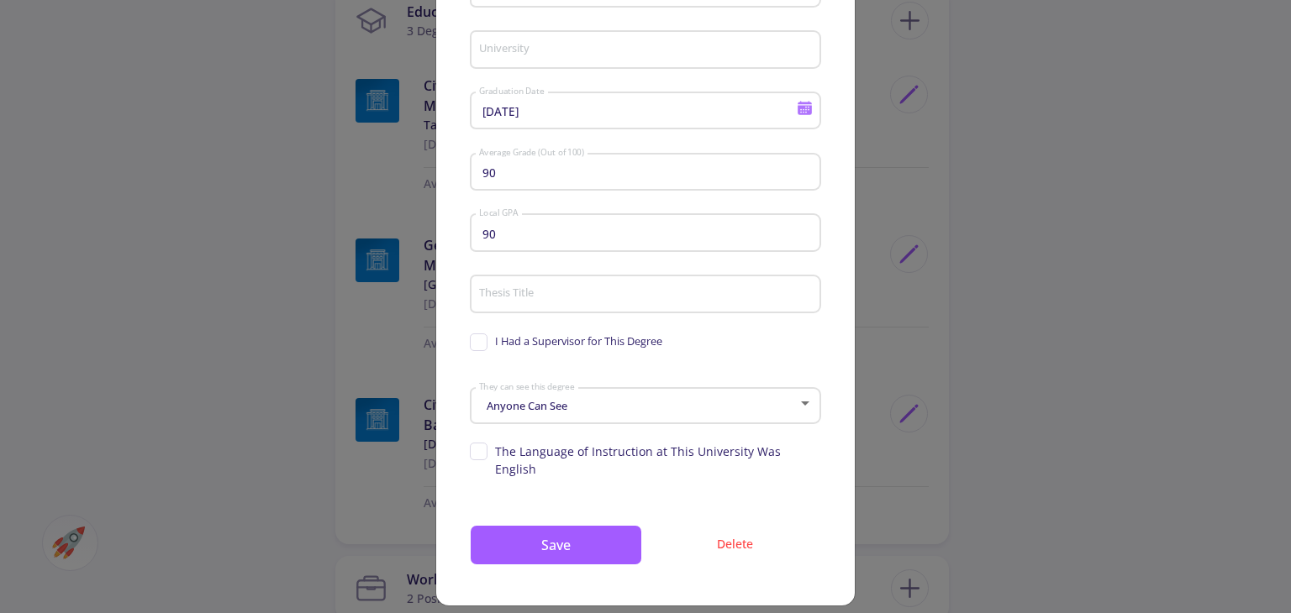
type input "[GEOGRAPHIC_DATA]"
click at [477, 452] on span "The Language of Instruction at This University Was English" at bounding box center [645, 460] width 351 height 35
click at [477, 452] on input "The Language of Instruction at This University Was English" at bounding box center [475, 448] width 11 height 11
checkbox input "true"
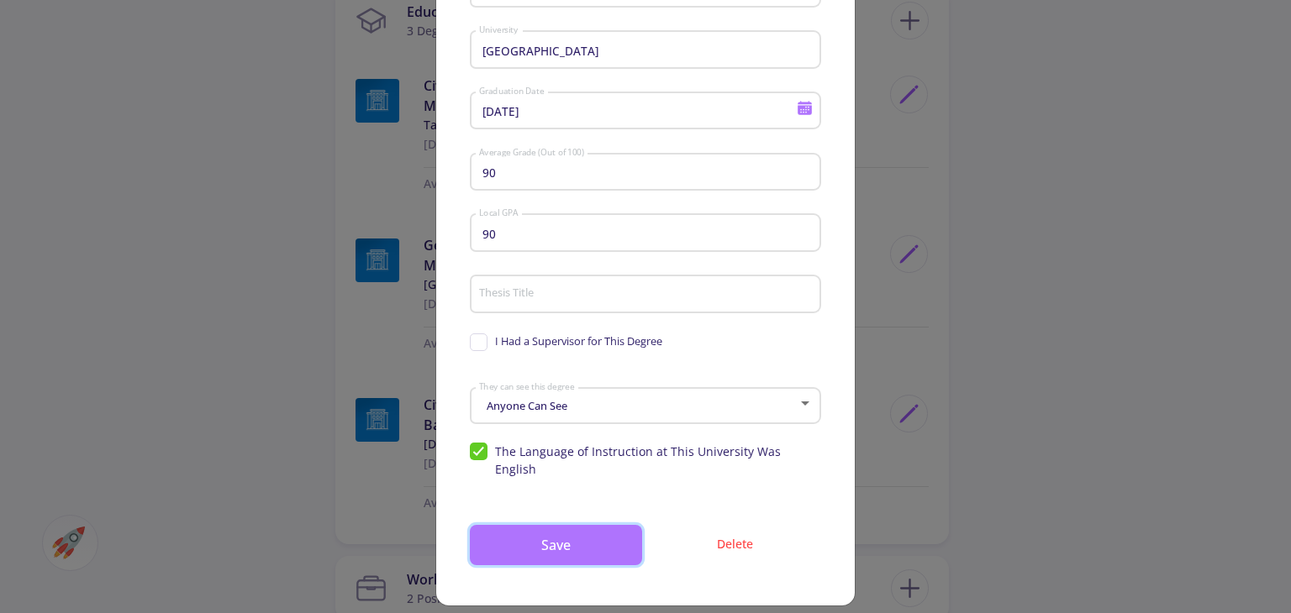
click at [528, 532] on button "Save" at bounding box center [556, 545] width 172 height 40
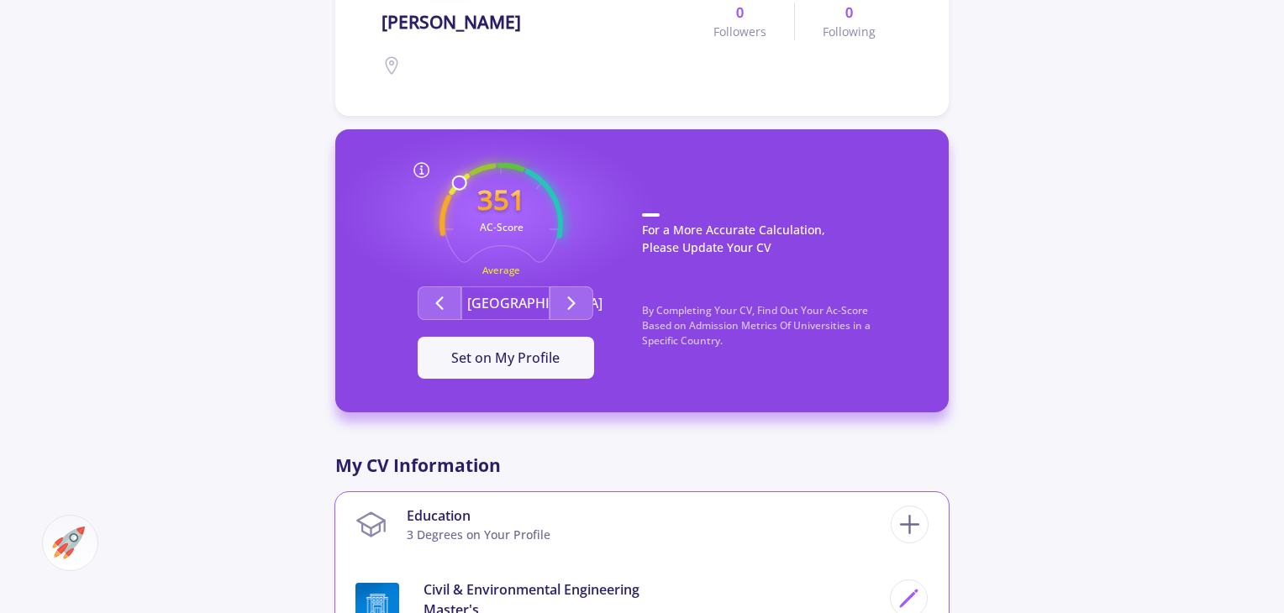
scroll to position [336, 0]
click at [565, 309] on icon "Second group" at bounding box center [571, 303] width 20 height 20
click at [567, 308] on icon "Second group" at bounding box center [571, 303] width 20 height 20
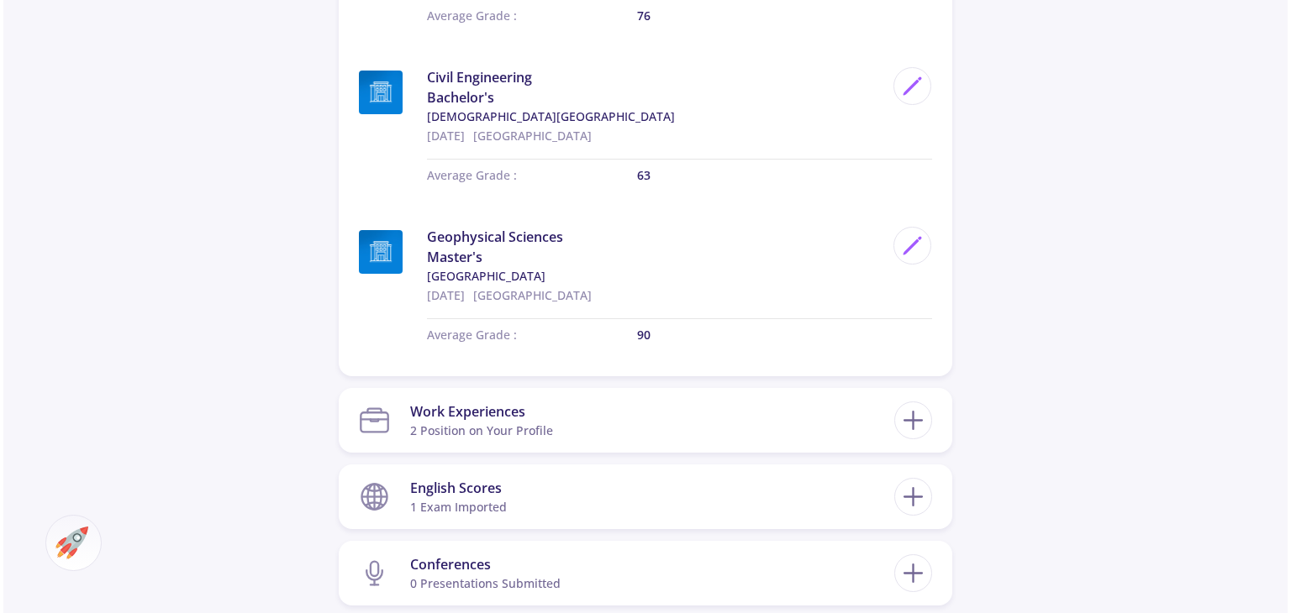
scroll to position [1092, 0]
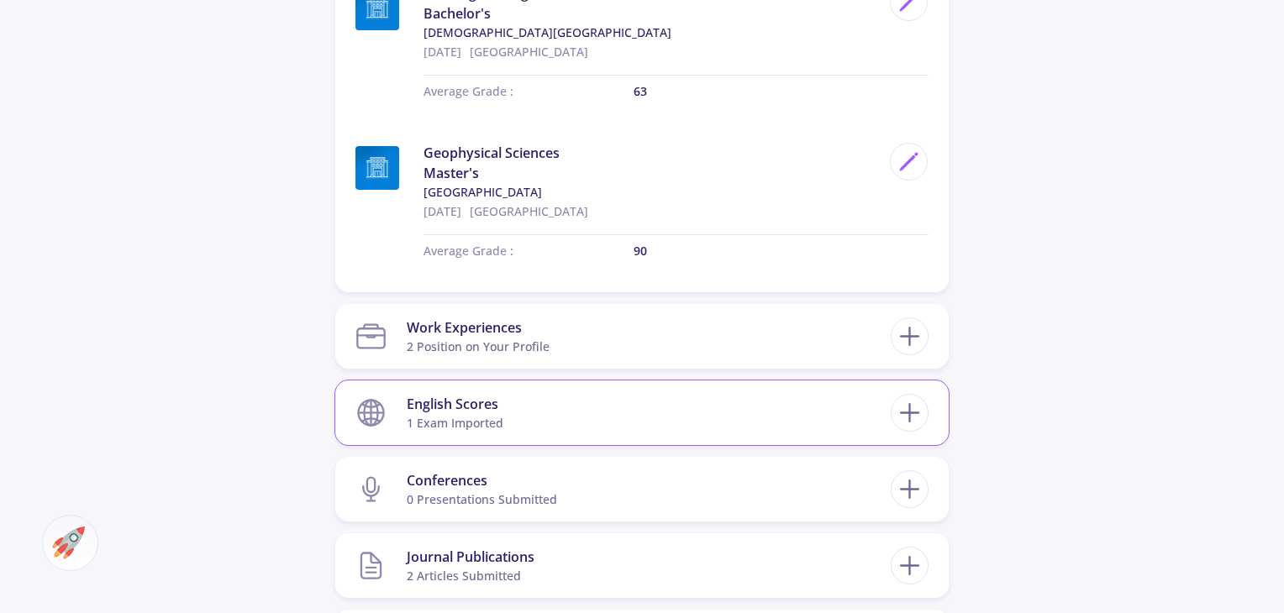
click at [595, 417] on section "English Scores 1 exam imported" at bounding box center [622, 412] width 535 height 51
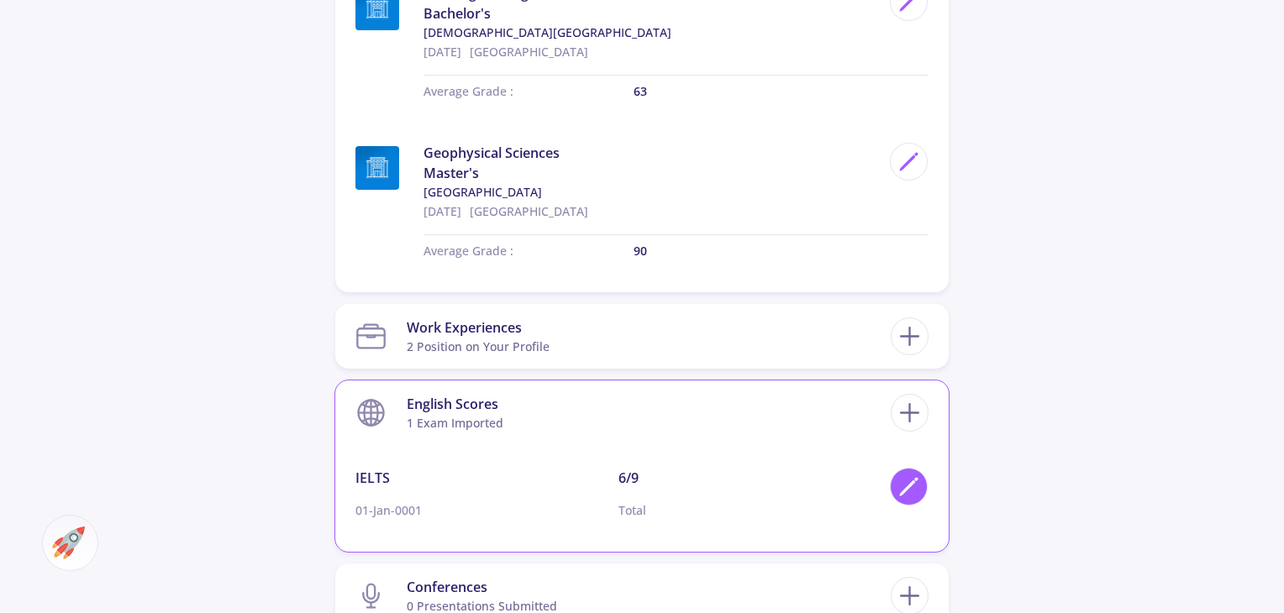
click at [904, 484] on icon at bounding box center [908, 487] width 23 height 23
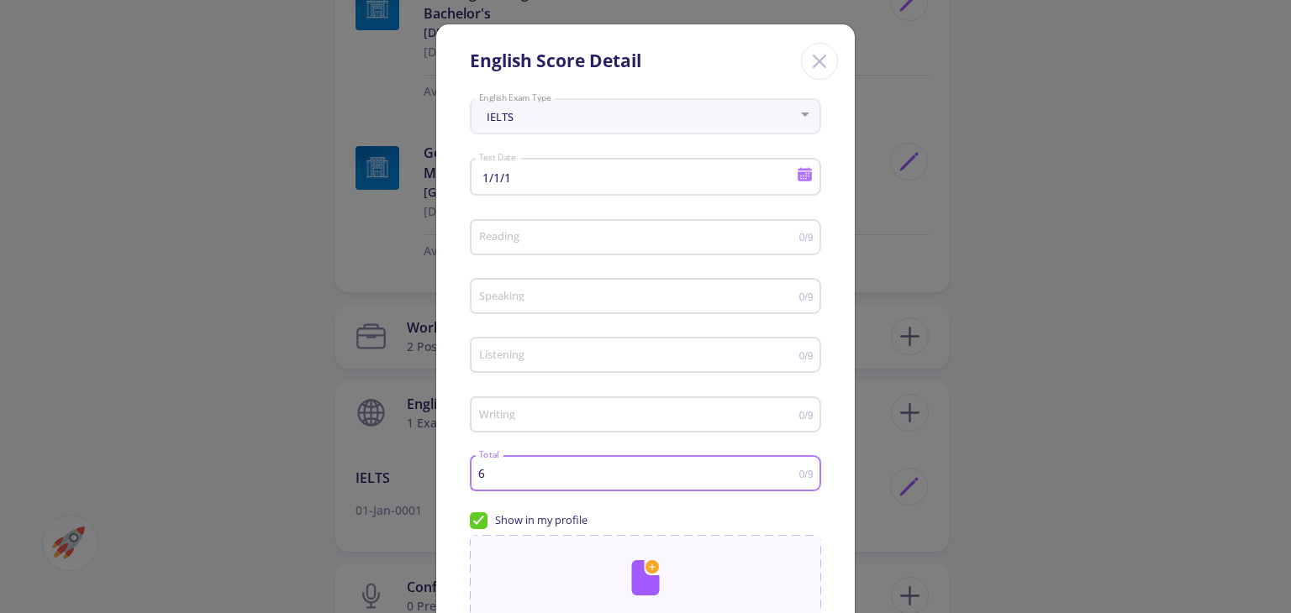
scroll to position [0, 0]
drag, startPoint x: 483, startPoint y: 471, endPoint x: 468, endPoint y: 474, distance: 15.3
click at [470, 473] on div "6 Total 0/9" at bounding box center [645, 471] width 351 height 42
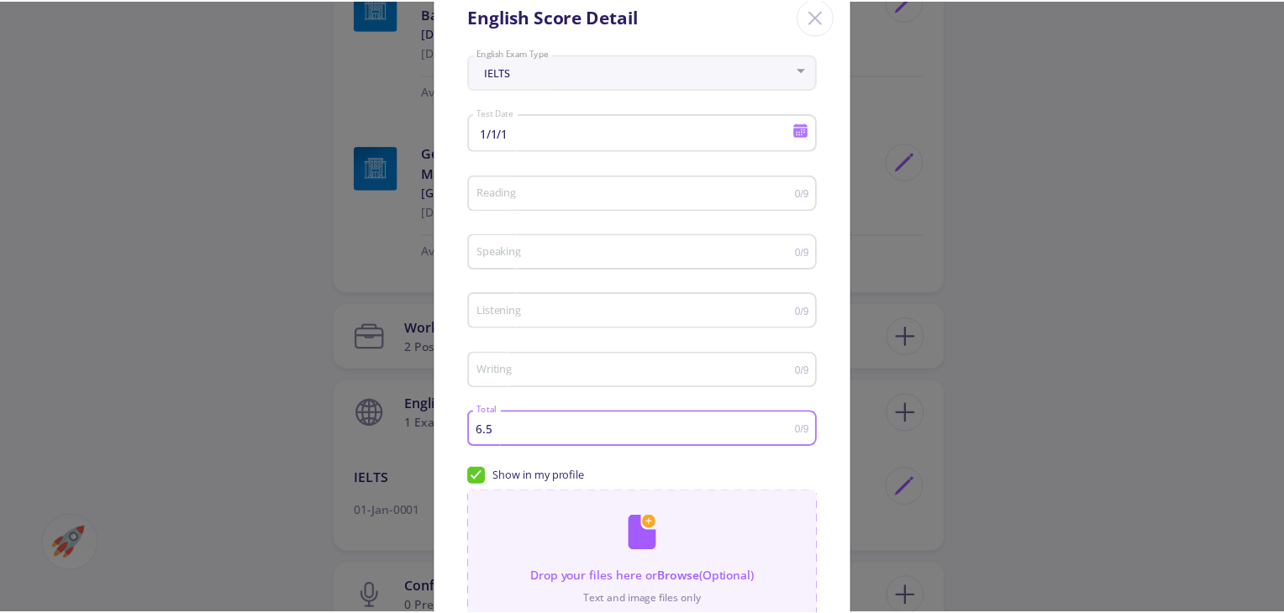
scroll to position [219, 0]
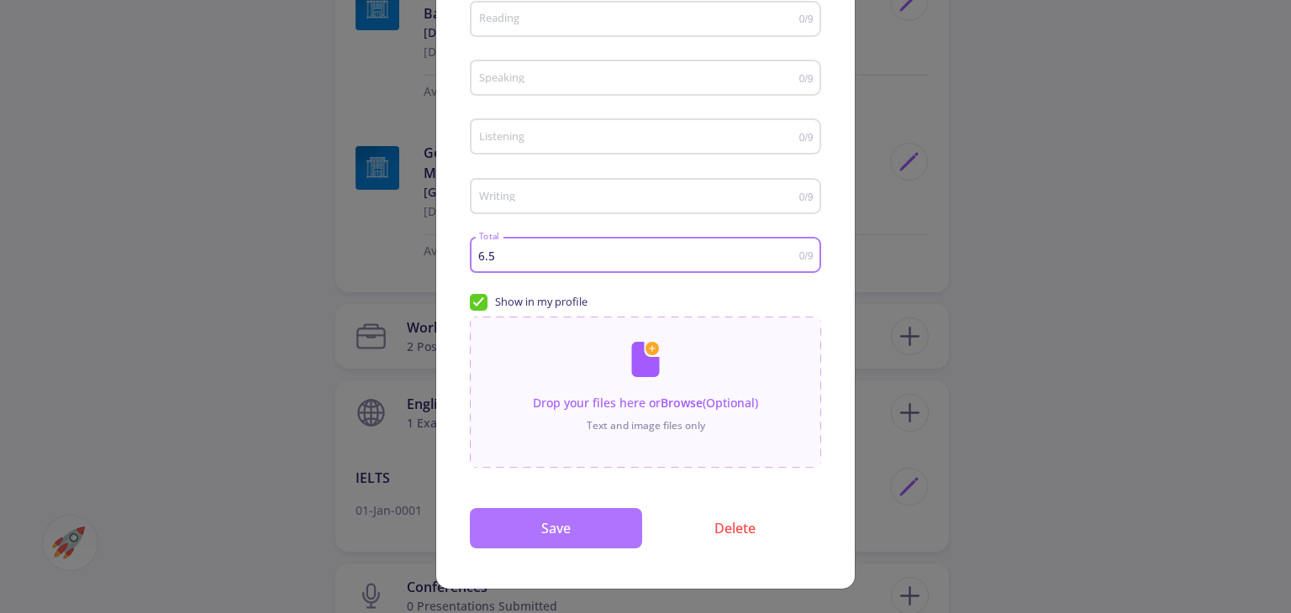
type input "6.5"
click at [581, 527] on button "Save" at bounding box center [556, 528] width 172 height 40
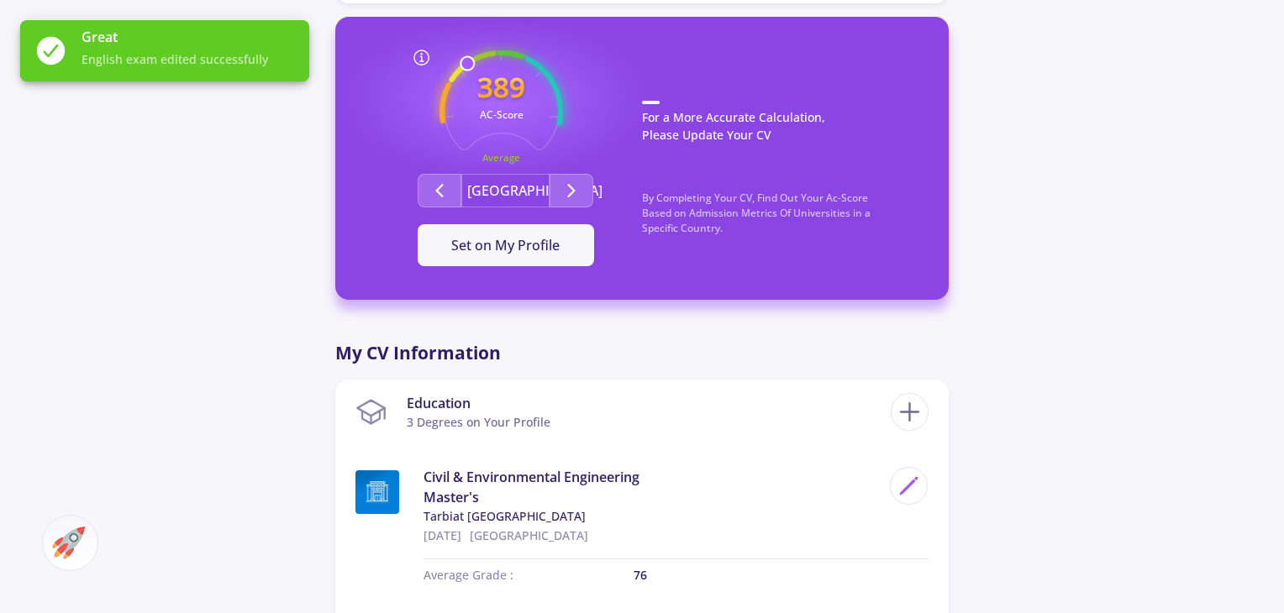
scroll to position [420, 0]
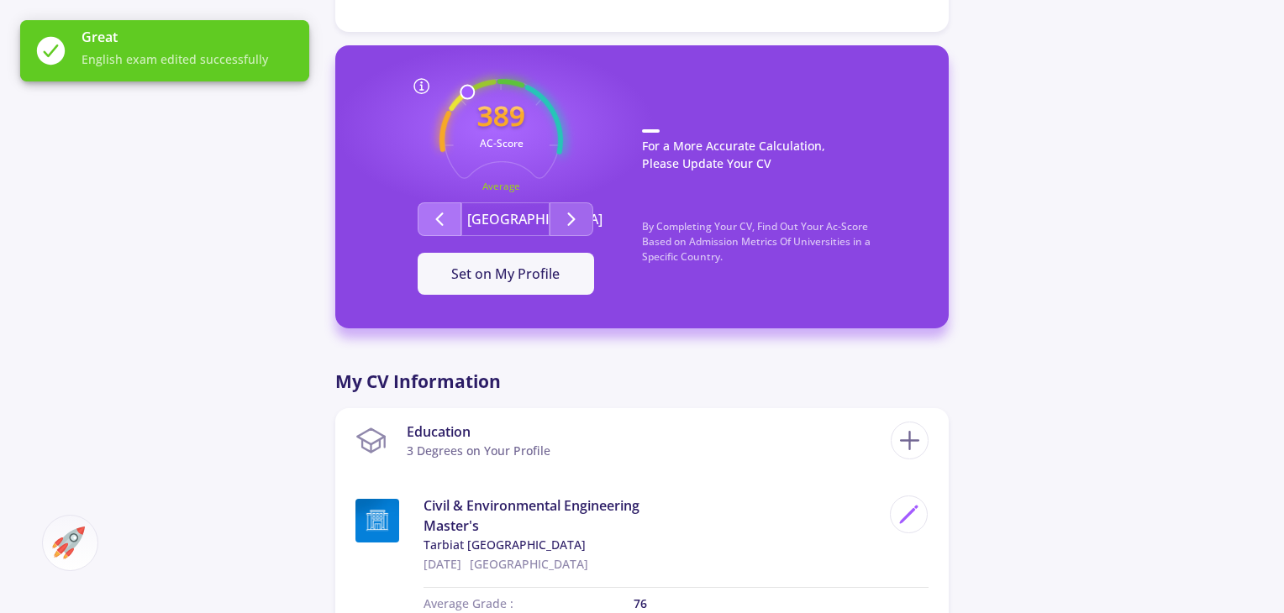
click at [445, 226] on icon "Second group" at bounding box center [439, 219] width 20 height 20
click at [567, 226] on icon "Second group" at bounding box center [571, 219] width 20 height 20
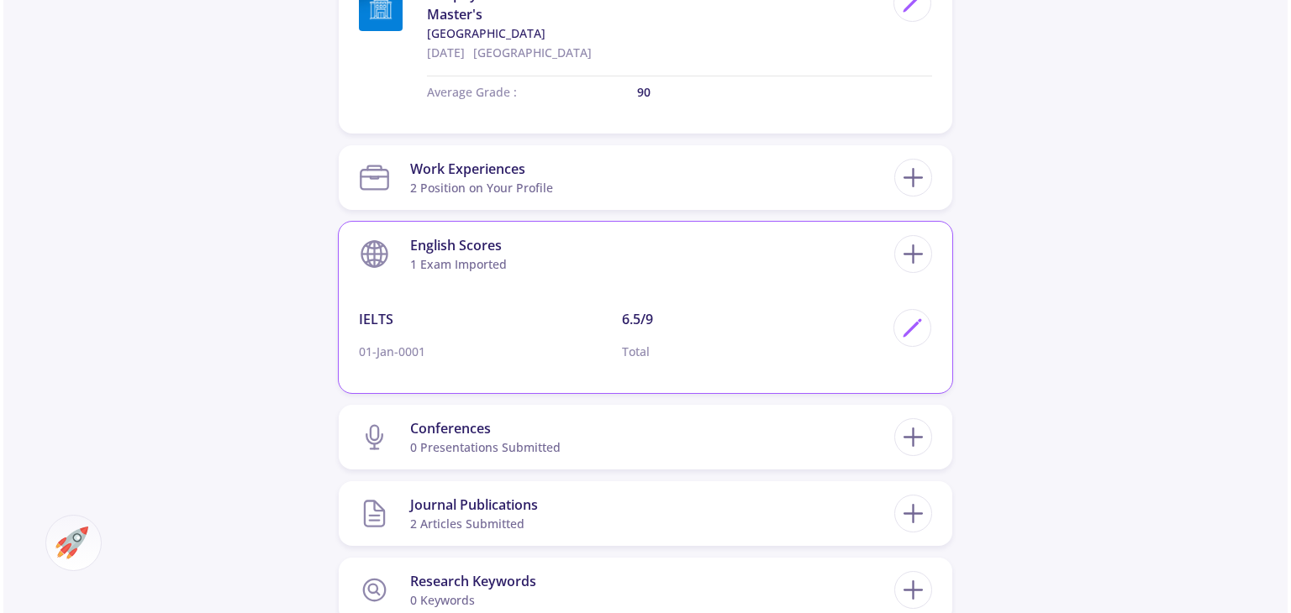
scroll to position [1260, 0]
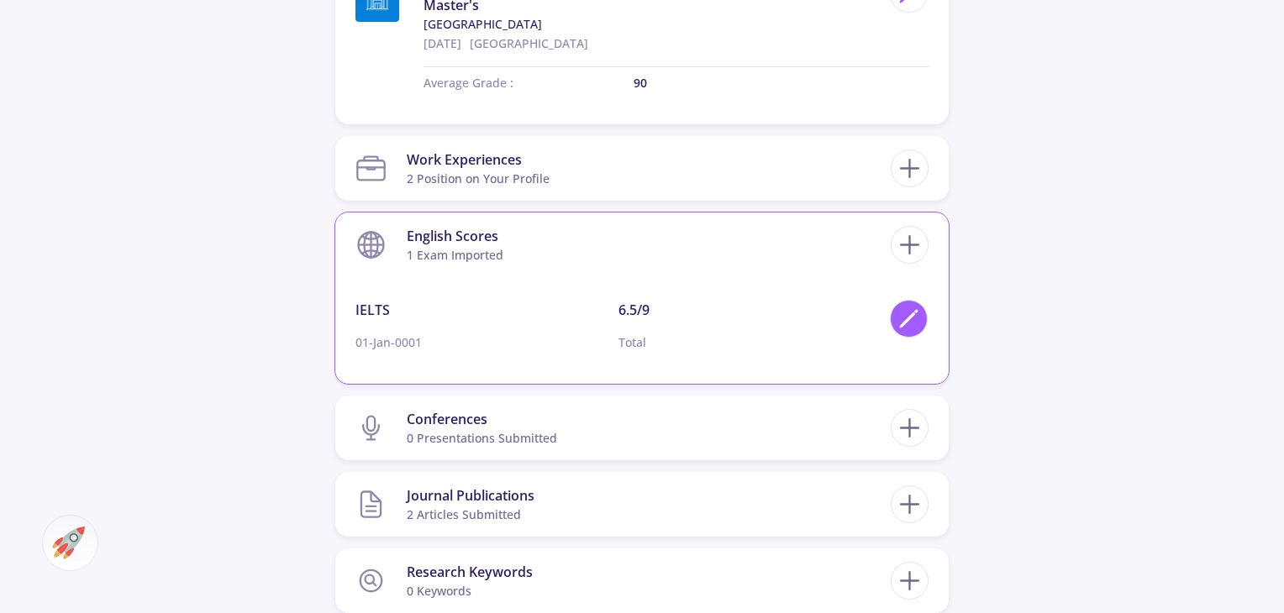
click at [900, 320] on icon at bounding box center [908, 319] width 23 height 23
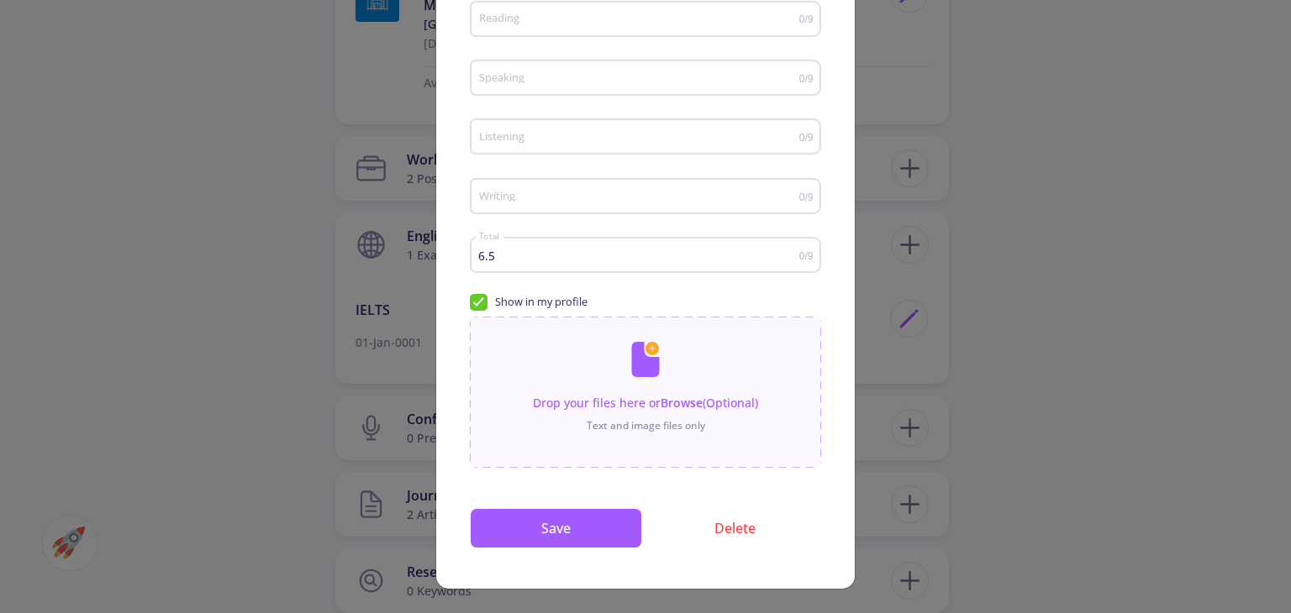
scroll to position [0, 0]
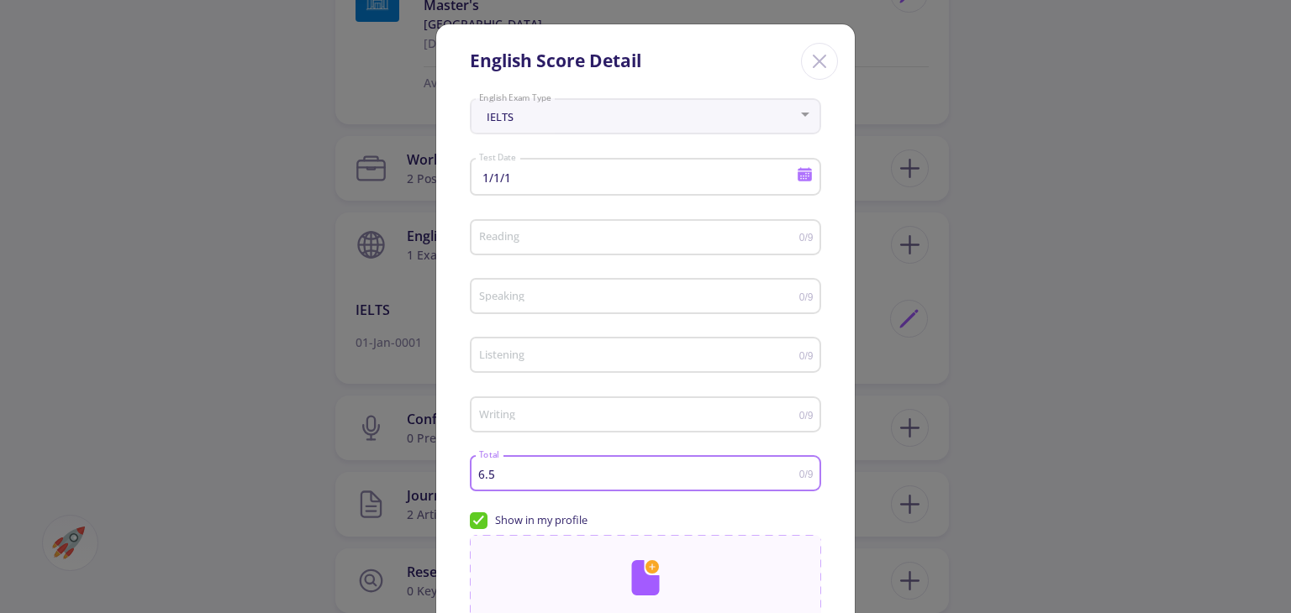
click at [508, 471] on input "6.5" at bounding box center [638, 474] width 321 height 13
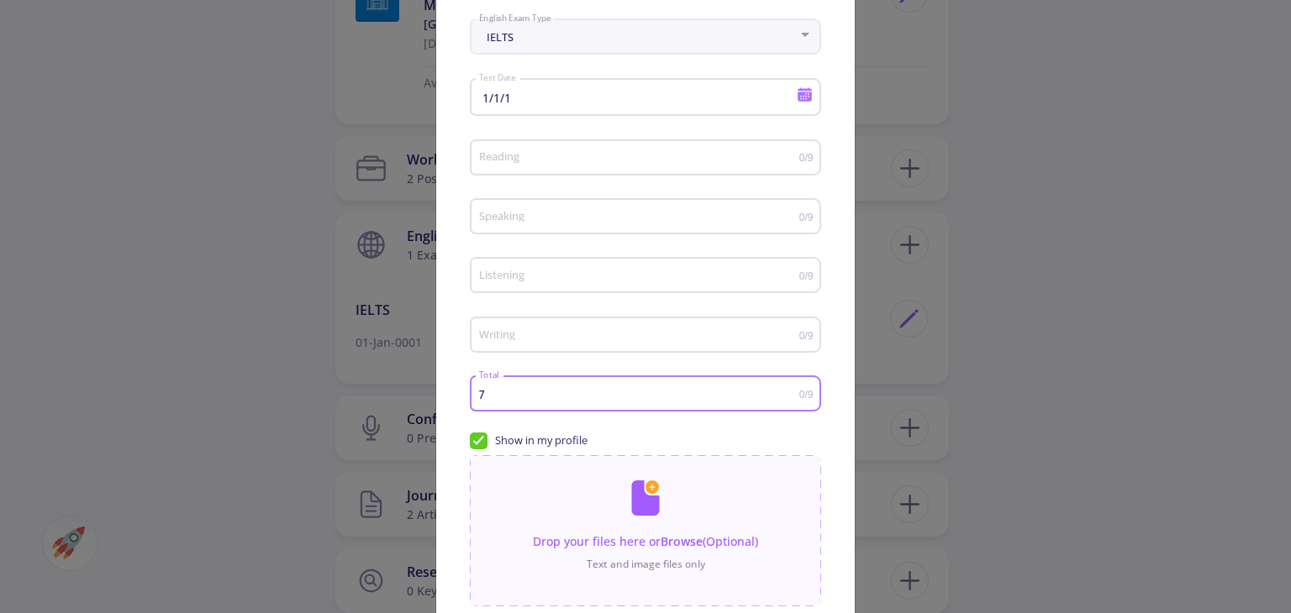
scroll to position [84, 0]
type input "7"
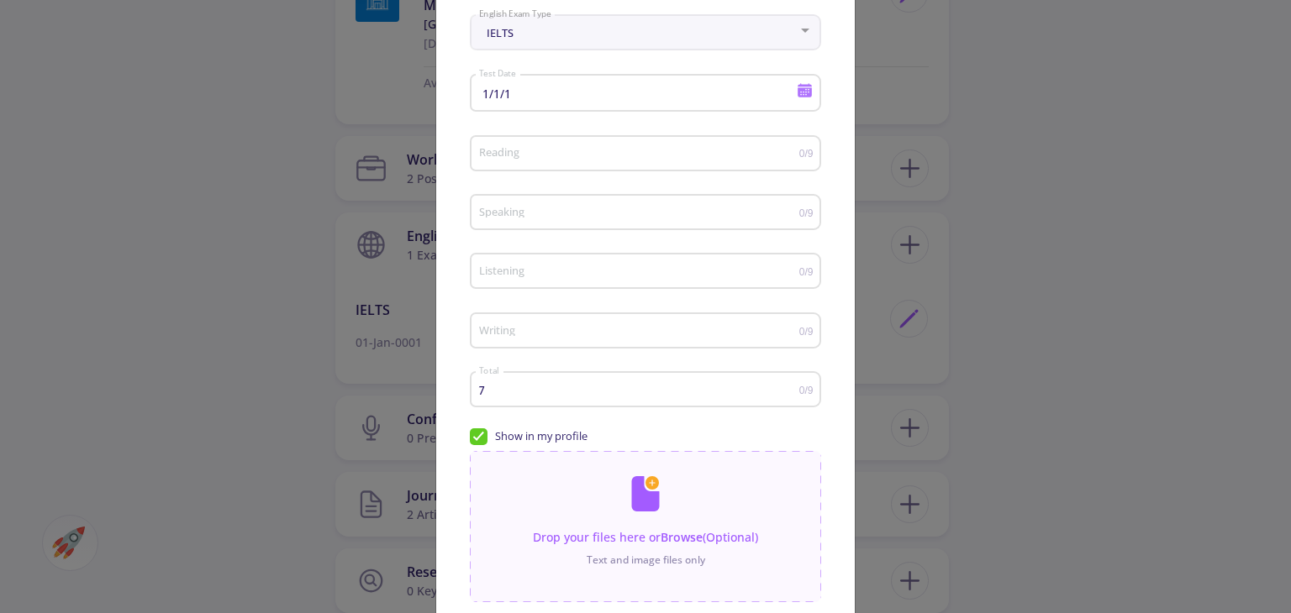
click at [1028, 348] on div "English Score Detail IELTS English Exam Type 1/1/1 Test Date Reading 0/9 Speaki…" at bounding box center [645, 306] width 1291 height 613
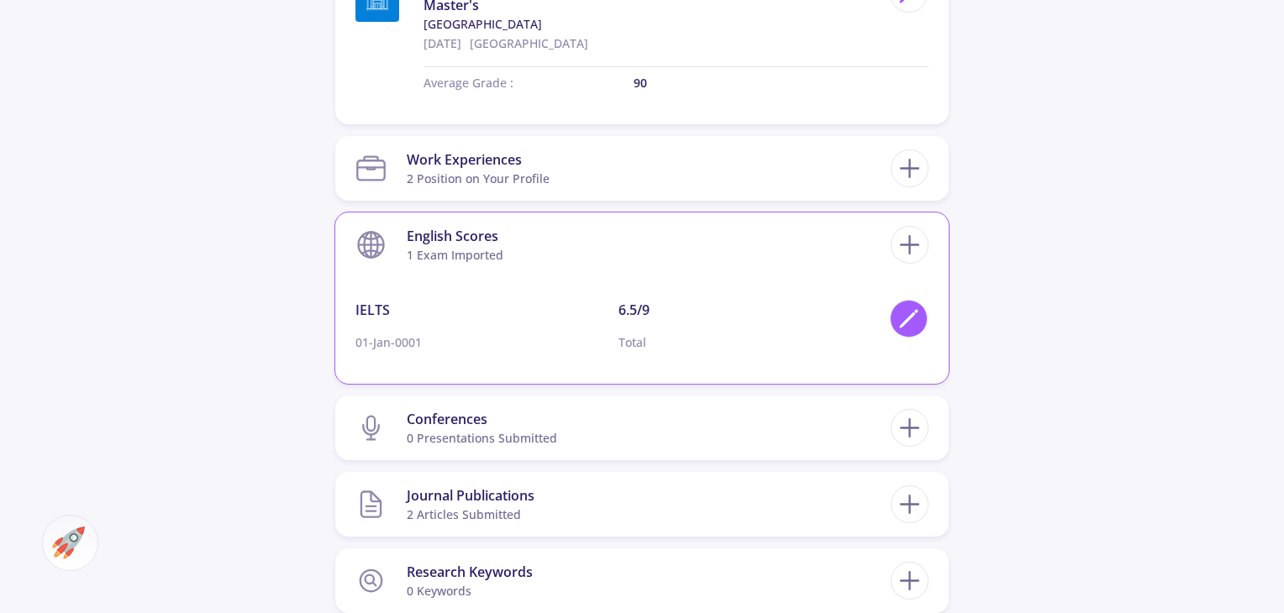
click at [897, 314] on icon at bounding box center [908, 319] width 23 height 23
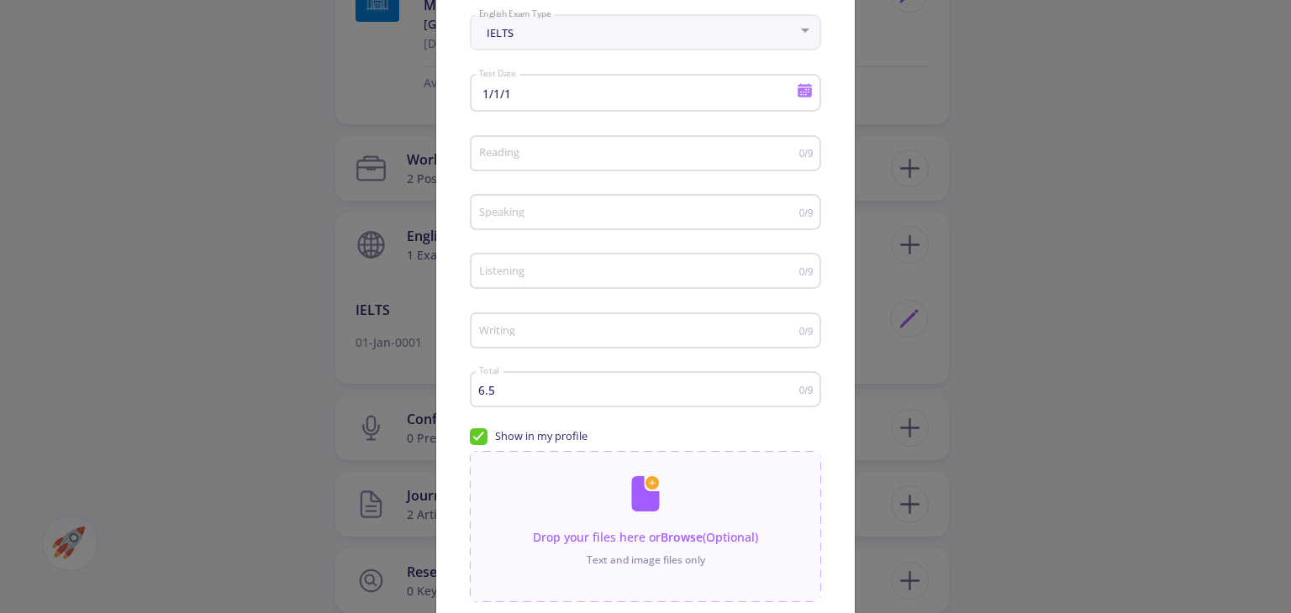
scroll to position [0, 0]
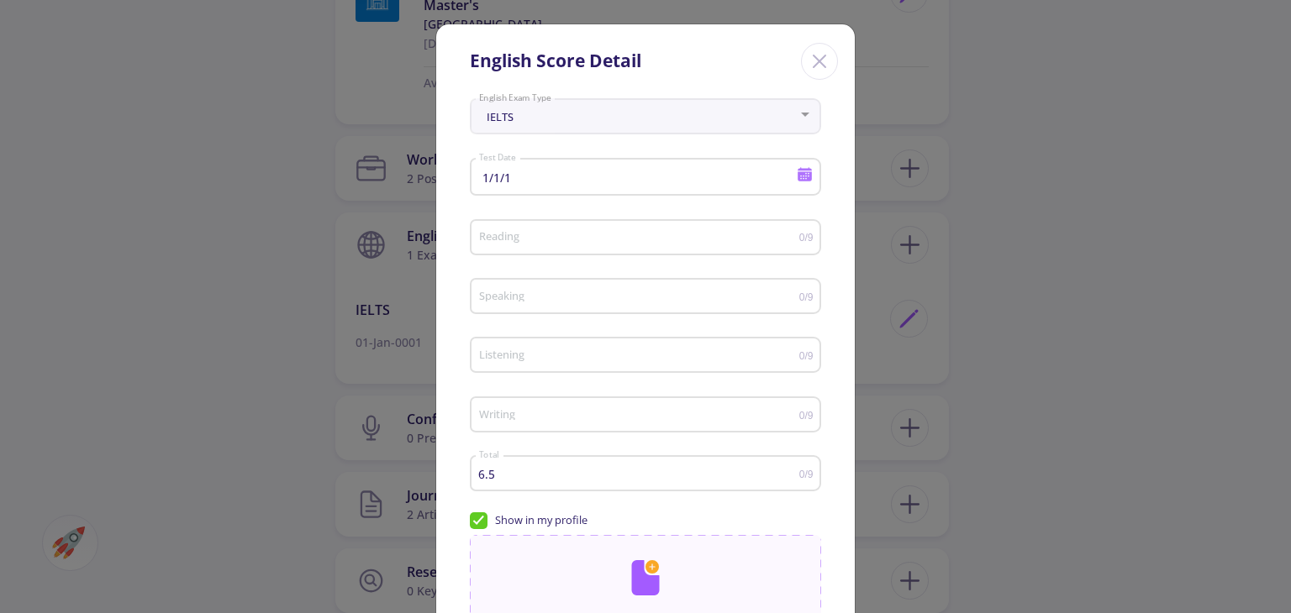
click at [527, 474] on input "6.5" at bounding box center [638, 474] width 321 height 13
click at [528, 474] on input "6.5" at bounding box center [638, 474] width 321 height 13
click at [687, 468] on div "7 Total" at bounding box center [638, 471] width 321 height 42
type input "7"
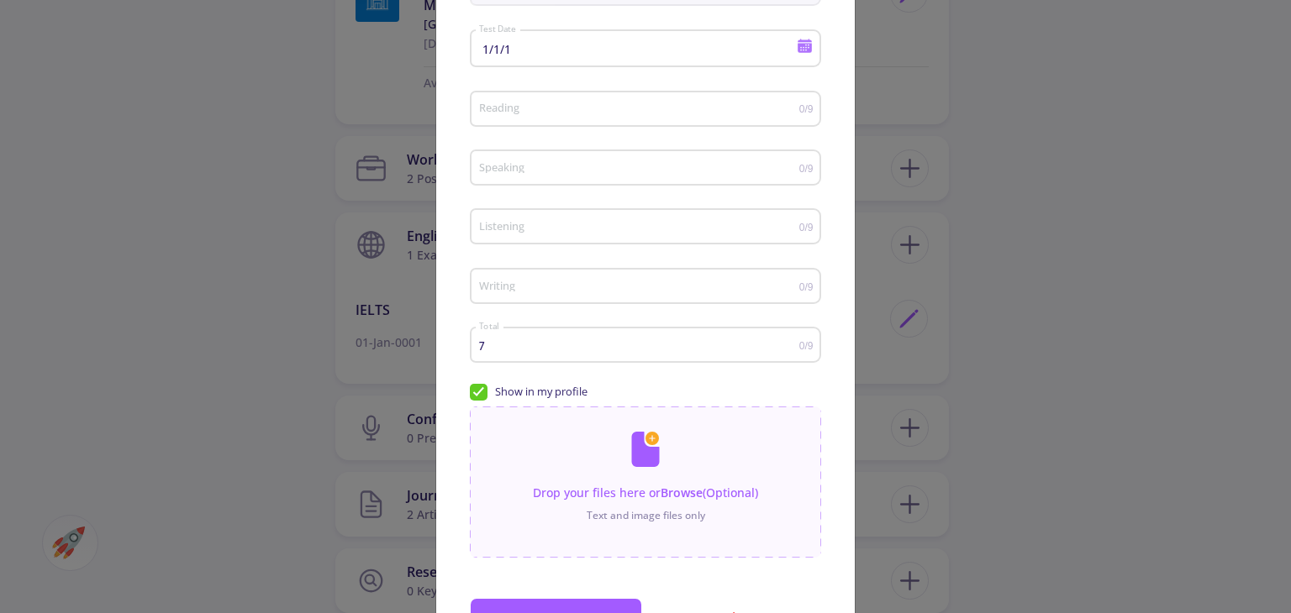
scroll to position [176, 0]
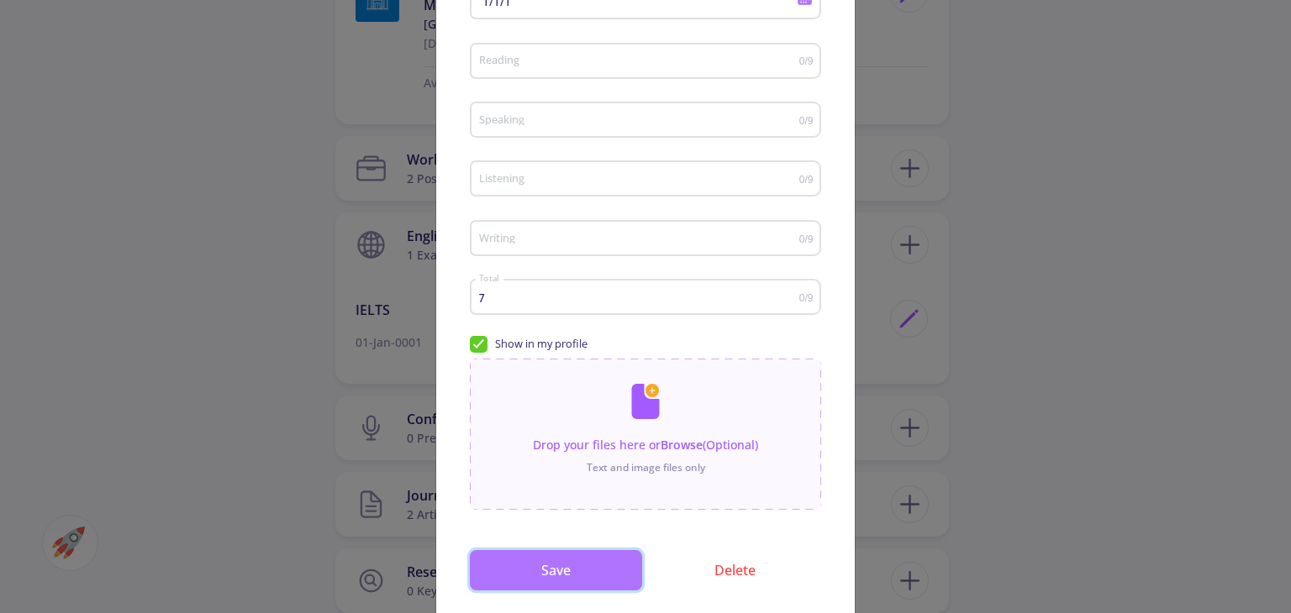
click at [608, 571] on button "Save" at bounding box center [556, 570] width 172 height 40
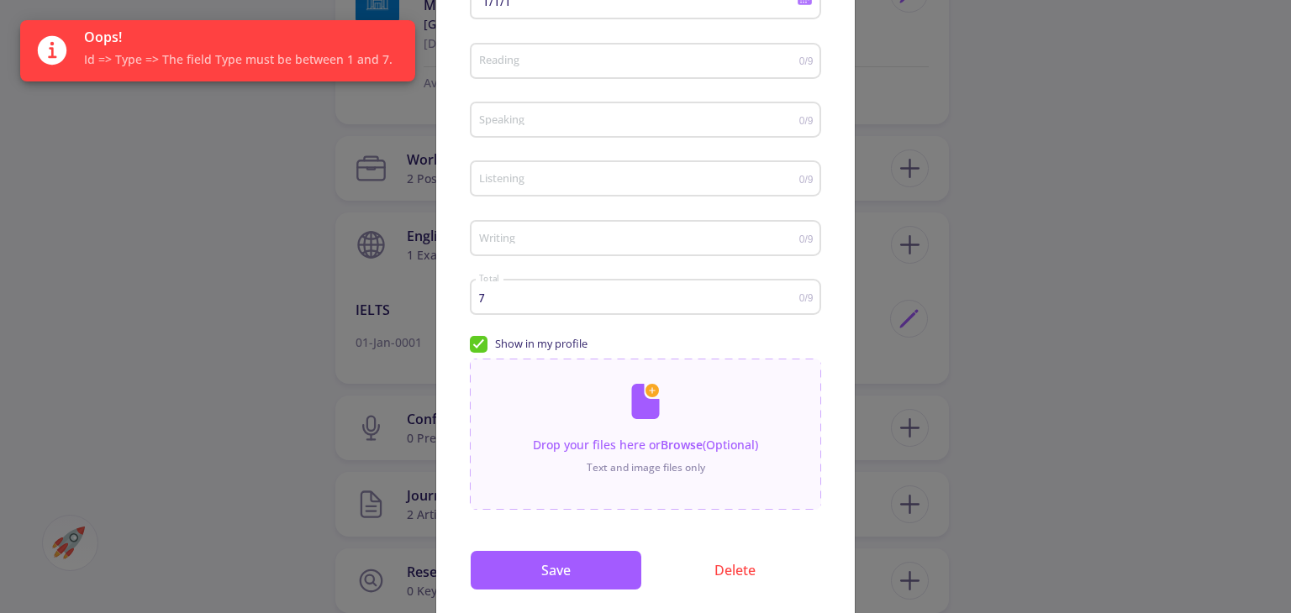
click at [512, 302] on input "7" at bounding box center [638, 298] width 321 height 13
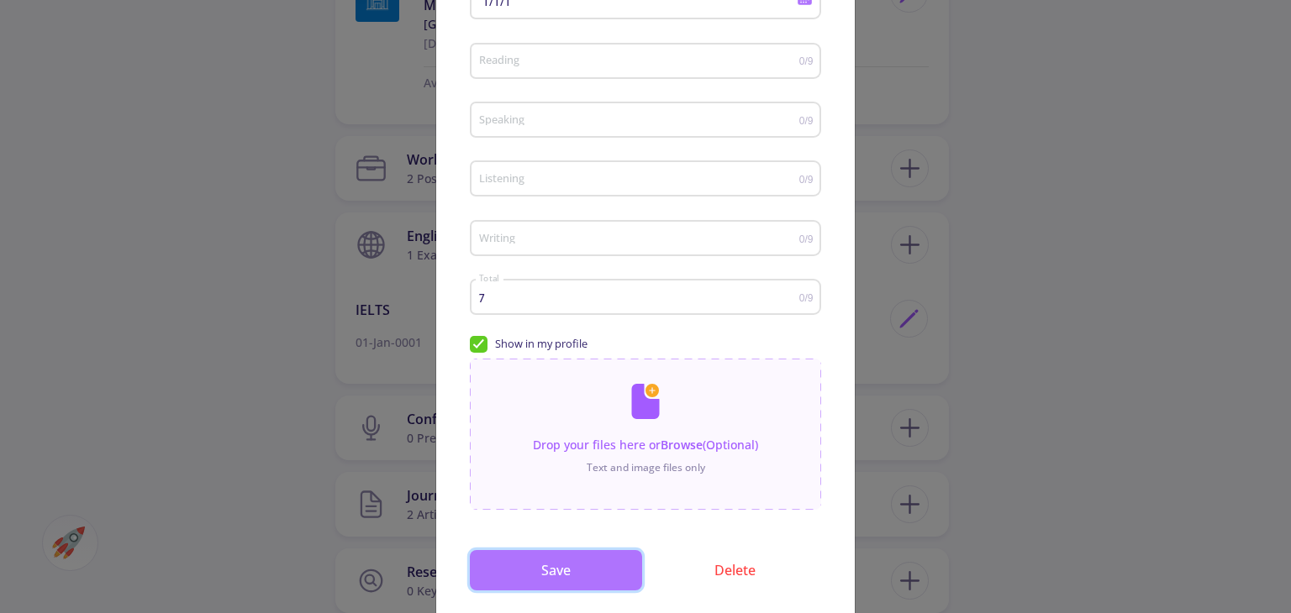
click at [565, 581] on button "Save" at bounding box center [556, 570] width 172 height 40
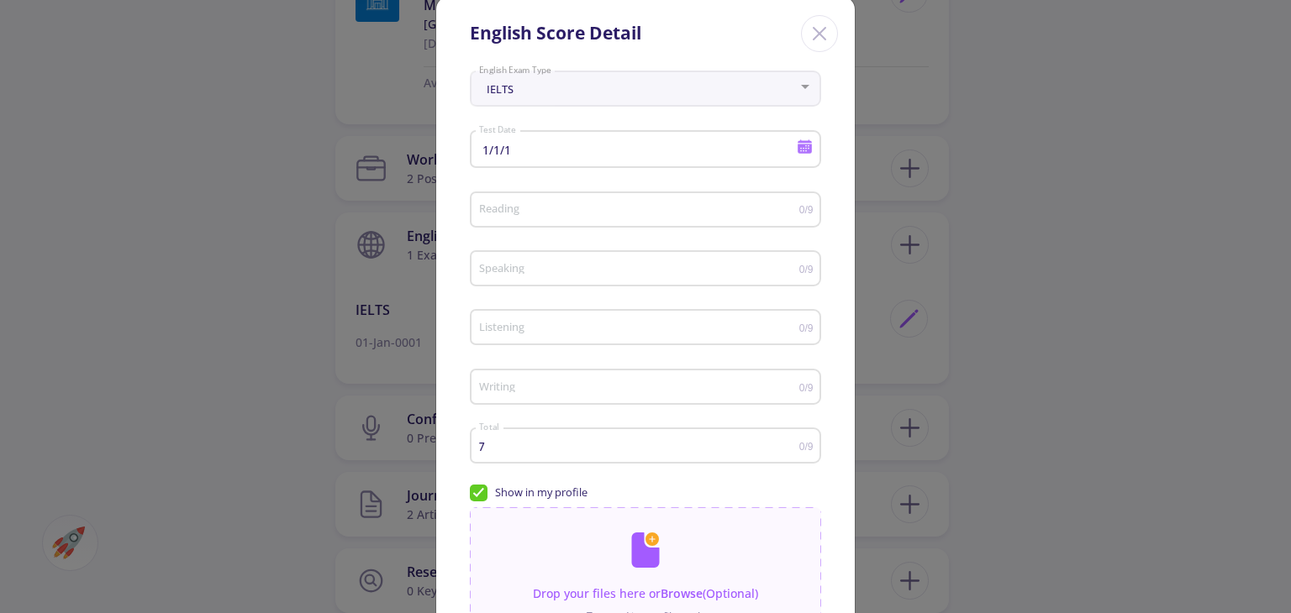
scroll to position [219, 0]
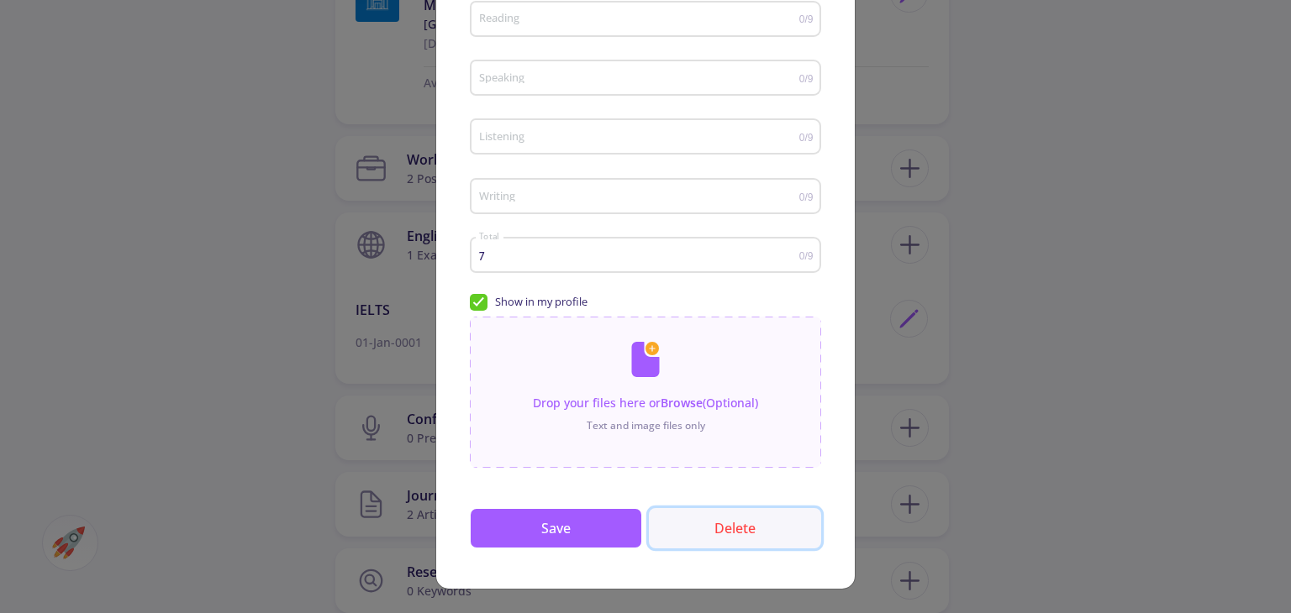
click at [733, 528] on button "Delete" at bounding box center [735, 528] width 172 height 40
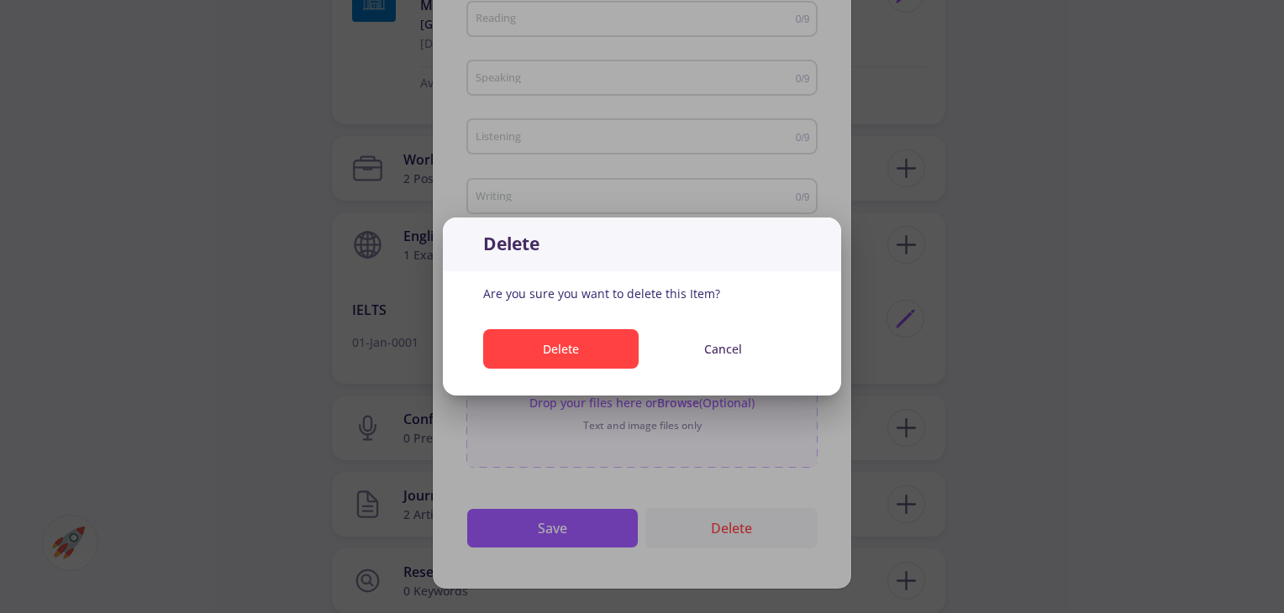
scroll to position [0, 0]
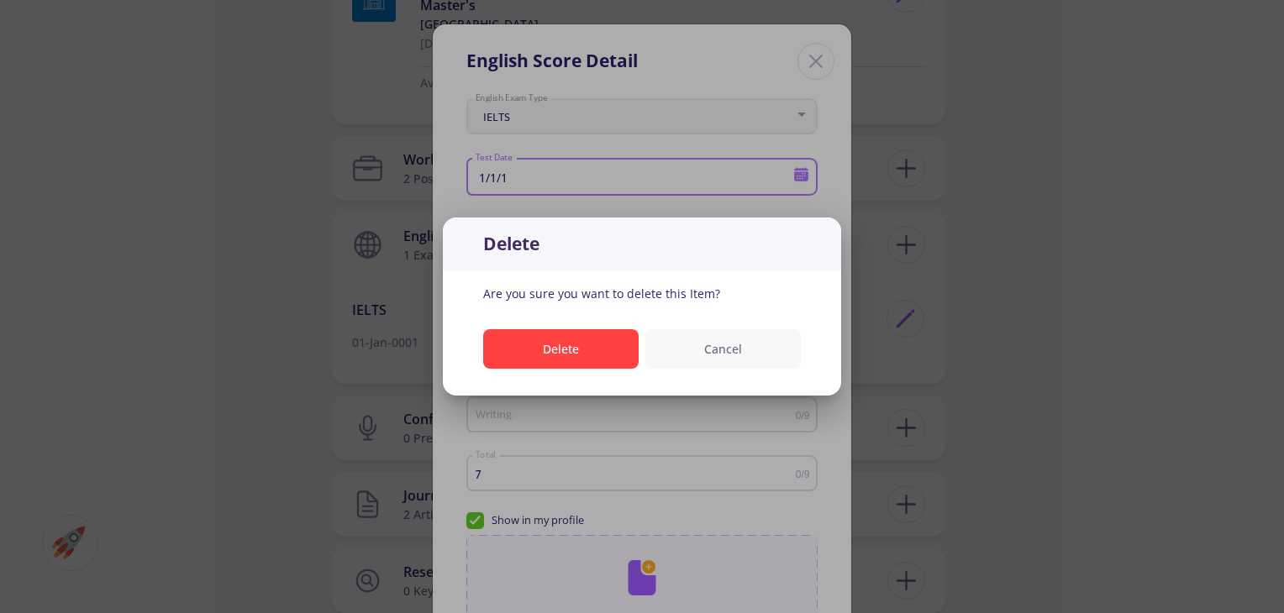
click at [712, 346] on button "Cancel" at bounding box center [722, 348] width 155 height 39
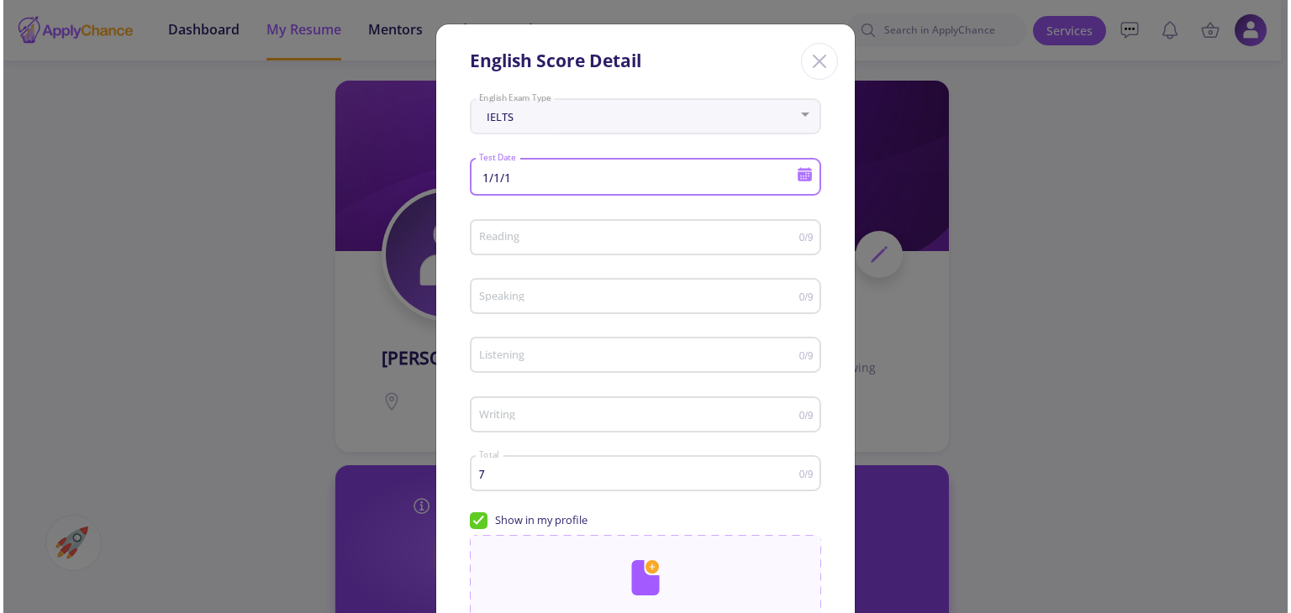
scroll to position [1260, 0]
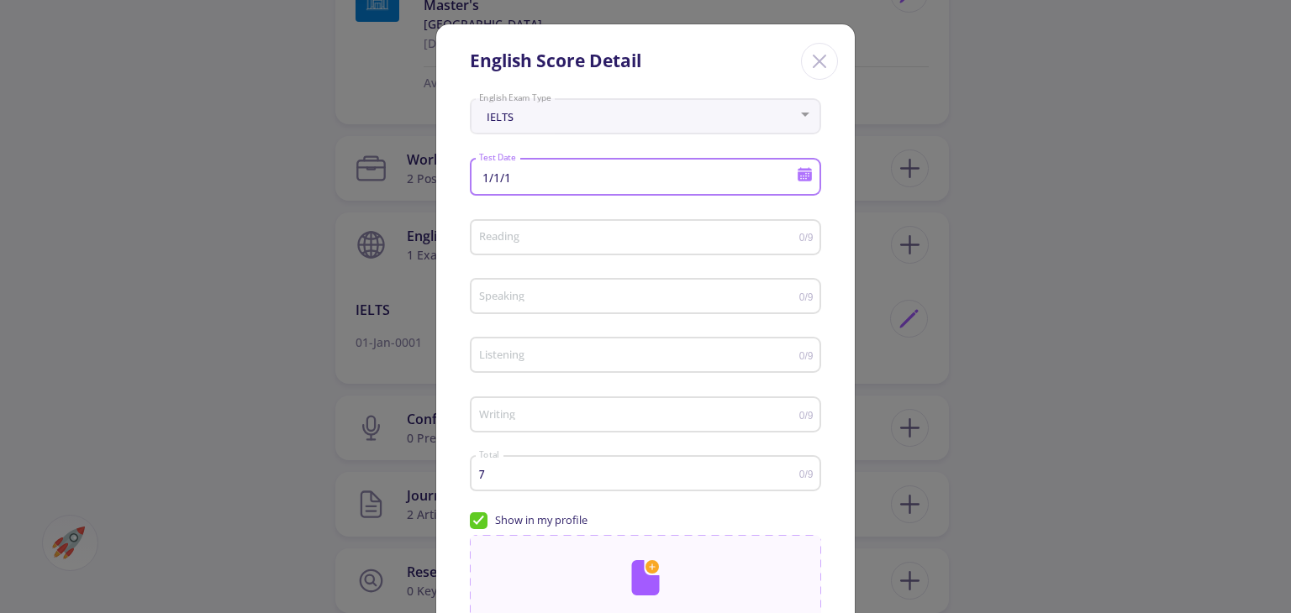
click at [827, 68] on icon "Close" at bounding box center [819, 61] width 27 height 27
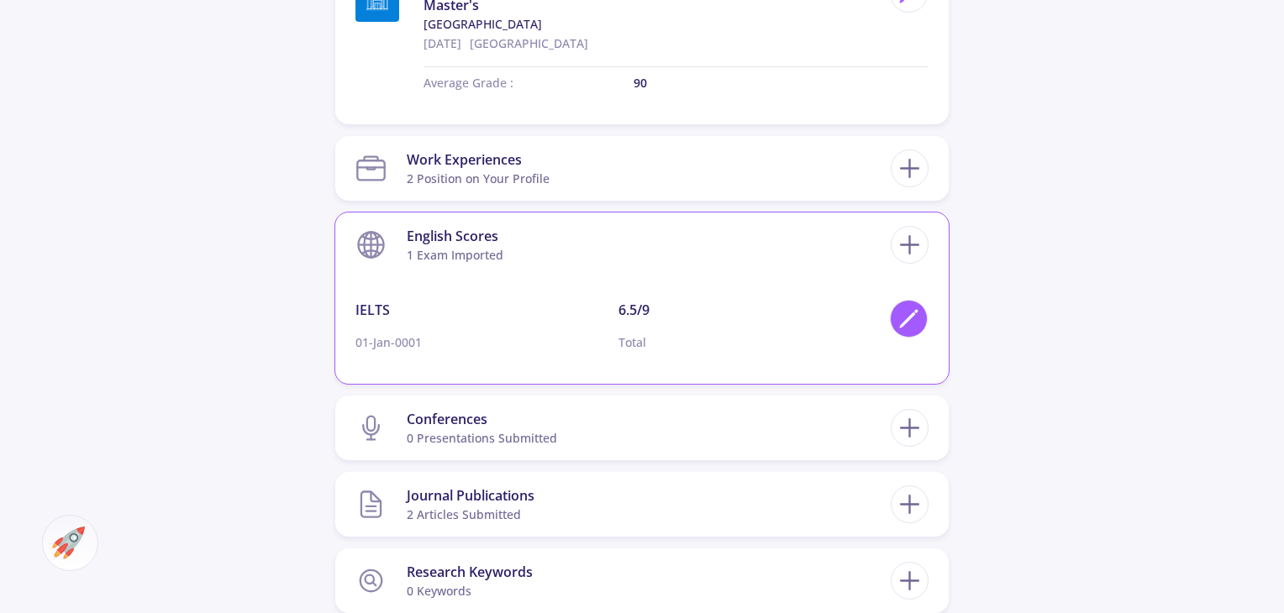
click at [901, 315] on icon at bounding box center [908, 319] width 23 height 23
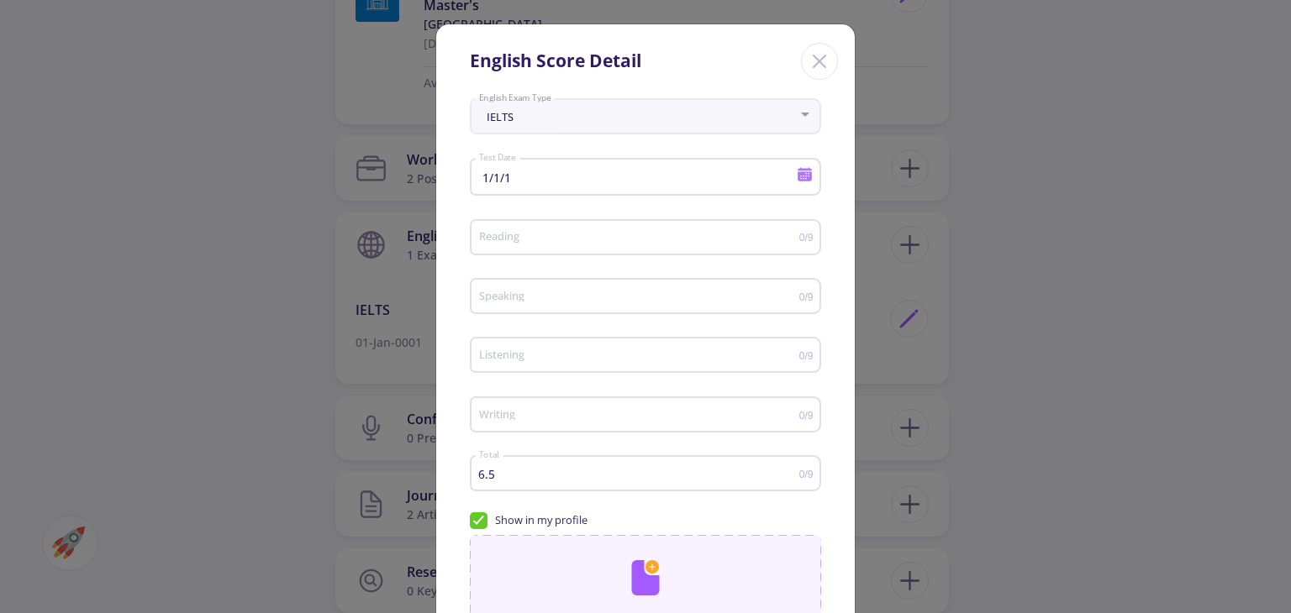
scroll to position [219, 0]
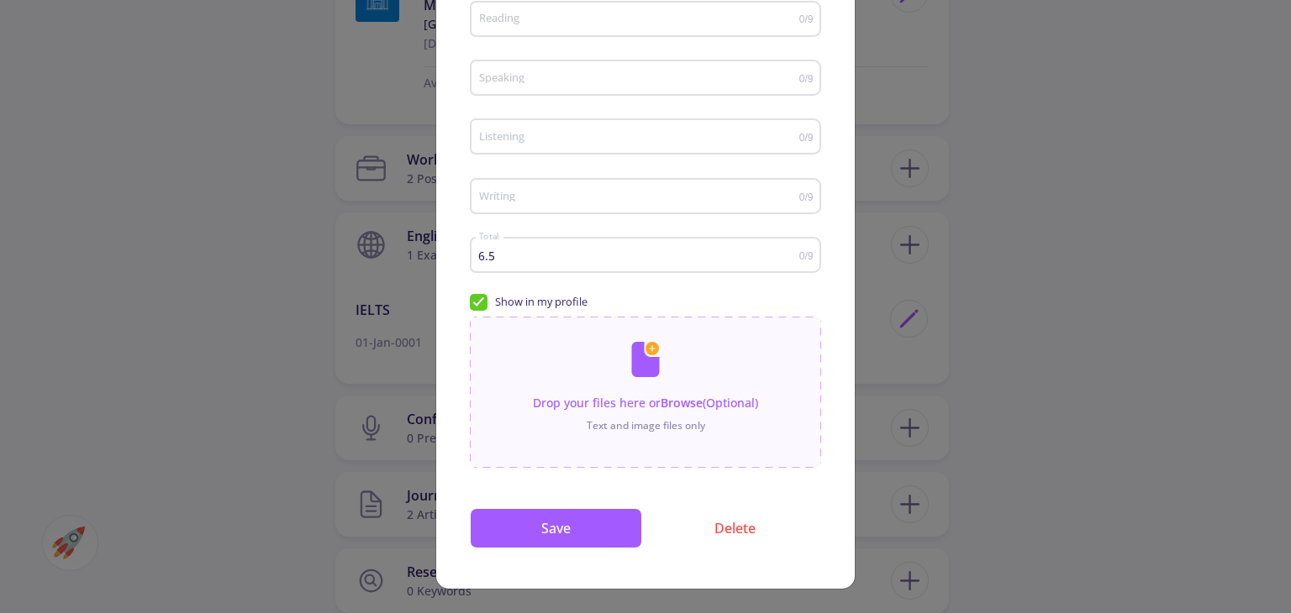
click at [481, 257] on input "6.5" at bounding box center [638, 256] width 321 height 13
drag, startPoint x: 493, startPoint y: 259, endPoint x: 417, endPoint y: 266, distance: 76.8
click at [417, 266] on div "English Score Detail IELTS English Exam Type 1/1/1 Test Date Reading 0/9 Speaki…" at bounding box center [645, 306] width 1291 height 613
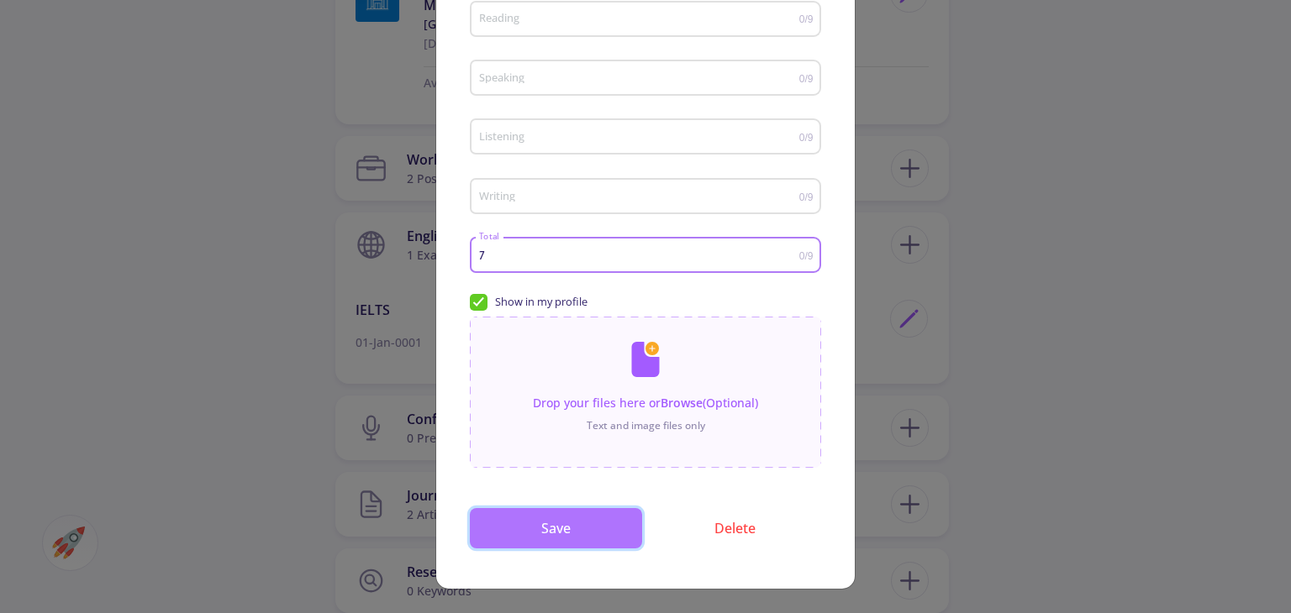
click at [586, 529] on button "Save" at bounding box center [556, 528] width 172 height 40
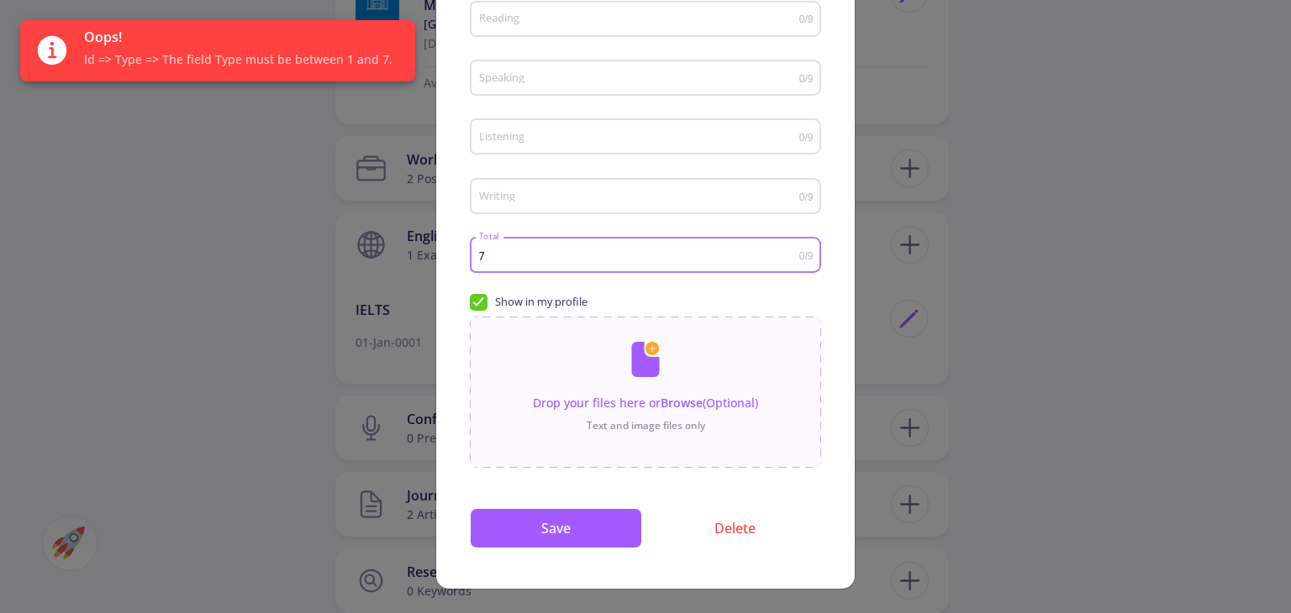
click at [480, 260] on input "7" at bounding box center [638, 256] width 321 height 13
click at [480, 259] on input "7" at bounding box center [638, 256] width 321 height 13
click at [555, 523] on button "Save" at bounding box center [556, 528] width 172 height 40
click at [494, 265] on div "7.5 Total" at bounding box center [638, 252] width 321 height 42
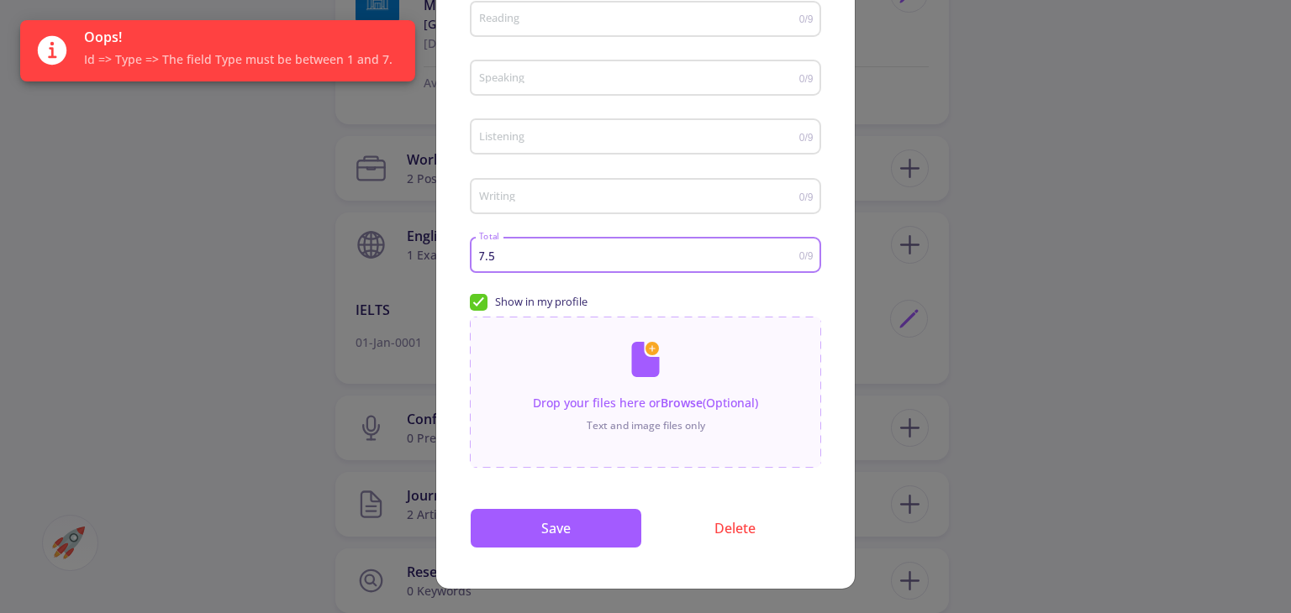
click at [494, 258] on input "7.5" at bounding box center [638, 256] width 321 height 13
type input "6.5"
click at [571, 528] on button "Save" at bounding box center [556, 528] width 172 height 40
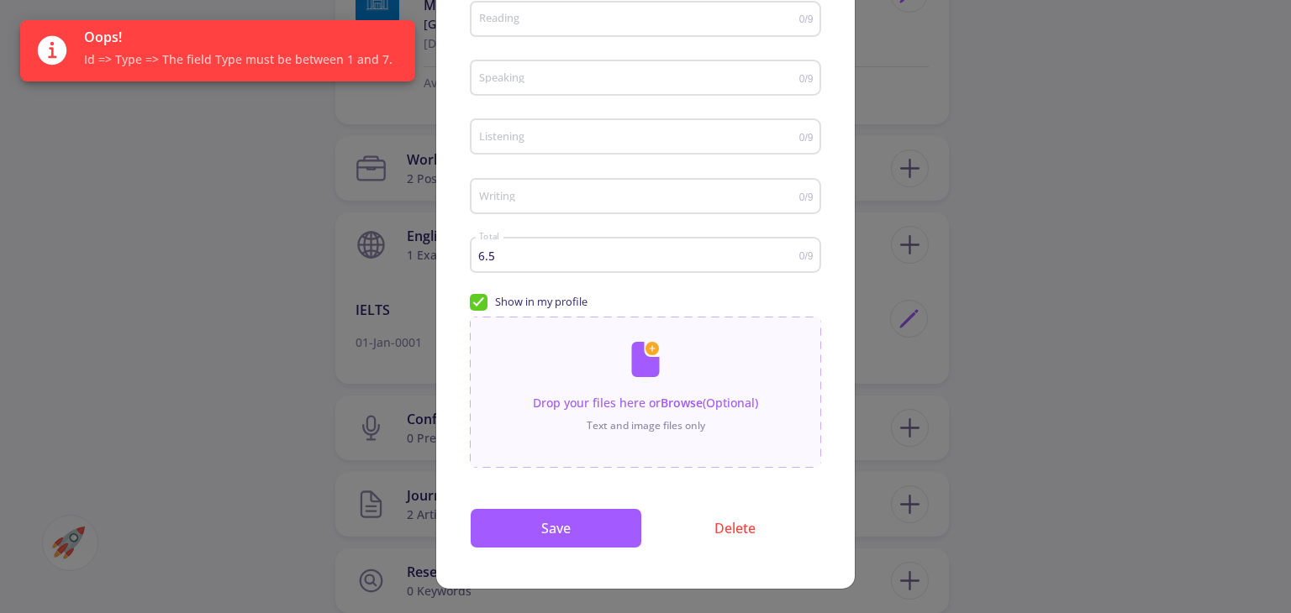
click at [1038, 227] on div "English Score Detail IELTS English Exam Type 1/1/1 Test Date Reading 0/9 Speaki…" at bounding box center [645, 306] width 1291 height 613
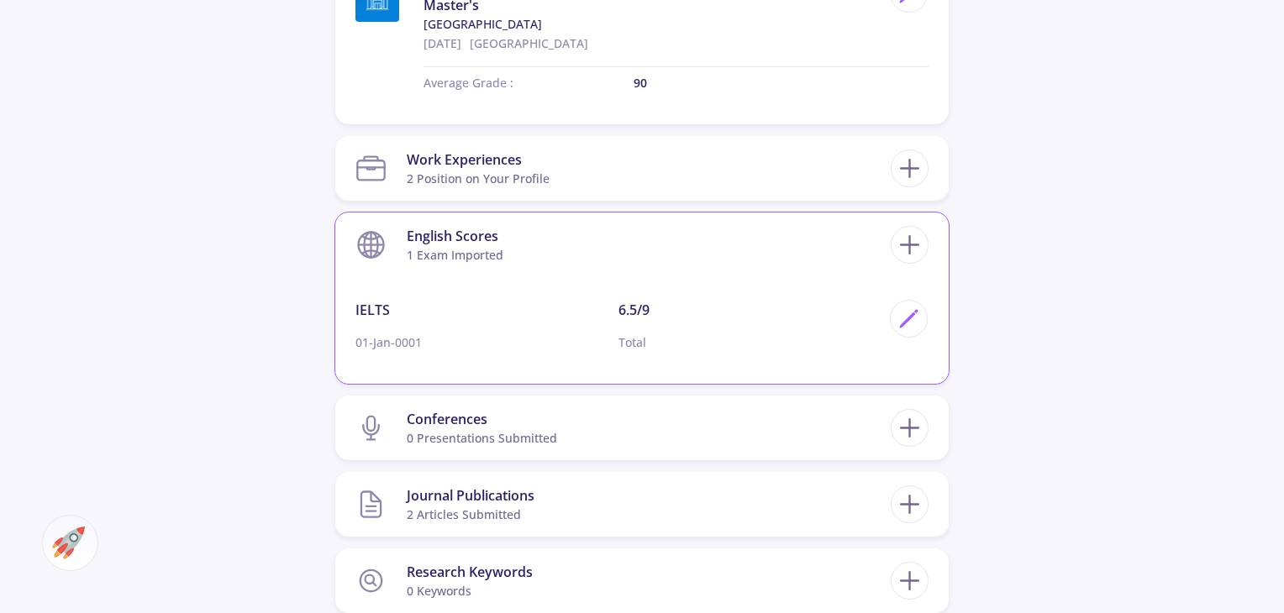
drag, startPoint x: 341, startPoint y: 65, endPoint x: 735, endPoint y: 353, distance: 488.2
click at [736, 353] on div "6.5/9 Total" at bounding box center [749, 332] width 263 height 65
click at [911, 323] on icon at bounding box center [908, 319] width 23 height 23
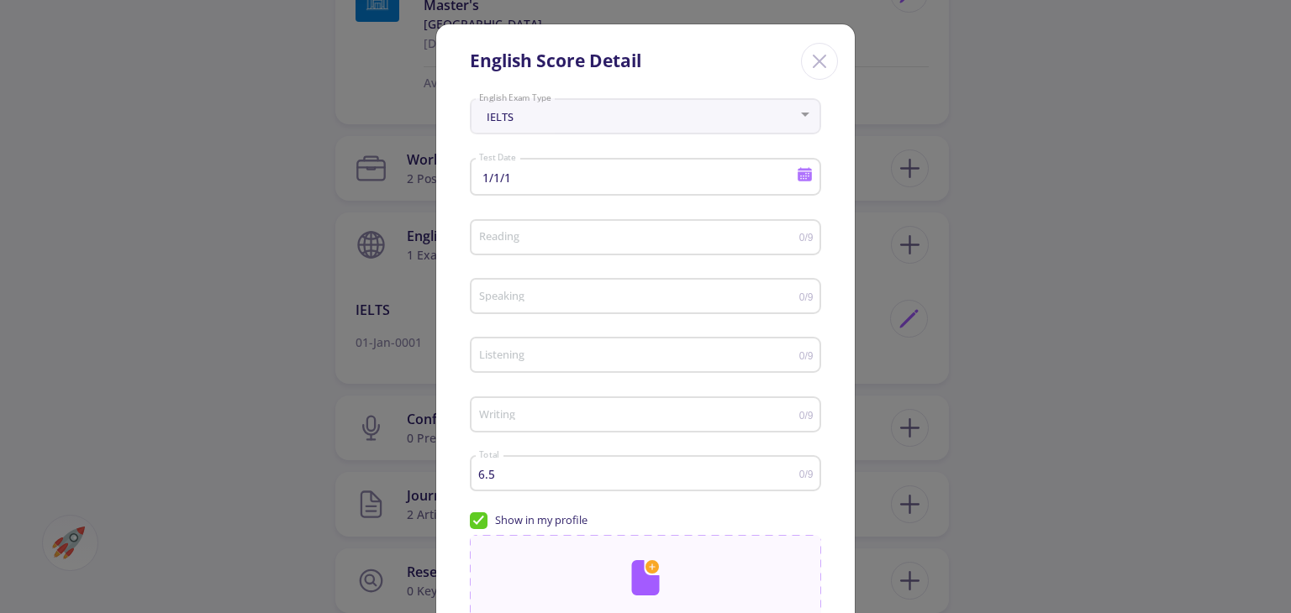
click at [505, 480] on input "6.5" at bounding box center [638, 474] width 321 height 13
click at [507, 480] on input "6.5" at bounding box center [638, 474] width 321 height 13
click at [508, 480] on input "6.5" at bounding box center [638, 474] width 321 height 13
drag, startPoint x: 511, startPoint y: 481, endPoint x: 448, endPoint y: 481, distance: 63.0
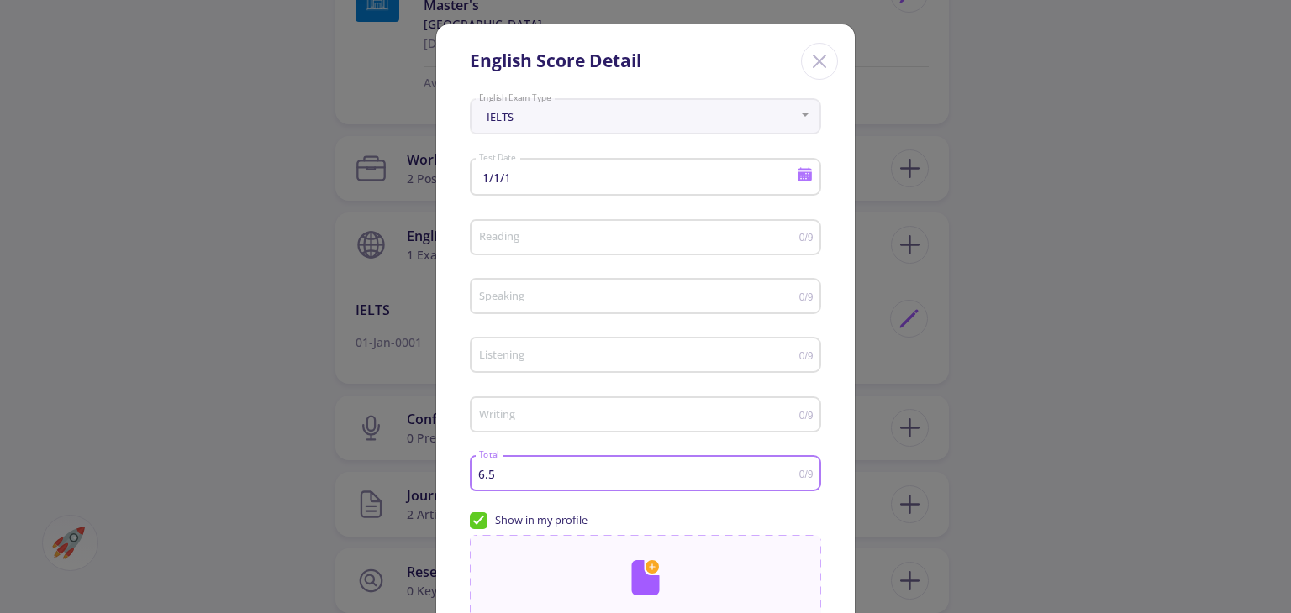
click at [450, 481] on div "IELTS English Exam Type 1/1/1 Test Date Reading 0/9 Speaking 0/9 Listening 0/9 …" at bounding box center [645, 449] width 418 height 715
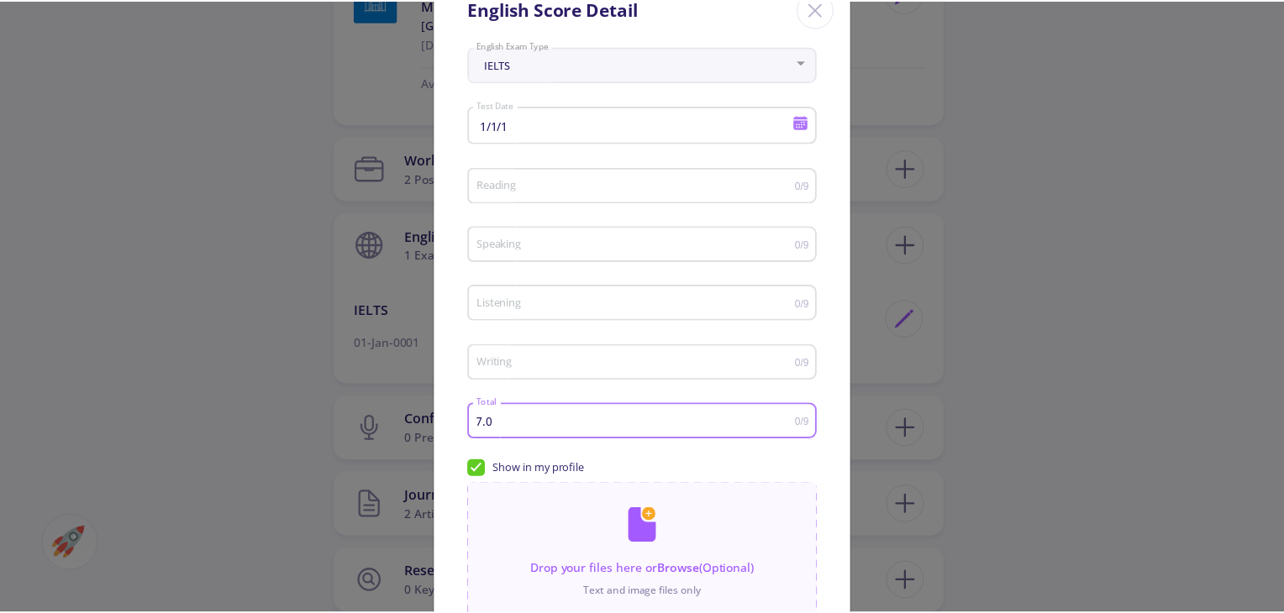
scroll to position [219, 0]
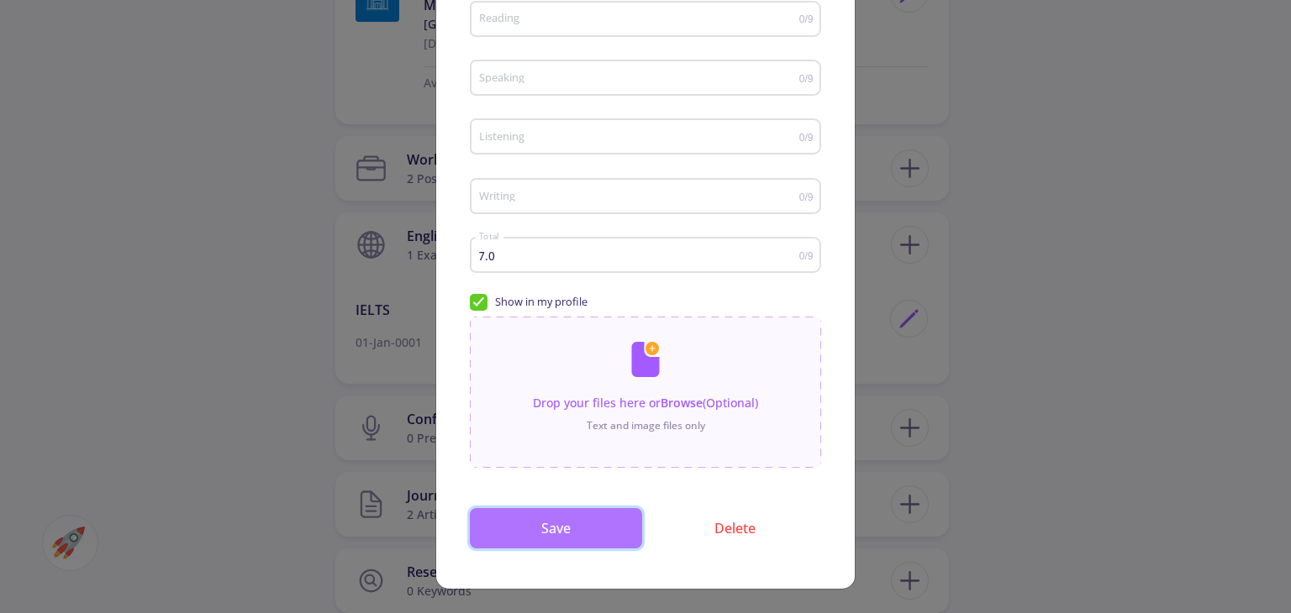
click at [541, 520] on button "Save" at bounding box center [556, 528] width 172 height 40
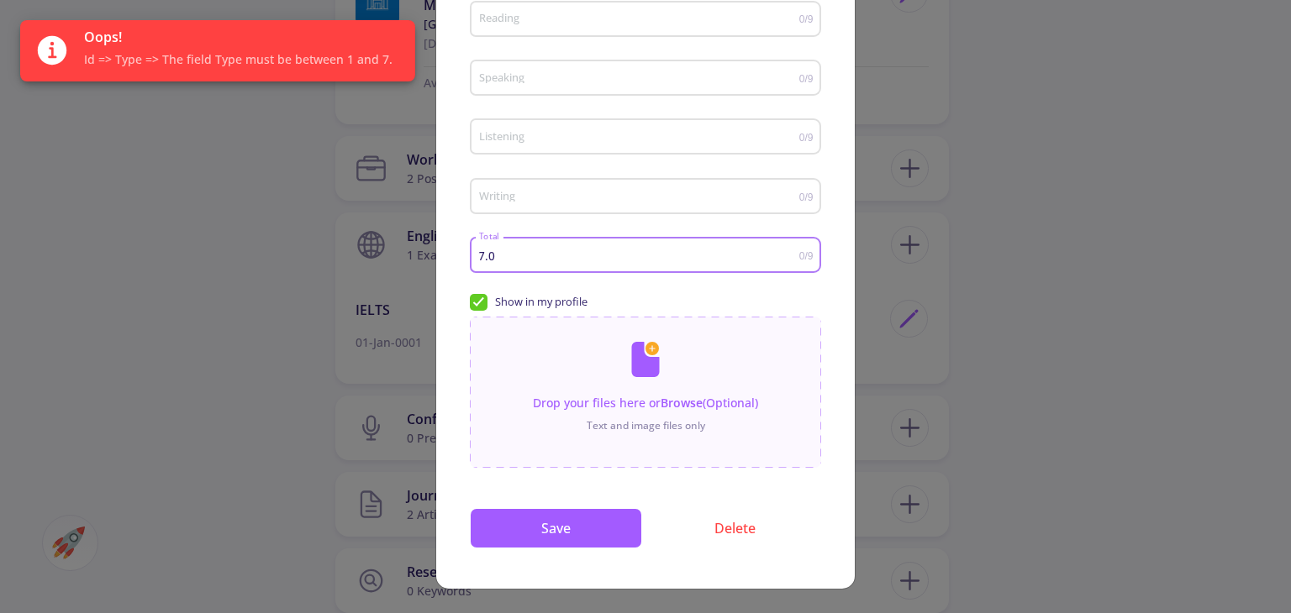
click at [504, 251] on input "7.0" at bounding box center [638, 256] width 321 height 13
type input "7"
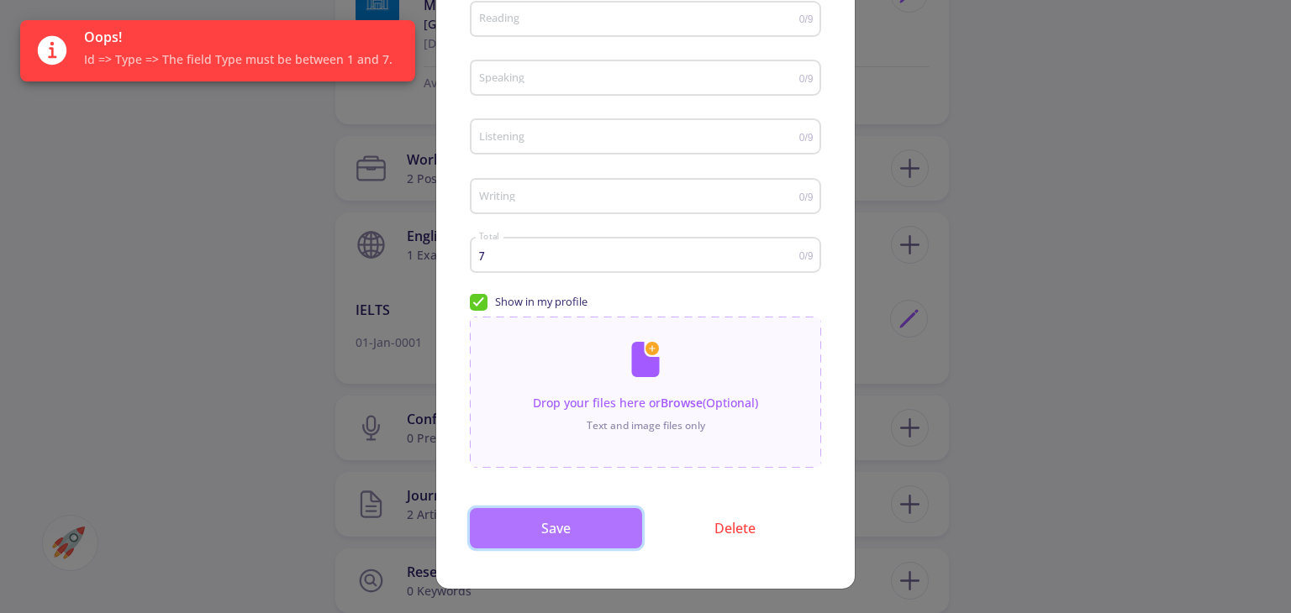
click at [563, 537] on button "Save" at bounding box center [556, 528] width 172 height 40
click at [1059, 307] on div "English Score Detail IELTS English Exam Type 1/1/1 Test Date Reading 0/9 Speaki…" at bounding box center [645, 306] width 1291 height 613
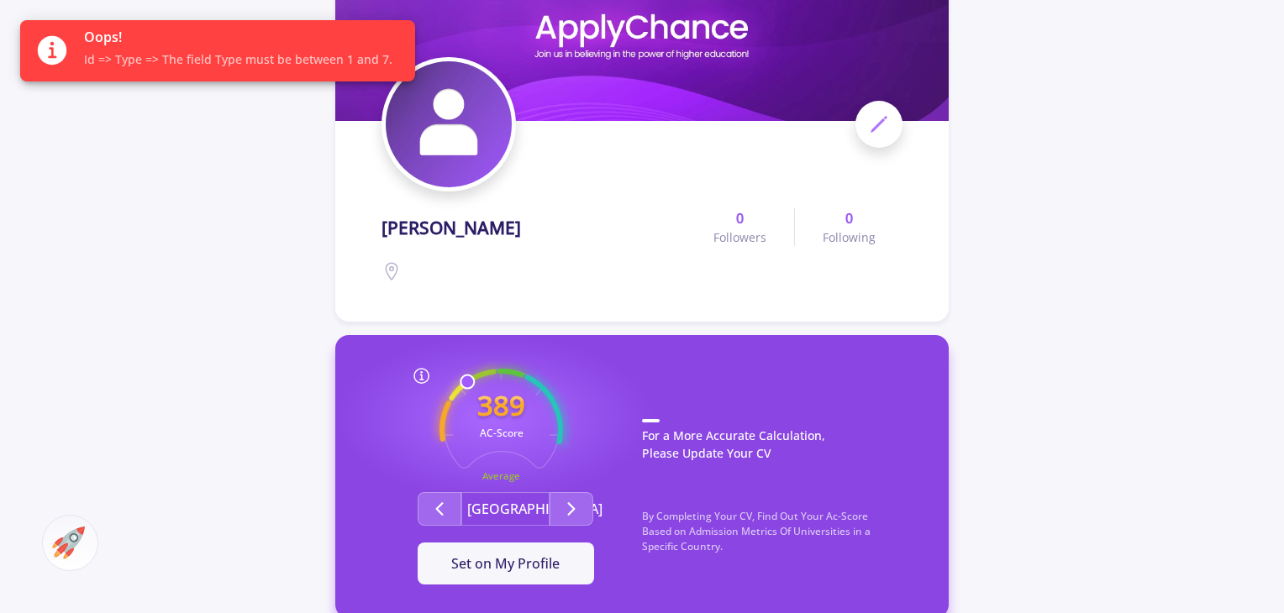
scroll to position [168, 0]
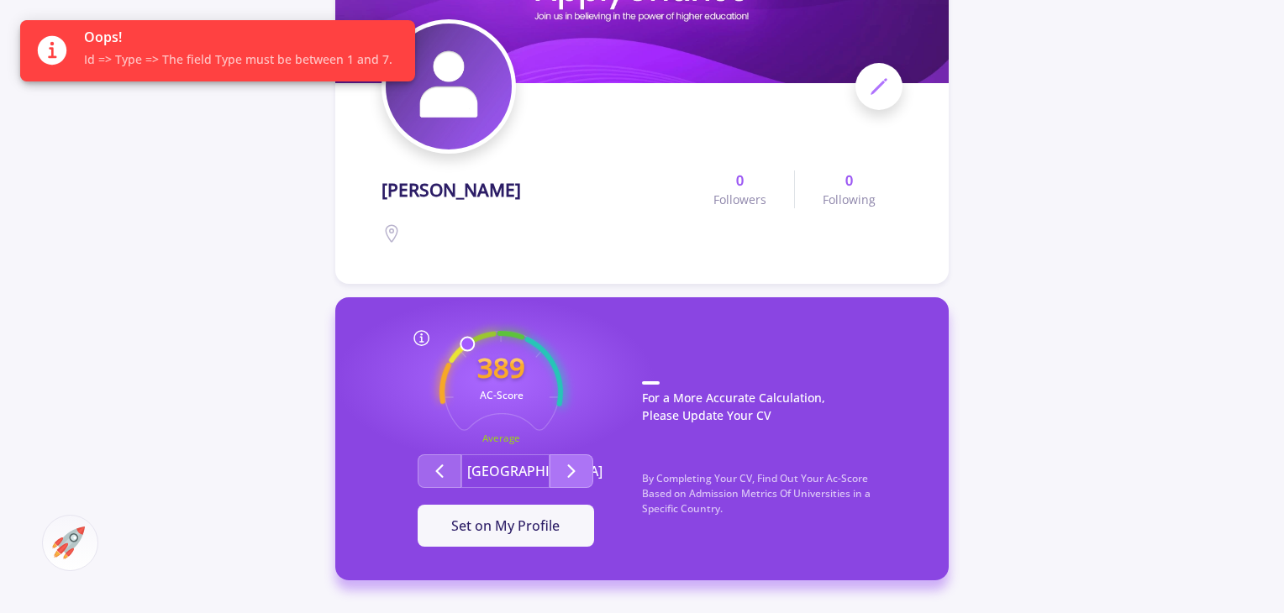
click at [566, 472] on icon "Second group" at bounding box center [571, 471] width 20 height 20
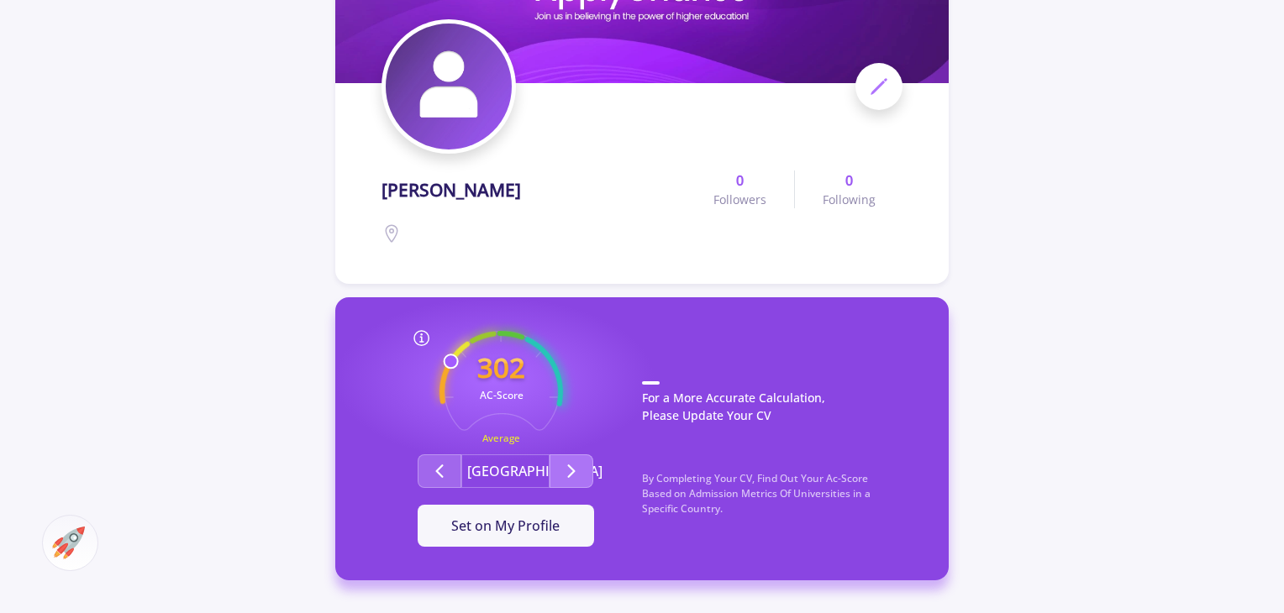
click at [566, 472] on icon "Second group" at bounding box center [571, 471] width 20 height 20
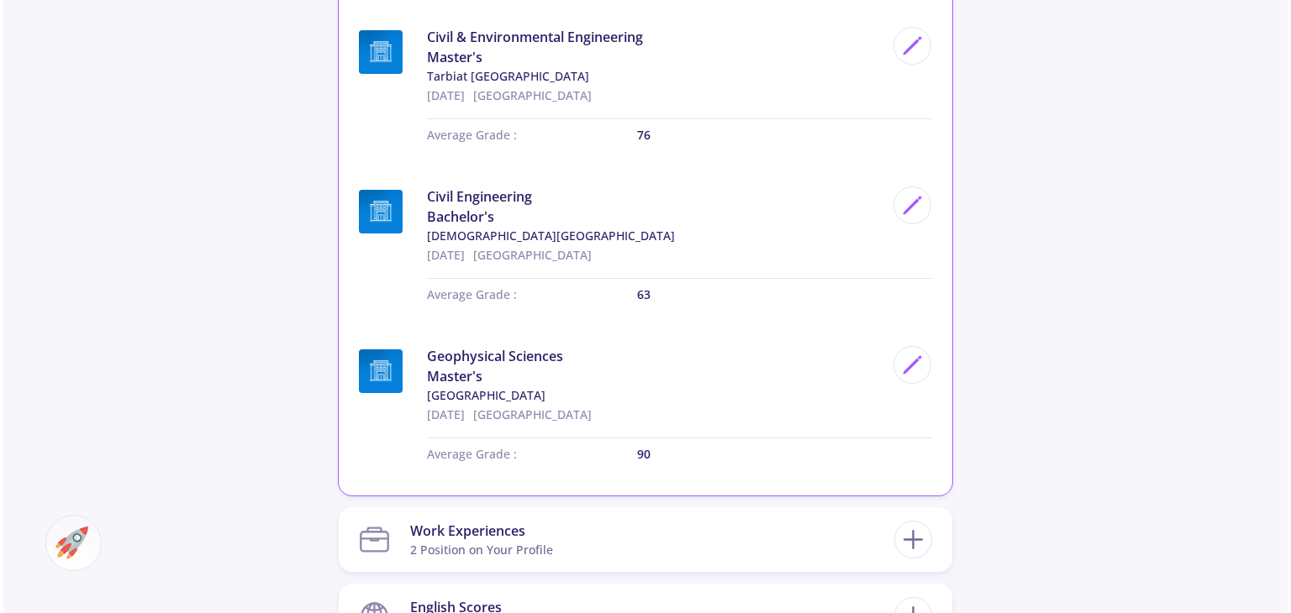
scroll to position [924, 0]
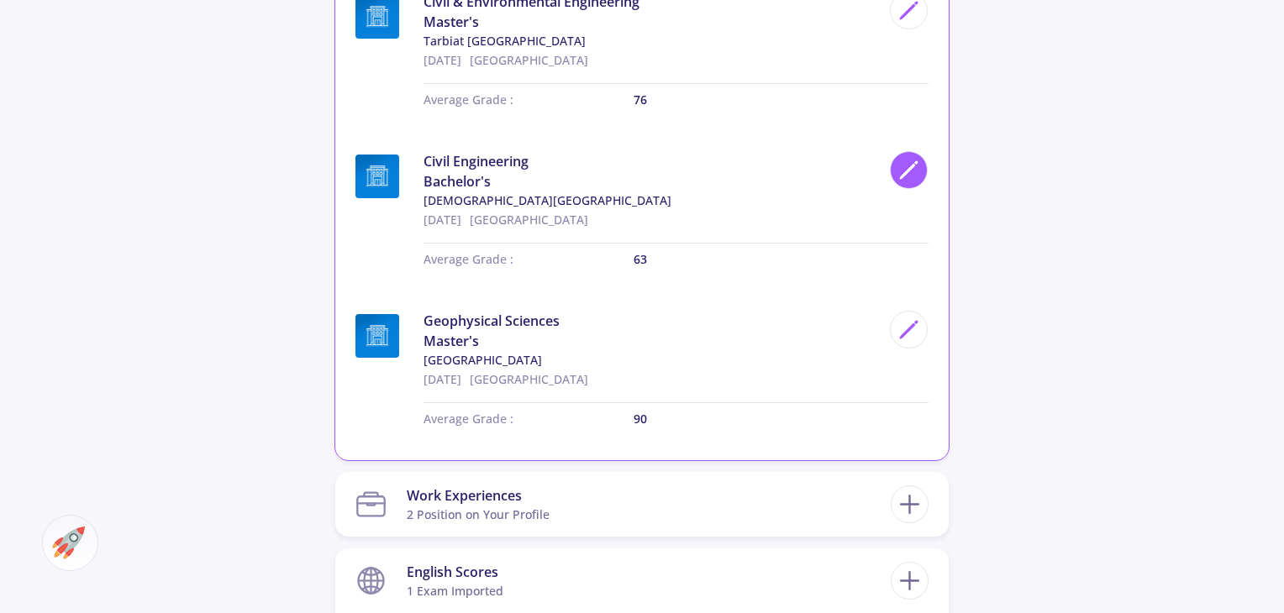
click at [899, 177] on icon at bounding box center [908, 170] width 23 height 23
type input "Civil Engineering"
type input "[GEOGRAPHIC_DATA]"
type input "[DATE]"
type input "63"
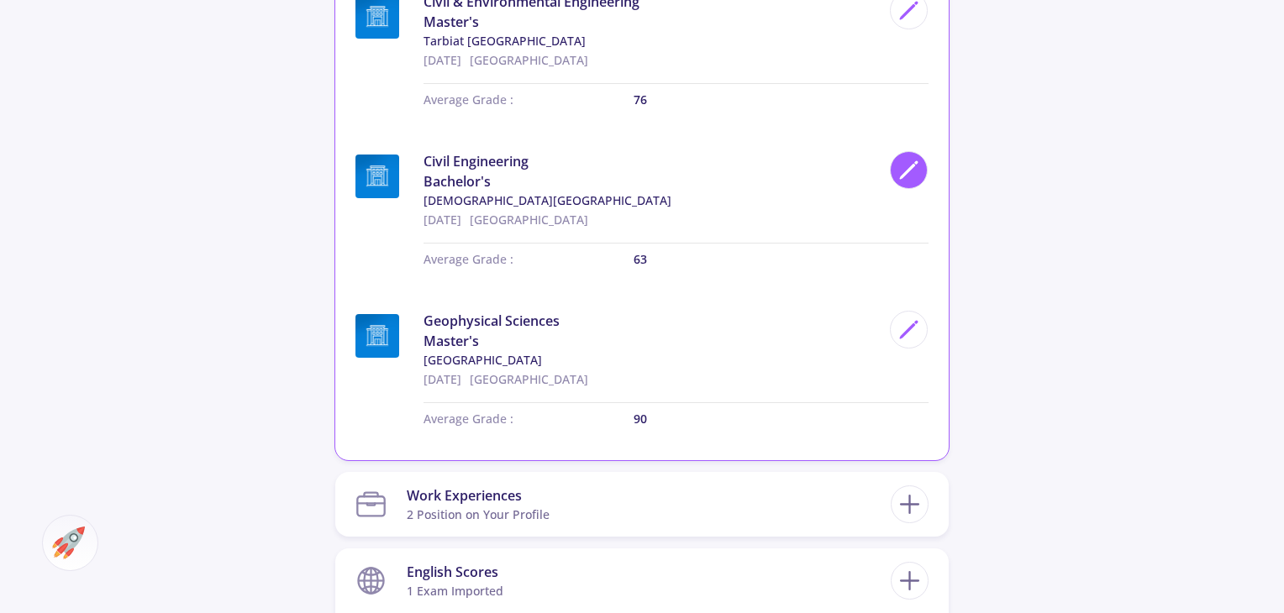
checkbox input "false"
type input "63"
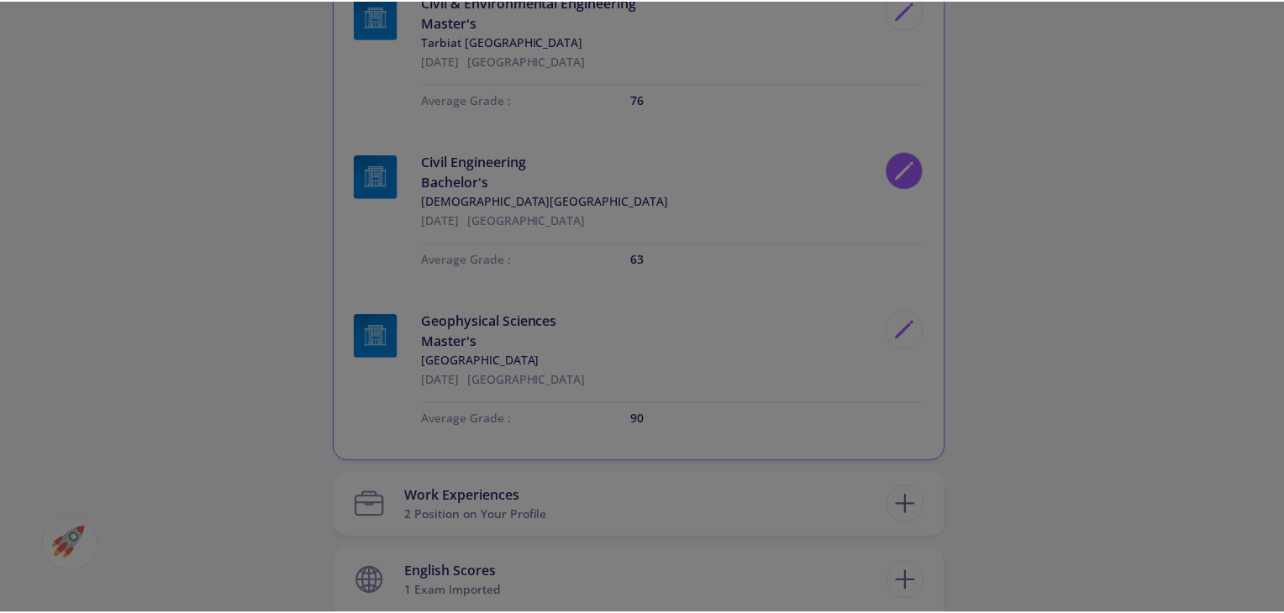
scroll to position [0, 0]
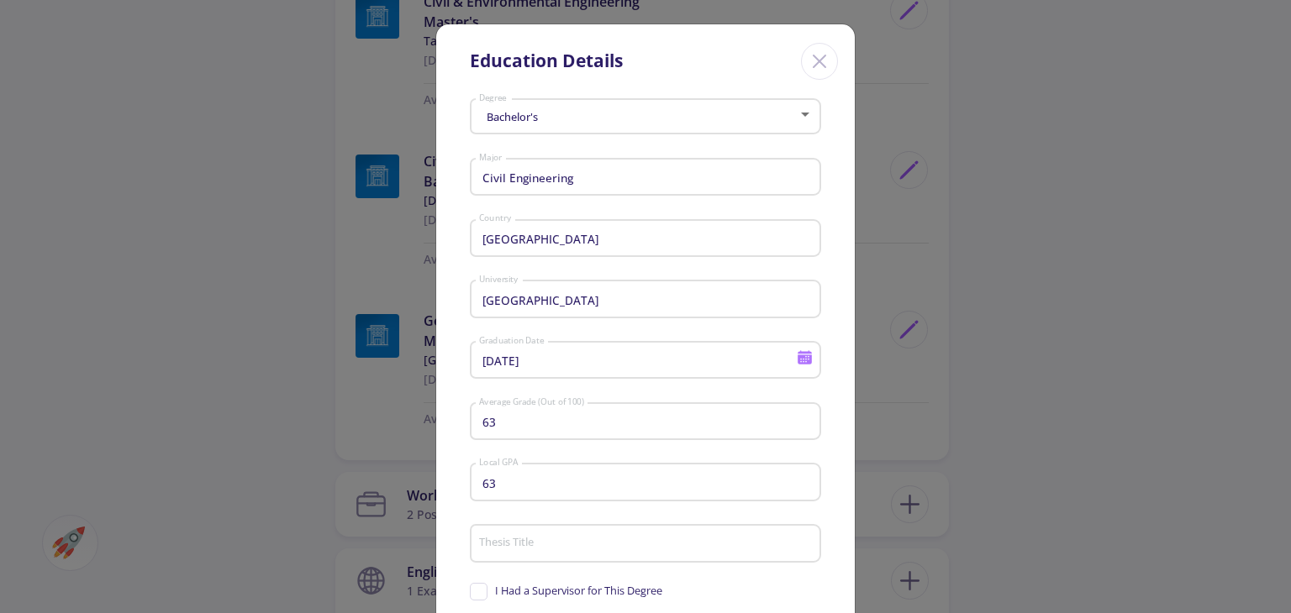
type input "[DEMOGRAPHIC_DATA][GEOGRAPHIC_DATA]"
drag, startPoint x: 494, startPoint y: 425, endPoint x: 476, endPoint y: 425, distance: 18.5
click at [478, 425] on input "63" at bounding box center [647, 422] width 339 height 15
click at [1099, 353] on div "Education Details Bachelor's Degree Civil Engineering Major Iran Country [GEOGR…" at bounding box center [645, 306] width 1291 height 613
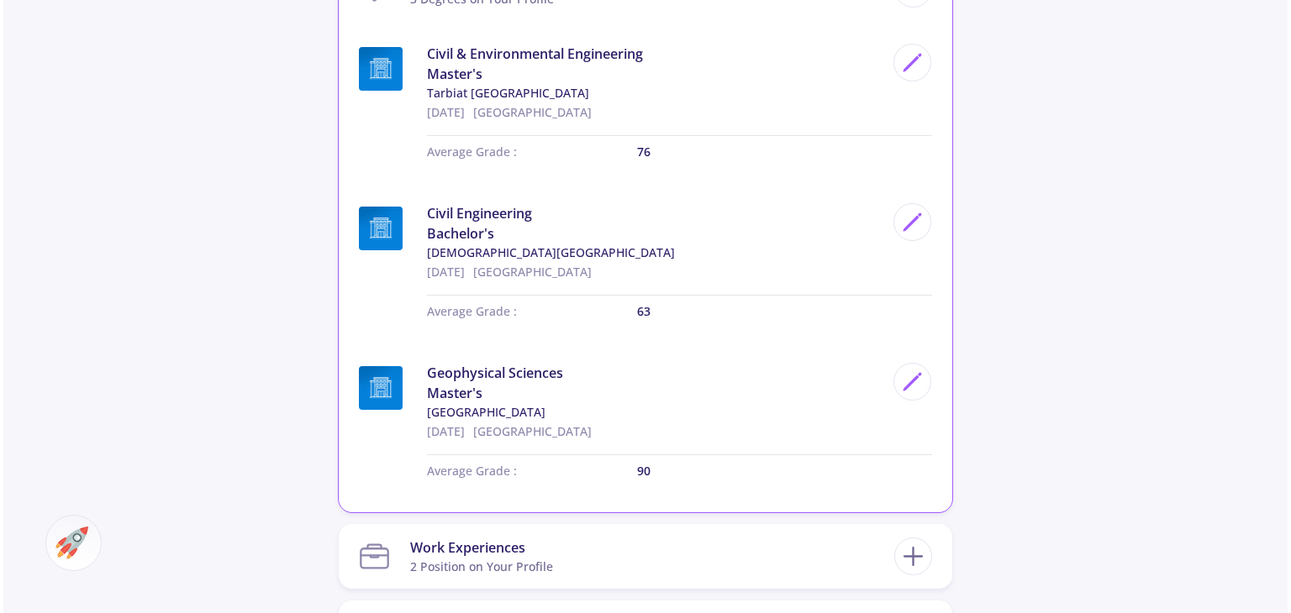
scroll to position [840, 0]
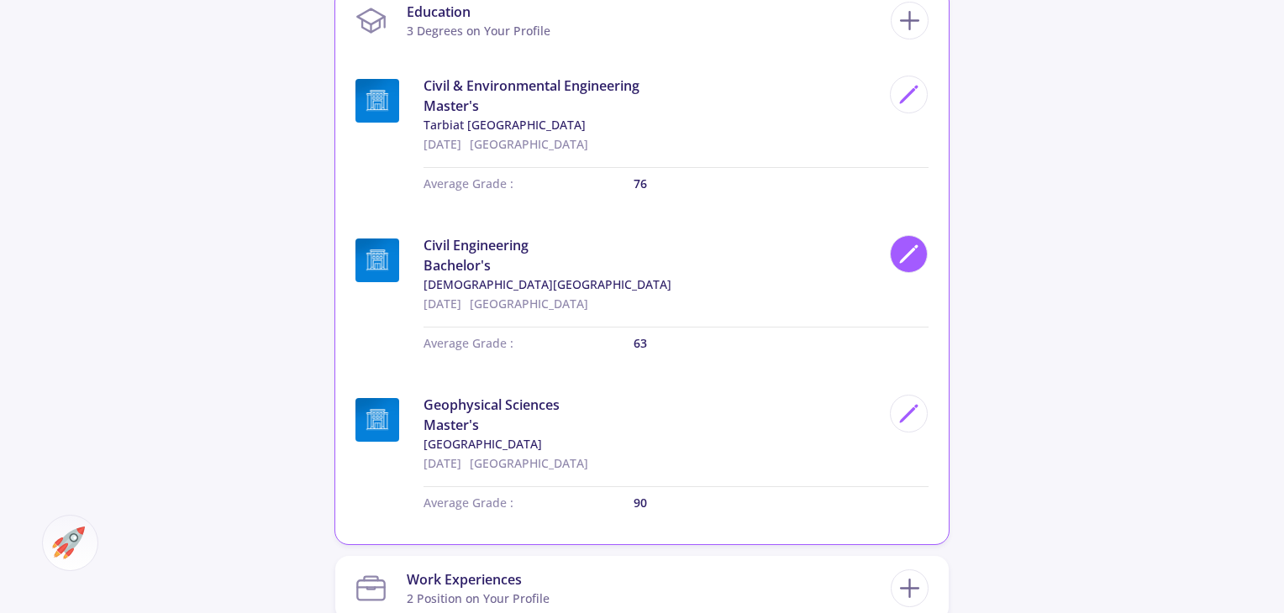
click at [906, 257] on polygon at bounding box center [908, 256] width 14 height 14
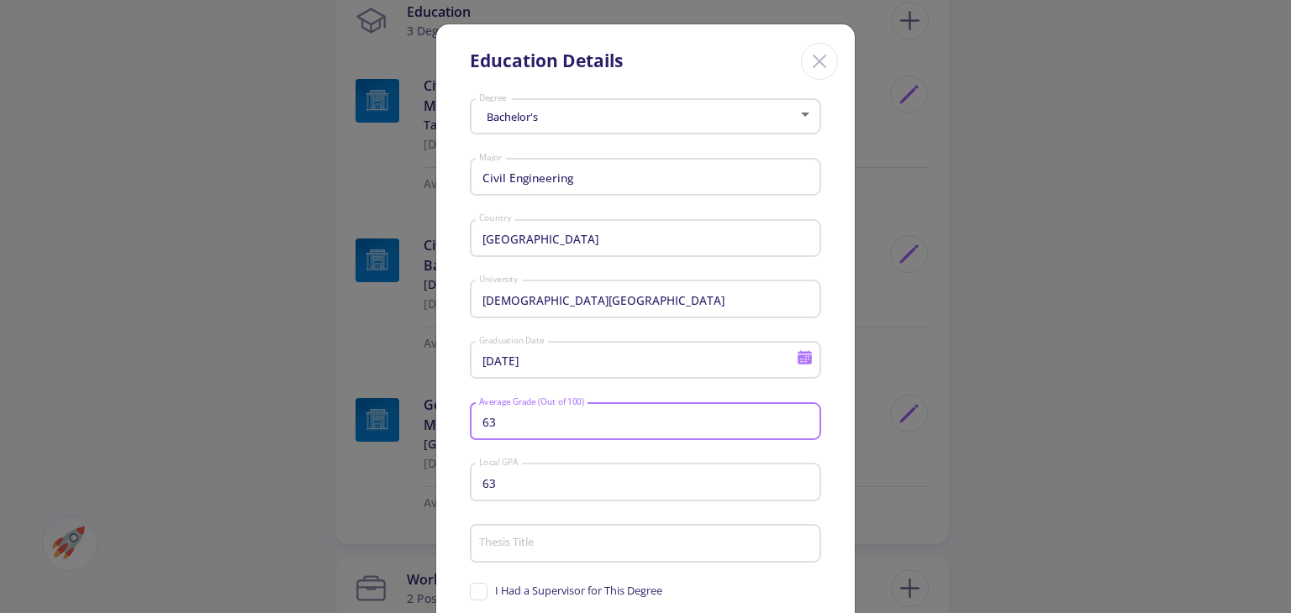
drag, startPoint x: 496, startPoint y: 426, endPoint x: 466, endPoint y: 428, distance: 29.5
click at [470, 428] on div "63 Average Grade (Out of 100)" at bounding box center [645, 419] width 351 height 44
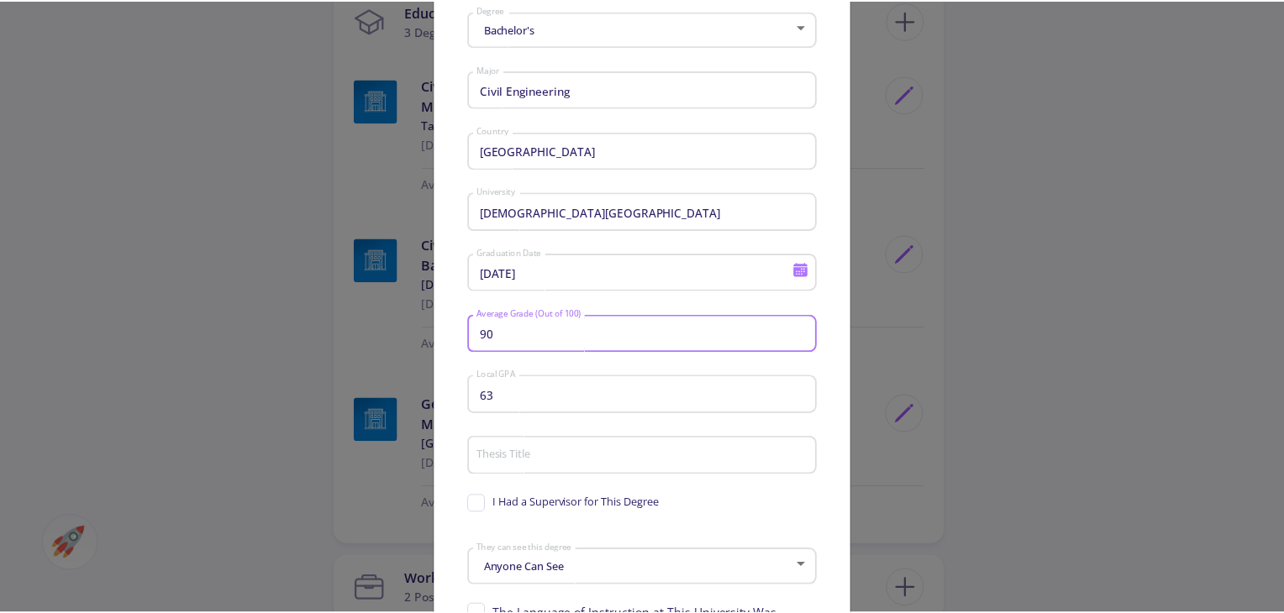
scroll to position [250, 0]
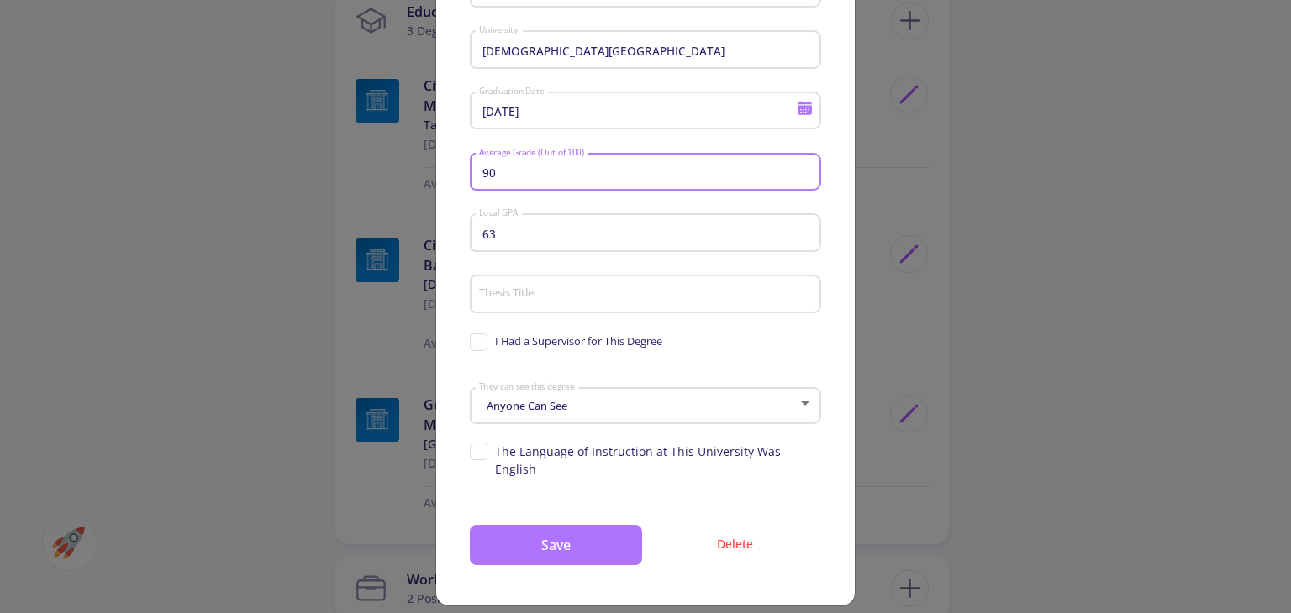
type input "90"
click at [591, 528] on button "Save" at bounding box center [556, 545] width 172 height 40
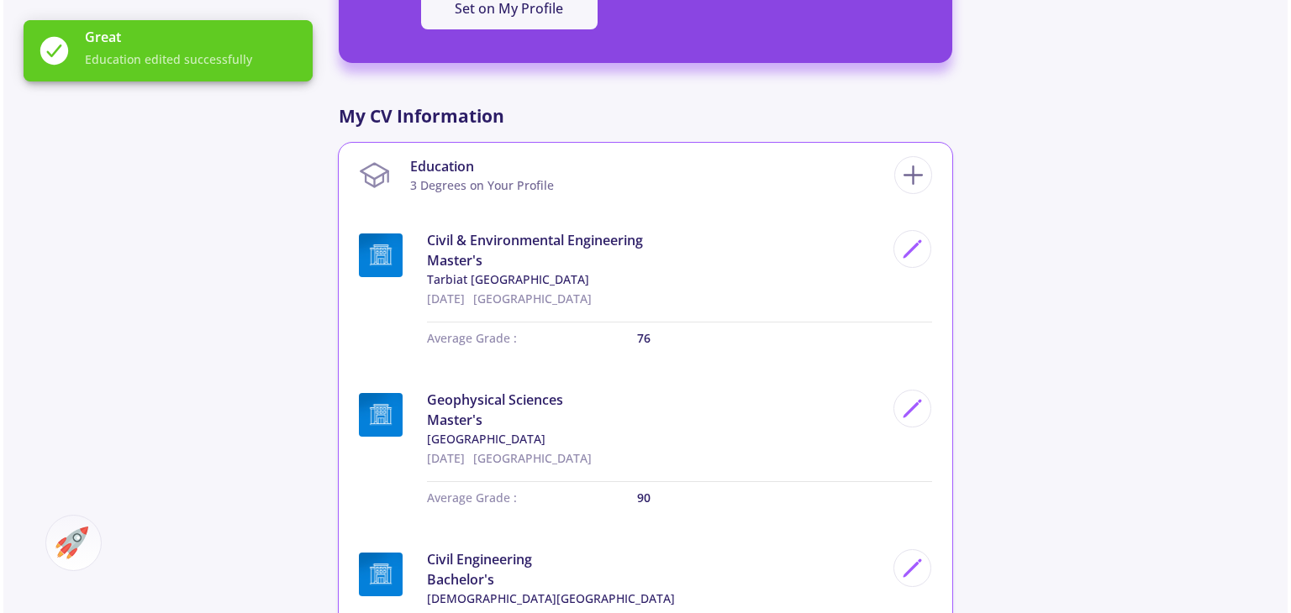
scroll to position [672, 0]
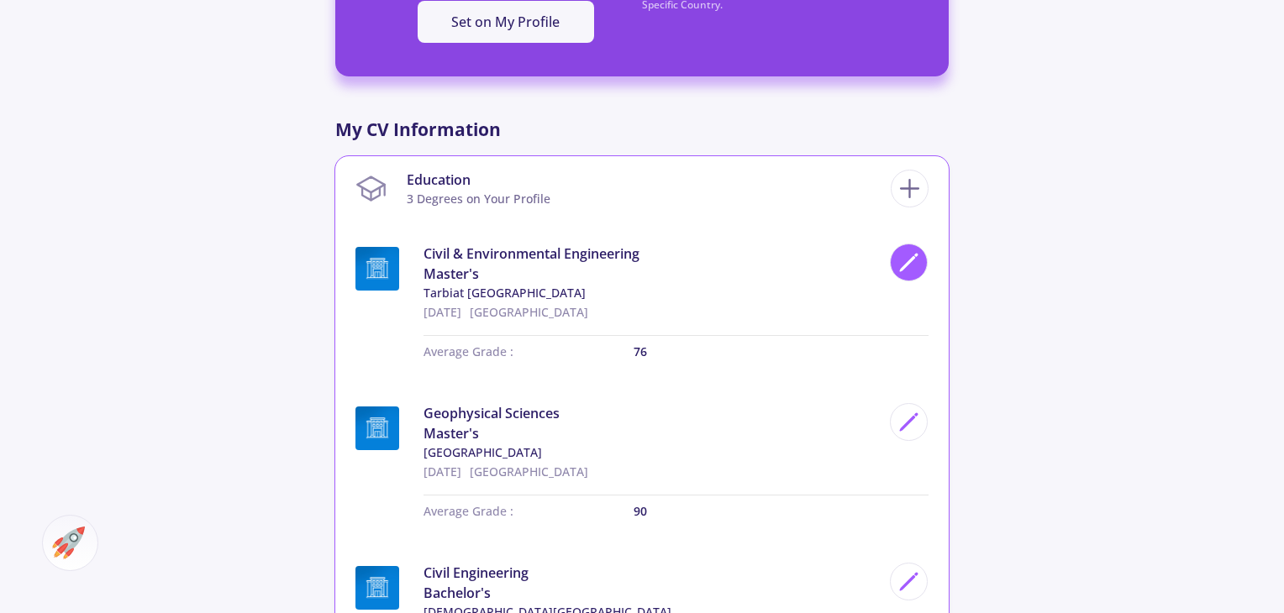
click at [914, 267] on icon at bounding box center [908, 262] width 23 height 23
type input "Civil & Environmental Engineering"
type input "Tarbiat [GEOGRAPHIC_DATA]"
type input "[DATE]"
type input "76"
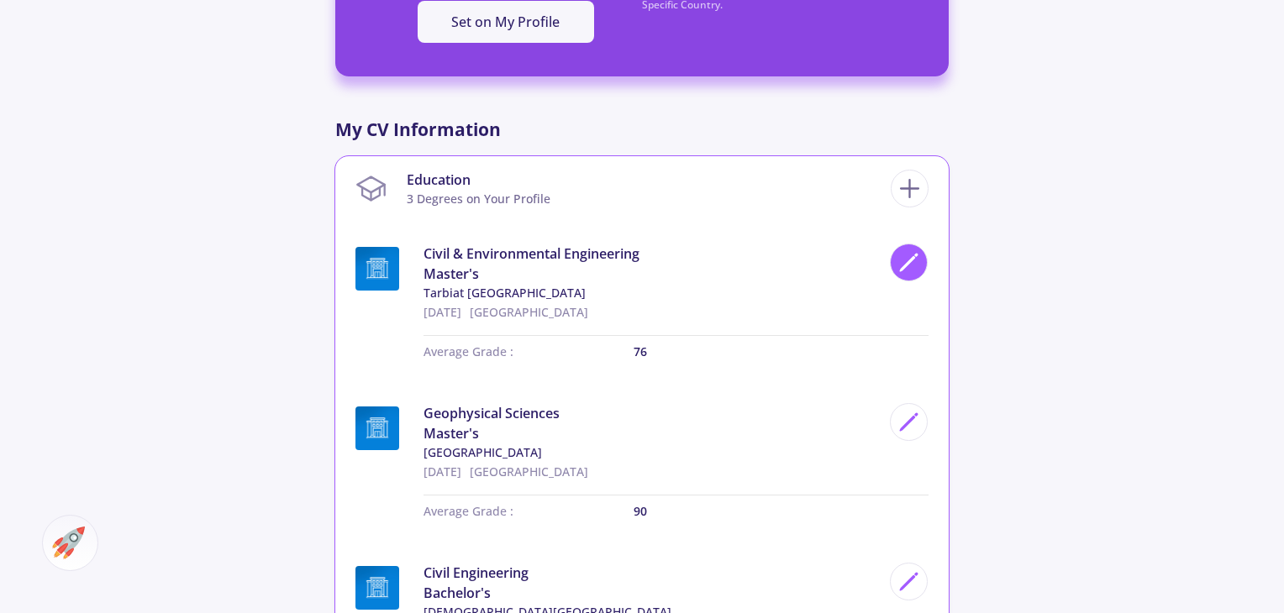
type input "76"
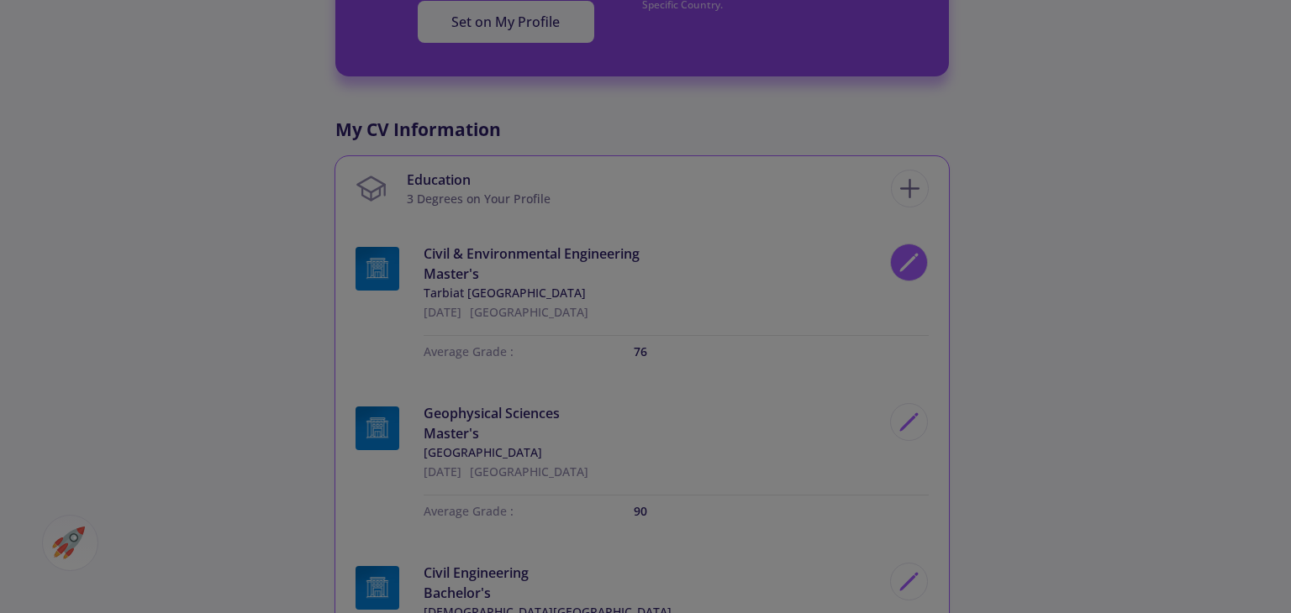
scroll to position [0, 0]
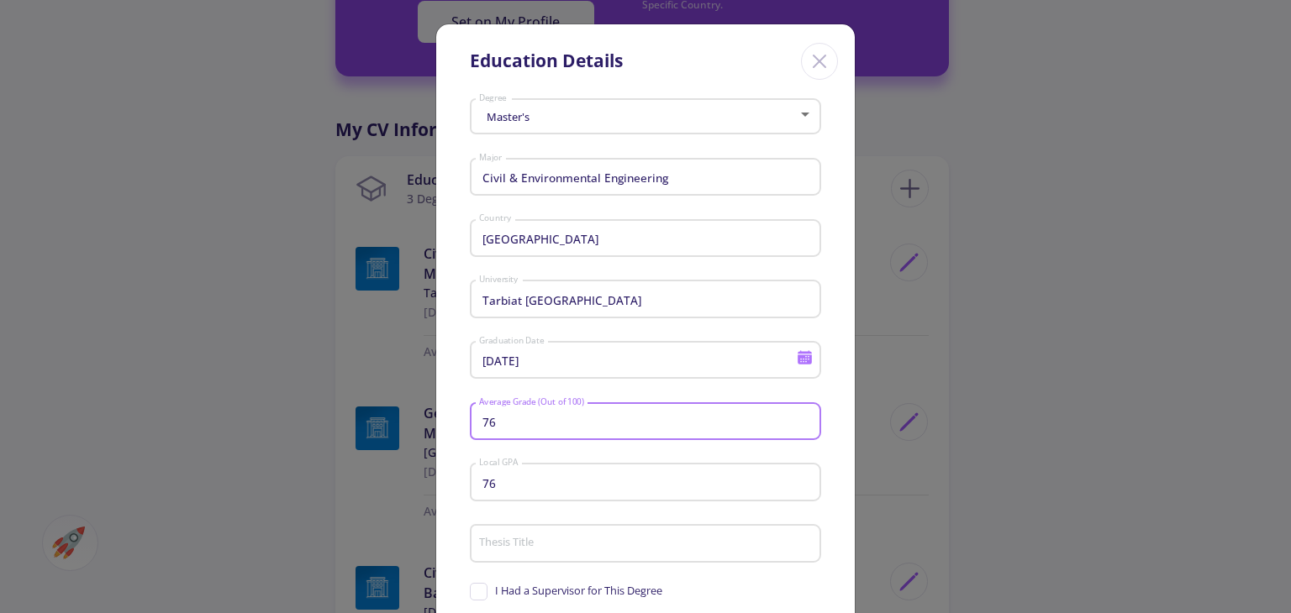
drag, startPoint x: 491, startPoint y: 424, endPoint x: 454, endPoint y: 424, distance: 37.0
click at [455, 424] on div "Master's Degree Civil & Environmental Engineering Major [GEOGRAPHIC_DATA] Count…" at bounding box center [645, 473] width 418 height 763
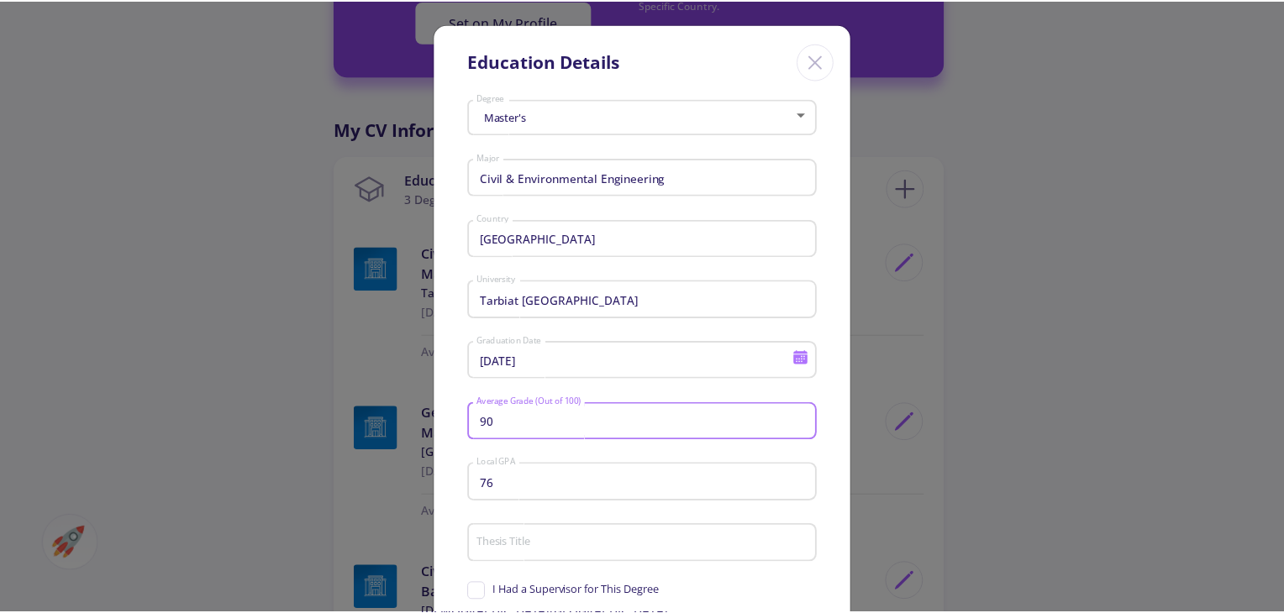
scroll to position [250, 0]
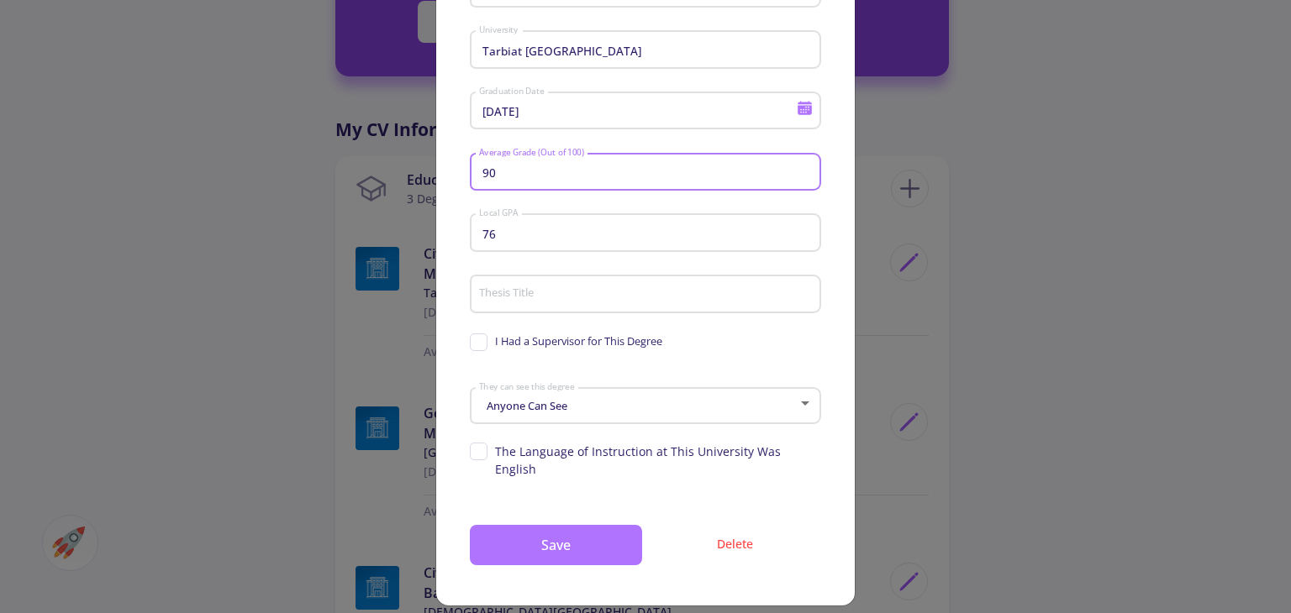
type input "90"
click at [538, 526] on button "Save" at bounding box center [556, 545] width 172 height 40
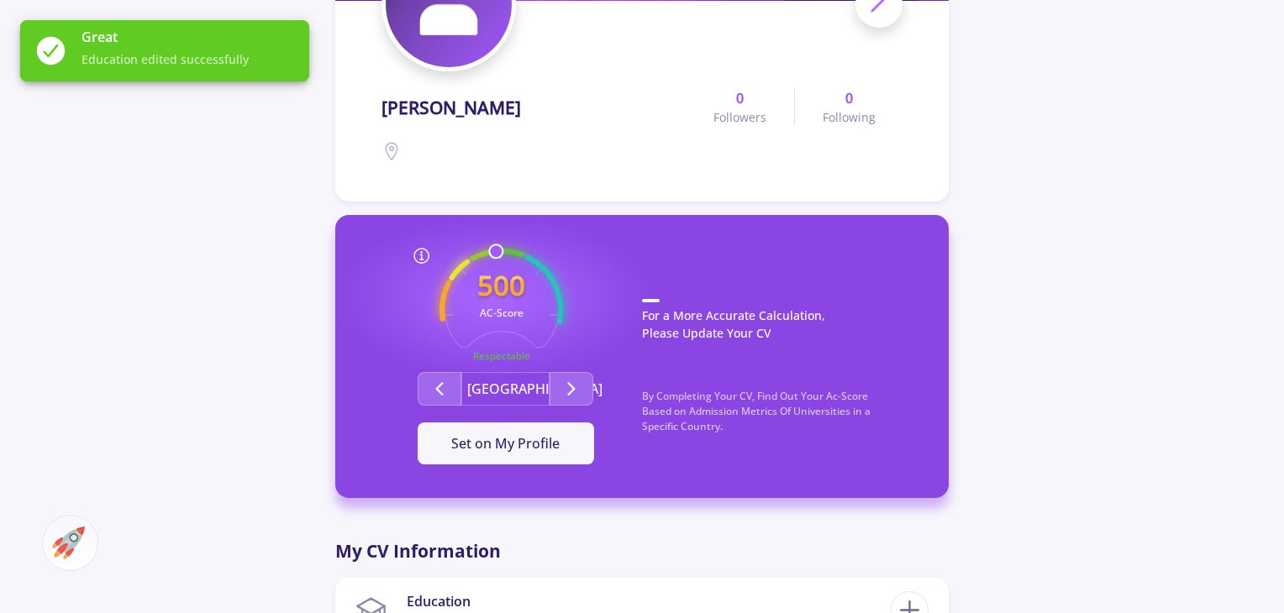
scroll to position [252, 0]
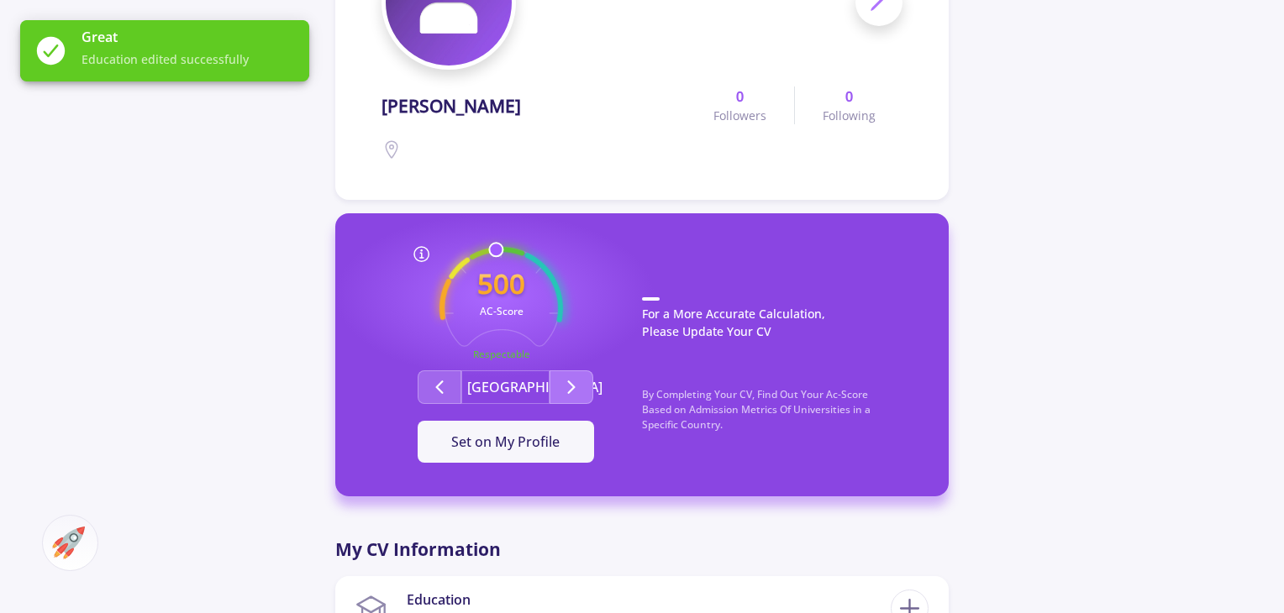
click at [571, 389] on polyline "Second group" at bounding box center [572, 387] width 6 height 12
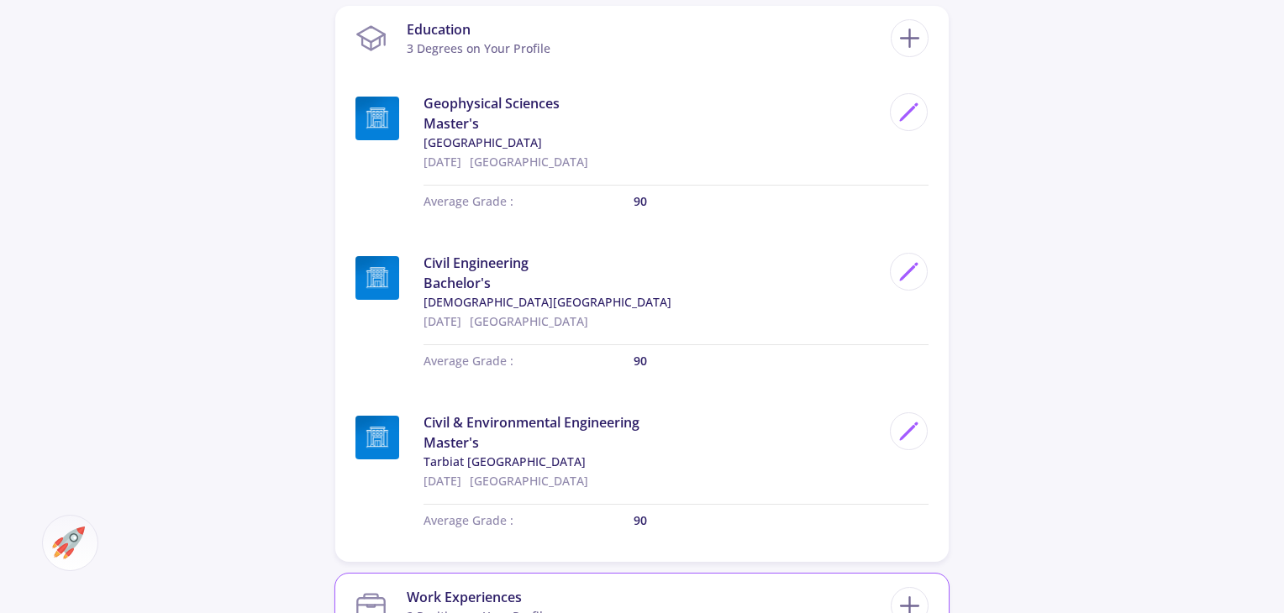
scroll to position [1092, 0]
